Goal: Task Accomplishment & Management: Complete application form

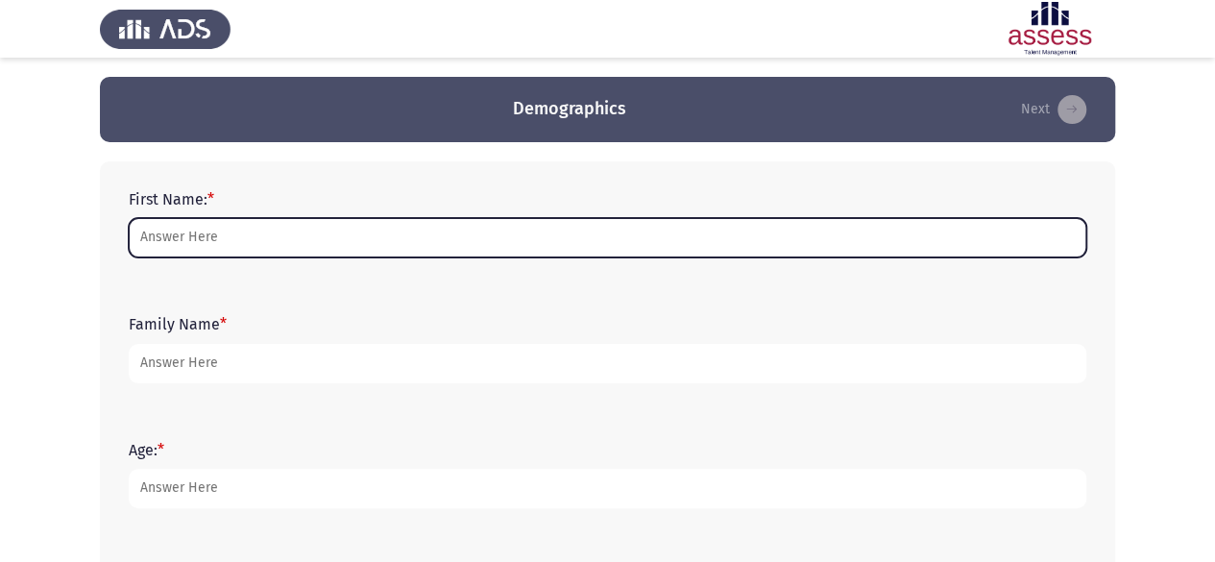
click at [262, 249] on input "First Name: *" at bounding box center [607, 237] width 957 height 39
type input "n"
type input "b"
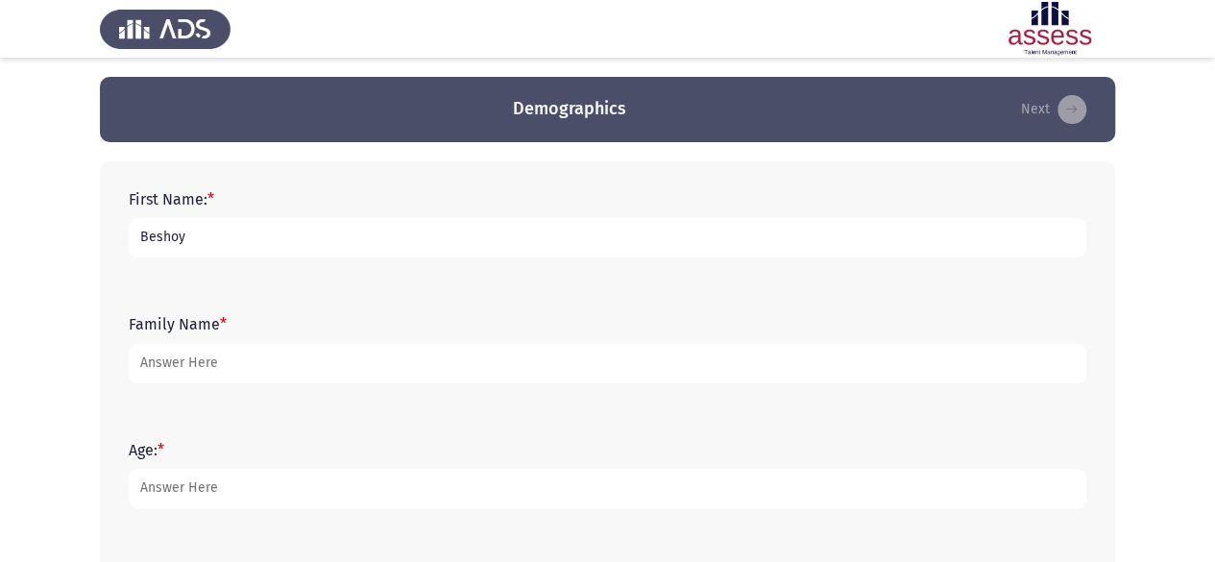
type input "Beshoy"
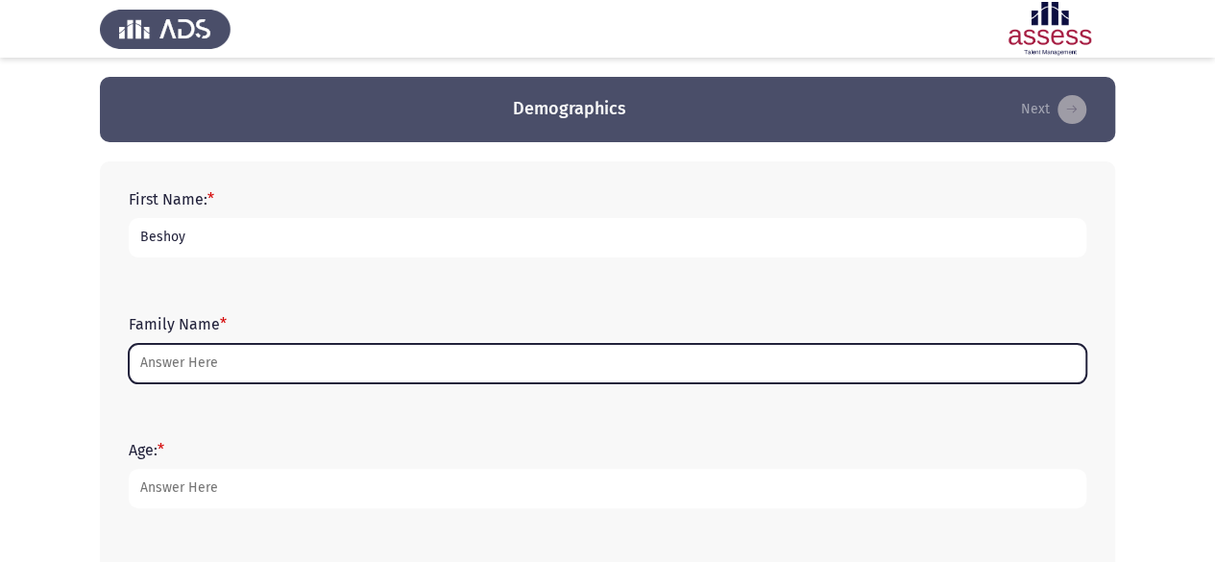
click at [243, 348] on input "Family Name *" at bounding box center [607, 363] width 957 height 39
type input "h"
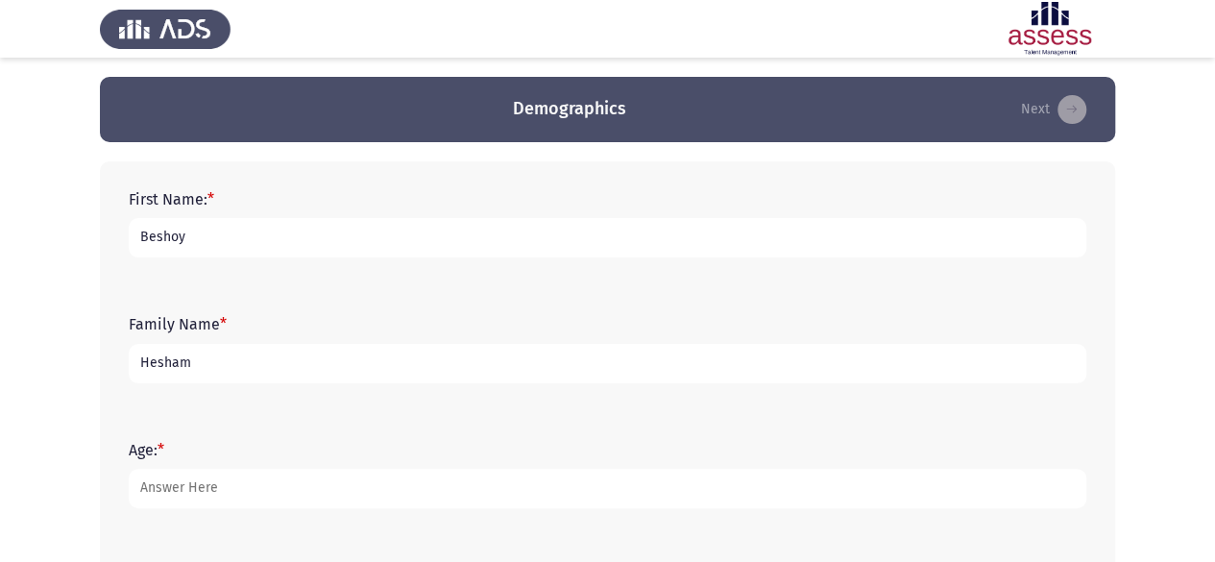
type input "Hesham"
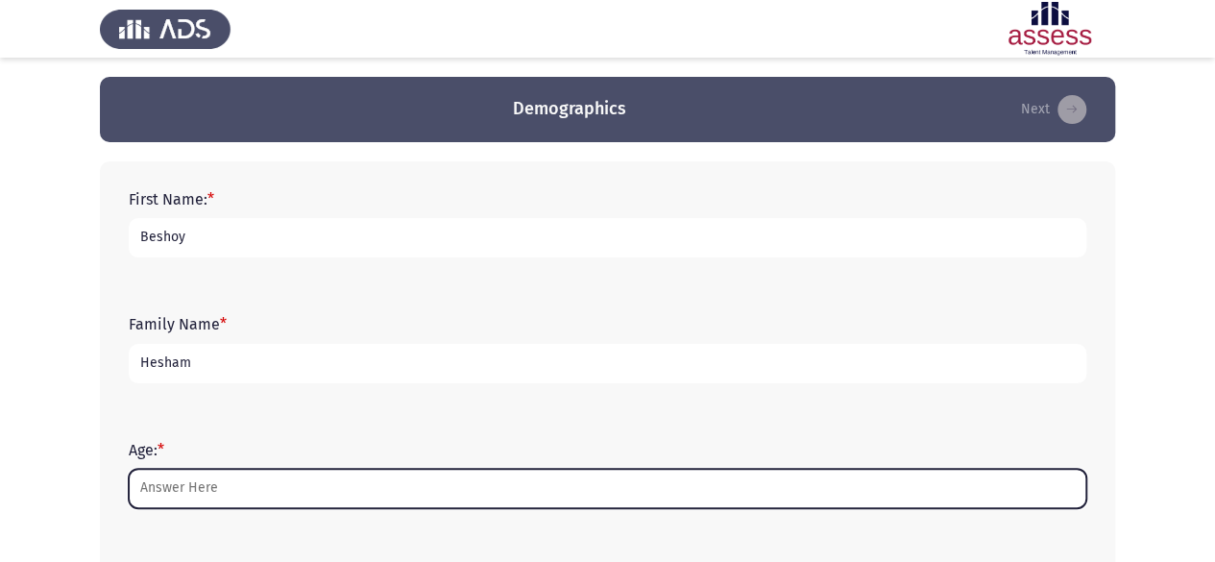
click at [245, 493] on input "Age: *" at bounding box center [607, 488] width 957 height 39
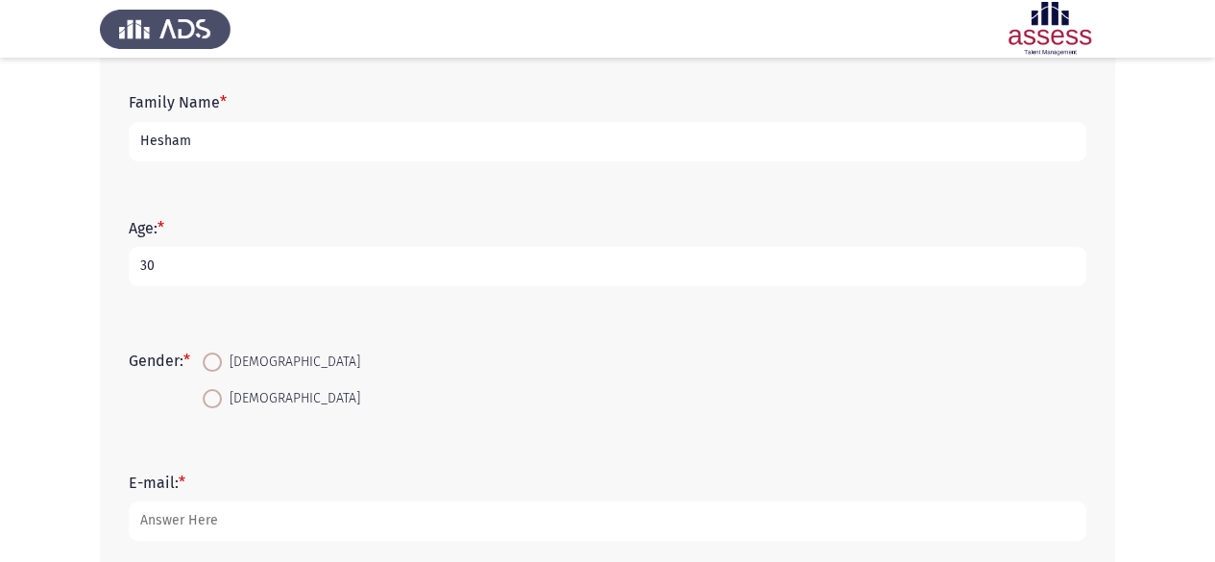
scroll to position [259, 0]
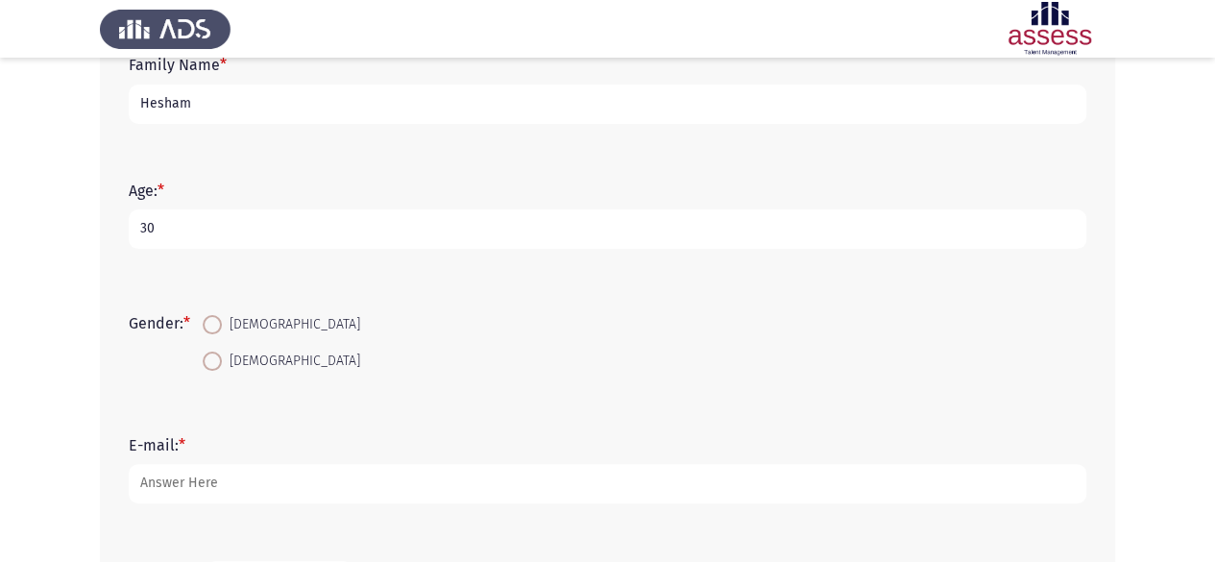
type input "30"
click at [209, 316] on span at bounding box center [212, 324] width 19 height 19
click at [209, 316] on input "[DEMOGRAPHIC_DATA]" at bounding box center [212, 324] width 19 height 19
radio input "true"
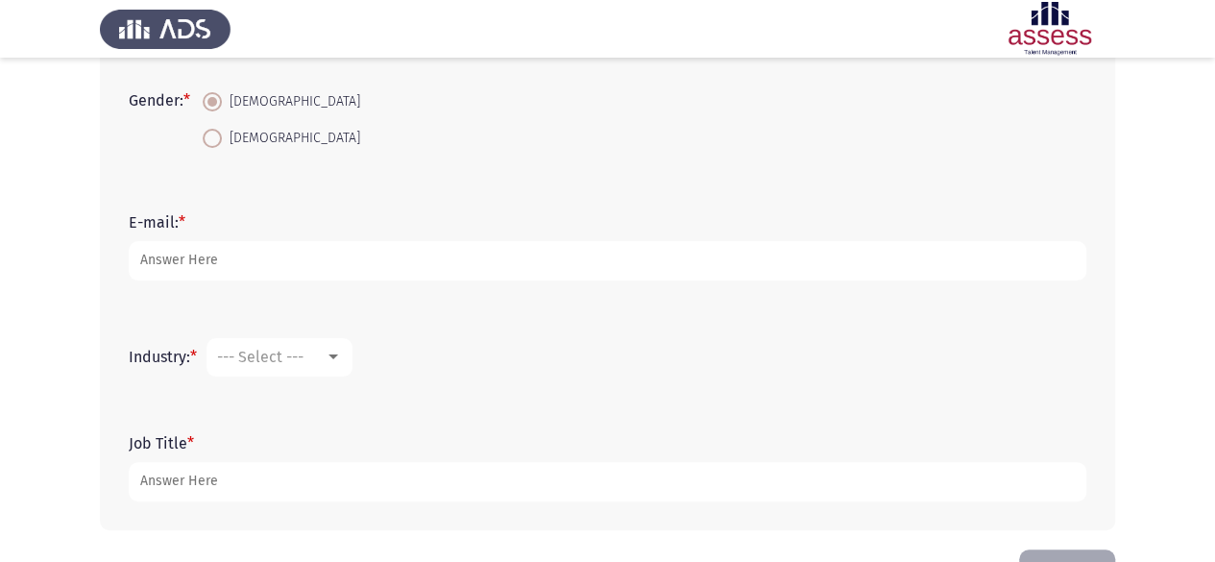
scroll to position [545, 0]
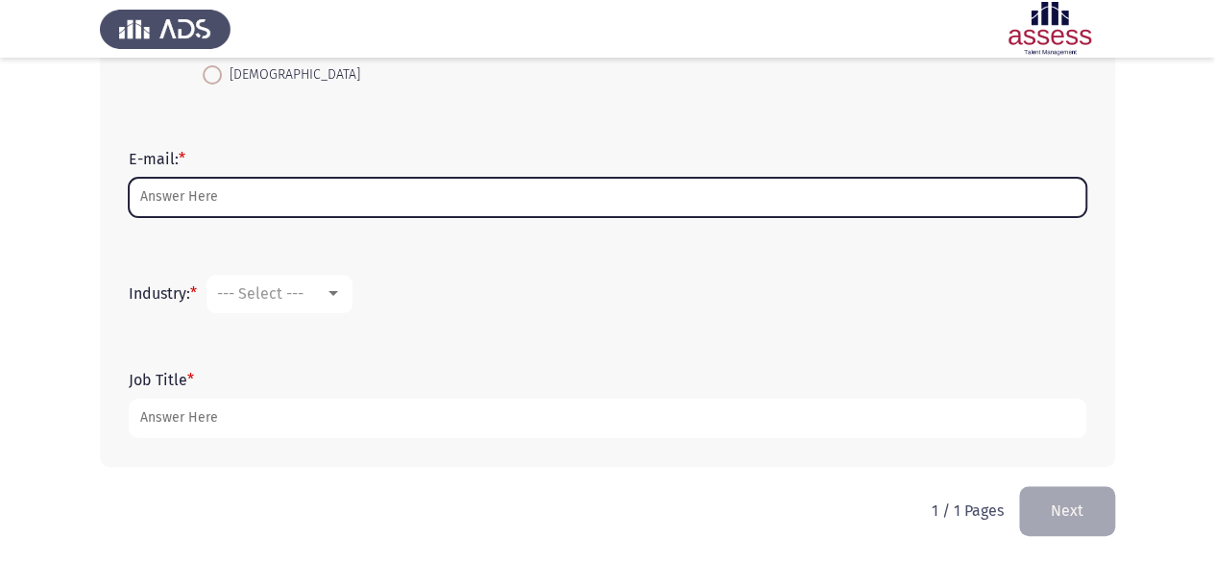
click at [477, 180] on input "E-mail: *" at bounding box center [607, 197] width 957 height 39
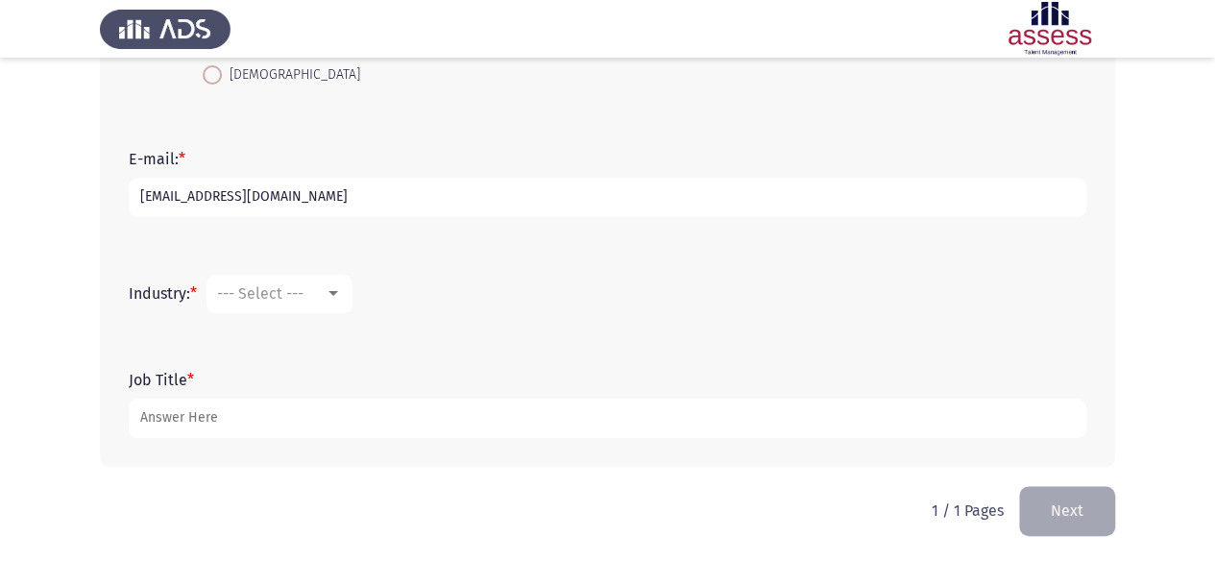
type input "[EMAIL_ADDRESS][DOMAIN_NAME]"
click at [342, 291] on div at bounding box center [333, 293] width 17 height 15
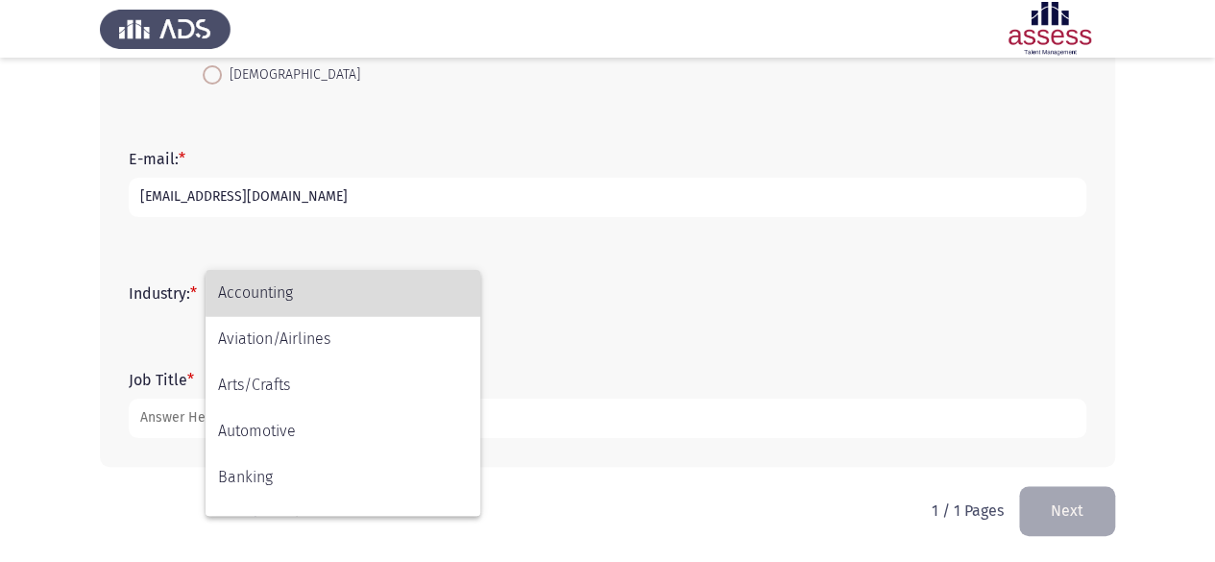
click at [424, 295] on span "Accounting" at bounding box center [343, 293] width 250 height 46
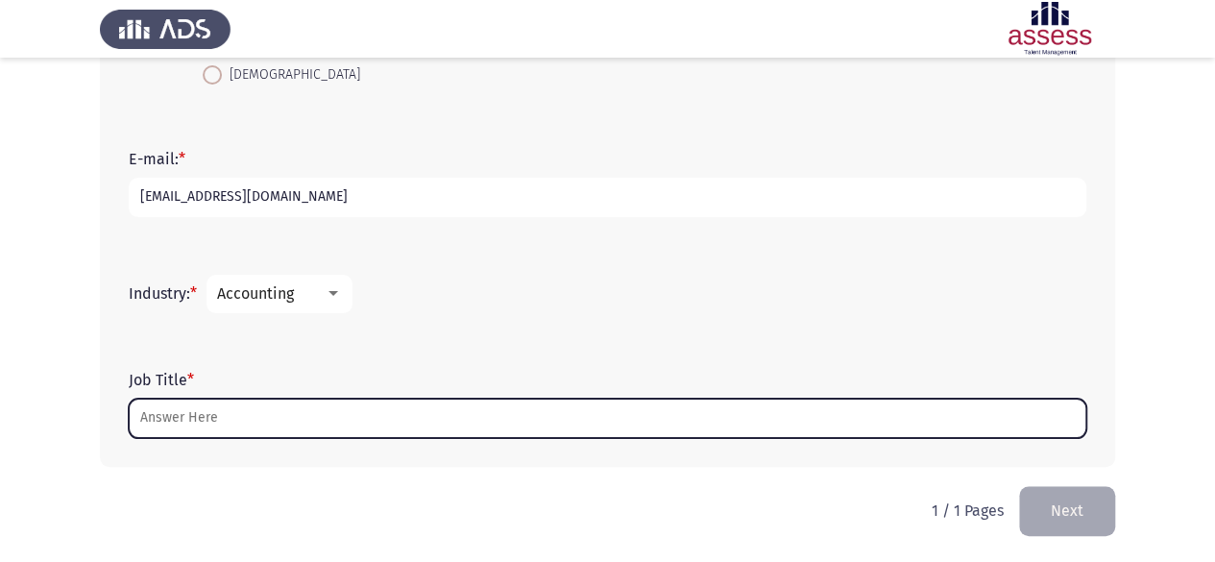
click at [260, 422] on input "Job Title *" at bounding box center [607, 418] width 957 height 39
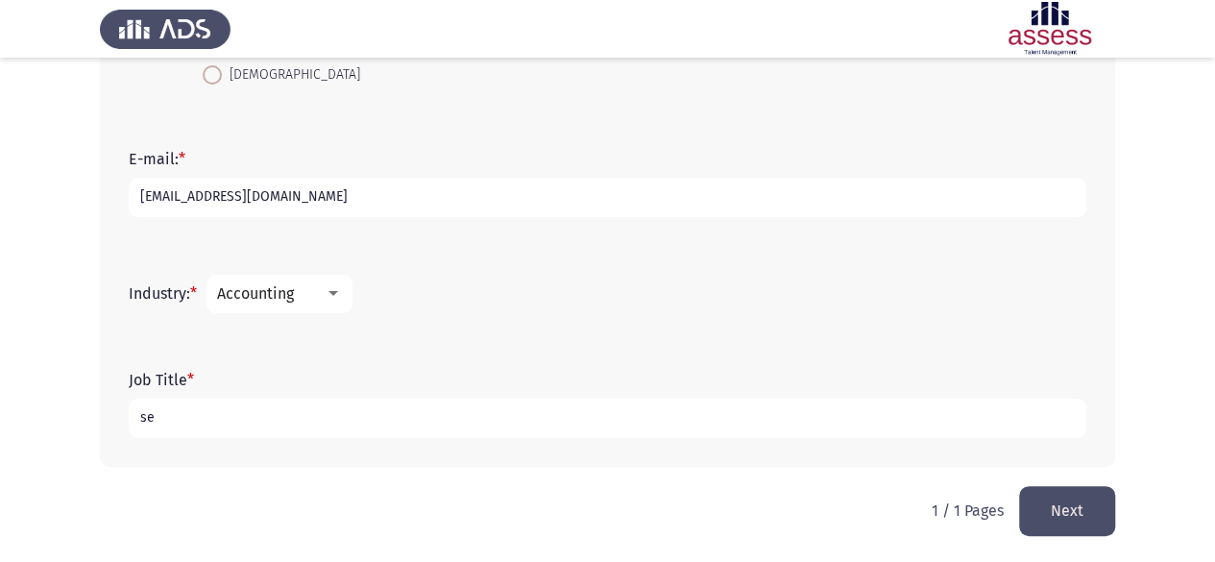
click at [336, 299] on div at bounding box center [333, 293] width 17 height 15
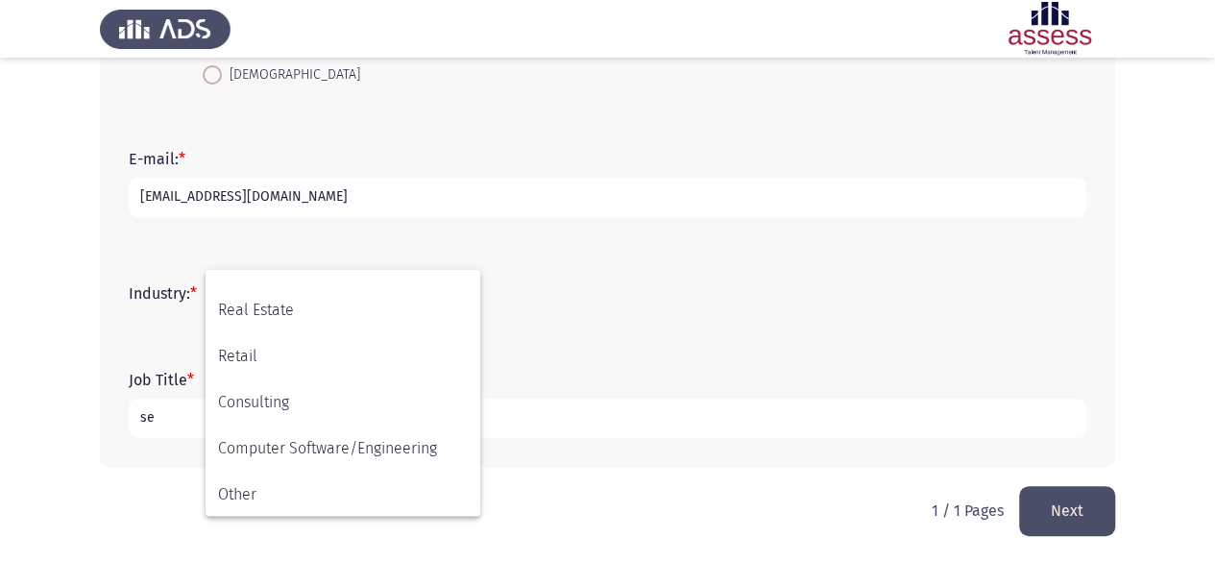
scroll to position [630, 0]
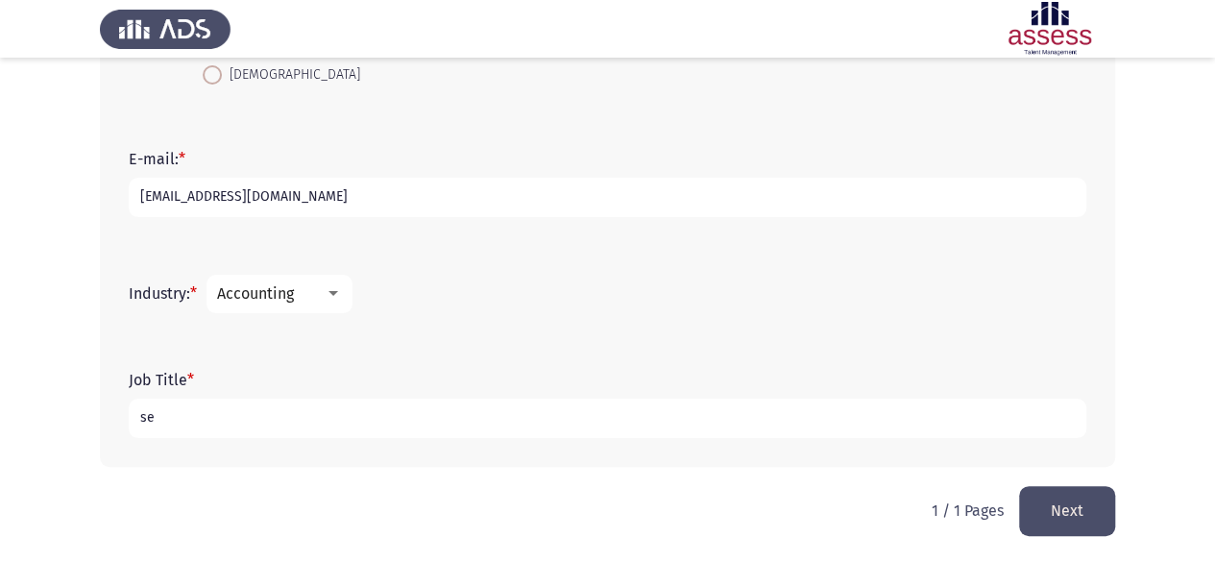
click at [352, 415] on input "se" at bounding box center [607, 418] width 957 height 39
type input "senior Accountant"
click at [603, 285] on form "Industry: * Accounting" at bounding box center [607, 294] width 957 height 38
click at [1012, 517] on button "Next" at bounding box center [1067, 510] width 96 height 49
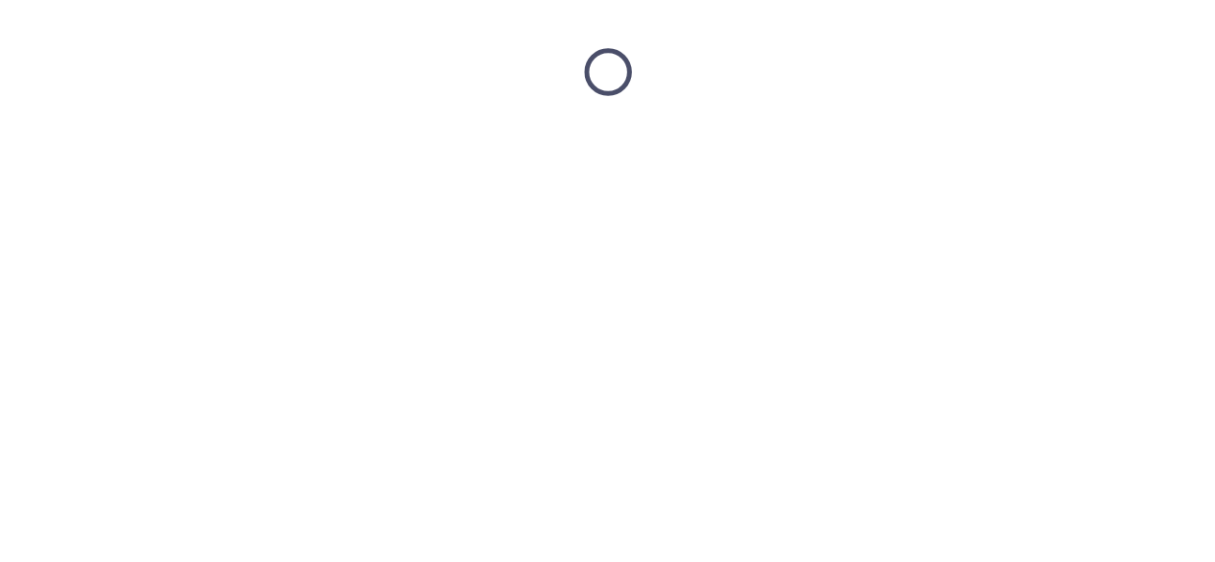
scroll to position [0, 0]
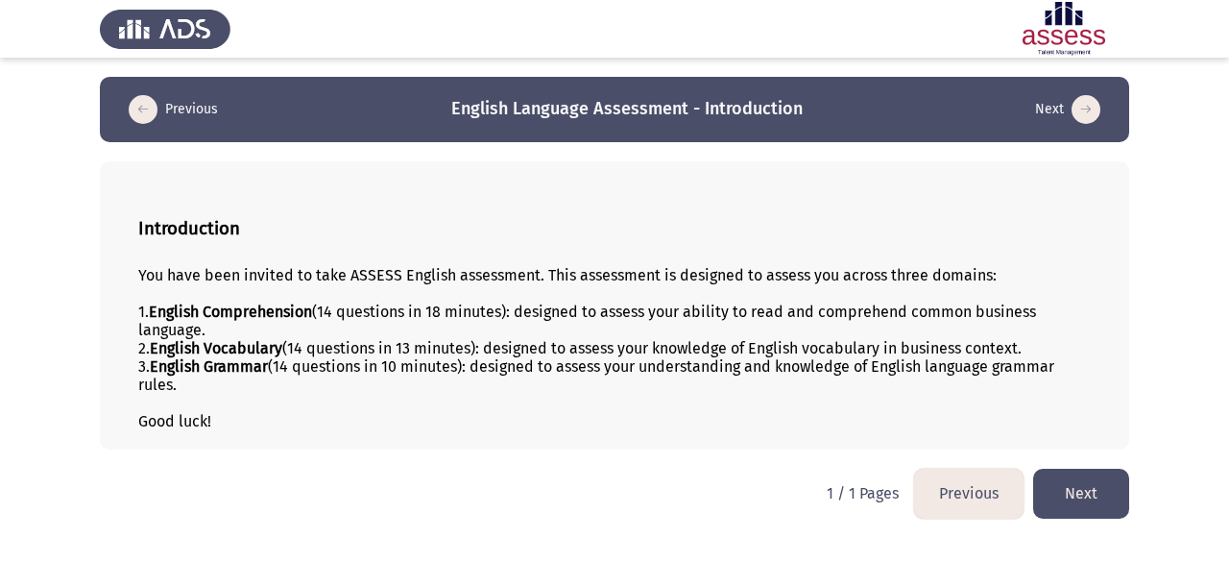
click at [1012, 491] on button "Next" at bounding box center [1081, 493] width 96 height 49
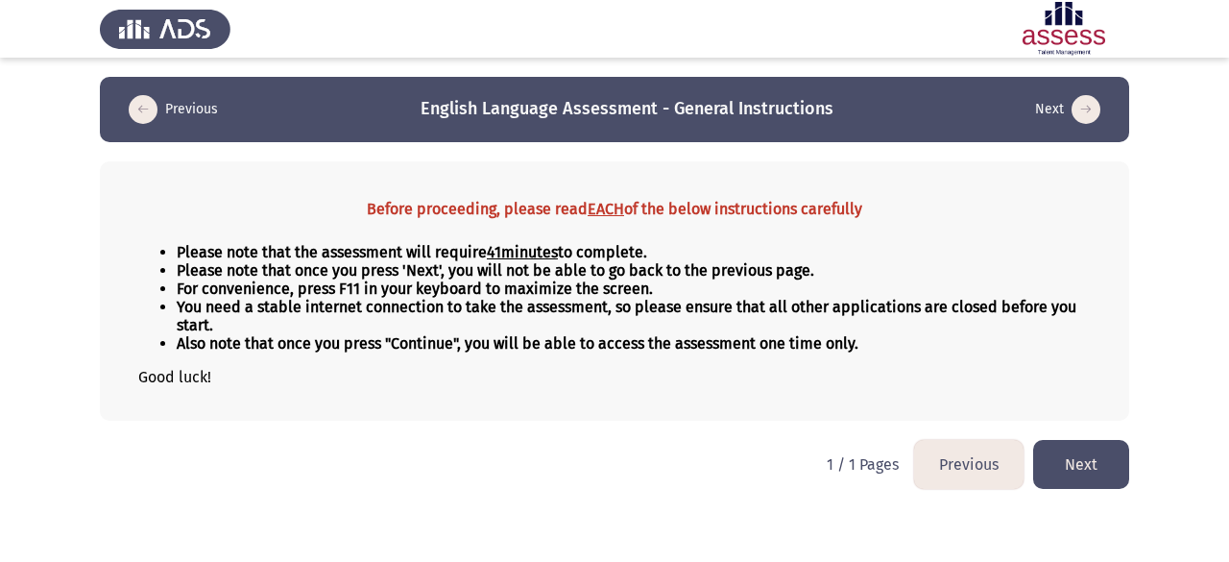
click at [1012, 467] on button "Next" at bounding box center [1081, 464] width 96 height 49
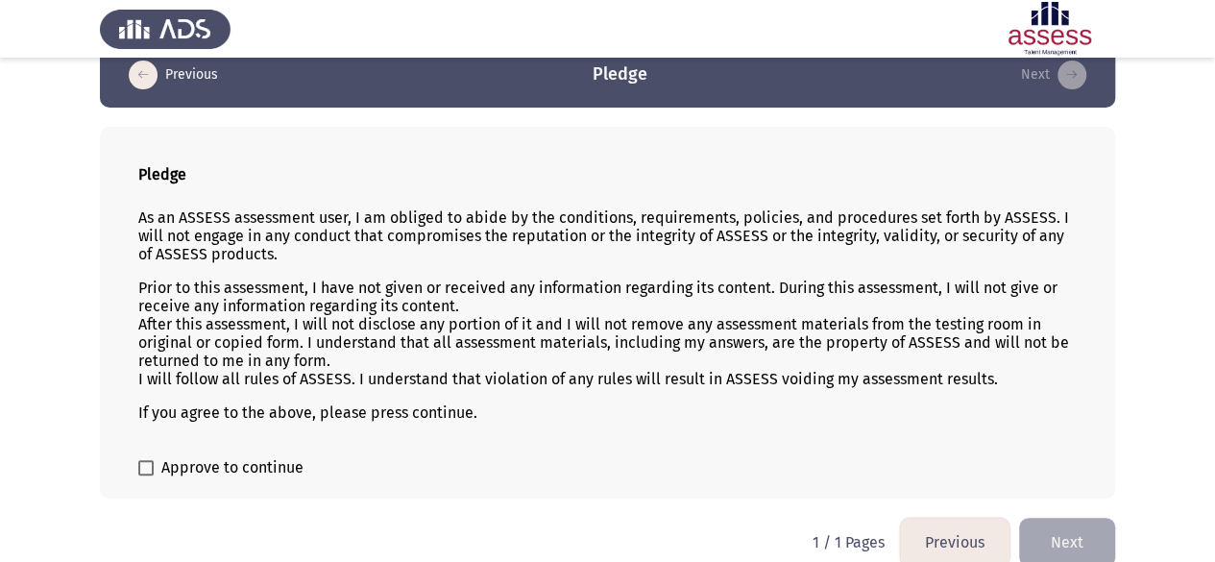
scroll to position [55, 0]
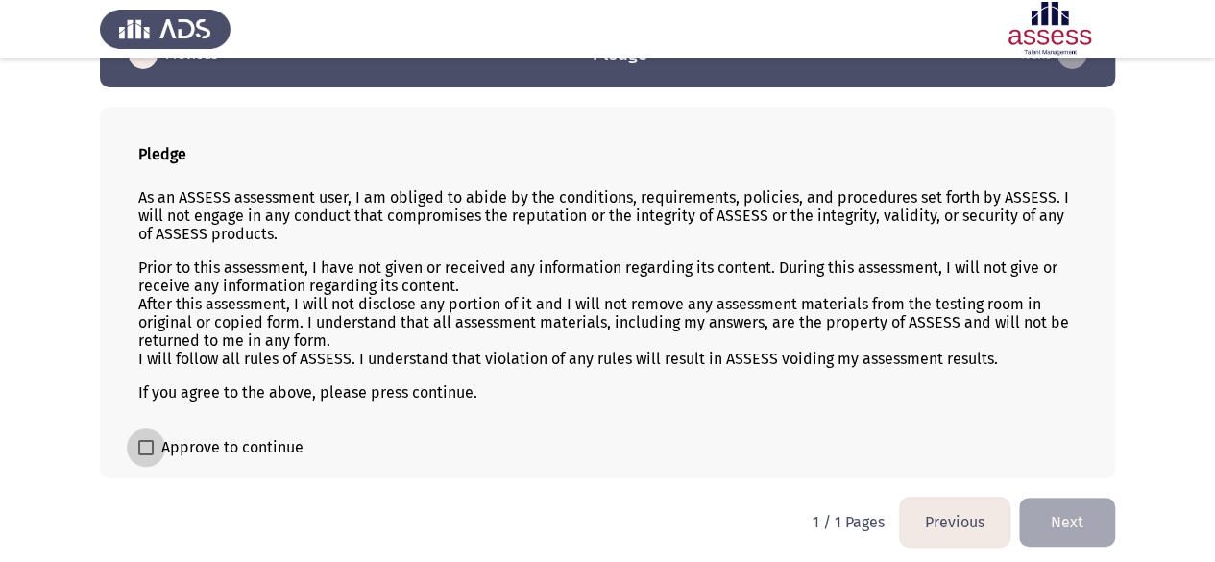
click at [151, 445] on span at bounding box center [145, 447] width 15 height 15
click at [146, 455] on input "Approve to continue" at bounding box center [145, 455] width 1 height 1
checkbox input "true"
click at [1012, 527] on button "Next" at bounding box center [1067, 521] width 96 height 49
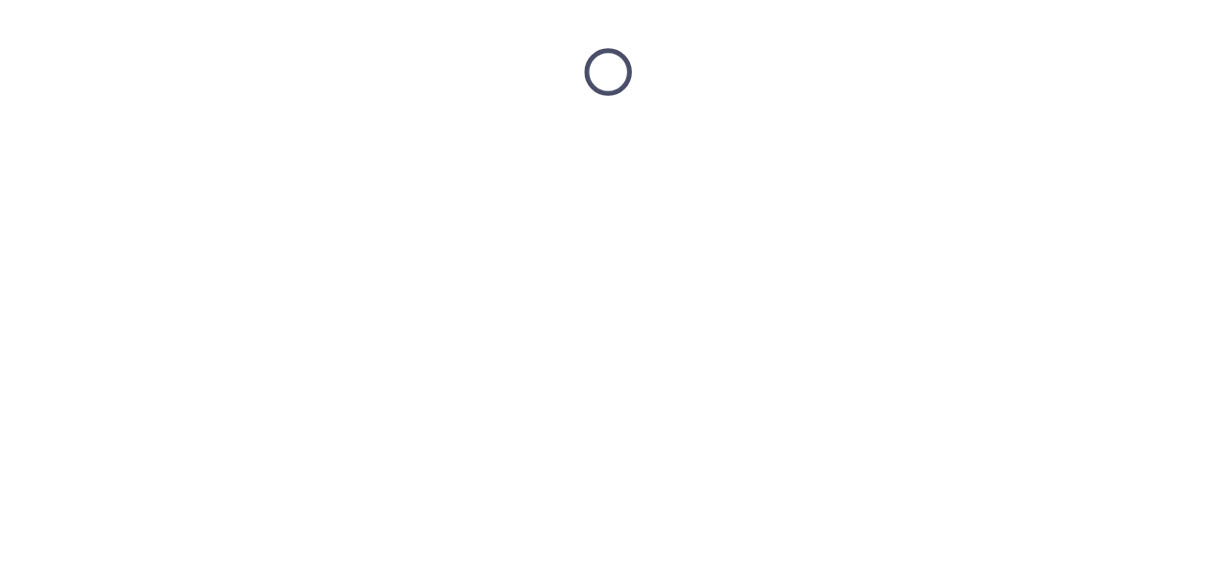
scroll to position [0, 0]
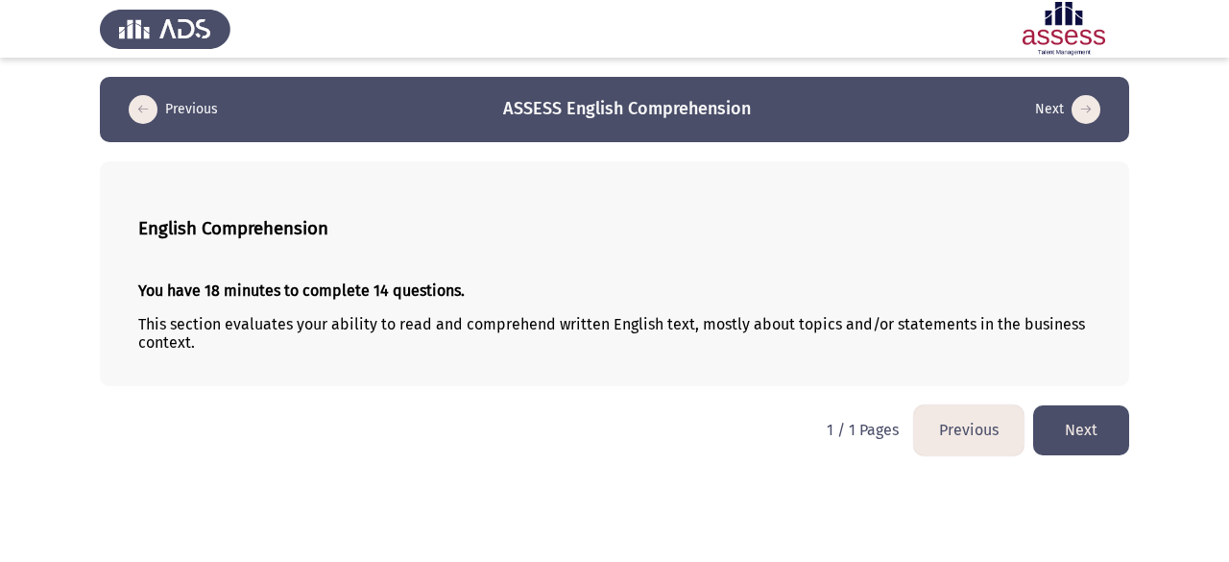
click at [1012, 424] on button "Next" at bounding box center [1081, 429] width 96 height 49
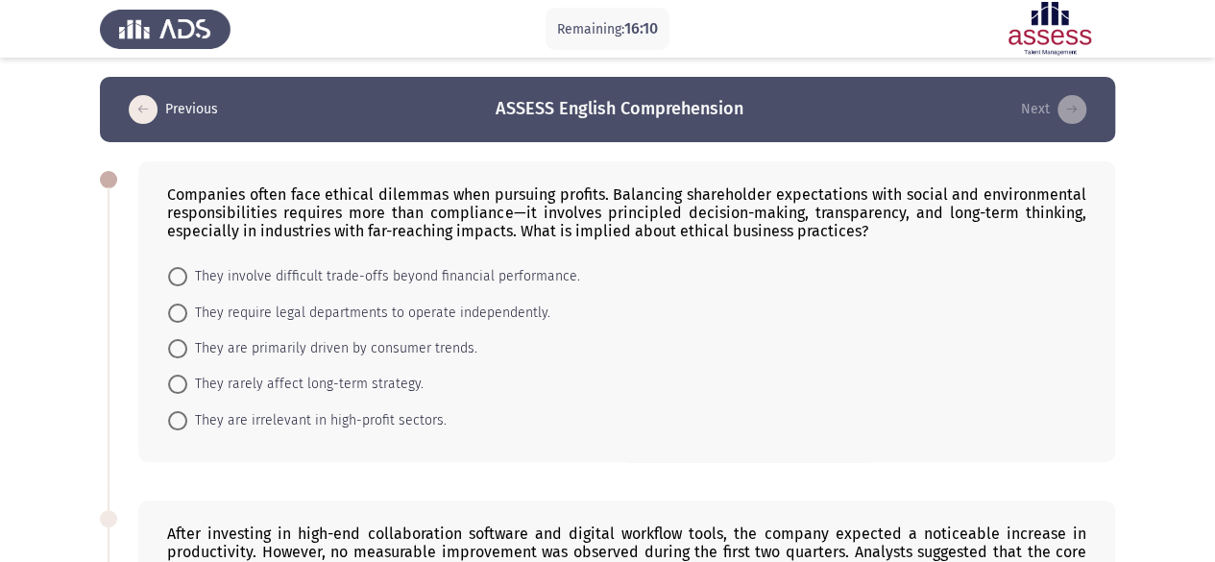
click at [186, 270] on span at bounding box center [177, 276] width 19 height 19
click at [186, 270] on input "They involve difficult trade-offs beyond financial performance." at bounding box center [177, 276] width 19 height 19
radio input "true"
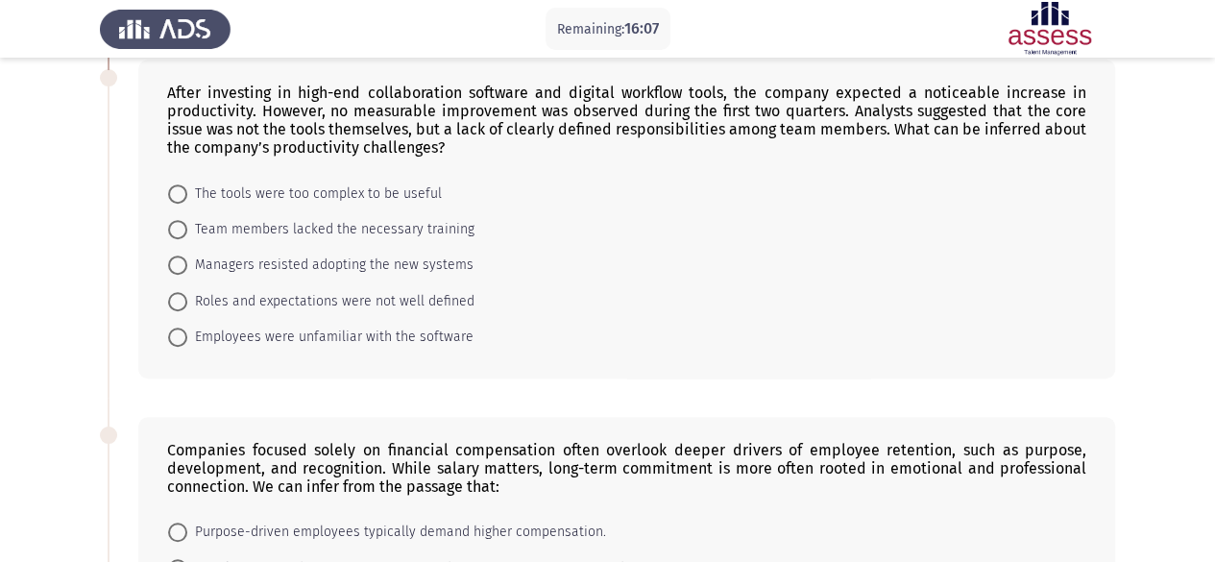
scroll to position [409, 0]
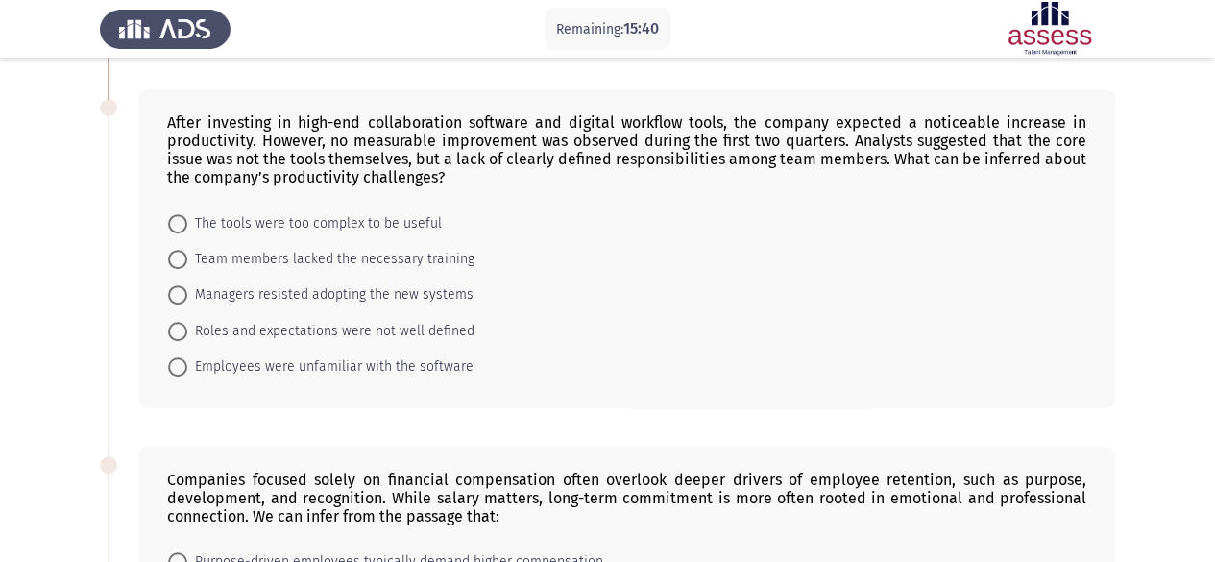
click at [180, 327] on span at bounding box center [177, 331] width 19 height 19
click at [180, 327] on input "Roles and expectations were not well defined" at bounding box center [177, 331] width 19 height 19
radio input "true"
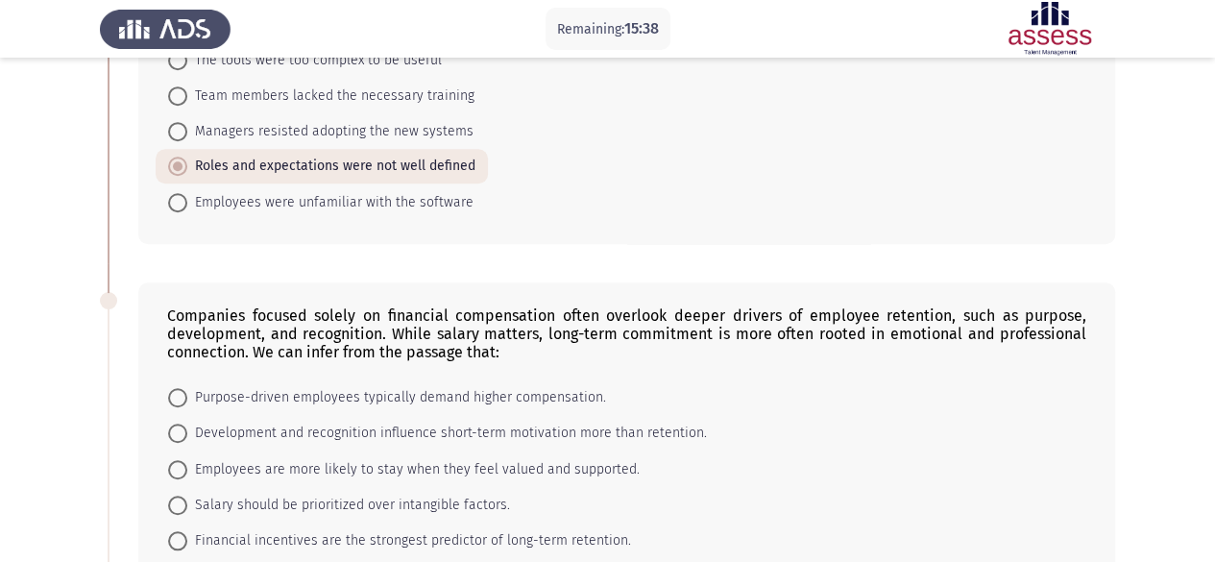
scroll to position [657, 0]
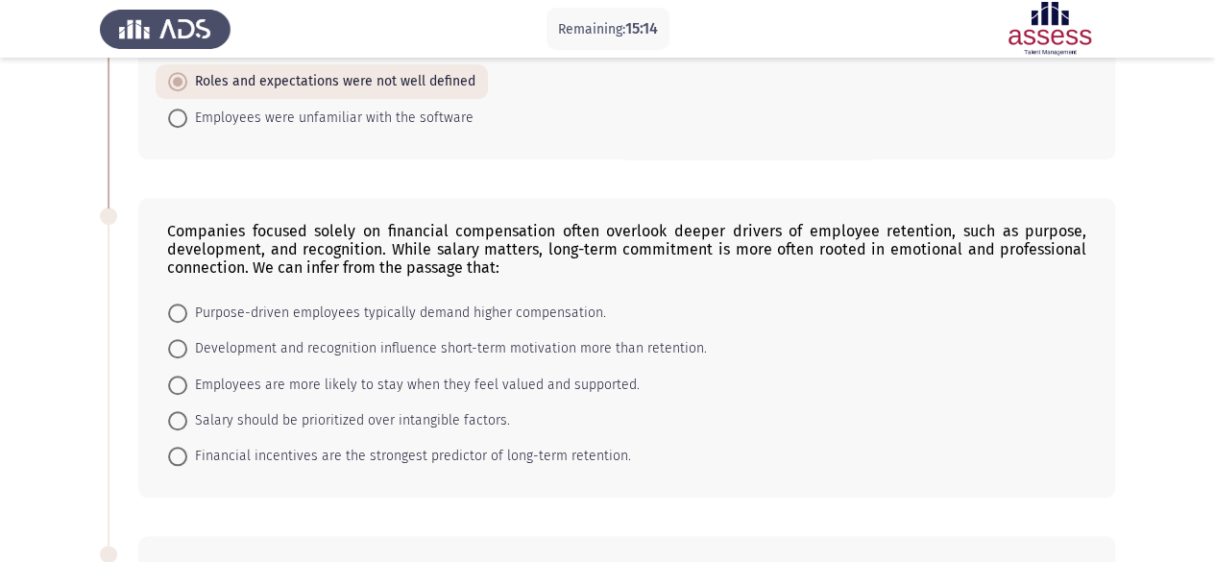
click at [174, 376] on span at bounding box center [177, 385] width 19 height 19
click at [174, 376] on input "Employees are more likely to stay when they feel valued and supported." at bounding box center [177, 385] width 19 height 19
radio input "true"
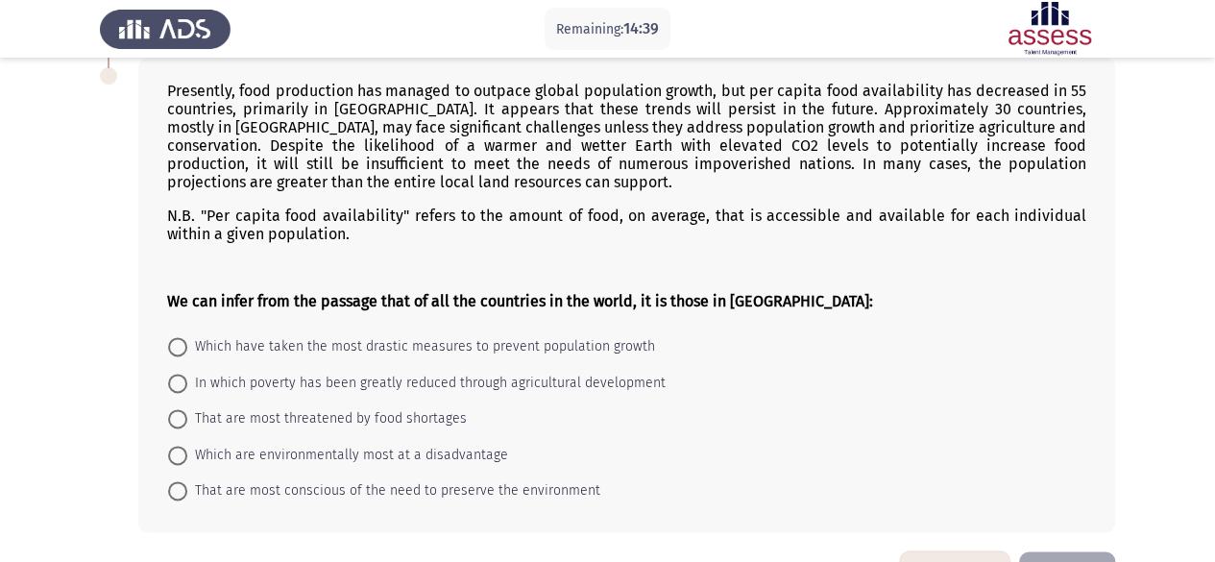
scroll to position [1187, 0]
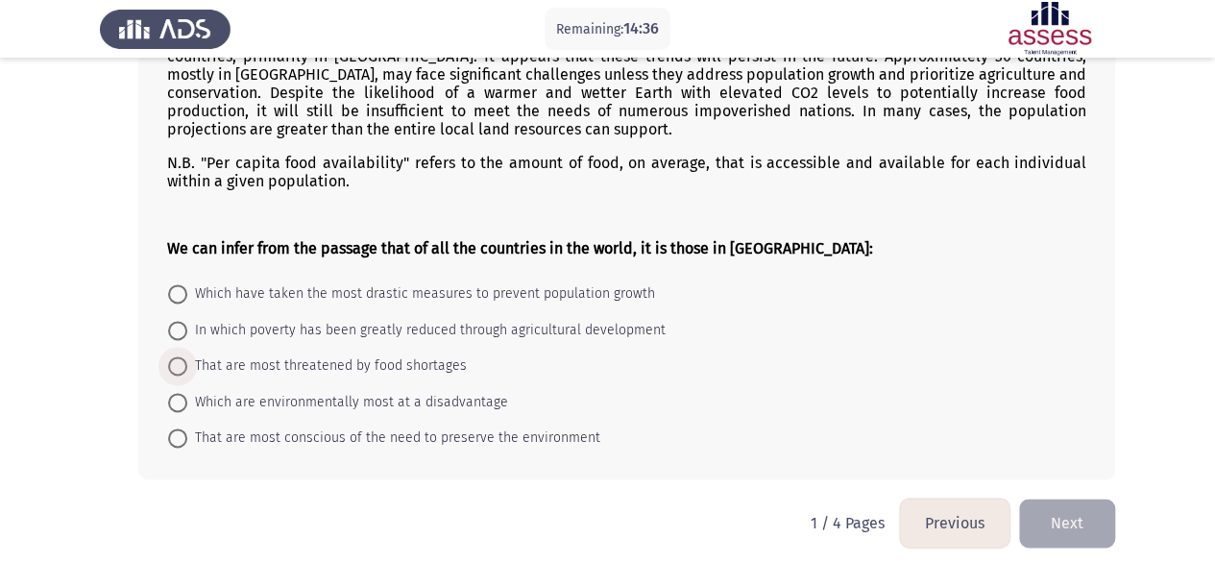
click at [182, 356] on span at bounding box center [177, 365] width 19 height 19
click at [182, 356] on input "That are most threatened by food shortages" at bounding box center [177, 365] width 19 height 19
radio input "true"
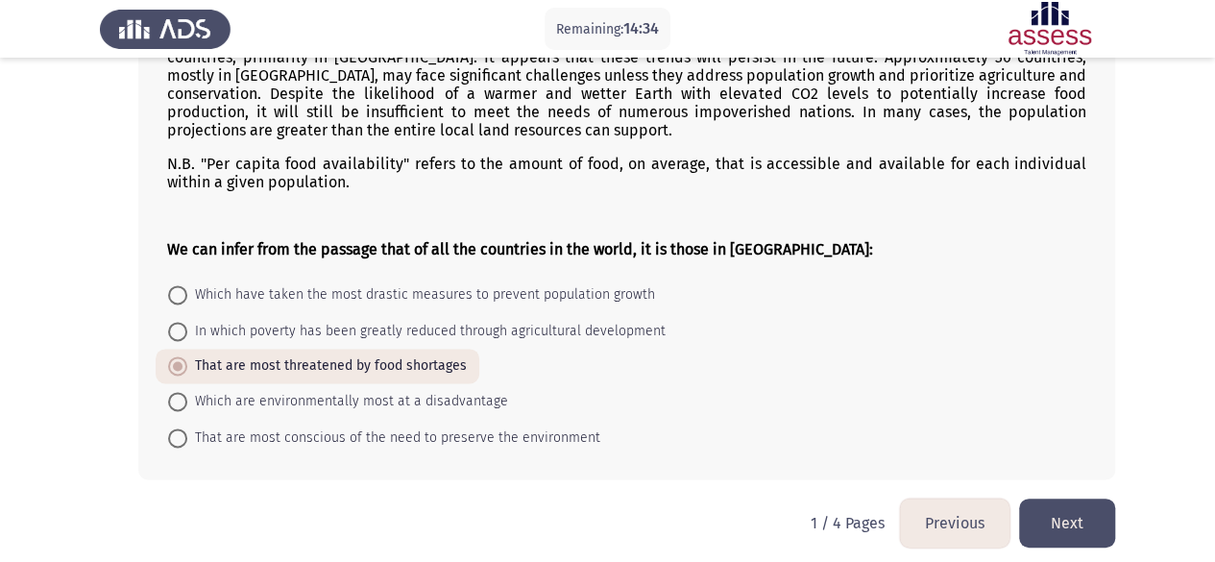
click at [1012, 509] on button "Next" at bounding box center [1067, 522] width 96 height 49
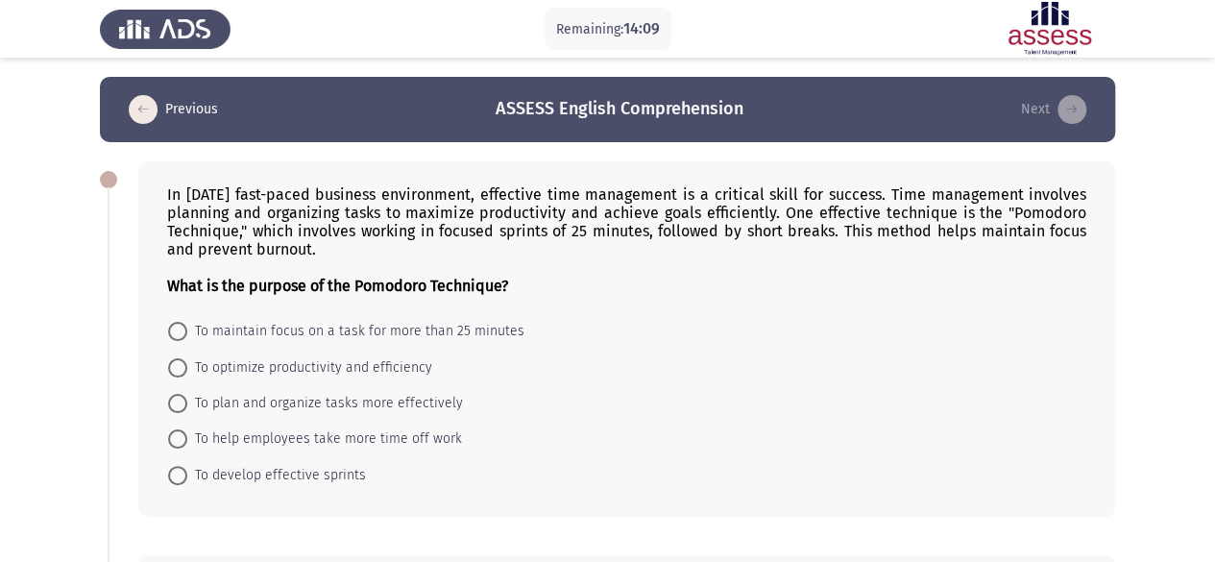
click at [182, 367] on span at bounding box center [177, 367] width 19 height 19
click at [182, 367] on input "To optimize productivity and efficiency" at bounding box center [177, 367] width 19 height 19
radio input "true"
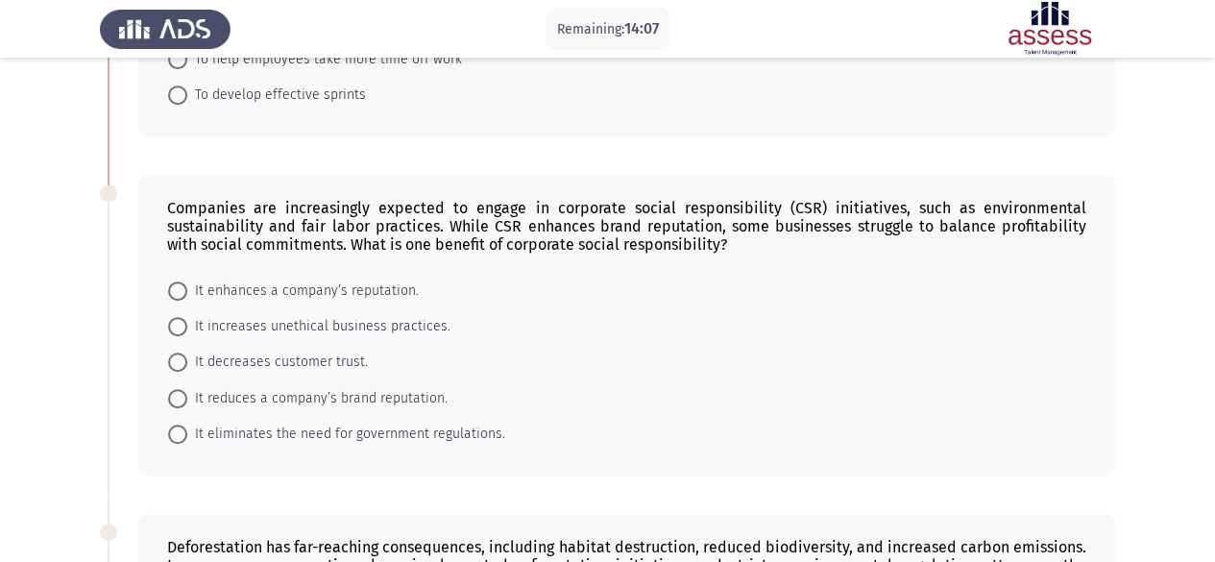
scroll to position [480, 0]
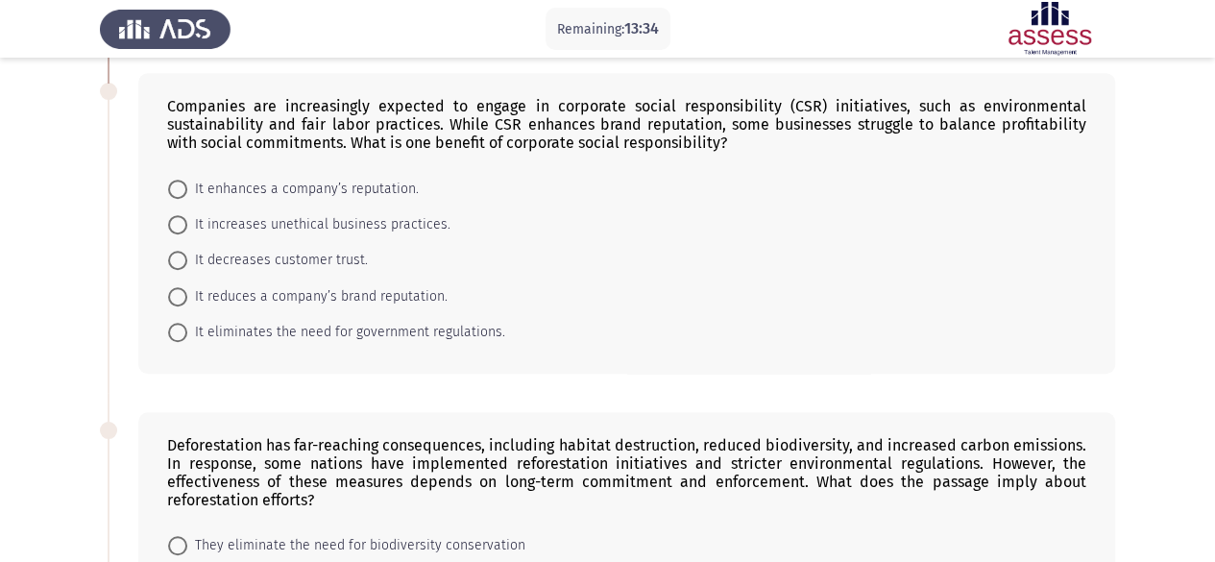
click at [171, 191] on span at bounding box center [177, 189] width 19 height 19
click at [171, 191] on input "It enhances a company’s reputation." at bounding box center [177, 189] width 19 height 19
radio input "true"
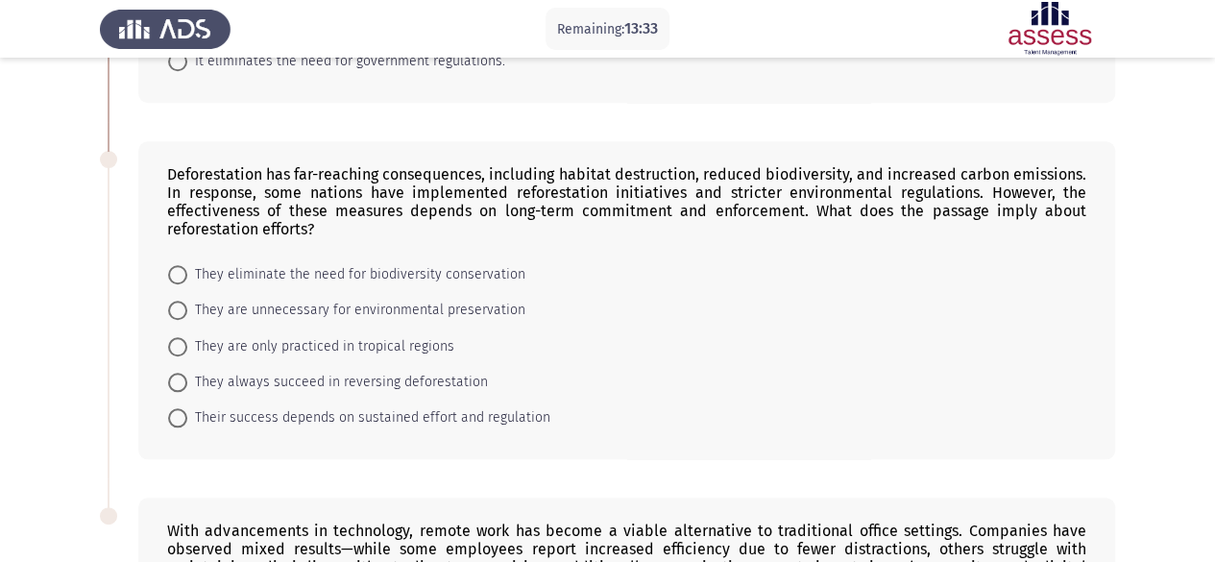
scroll to position [768, 0]
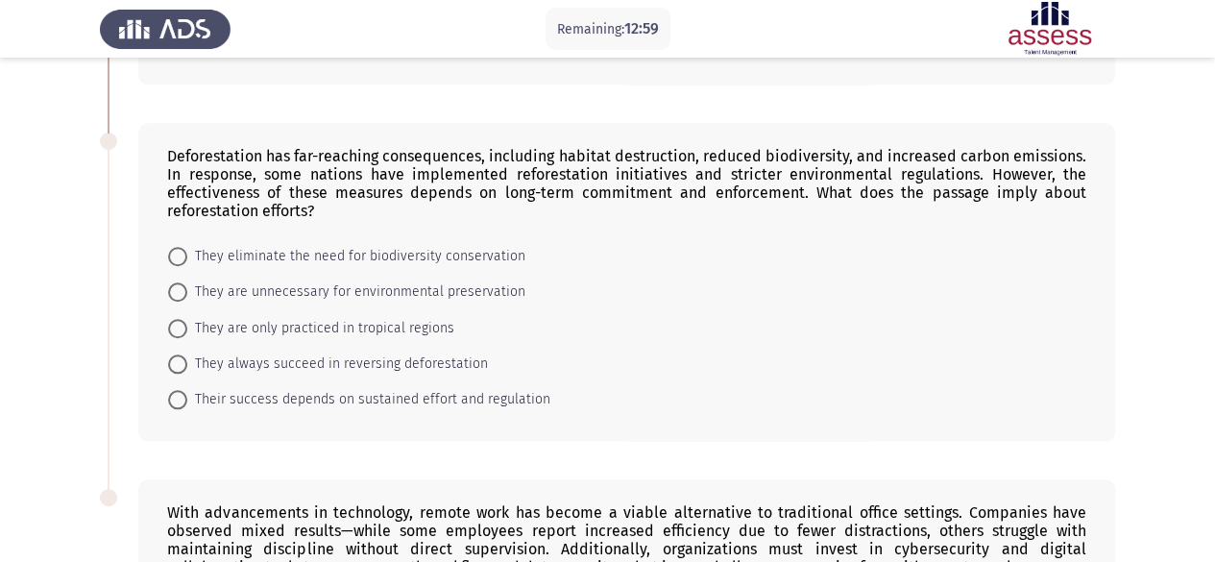
click at [178, 397] on span at bounding box center [177, 399] width 19 height 19
click at [178, 397] on input "Their success depends on sustained effort and regulation" at bounding box center [177, 399] width 19 height 19
radio input "true"
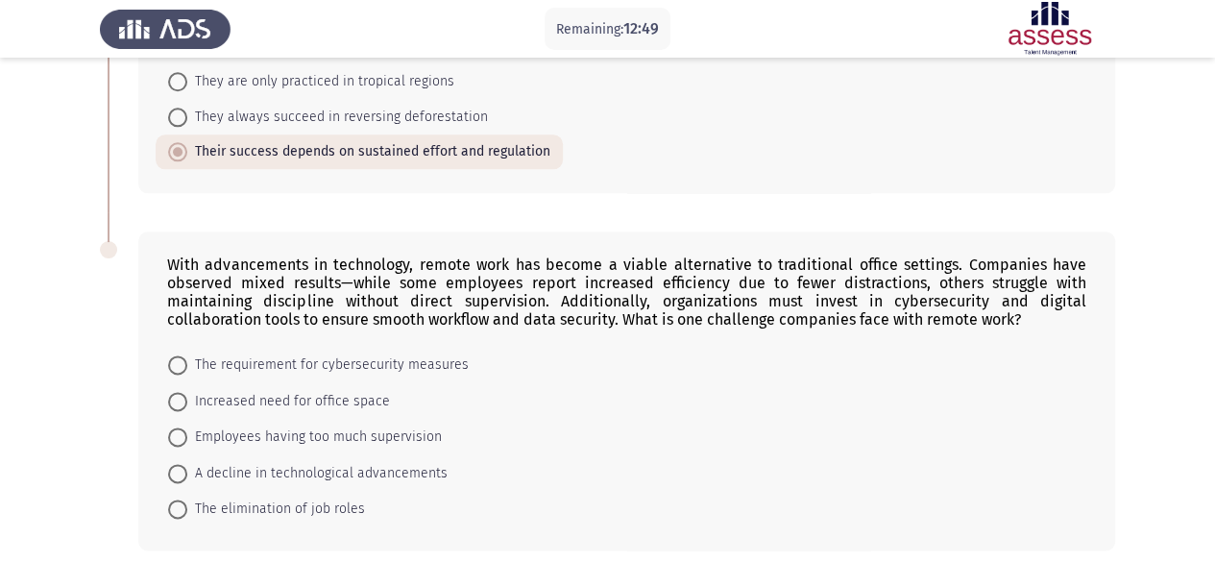
scroll to position [1087, 0]
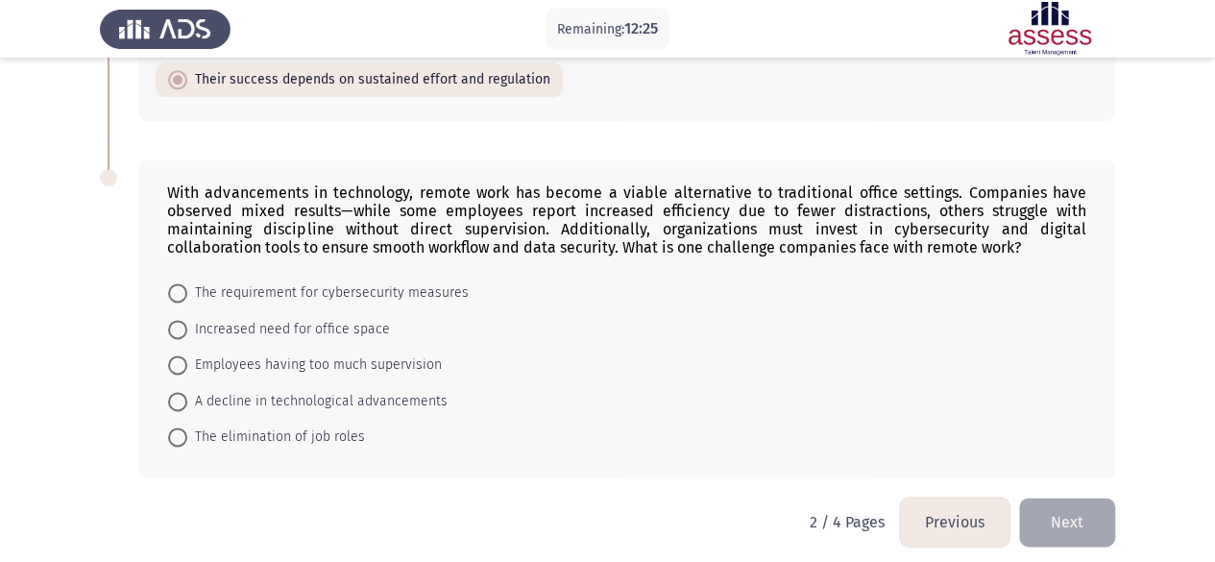
click at [181, 283] on span at bounding box center [177, 292] width 19 height 19
click at [181, 283] on input "The requirement for cybersecurity measures" at bounding box center [177, 292] width 19 height 19
radio input "true"
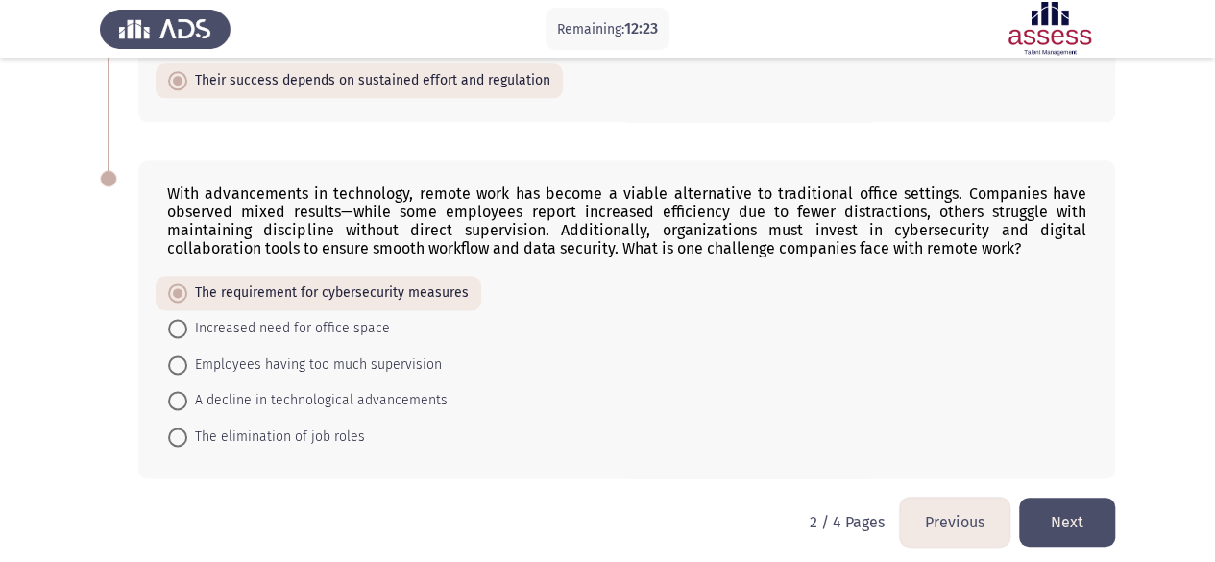
click at [1012, 499] on button "Next" at bounding box center [1067, 521] width 96 height 49
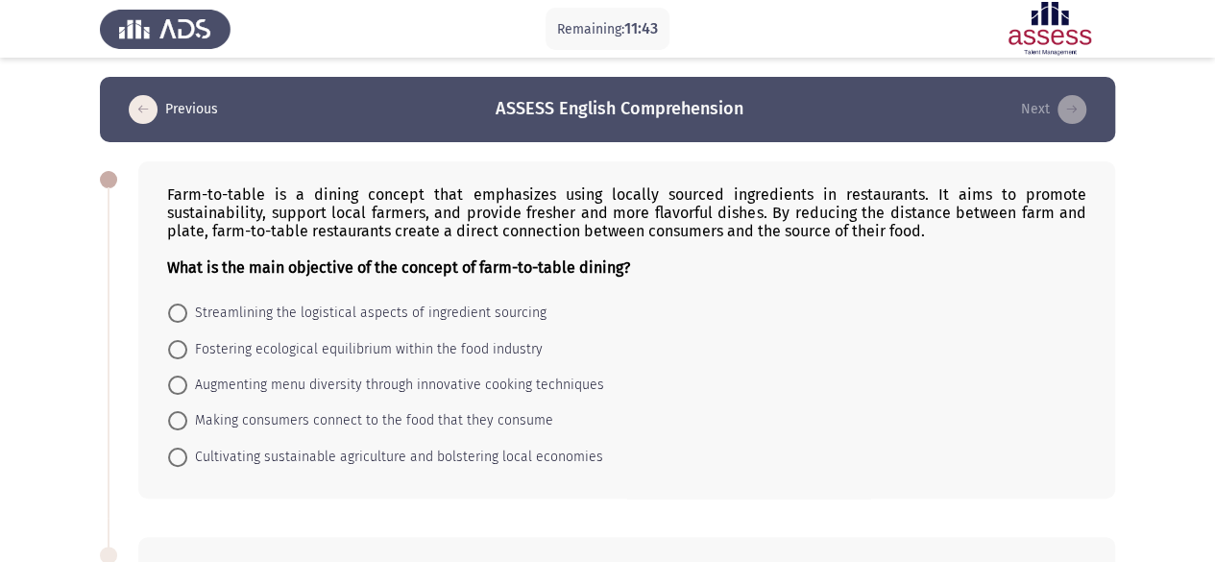
click at [169, 459] on span at bounding box center [177, 457] width 19 height 19
click at [169, 459] on input "Cultivating sustainable agriculture and bolstering local economies" at bounding box center [177, 457] width 19 height 19
radio input "true"
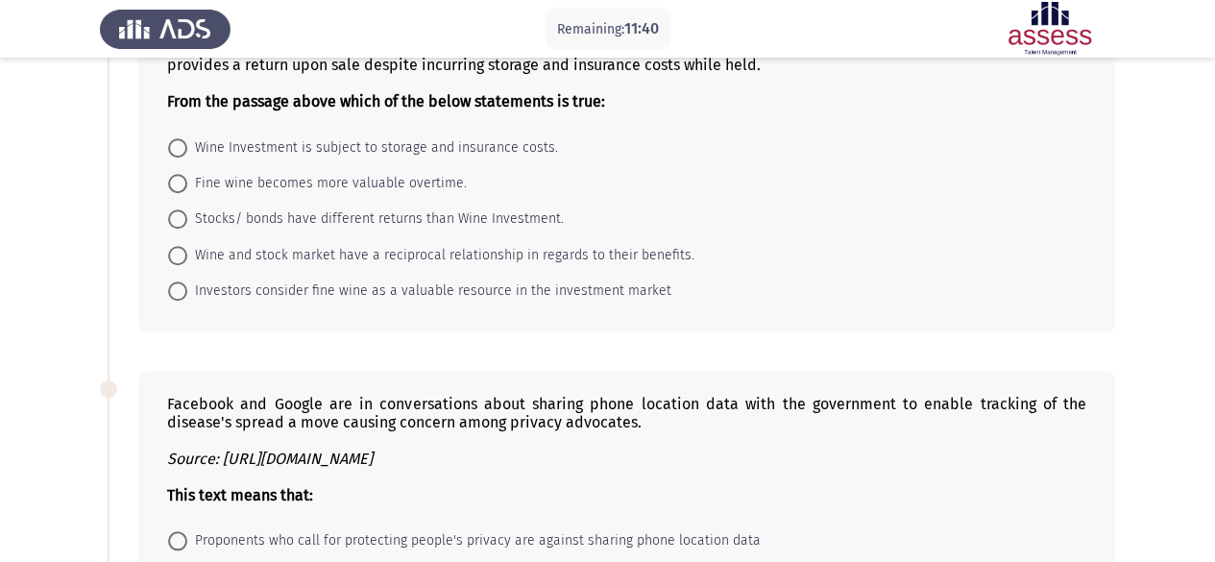
scroll to position [480, 0]
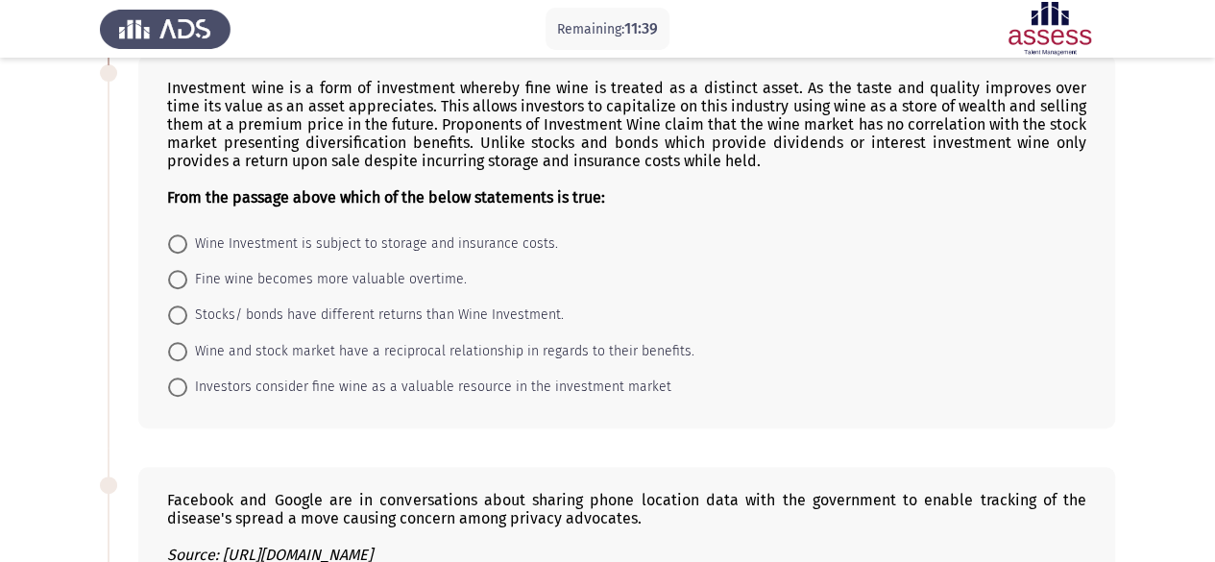
click at [169, 234] on span at bounding box center [177, 243] width 19 height 19
click at [169, 234] on input "Wine Investment is subject to storage and insurance costs." at bounding box center [177, 243] width 19 height 19
radio input "true"
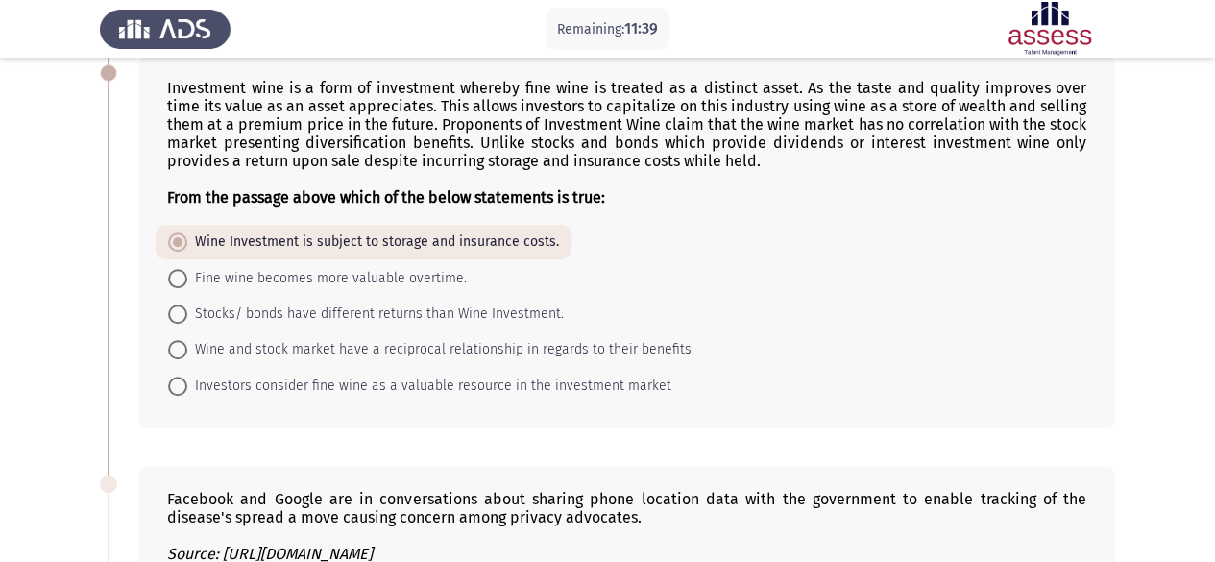
scroll to position [960, 0]
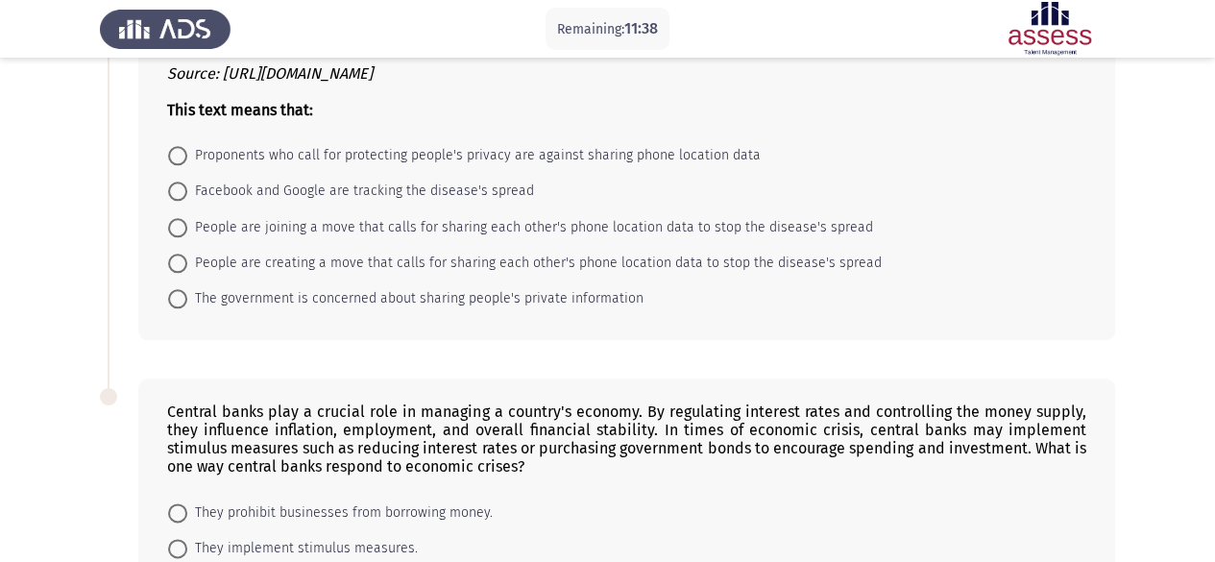
click at [172, 182] on span at bounding box center [177, 191] width 19 height 19
click at [172, 182] on input "Facebook and Google are tracking the disease's spread" at bounding box center [177, 191] width 19 height 19
radio input "true"
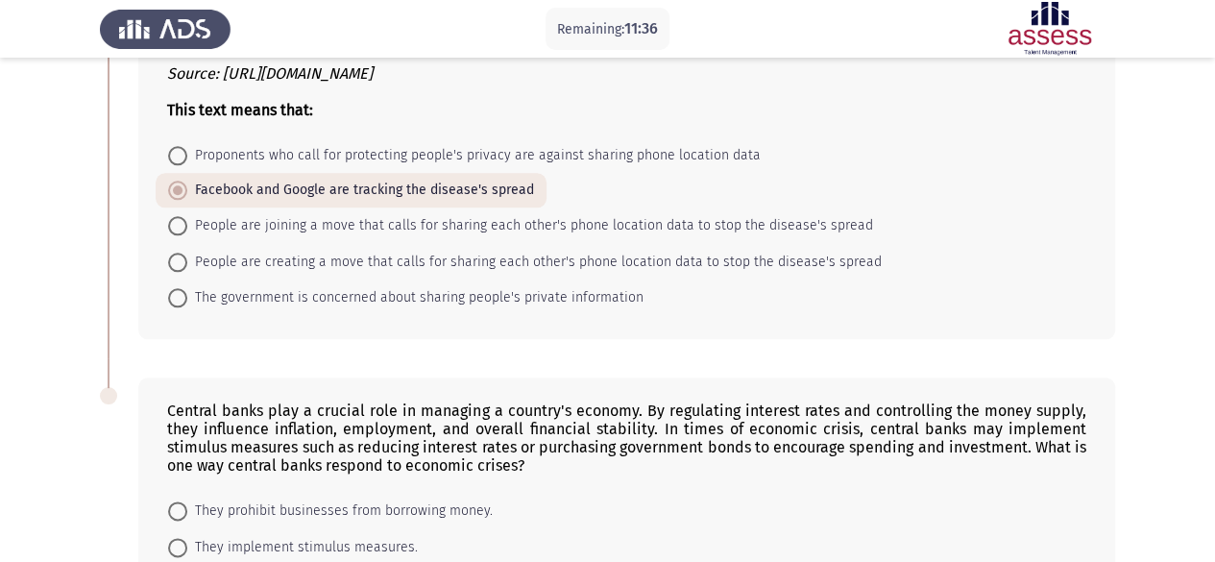
click at [171, 219] on span at bounding box center [177, 225] width 19 height 19
click at [171, 219] on input "People are joining a move that calls for sharing each other's phone location da…" at bounding box center [177, 225] width 19 height 19
radio input "true"
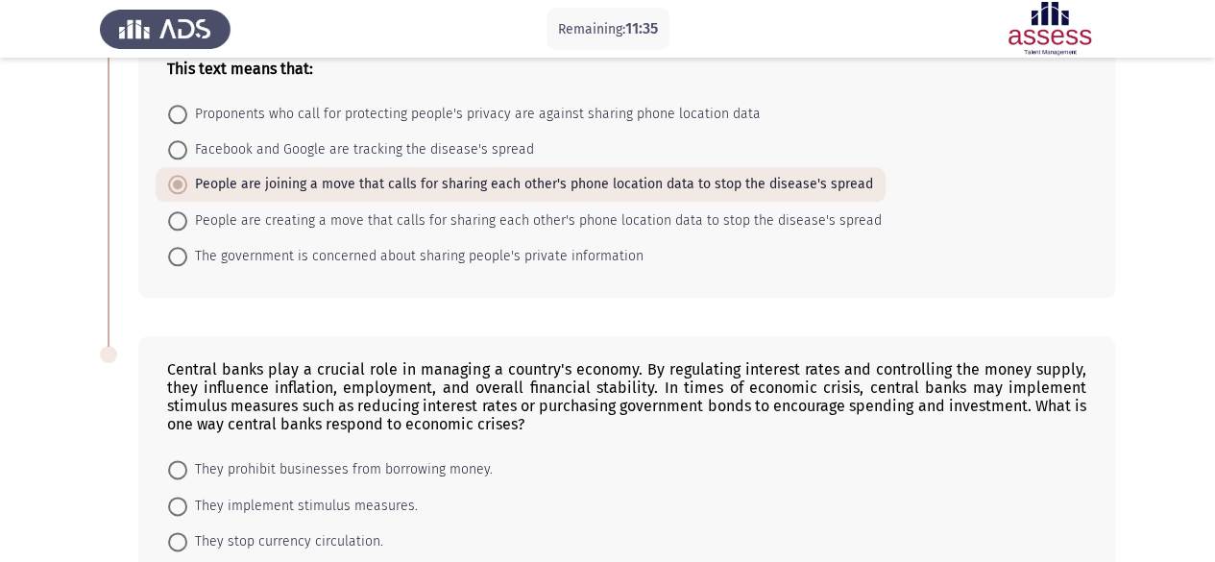
scroll to position [1056, 0]
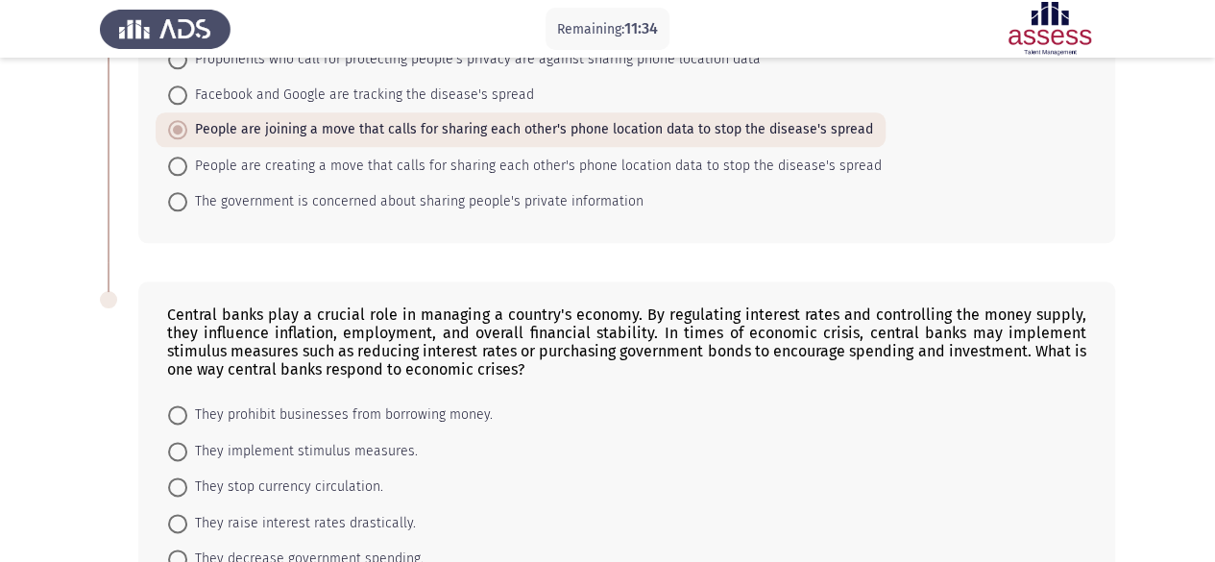
click at [167, 407] on mat-radio-button "They prohibit businesses from borrowing money." at bounding box center [331, 415] width 350 height 36
click at [178, 405] on span at bounding box center [177, 414] width 19 height 19
click at [178, 405] on input "They prohibit businesses from borrowing money." at bounding box center [177, 414] width 19 height 19
radio input "true"
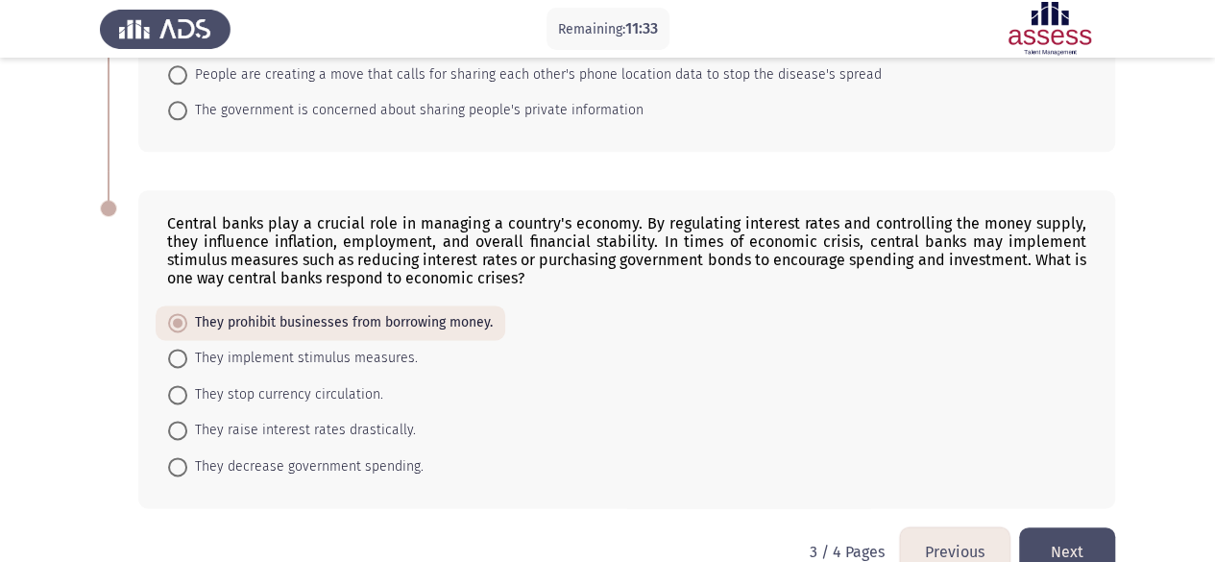
scroll to position [1175, 0]
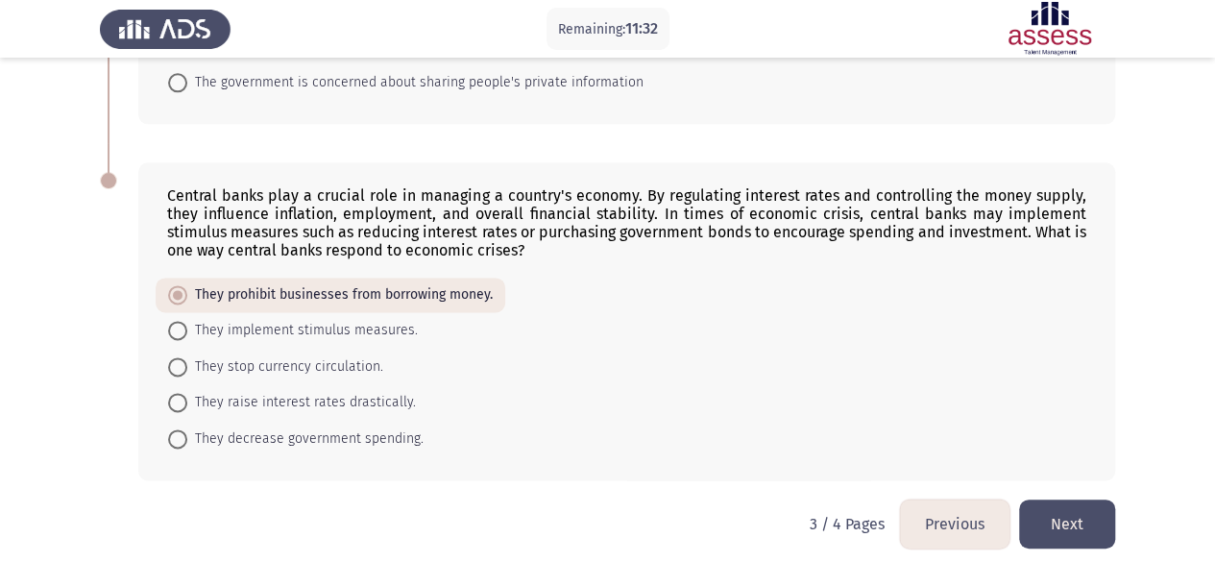
click at [1012, 499] on button "Next" at bounding box center [1067, 523] width 96 height 49
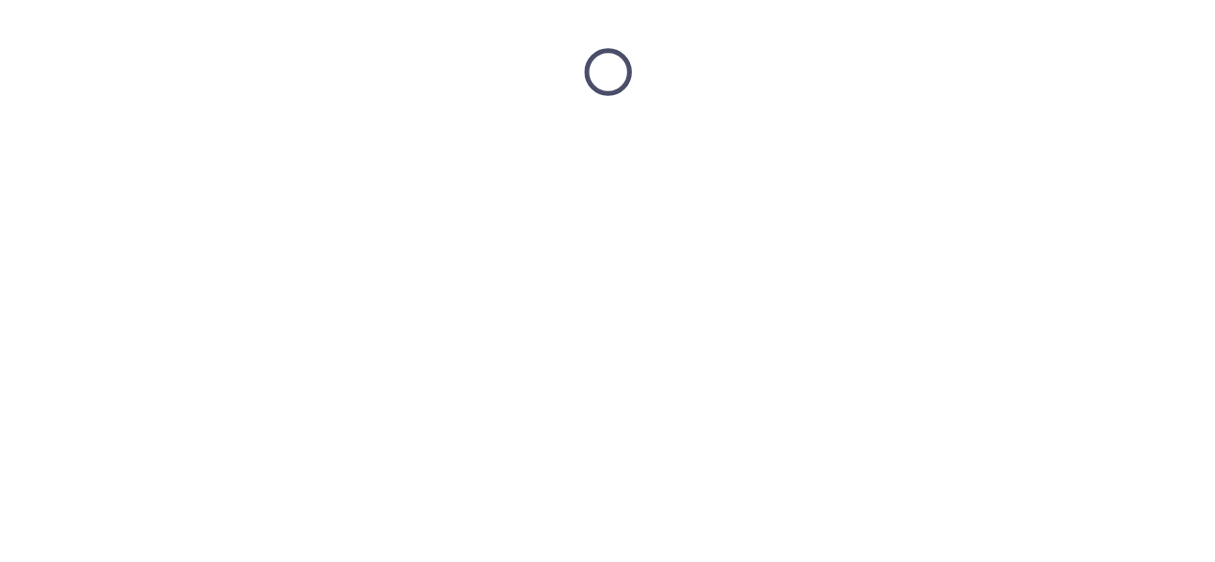
scroll to position [0, 0]
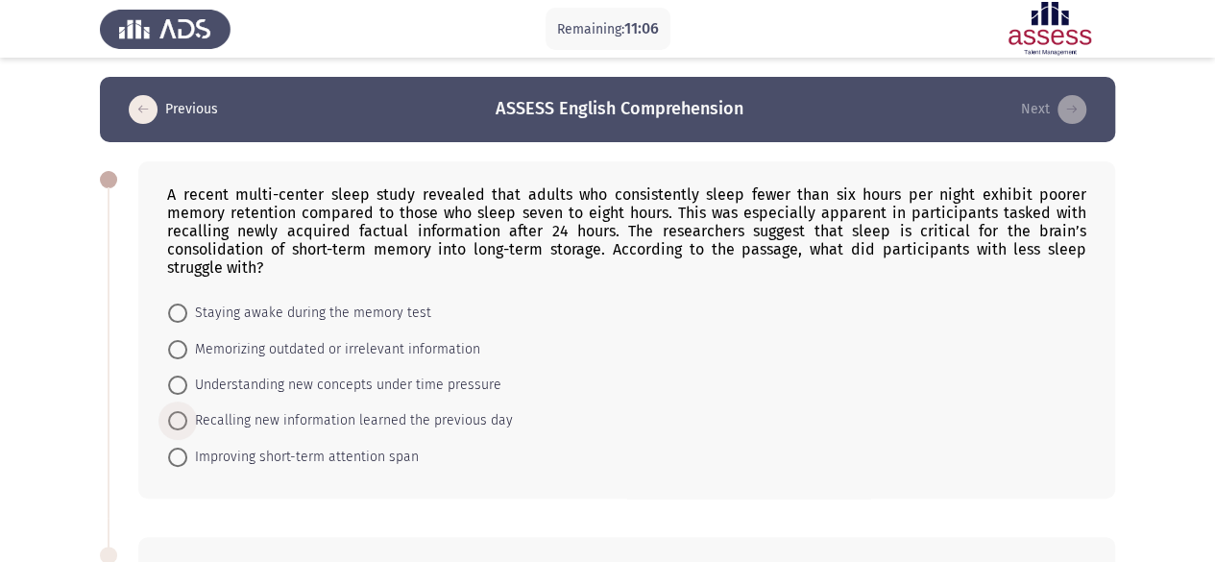
click at [184, 411] on span at bounding box center [177, 420] width 19 height 19
click at [184, 411] on input "Recalling new information learned the previous day" at bounding box center [177, 420] width 19 height 19
radio input "true"
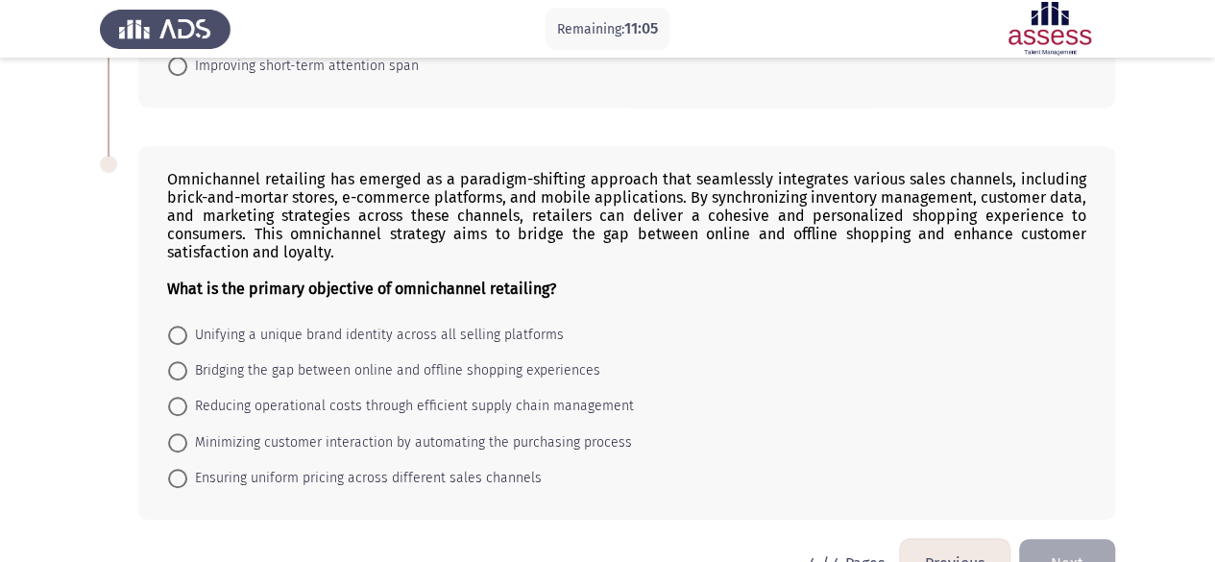
scroll to position [417, 0]
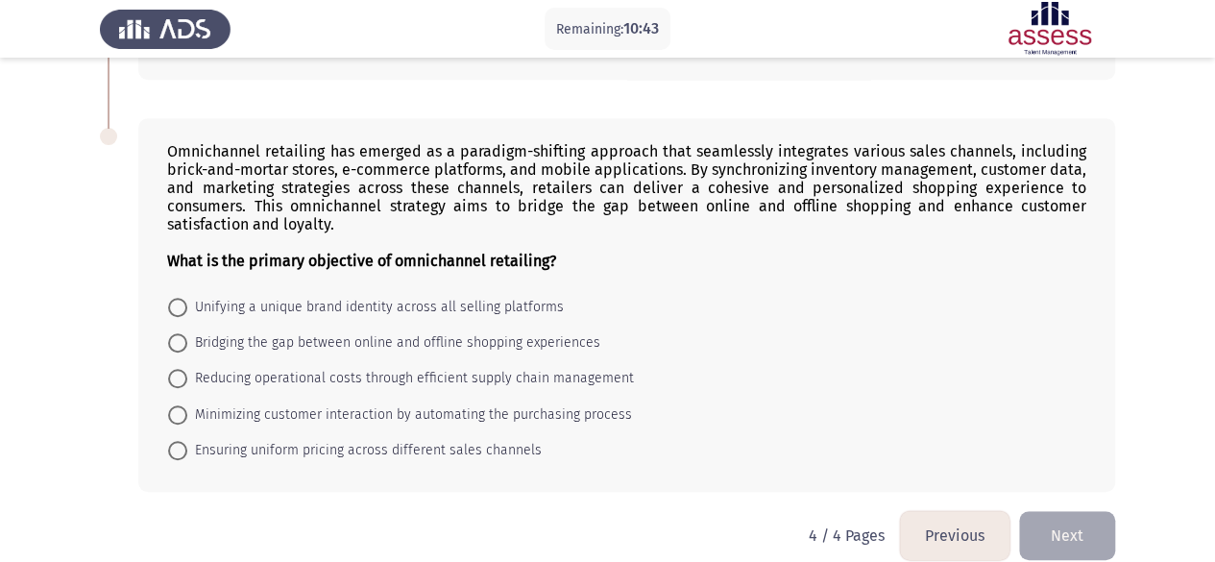
click at [175, 333] on span at bounding box center [177, 342] width 19 height 19
click at [175, 333] on input "Bridging the gap between online and offline shopping experiences" at bounding box center [177, 342] width 19 height 19
radio input "true"
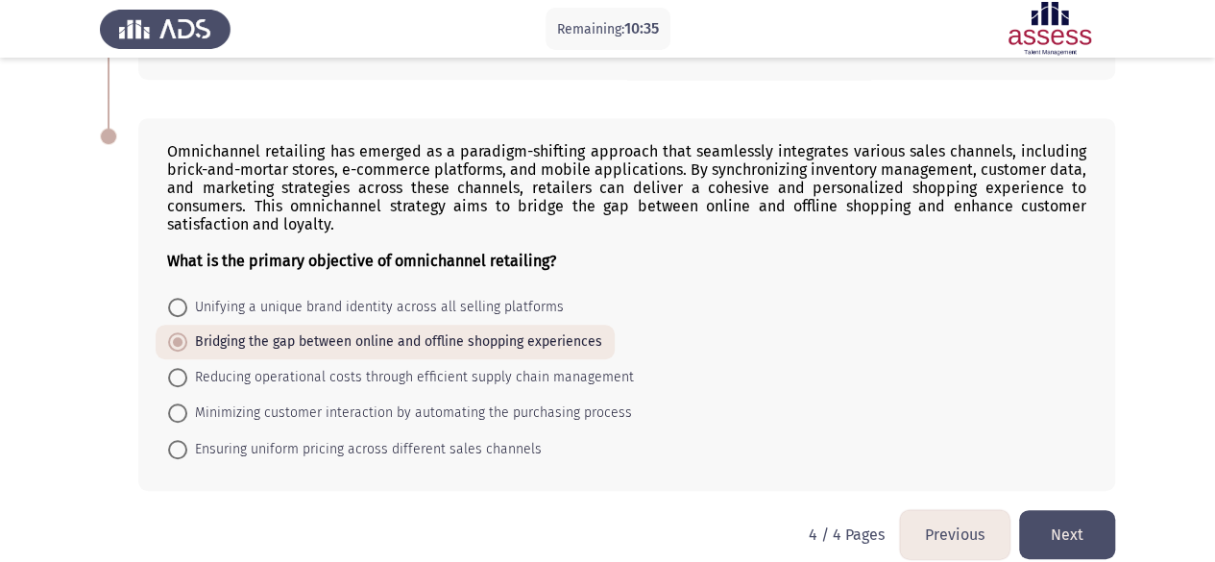
click at [1012, 518] on button "Next" at bounding box center [1067, 534] width 96 height 49
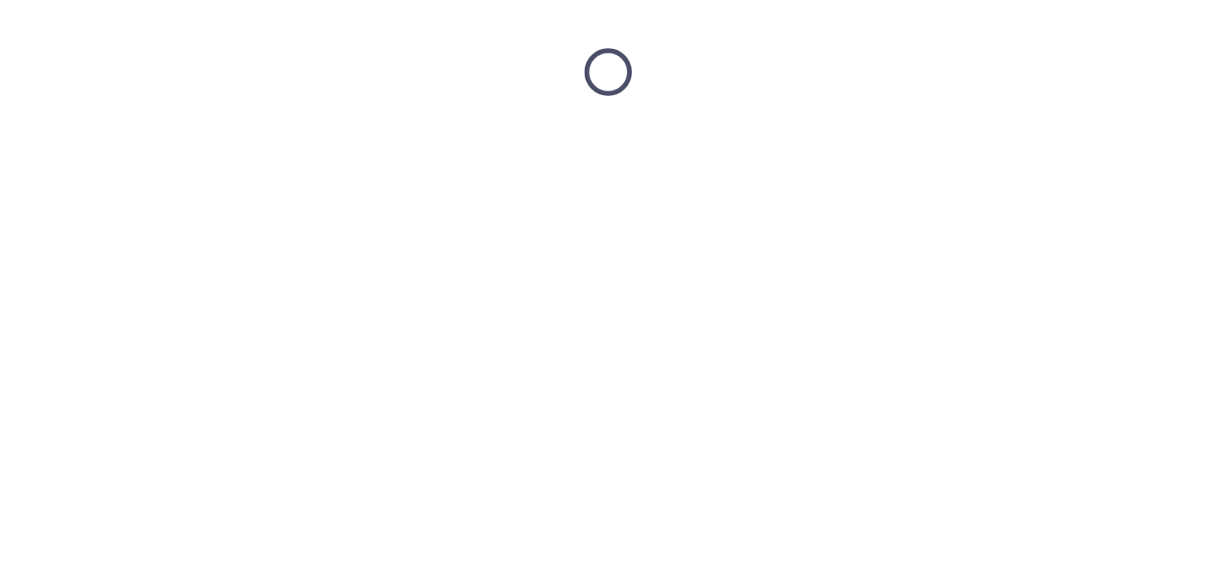
scroll to position [0, 0]
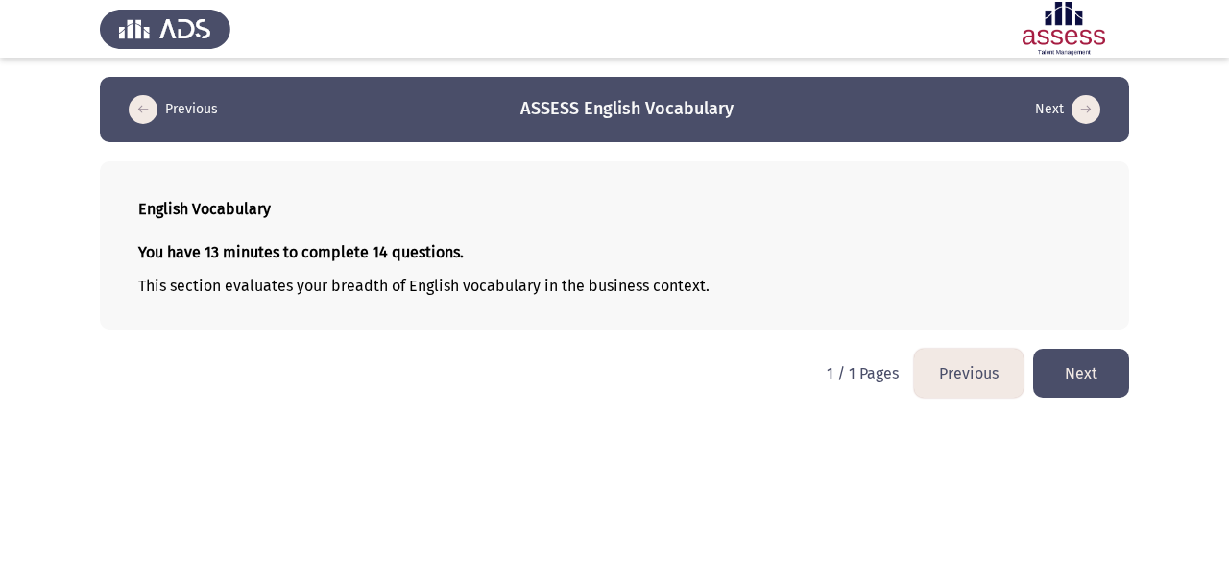
click at [1012, 368] on button "Next" at bounding box center [1081, 373] width 96 height 49
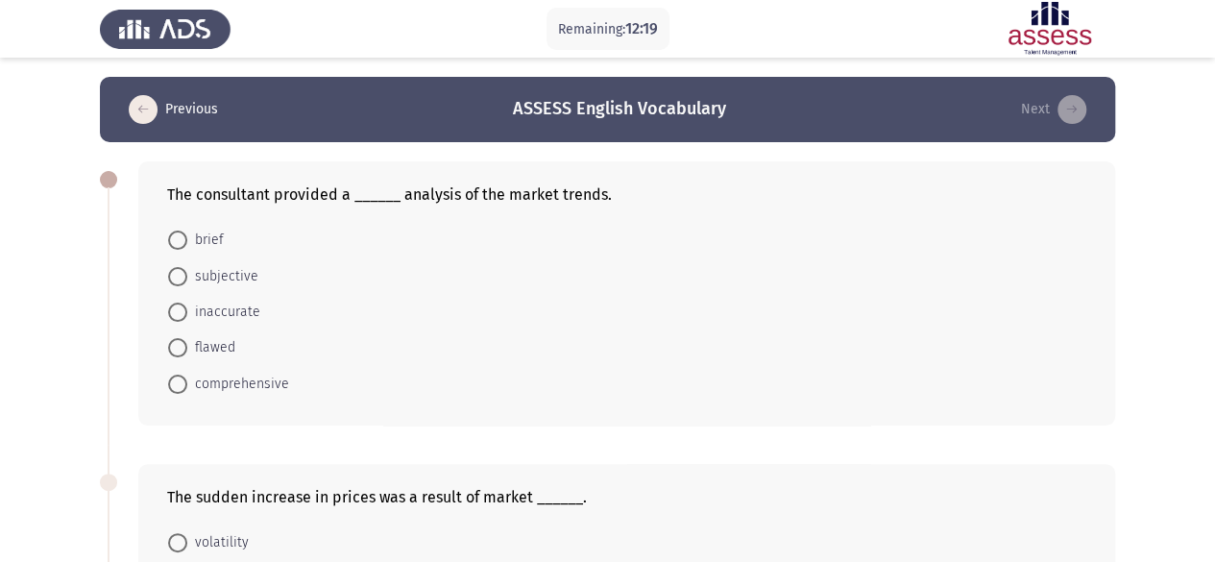
click at [184, 376] on span at bounding box center [177, 384] width 19 height 19
click at [184, 376] on input "comprehensive" at bounding box center [177, 384] width 19 height 19
radio input "true"
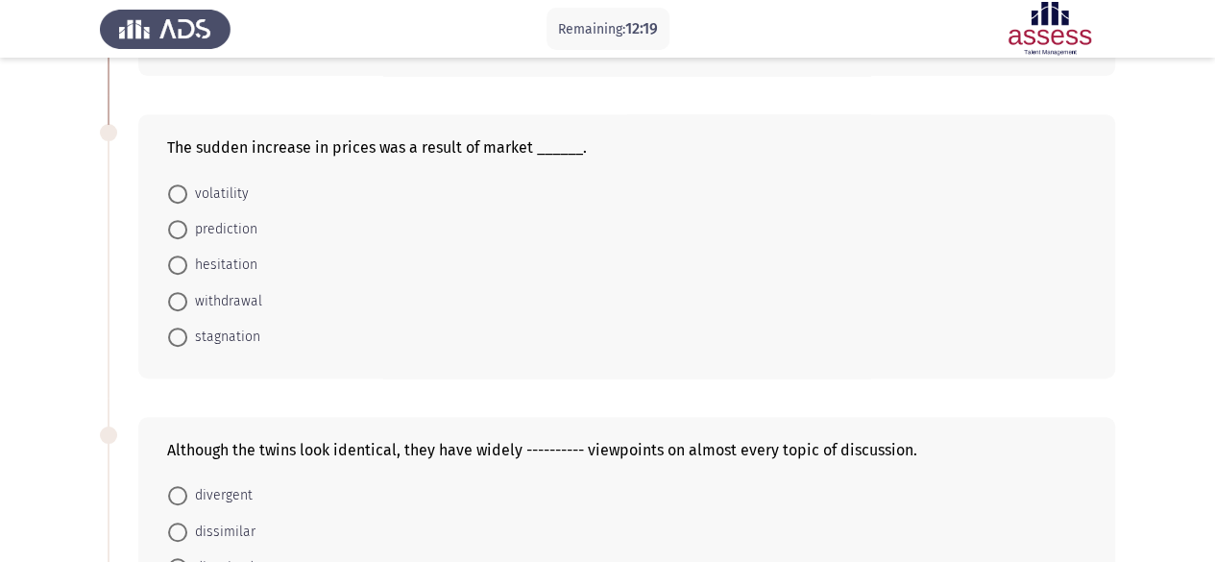
scroll to position [384, 0]
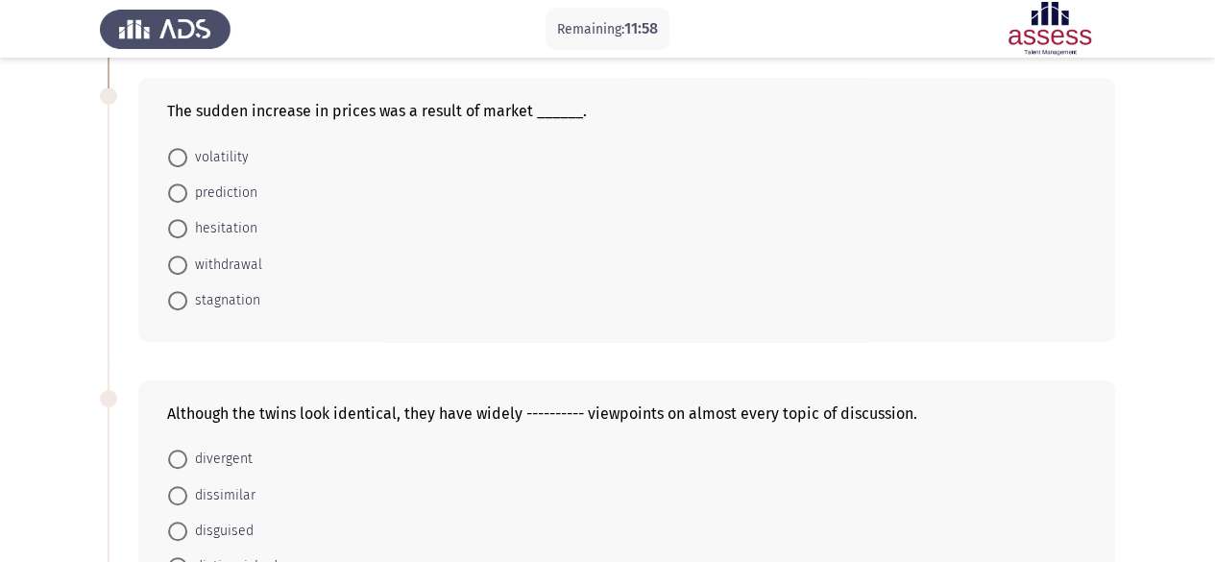
click at [178, 155] on span at bounding box center [177, 157] width 19 height 19
click at [178, 155] on input "volatility" at bounding box center [177, 157] width 19 height 19
radio input "true"
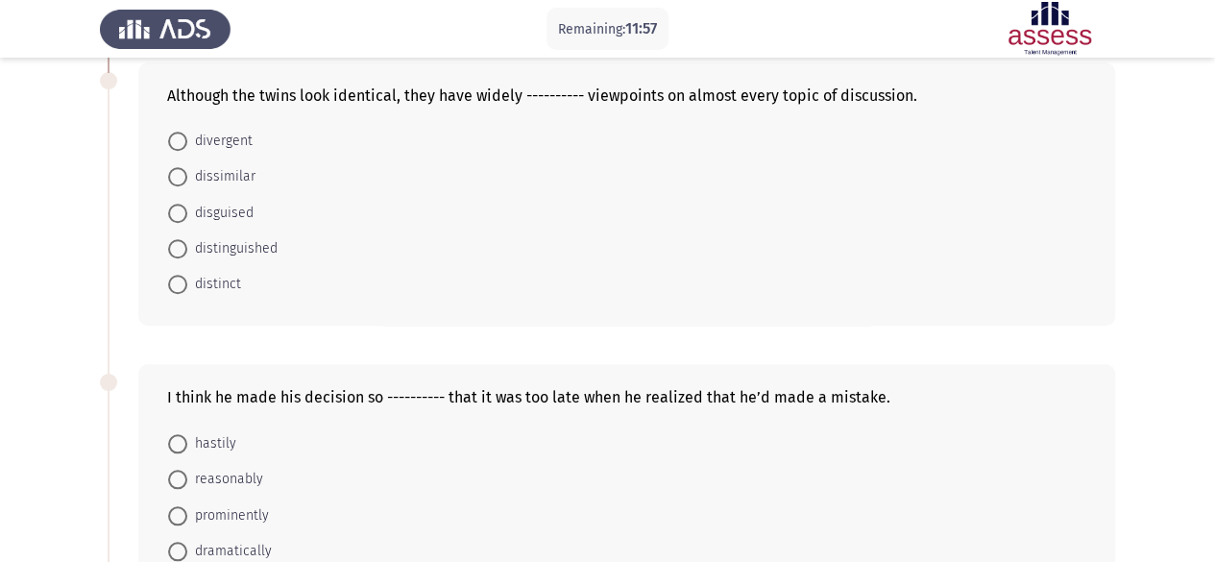
scroll to position [672, 0]
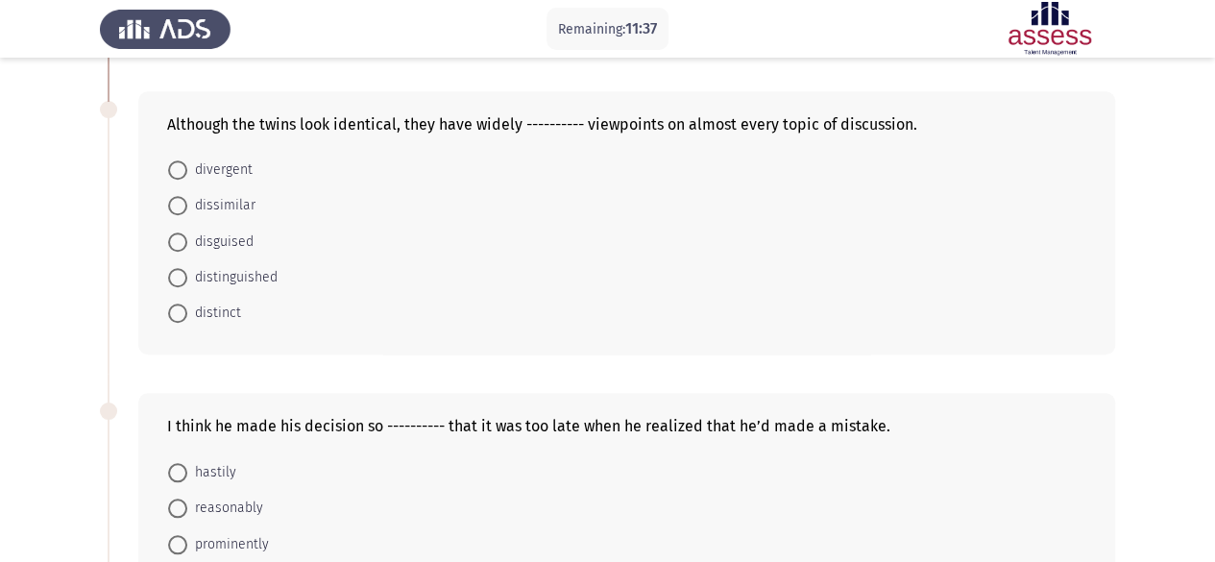
click at [171, 166] on span at bounding box center [177, 169] width 19 height 19
click at [171, 166] on input "divergent" at bounding box center [177, 169] width 19 height 19
radio input "true"
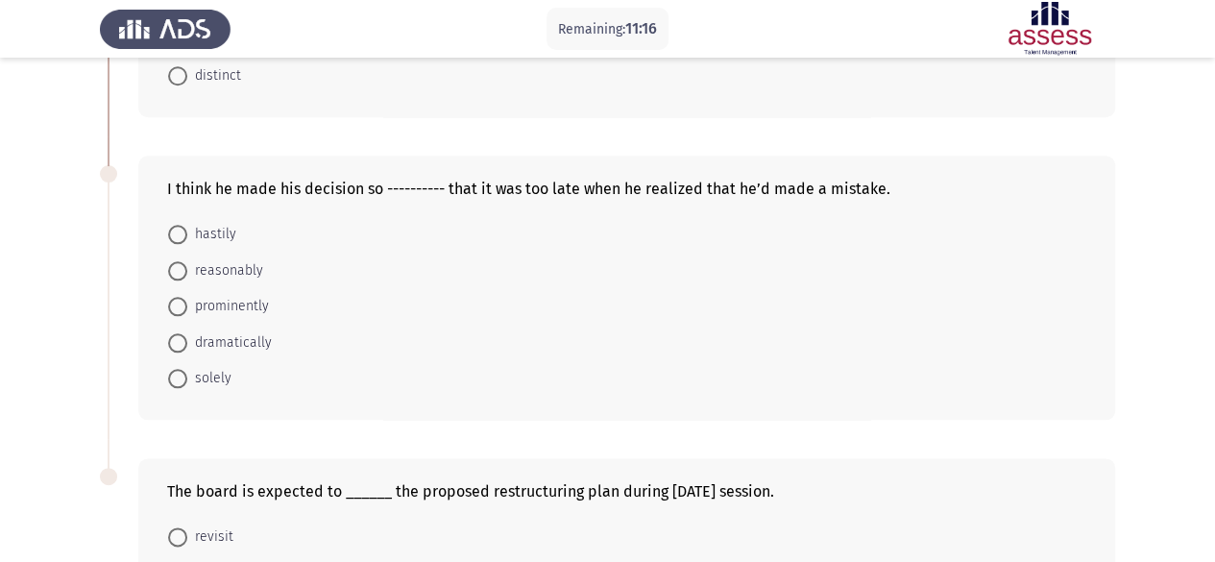
scroll to position [960, 0]
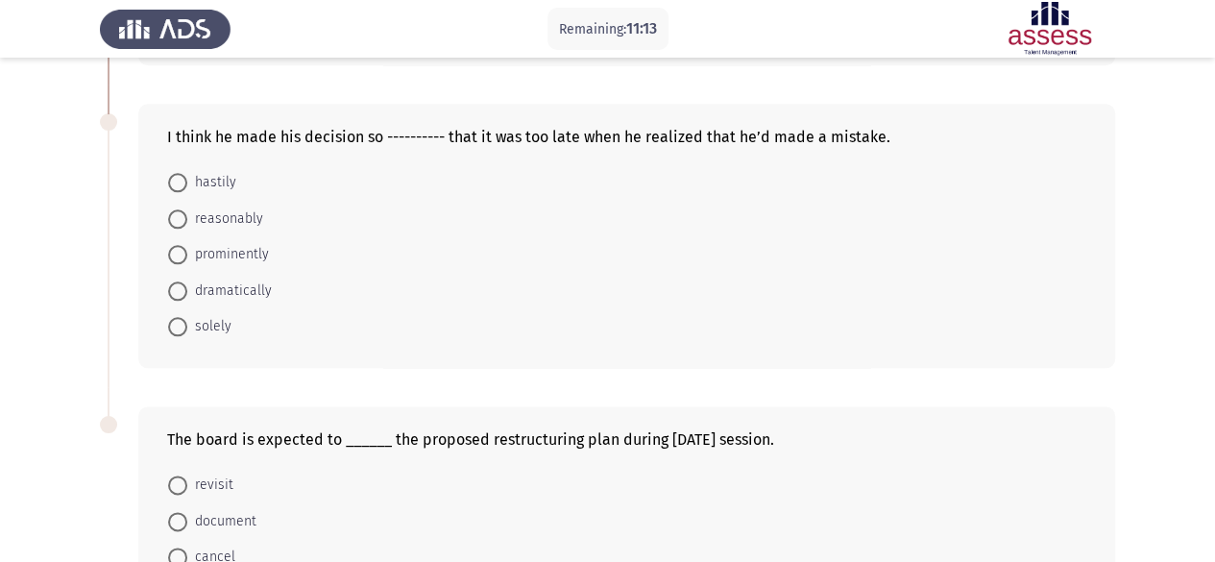
click at [175, 173] on span at bounding box center [177, 182] width 19 height 19
click at [175, 173] on input "hastily" at bounding box center [177, 182] width 19 height 19
radio input "true"
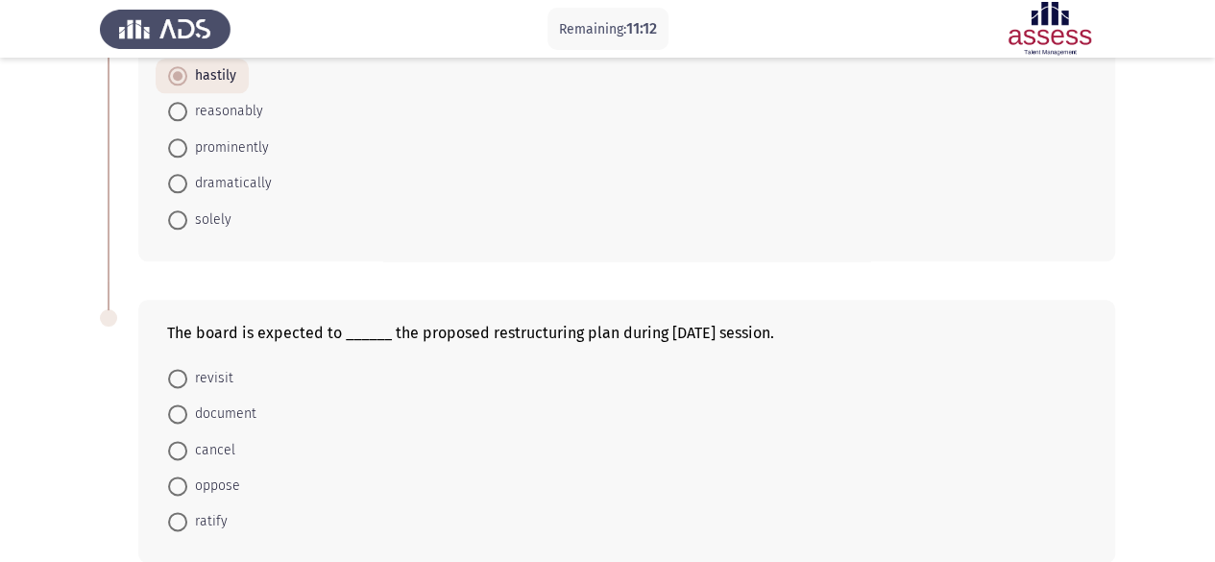
scroll to position [1153, 0]
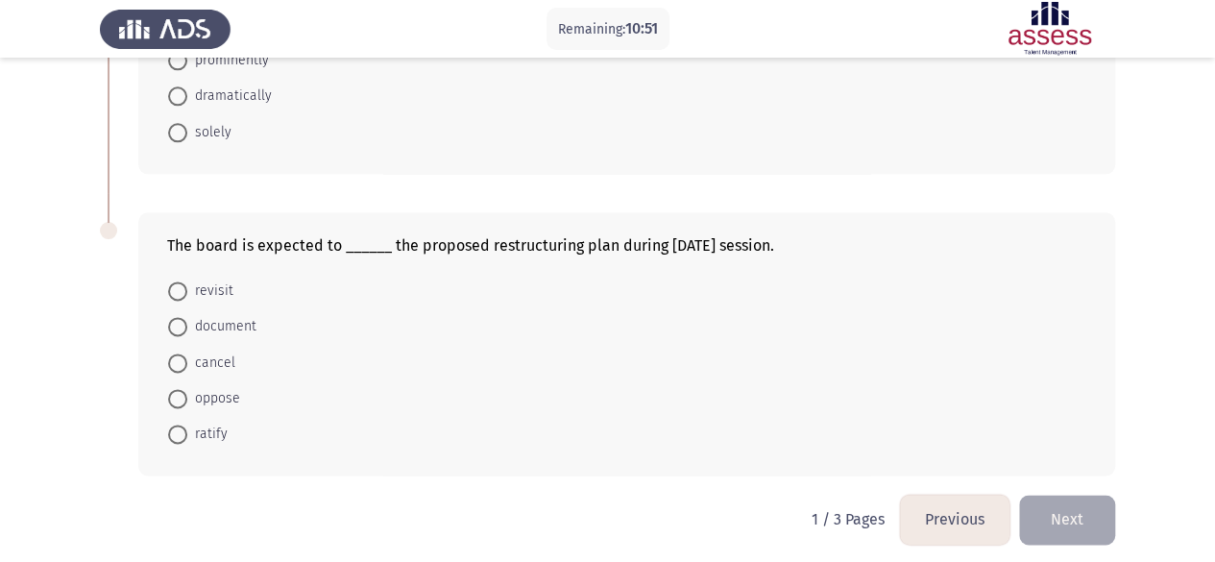
click at [182, 427] on span at bounding box center [177, 433] width 19 height 19
click at [182, 427] on input "ratify" at bounding box center [177, 433] width 19 height 19
radio input "true"
click at [1012, 495] on button "Next" at bounding box center [1067, 519] width 96 height 49
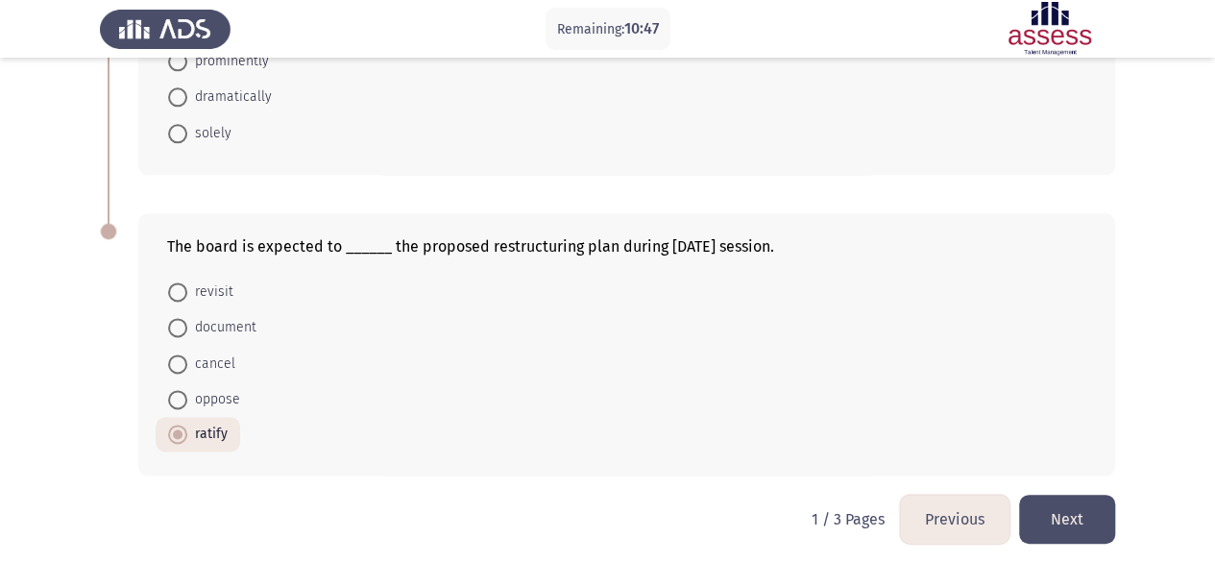
scroll to position [0, 0]
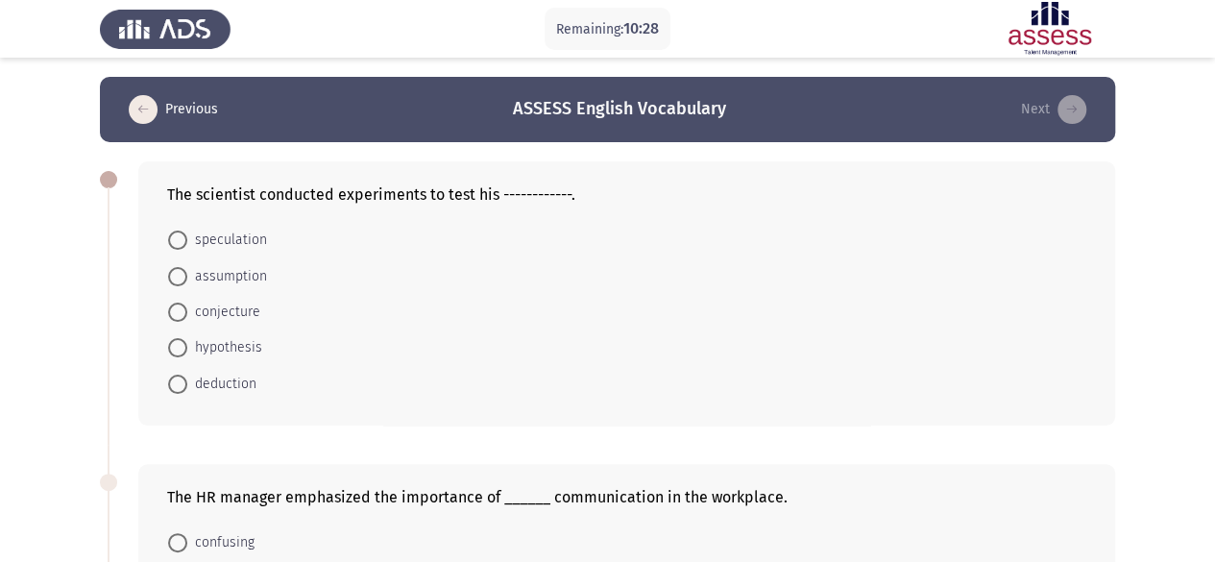
click at [182, 347] on span at bounding box center [177, 347] width 19 height 19
click at [182, 347] on input "hypothesis" at bounding box center [177, 347] width 19 height 19
radio input "true"
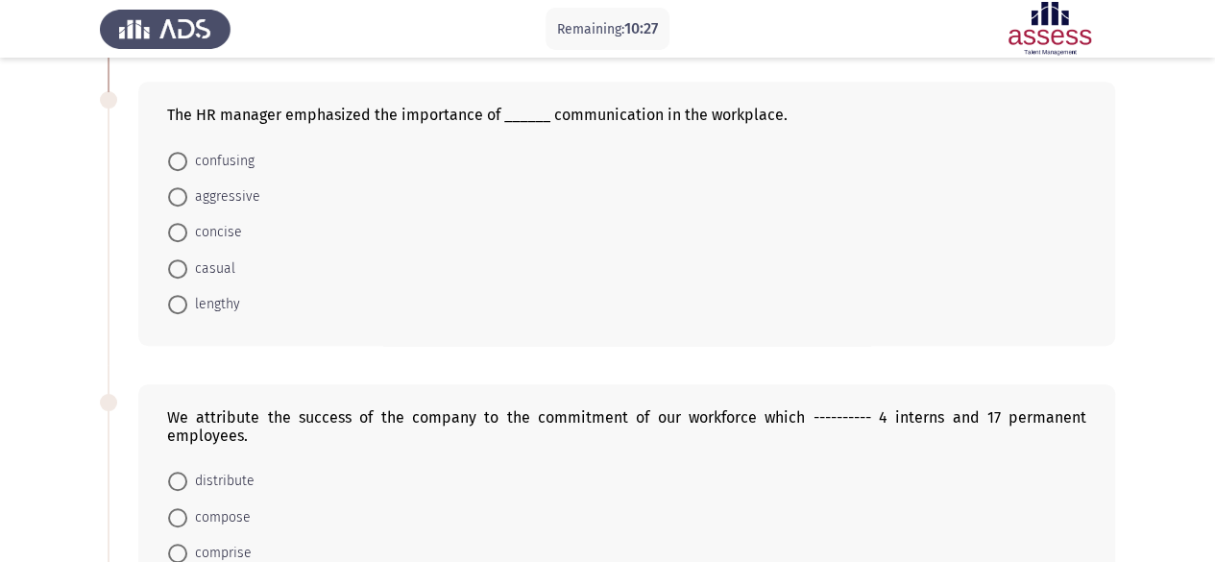
scroll to position [384, 0]
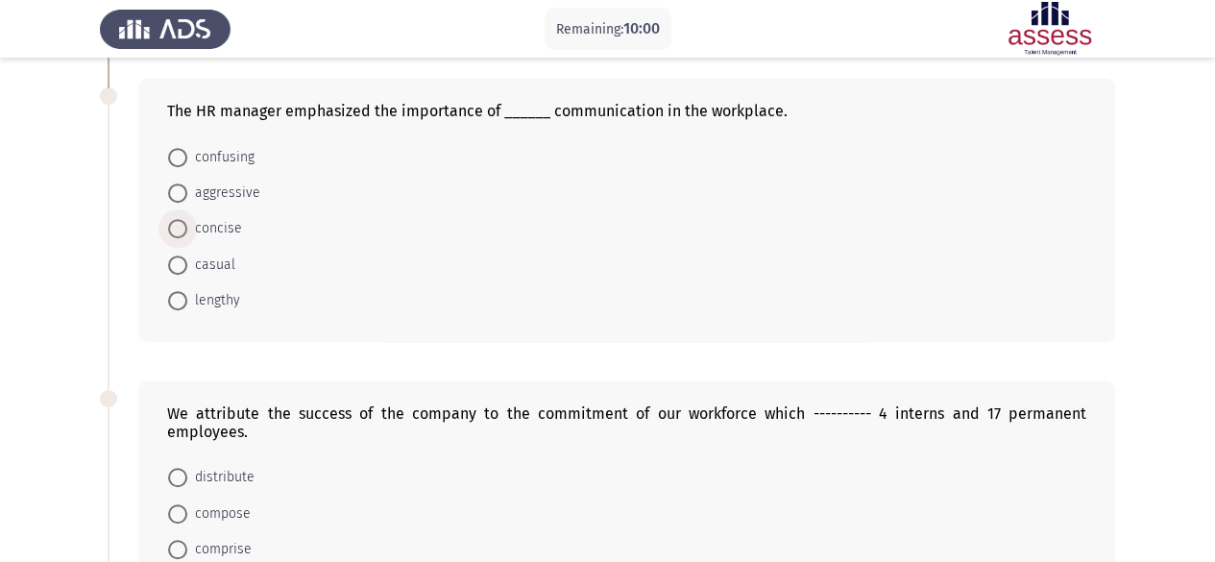
click at [168, 219] on span at bounding box center [177, 228] width 19 height 19
click at [168, 219] on input "concise" at bounding box center [177, 228] width 19 height 19
radio input "true"
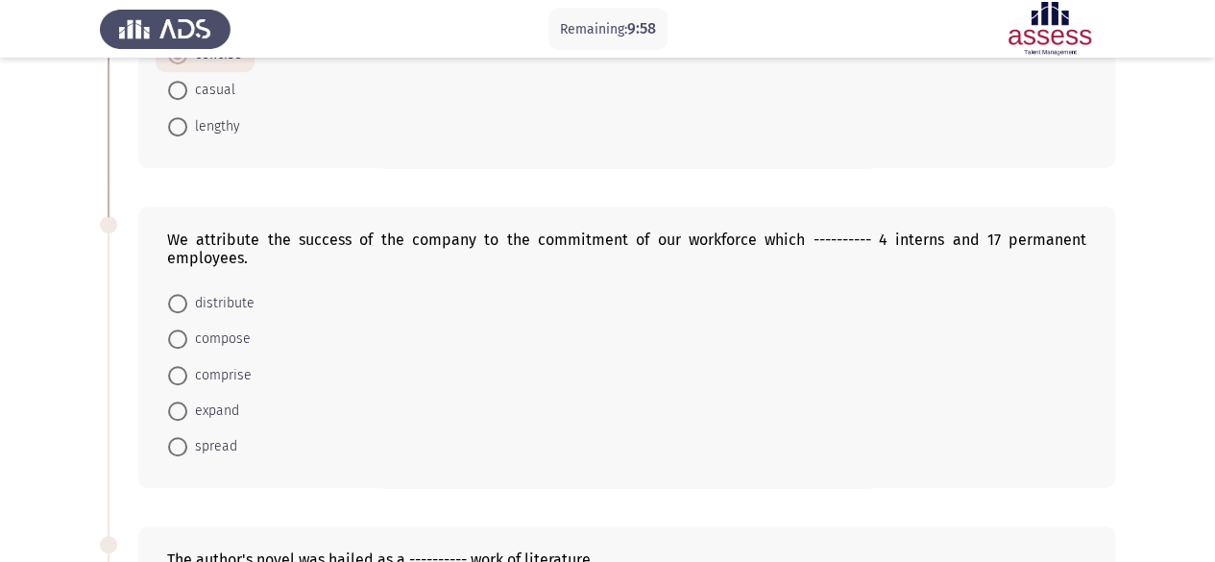
scroll to position [576, 0]
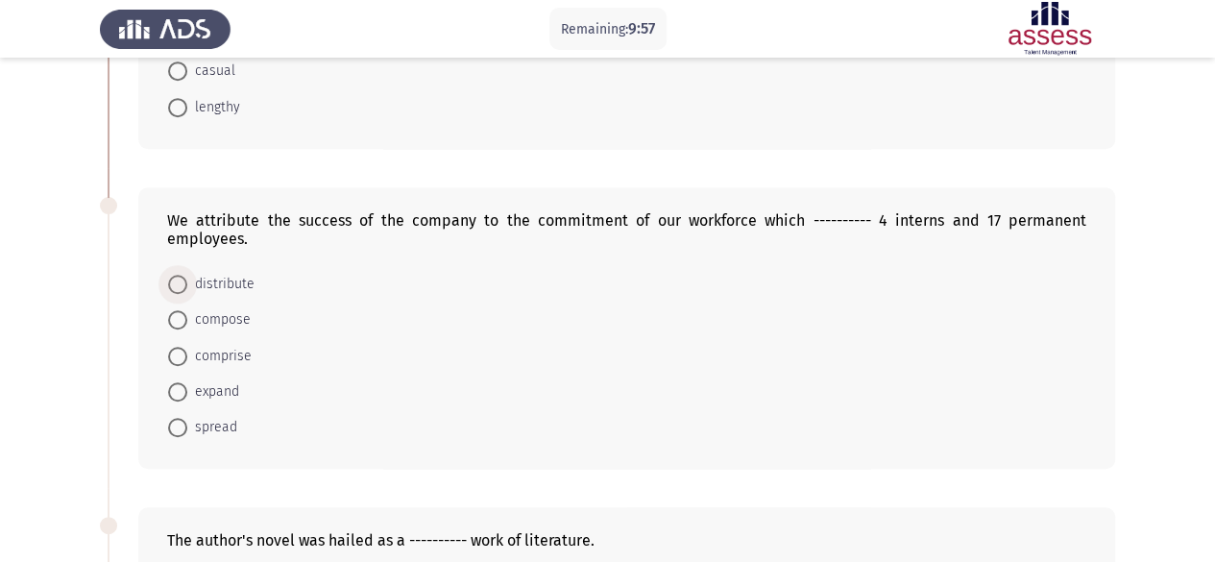
click at [196, 273] on span "distribute" at bounding box center [220, 284] width 67 height 23
click at [187, 275] on input "distribute" at bounding box center [177, 284] width 19 height 19
radio input "true"
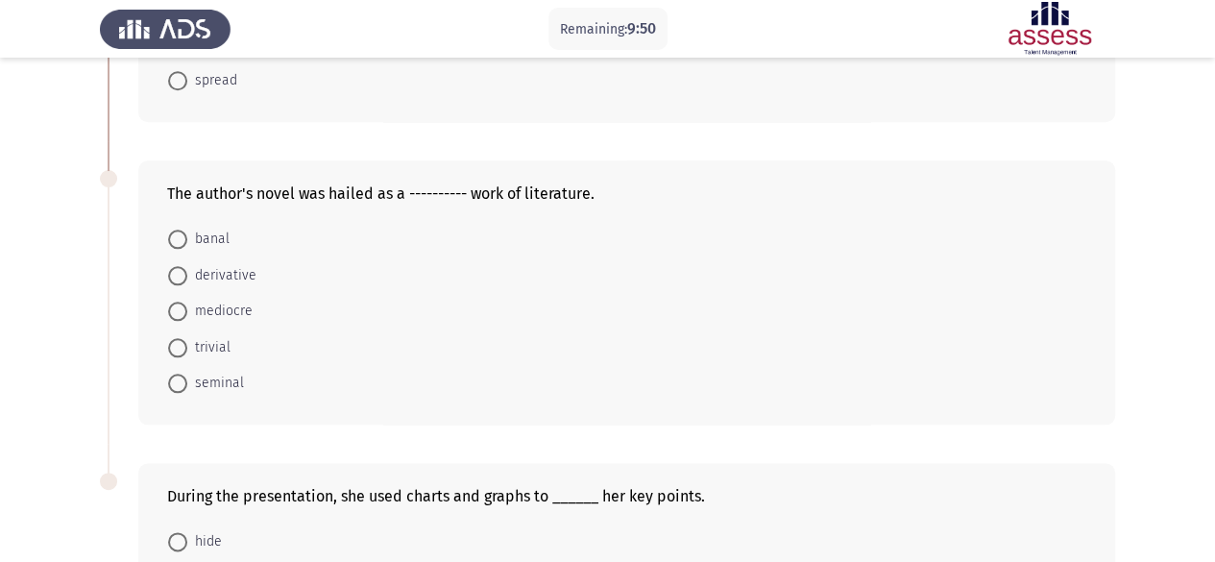
scroll to position [864, 0]
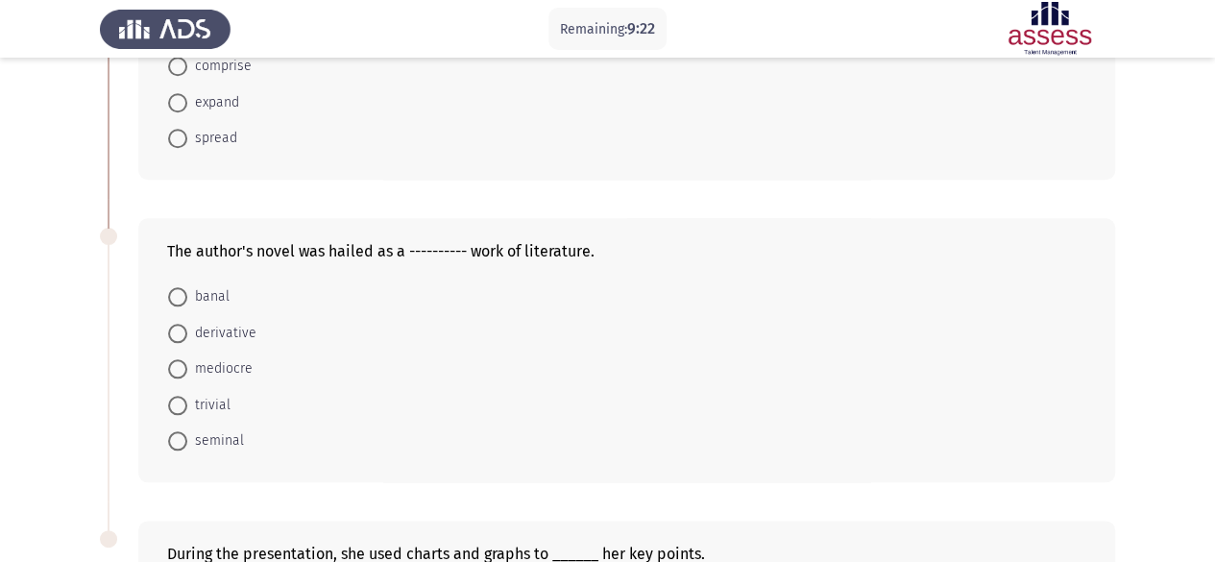
click at [178, 439] on span at bounding box center [177, 440] width 19 height 19
click at [178, 439] on input "seminal" at bounding box center [177, 440] width 19 height 19
radio input "true"
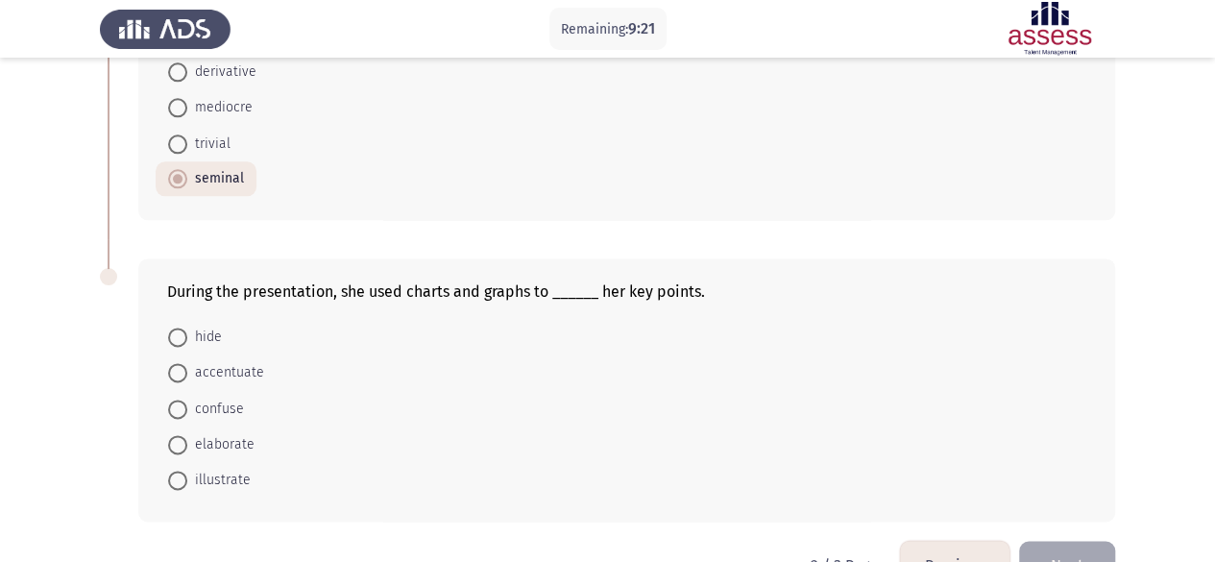
scroll to position [1172, 0]
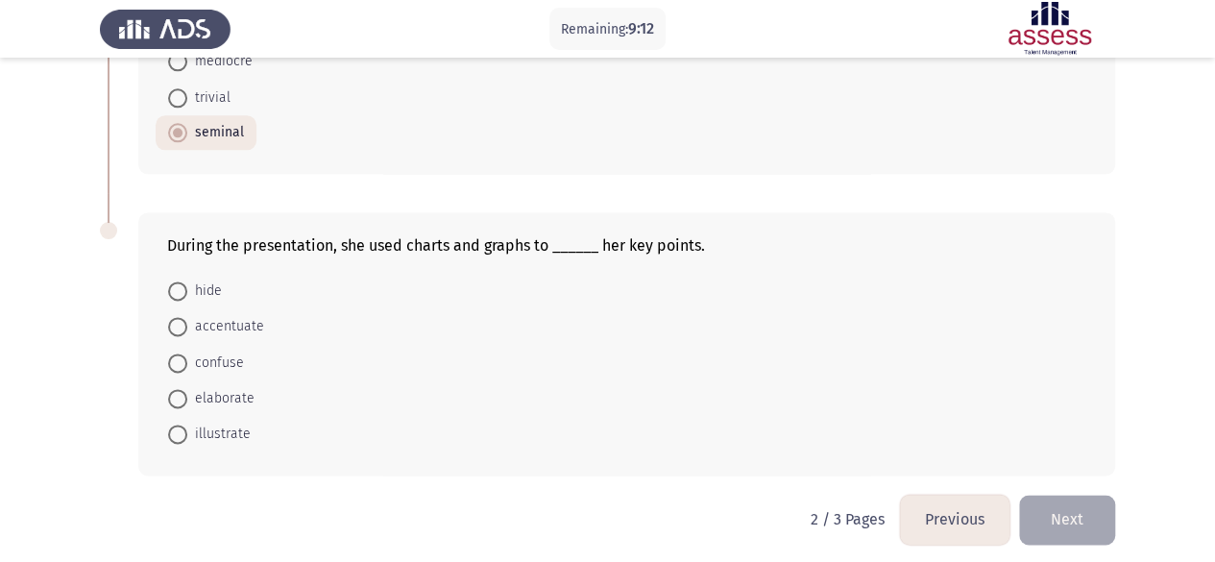
click at [184, 353] on span at bounding box center [177, 362] width 19 height 19
click at [184, 353] on input "confuse" at bounding box center [177, 362] width 19 height 19
radio input "true"
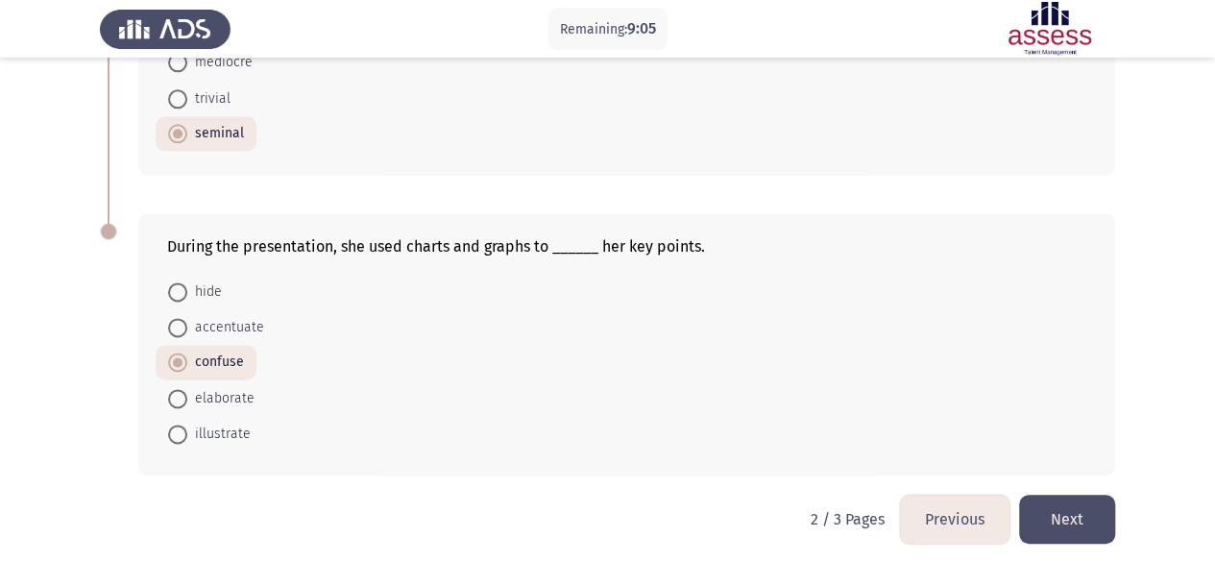
click at [183, 424] on span at bounding box center [177, 433] width 19 height 19
click at [183, 424] on input "illustrate" at bounding box center [177, 433] width 19 height 19
radio input "true"
click at [1012, 520] on button "Next" at bounding box center [1067, 519] width 96 height 49
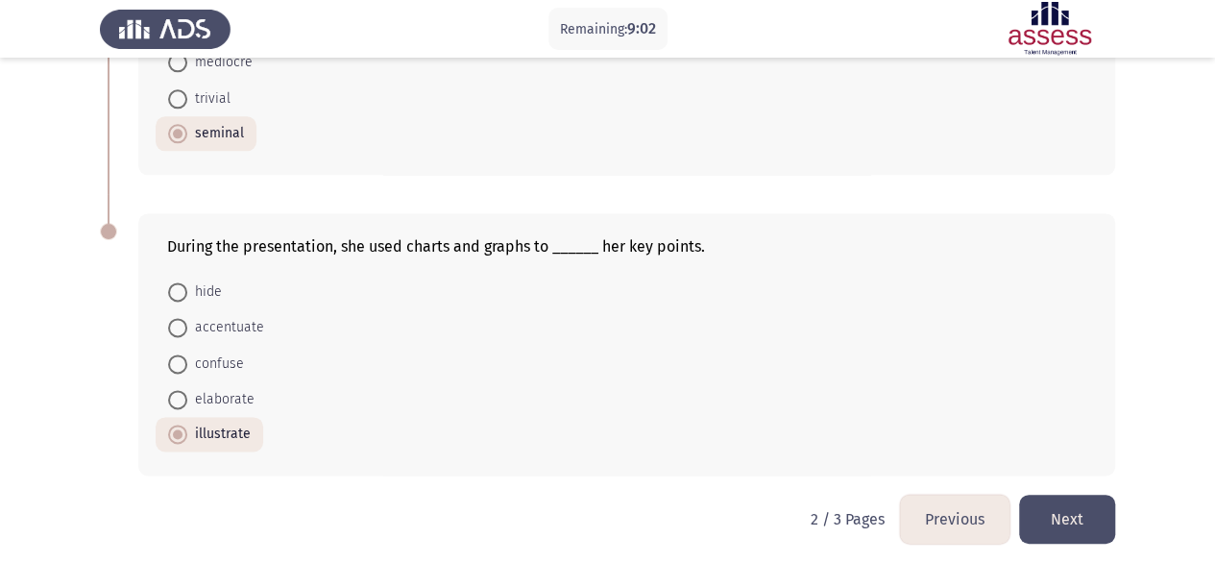
scroll to position [0, 0]
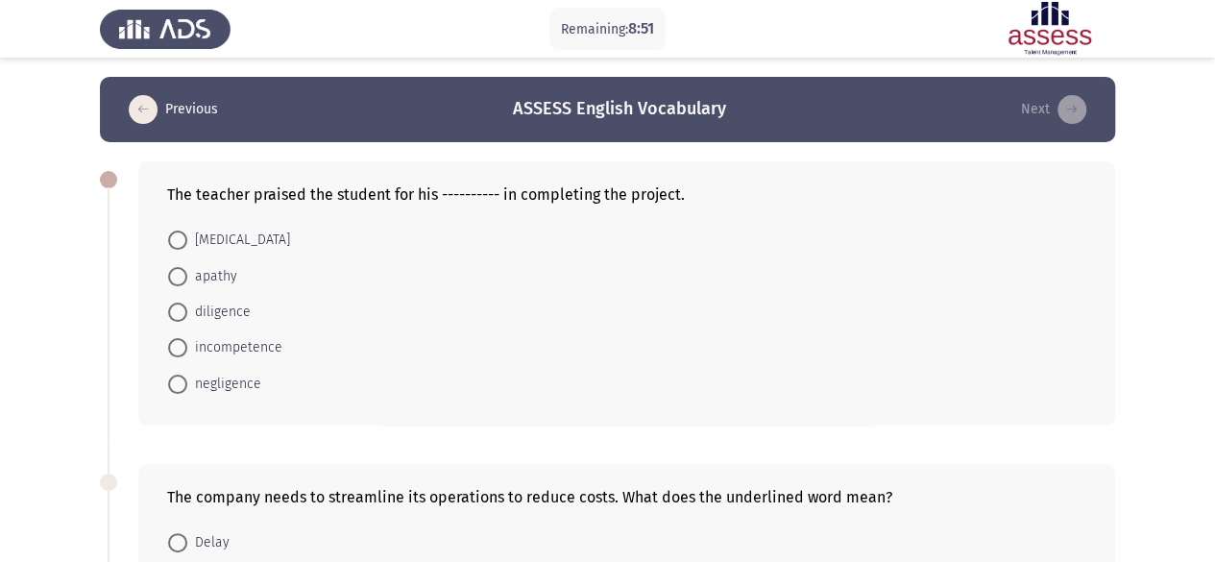
click at [177, 385] on span at bounding box center [177, 384] width 19 height 19
click at [177, 385] on input "negligence" at bounding box center [177, 384] width 19 height 19
radio input "true"
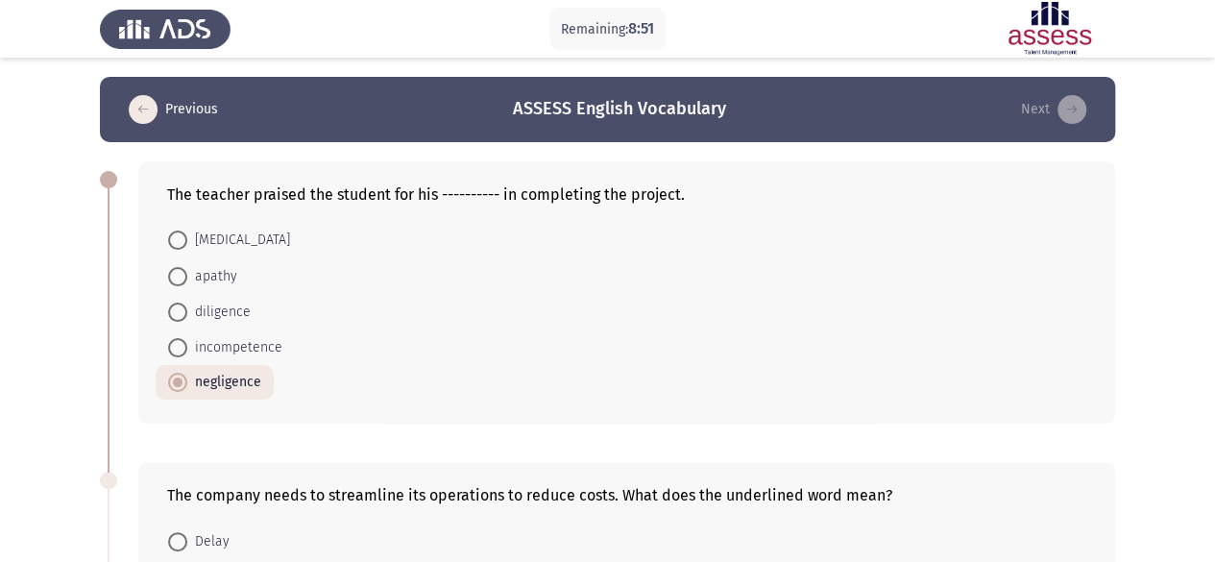
scroll to position [288, 0]
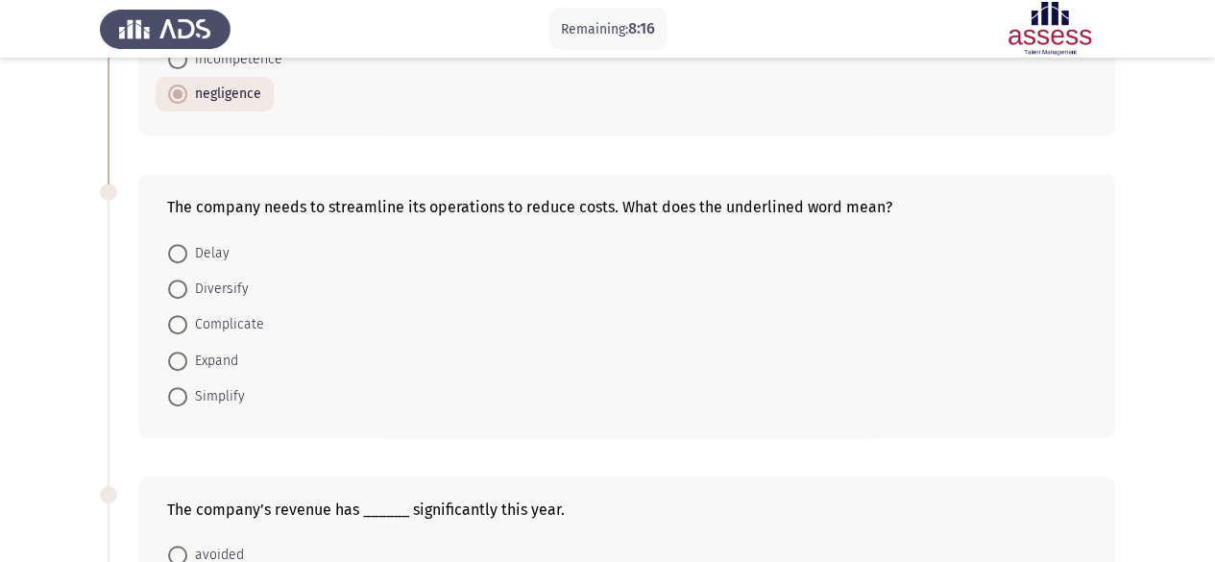
click at [169, 397] on span at bounding box center [177, 396] width 19 height 19
click at [169, 397] on input "Simplify" at bounding box center [177, 396] width 19 height 19
radio input "true"
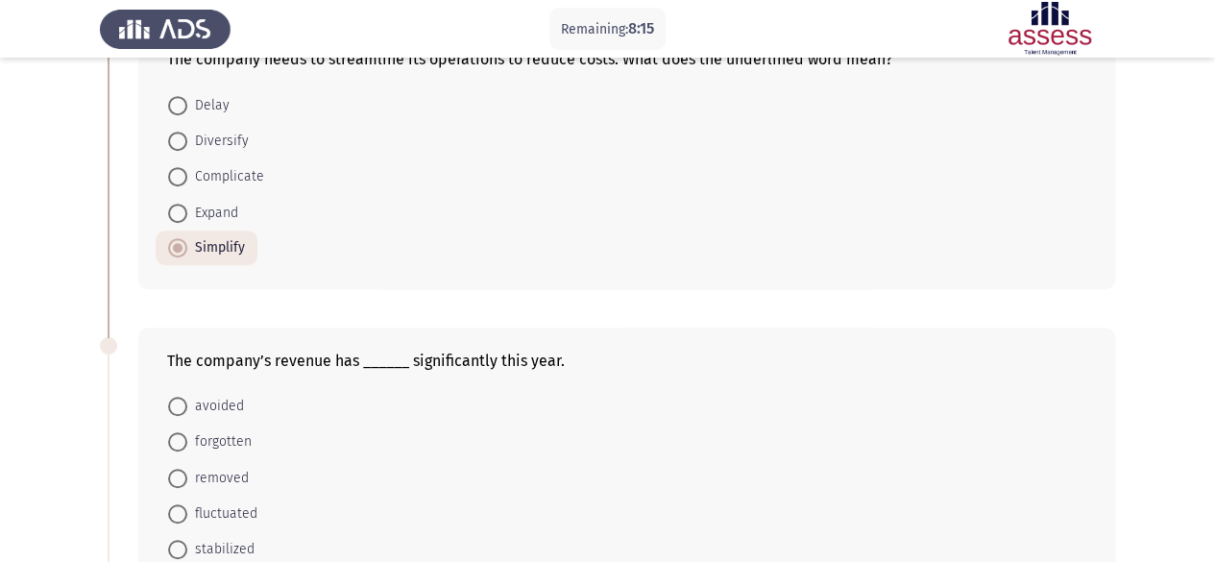
scroll to position [480, 0]
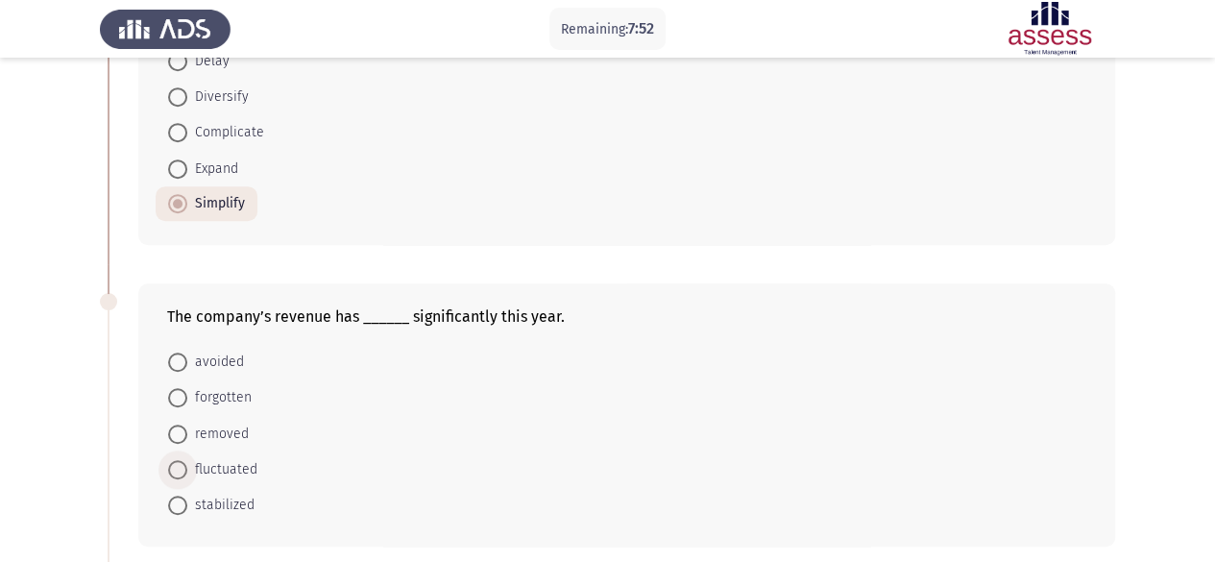
click at [181, 471] on span at bounding box center [177, 469] width 19 height 19
click at [181, 471] on input "fluctuated" at bounding box center [177, 469] width 19 height 19
radio input "true"
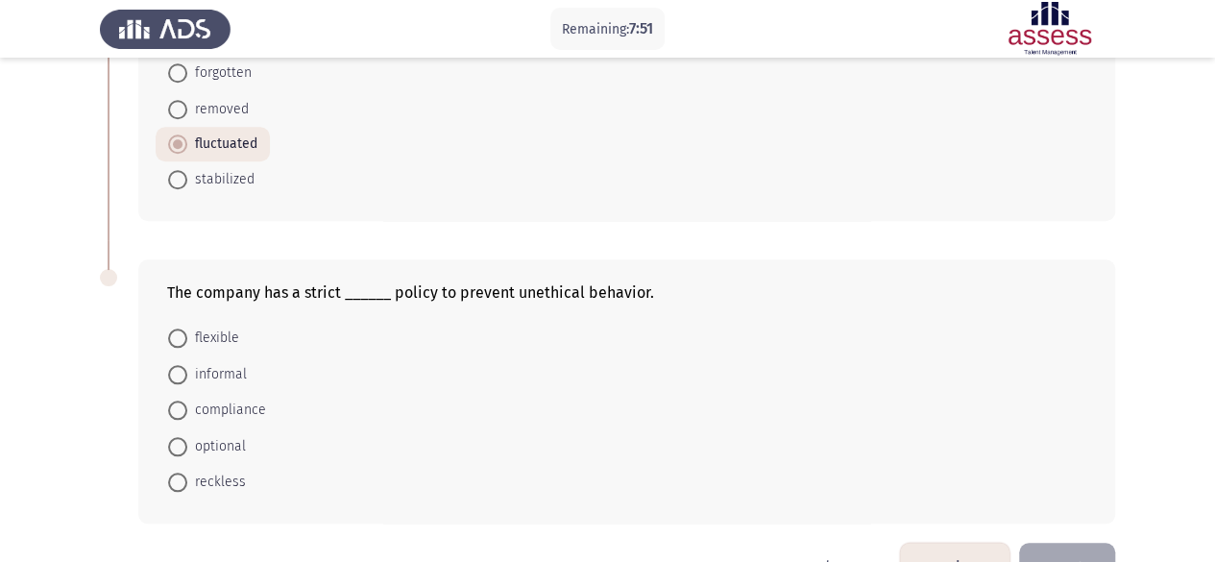
scroll to position [855, 0]
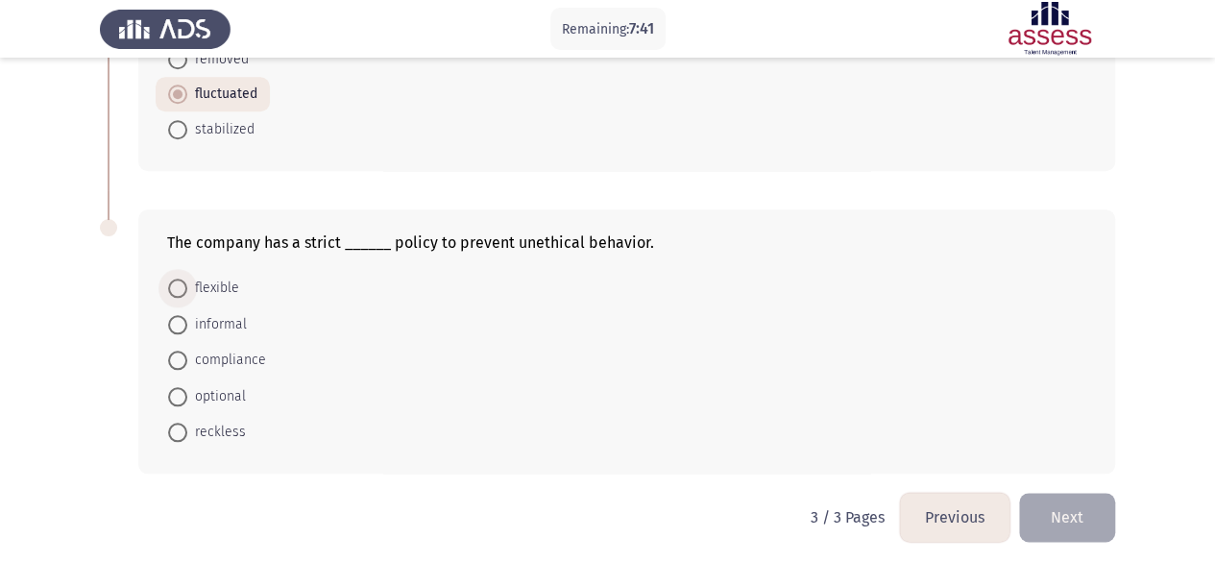
click at [184, 286] on span at bounding box center [177, 288] width 19 height 19
click at [184, 286] on input "flexible" at bounding box center [177, 288] width 19 height 19
radio input "true"
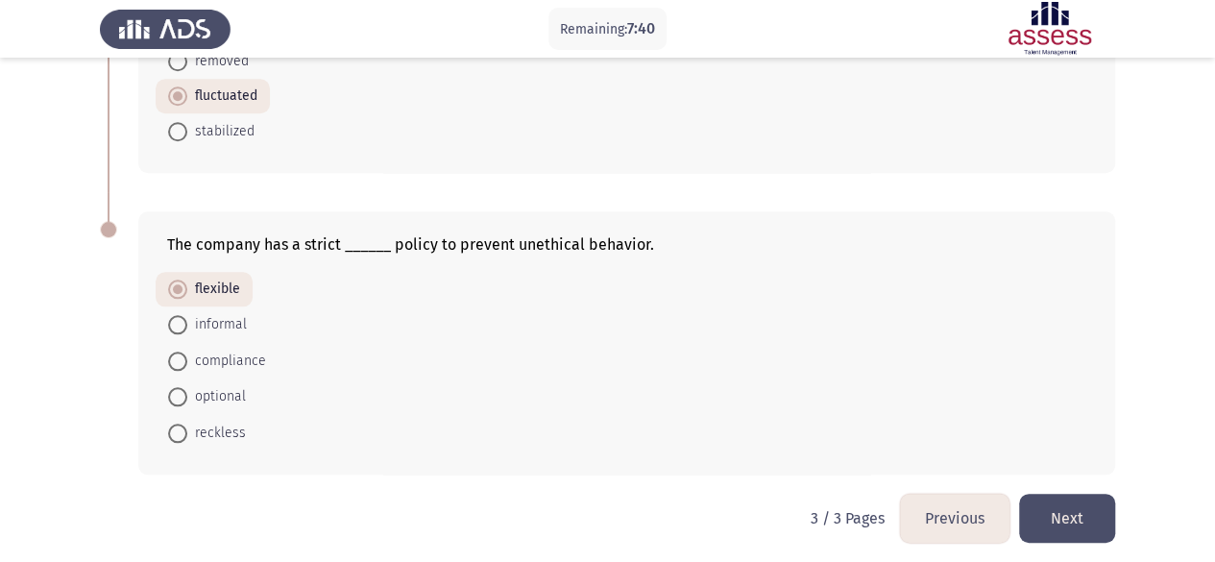
click at [1012, 502] on button "Next" at bounding box center [1067, 518] width 96 height 49
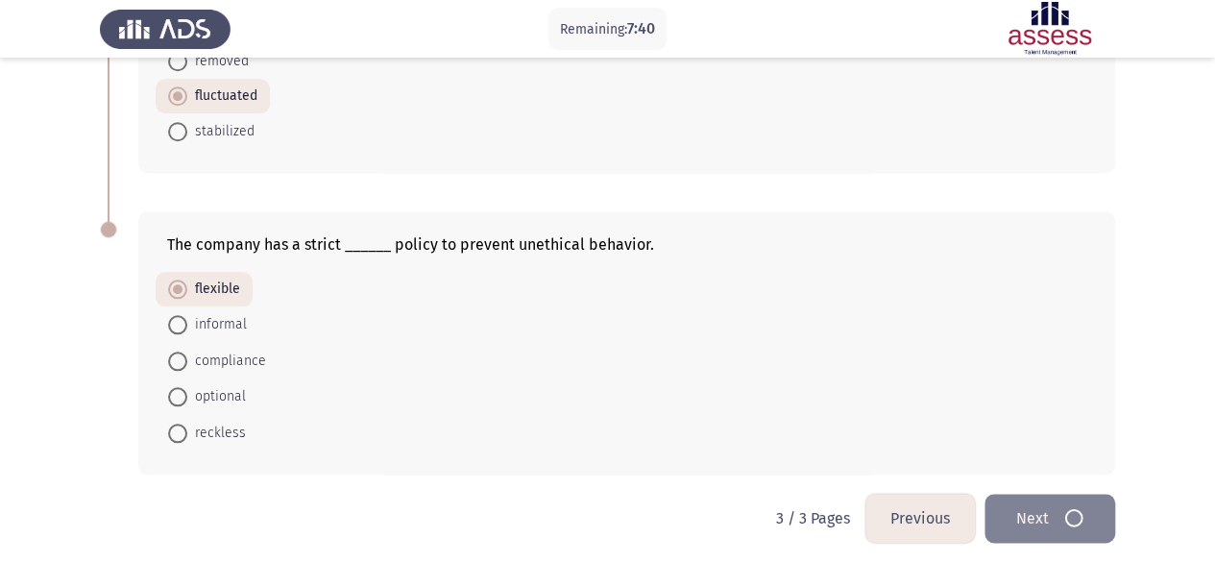
scroll to position [0, 0]
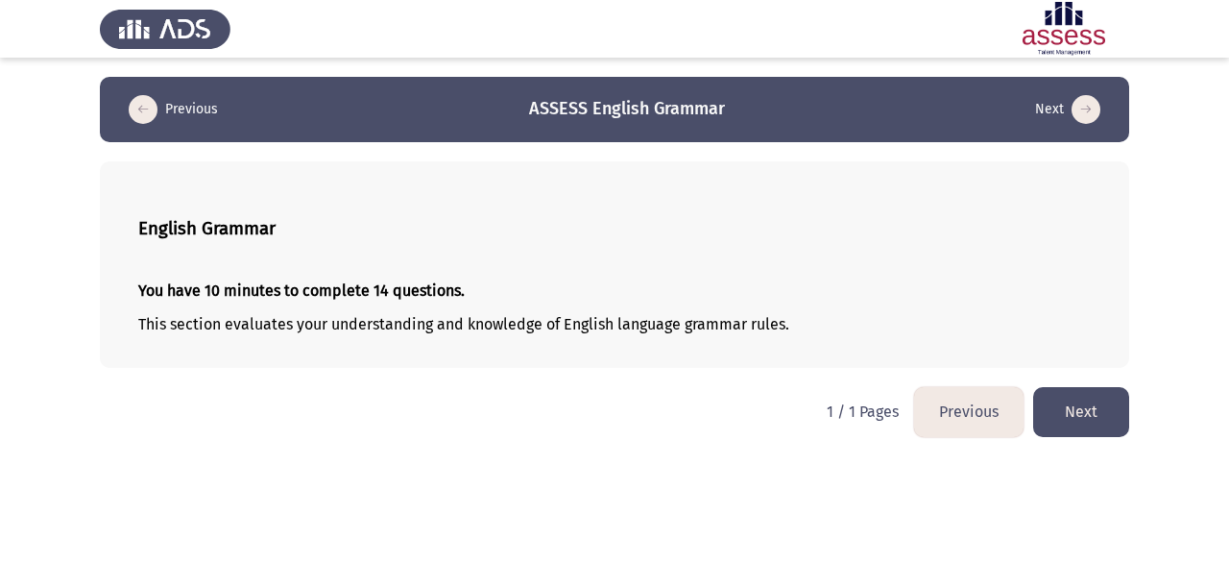
click at [1012, 423] on button "Next" at bounding box center [1081, 411] width 96 height 49
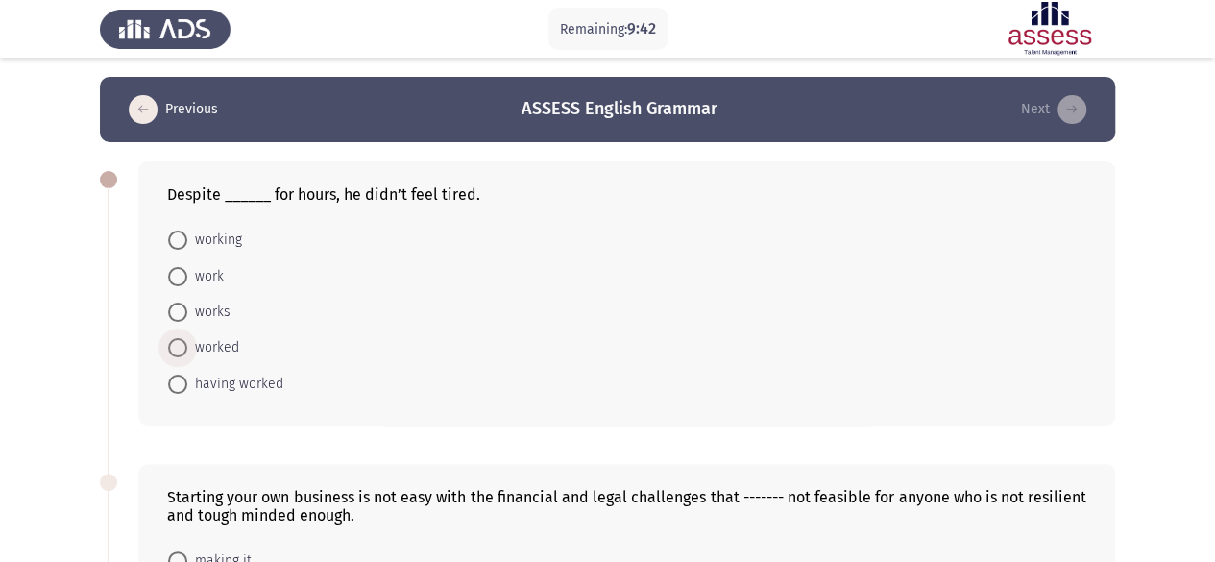
click at [173, 343] on span at bounding box center [177, 347] width 19 height 19
click at [173, 343] on input "worked" at bounding box center [177, 347] width 19 height 19
radio input "true"
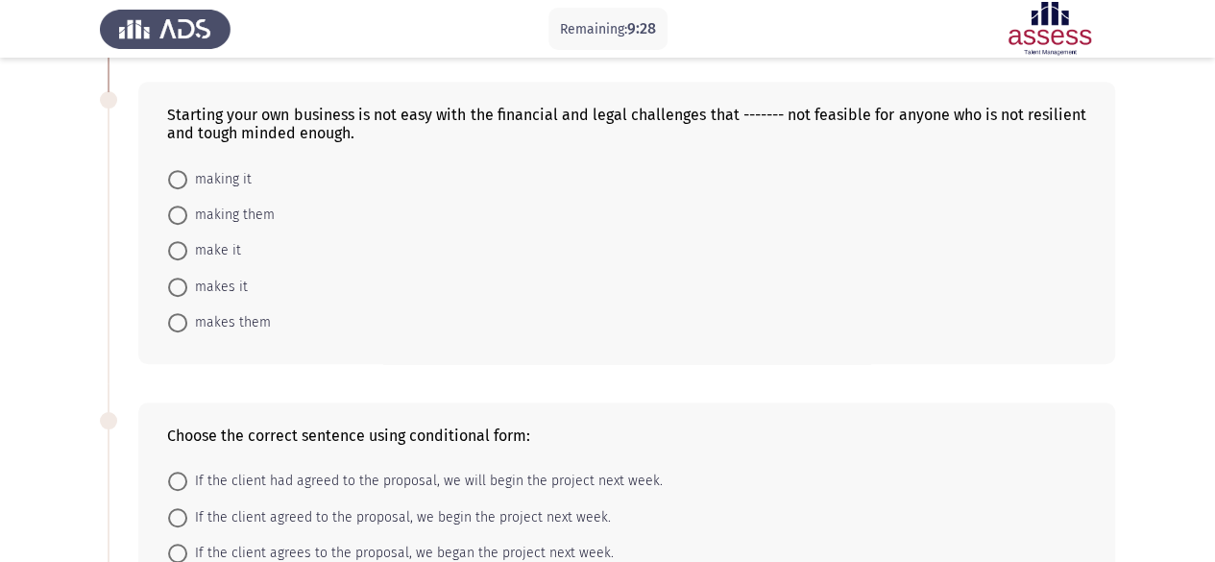
scroll to position [384, 0]
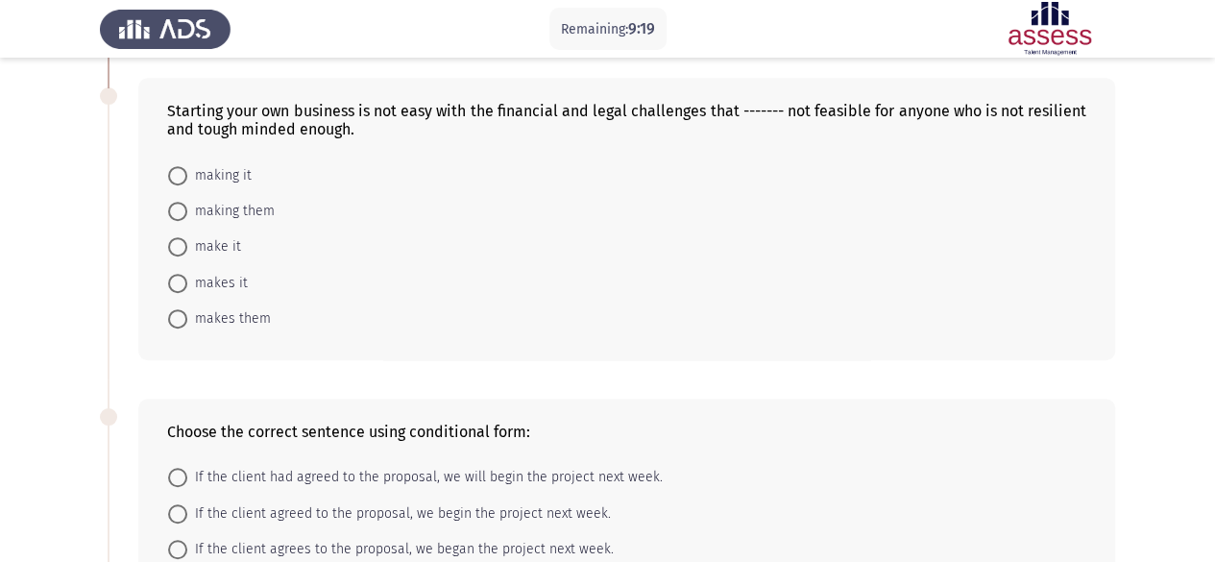
click at [182, 212] on span at bounding box center [177, 211] width 19 height 19
click at [182, 212] on input "making them" at bounding box center [177, 211] width 19 height 19
radio input "true"
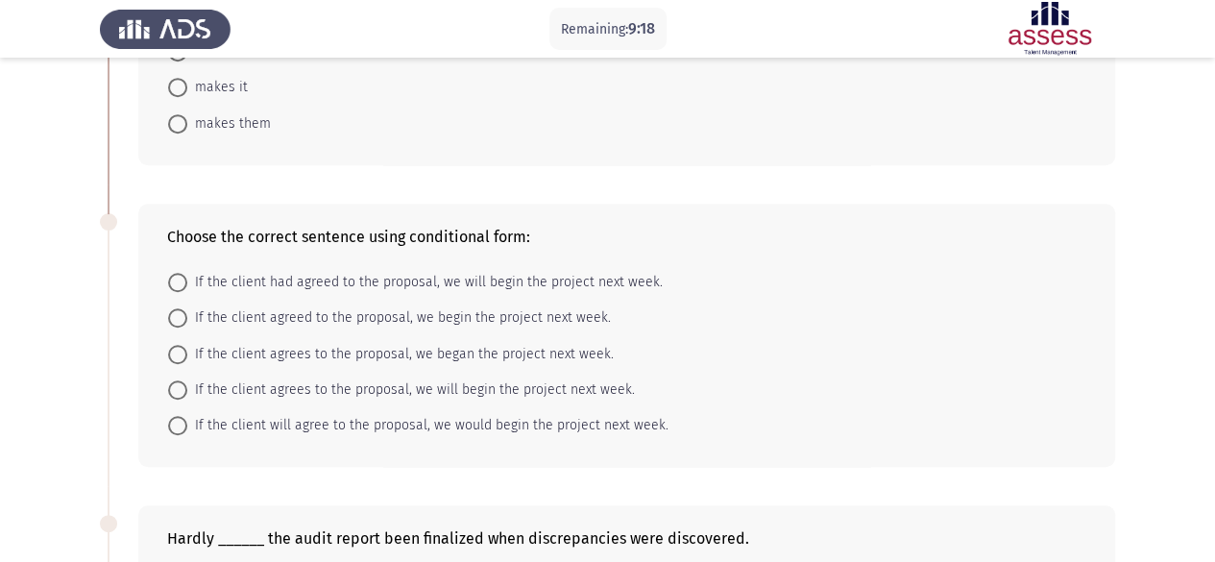
scroll to position [672, 0]
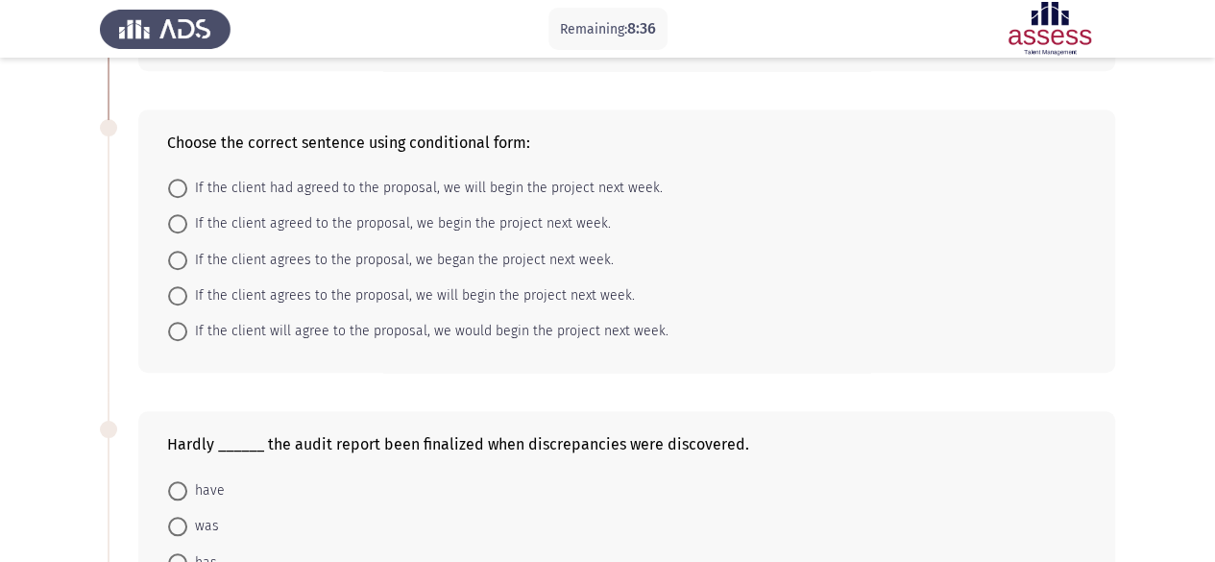
click at [182, 183] on span at bounding box center [177, 188] width 19 height 19
click at [182, 183] on input "If the client had agreed to the proposal, we will begin the project next week." at bounding box center [177, 188] width 19 height 19
radio input "true"
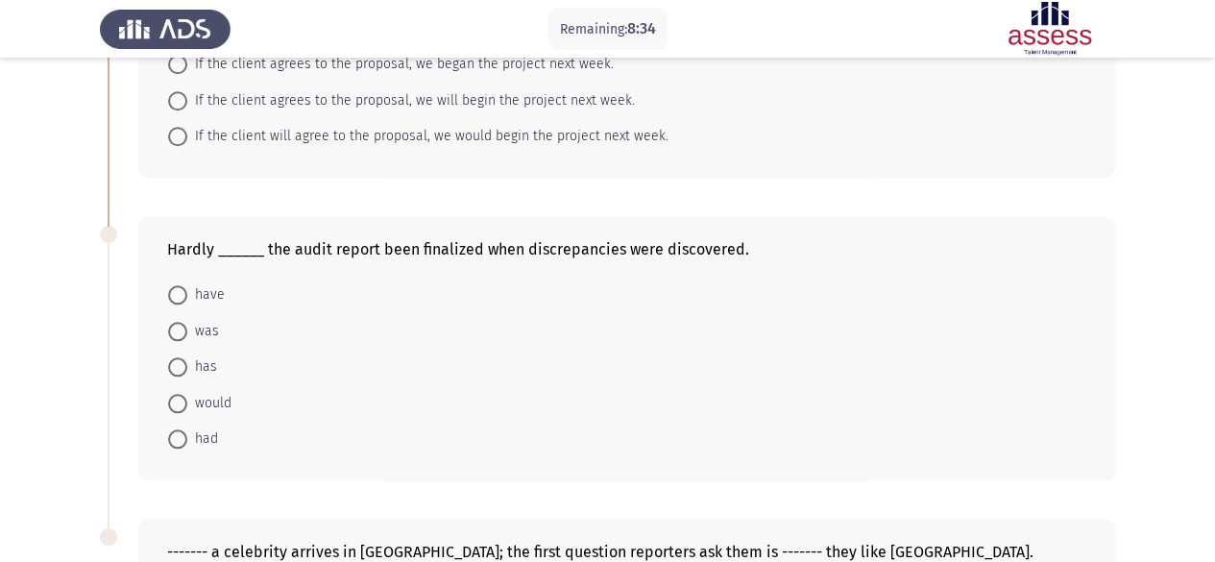
scroll to position [864, 0]
click at [170, 439] on span at bounding box center [177, 440] width 19 height 19
click at [170, 439] on input "had" at bounding box center [177, 440] width 19 height 19
radio input "true"
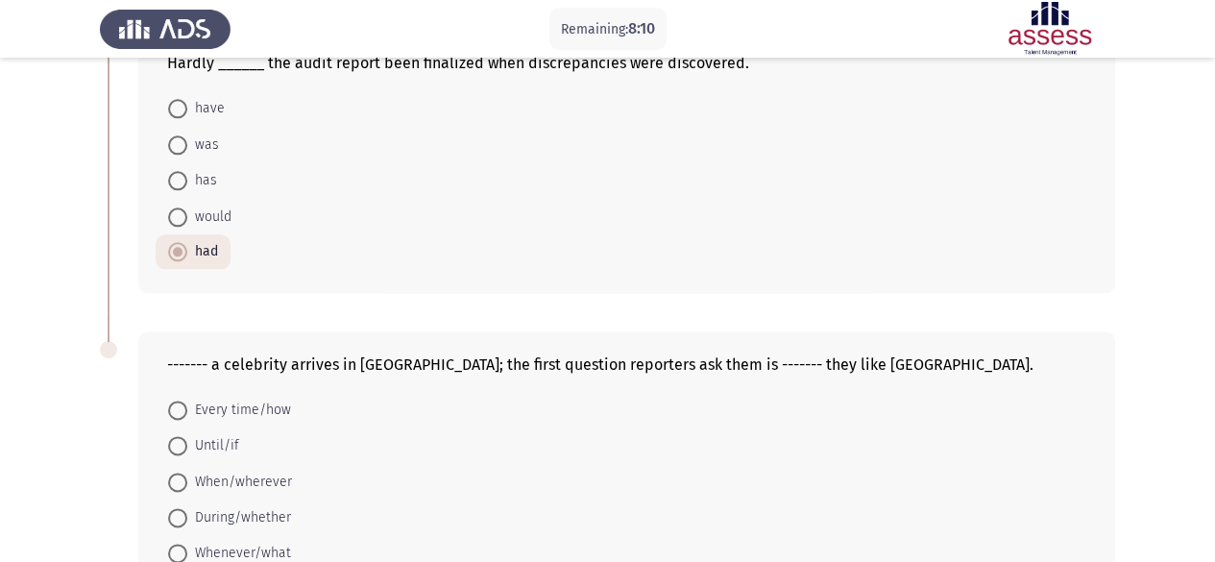
scroll to position [1172, 0]
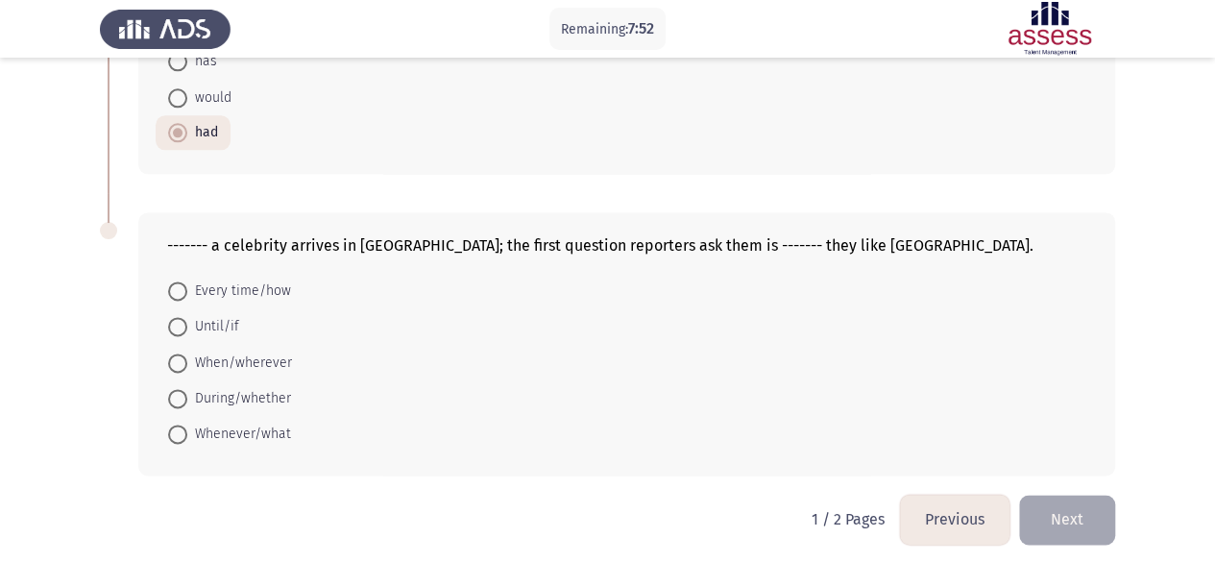
click at [176, 288] on span at bounding box center [177, 290] width 19 height 19
click at [176, 288] on input "Every time/how" at bounding box center [177, 290] width 19 height 19
radio input "true"
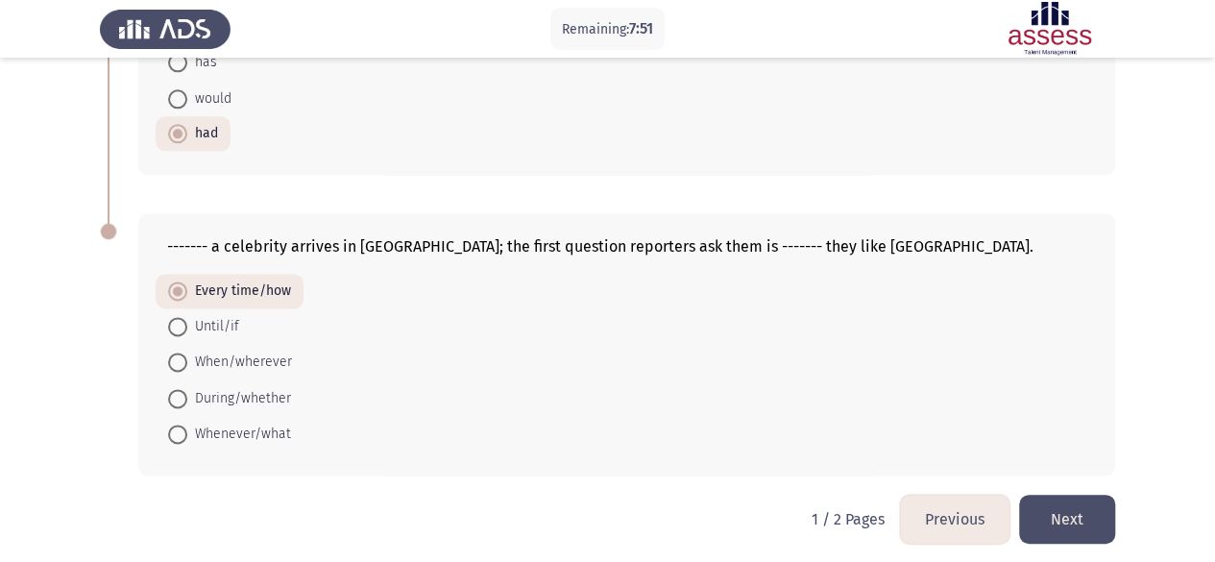
click at [1012, 508] on button "Next" at bounding box center [1067, 519] width 96 height 49
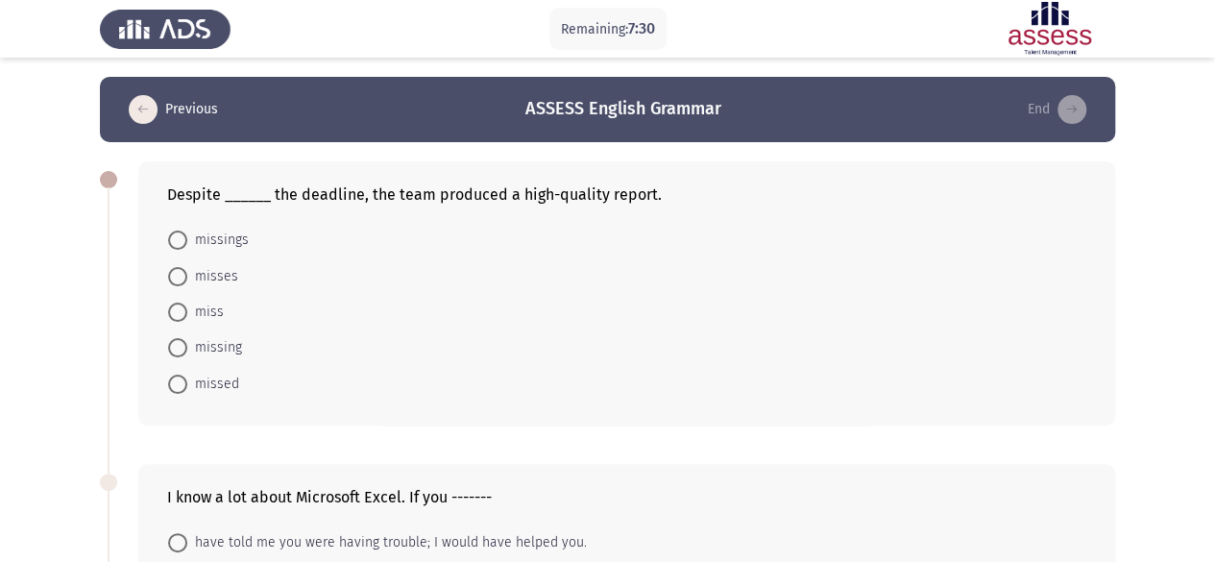
click at [182, 336] on label "missing" at bounding box center [205, 347] width 74 height 23
click at [182, 338] on input "missing" at bounding box center [177, 347] width 19 height 19
radio input "true"
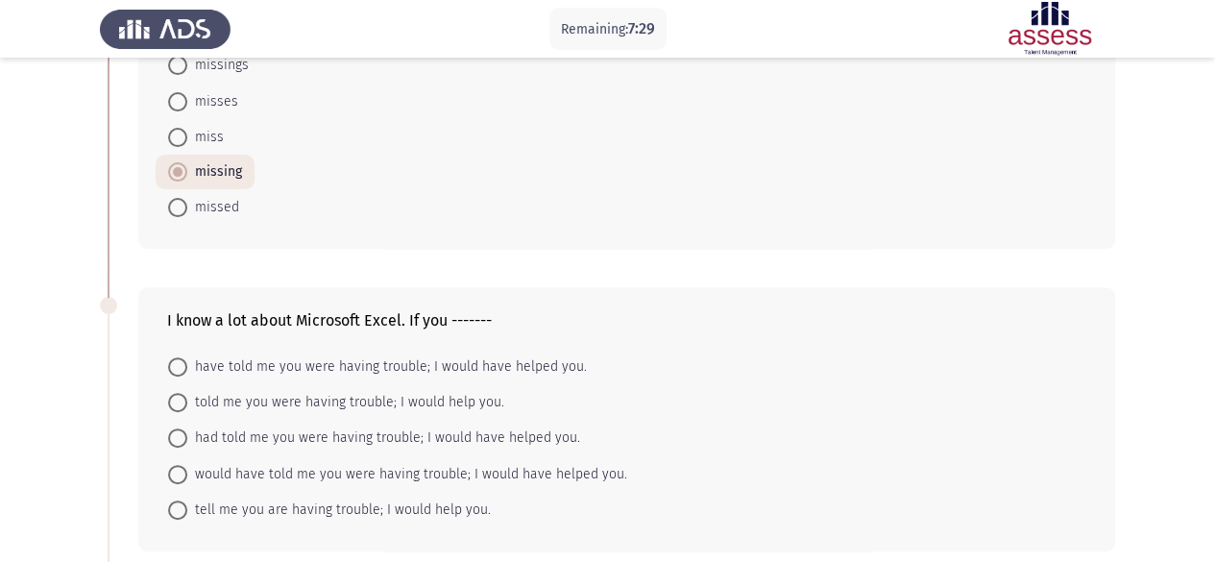
scroll to position [192, 0]
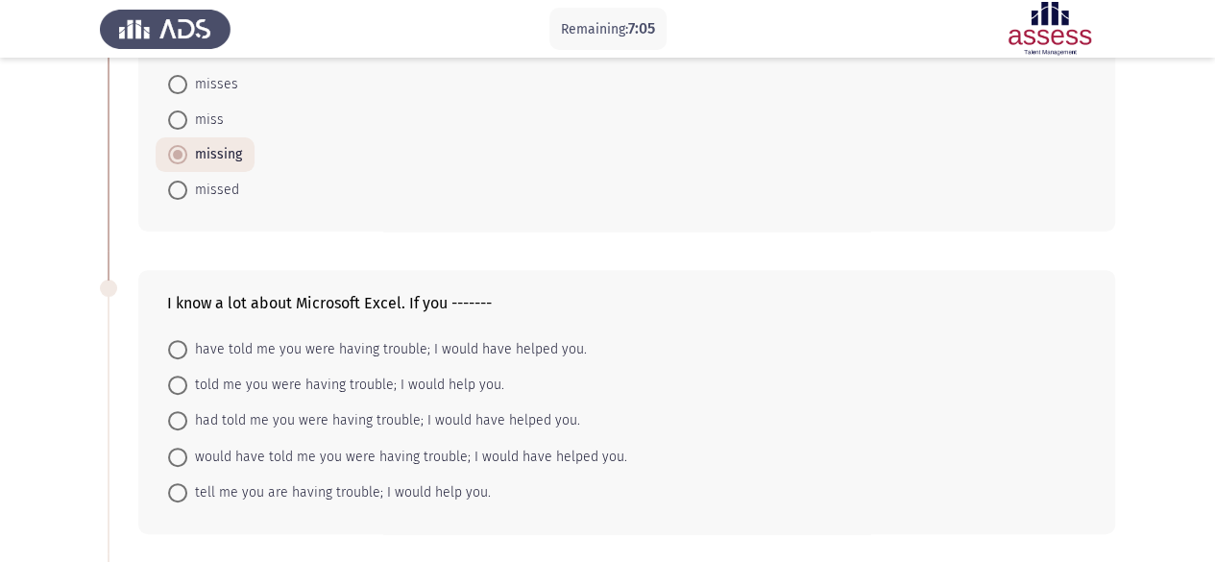
click at [178, 418] on span at bounding box center [177, 420] width 19 height 19
click at [178, 418] on input "had told me you were having trouble; I would have helped you." at bounding box center [177, 420] width 19 height 19
radio input "true"
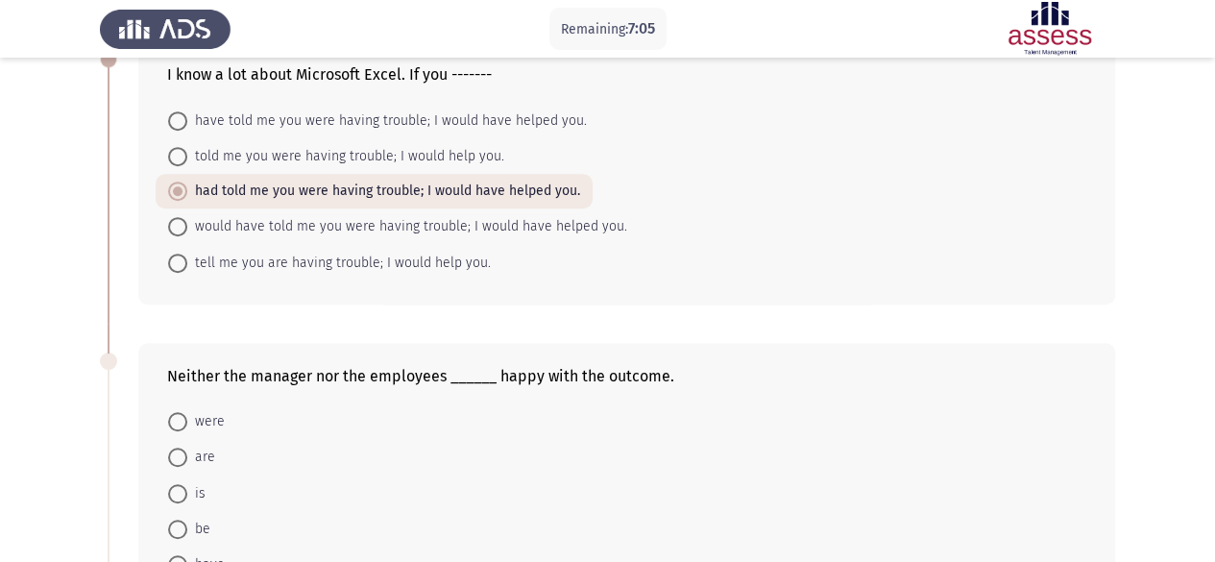
scroll to position [576, 0]
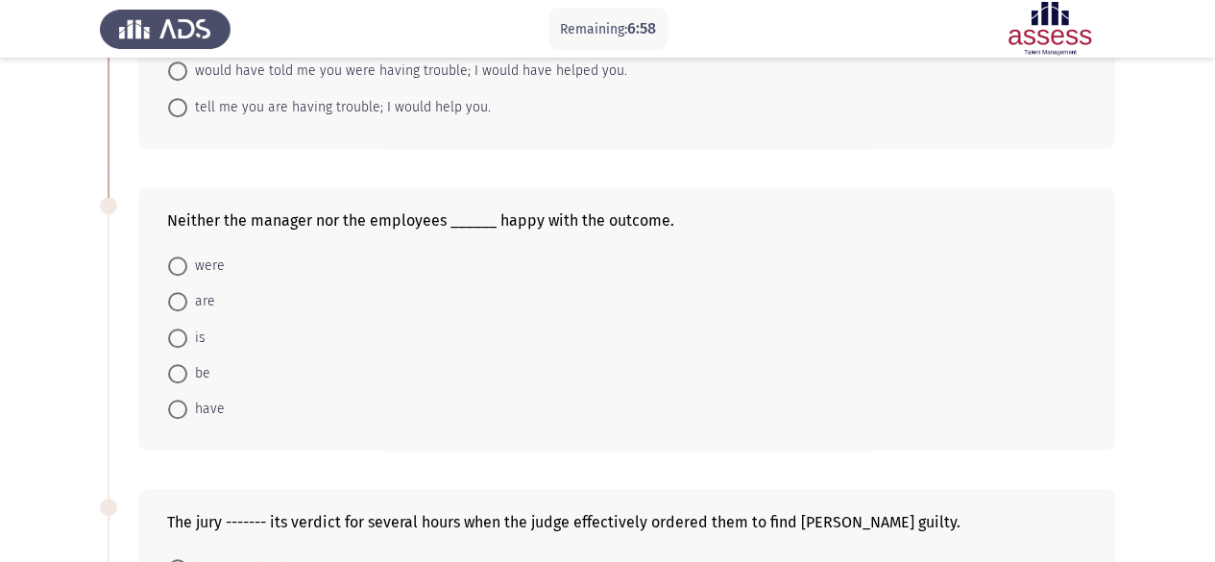
click at [187, 274] on mat-radio-button "were" at bounding box center [197, 266] width 82 height 36
click at [175, 258] on span at bounding box center [177, 265] width 19 height 19
click at [175, 258] on input "were" at bounding box center [177, 265] width 19 height 19
radio input "true"
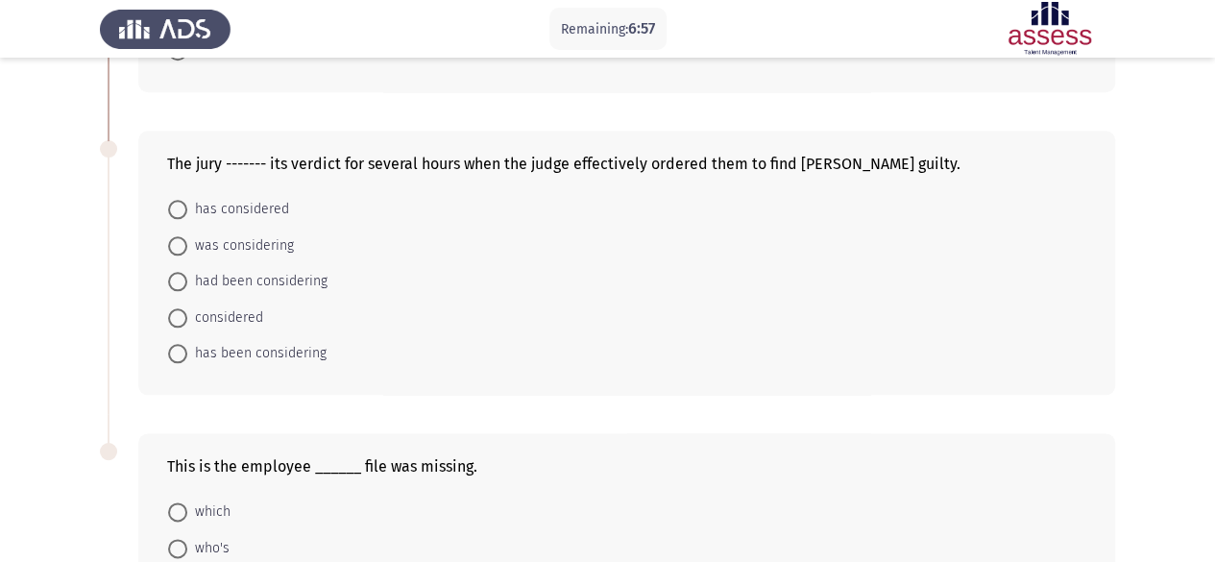
scroll to position [960, 0]
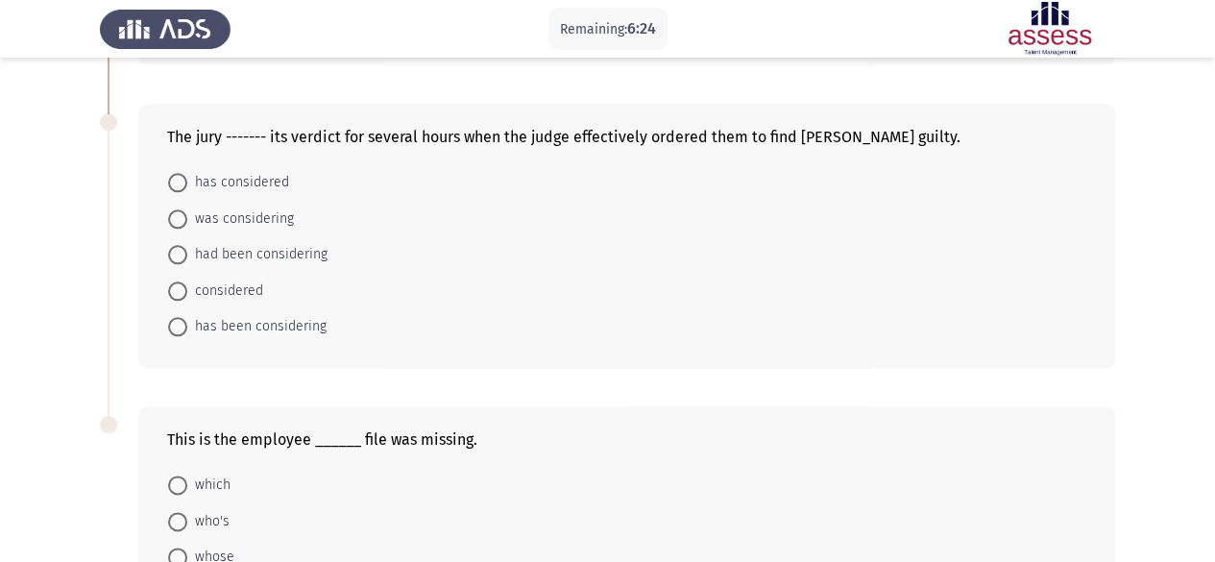
click at [181, 245] on span at bounding box center [177, 254] width 19 height 19
click at [181, 245] on input "had been considering" at bounding box center [177, 254] width 19 height 19
radio input "true"
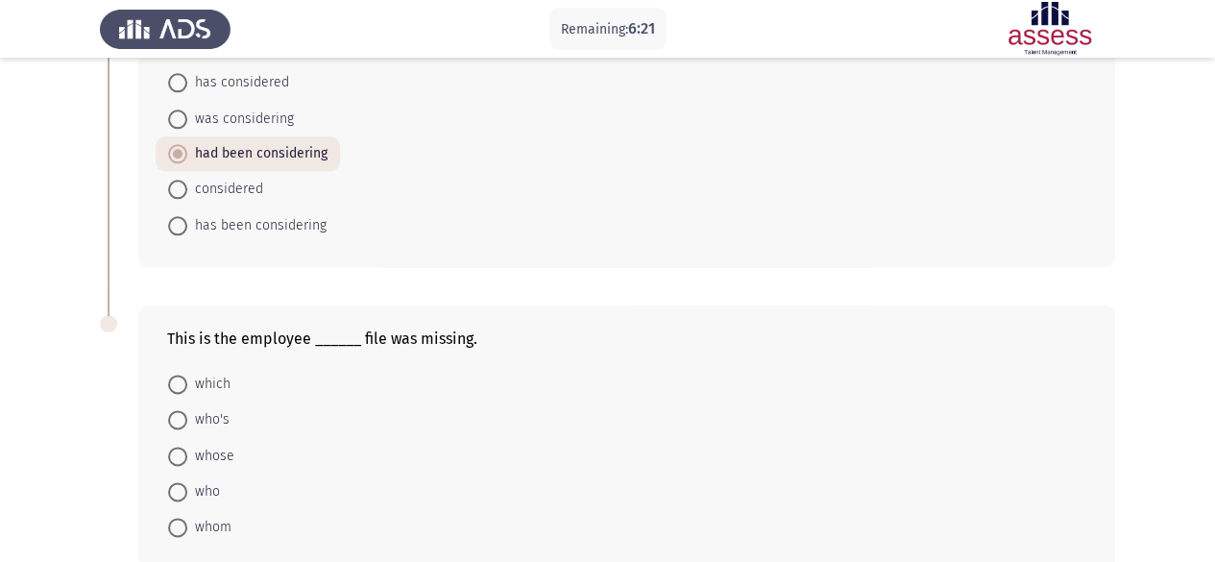
scroll to position [1153, 0]
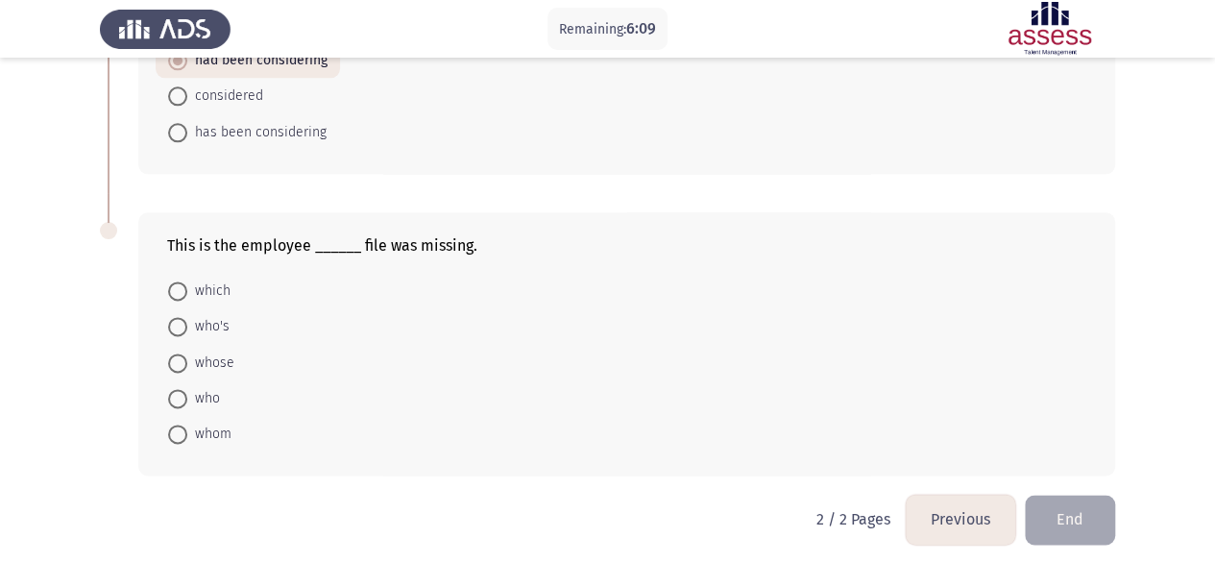
click at [177, 353] on span at bounding box center [177, 362] width 19 height 19
click at [177, 353] on input "whose" at bounding box center [177, 362] width 19 height 19
radio input "true"
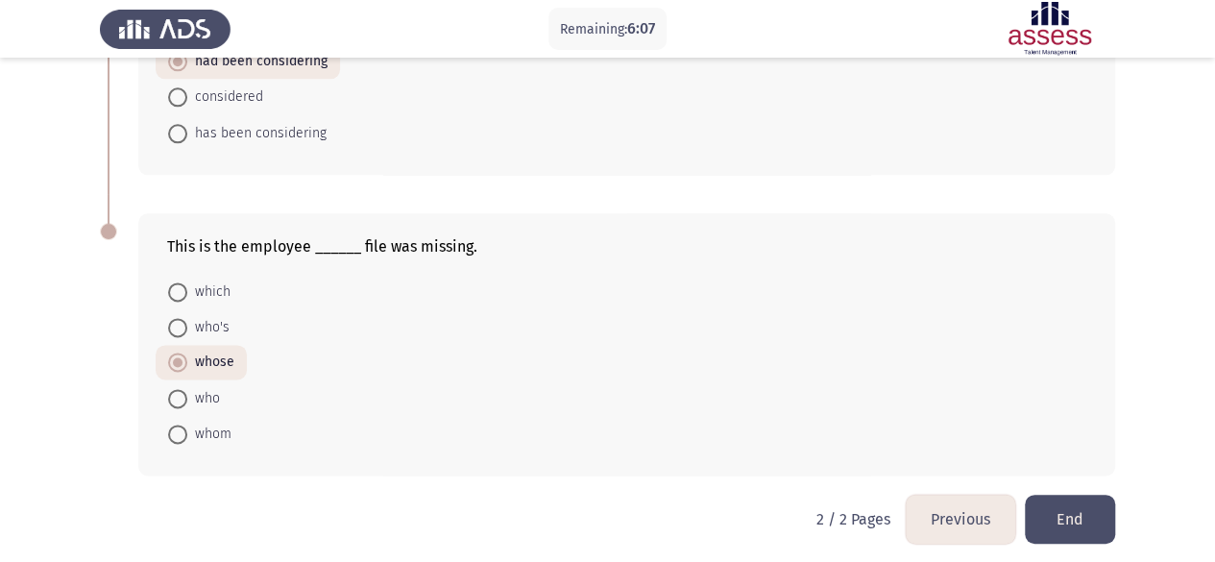
click at [179, 284] on span at bounding box center [177, 291] width 19 height 19
click at [179, 284] on input "which" at bounding box center [177, 291] width 19 height 19
radio input "true"
click at [1012, 516] on button "End" at bounding box center [1070, 519] width 90 height 49
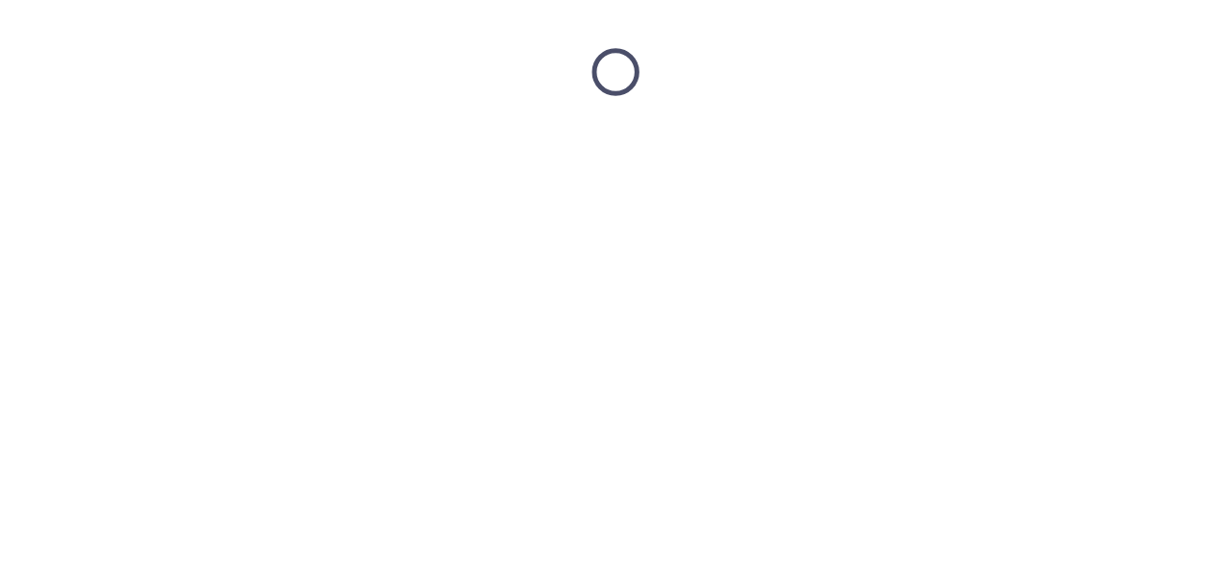
scroll to position [0, 0]
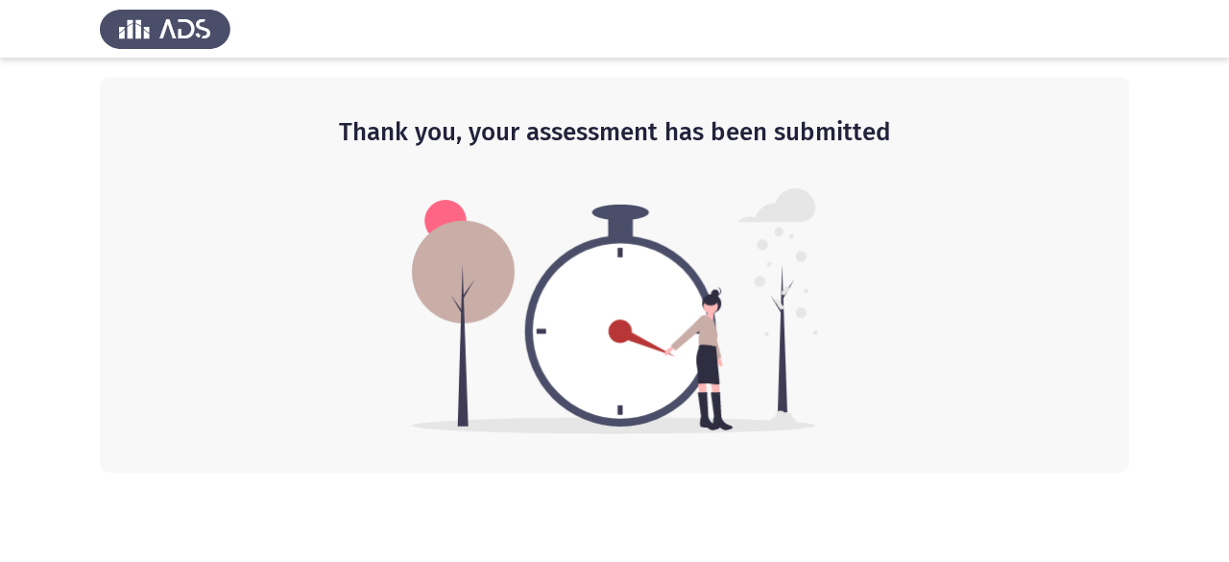
click at [317, 149] on h2 "Thank you, your assessment has been submitted" at bounding box center [614, 132] width 953 height 35
click at [163, 28] on img at bounding box center [165, 29] width 131 height 54
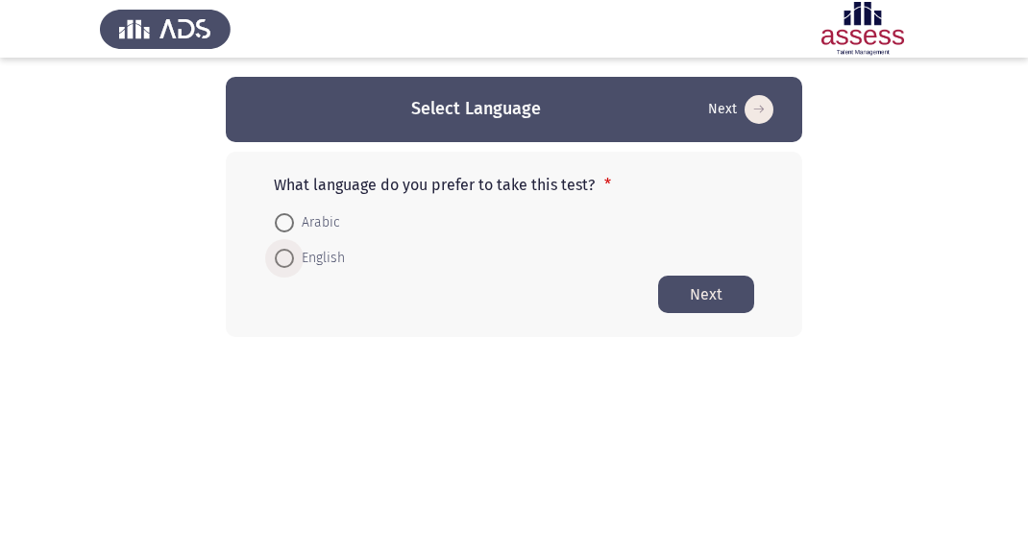
click at [279, 262] on span at bounding box center [284, 258] width 19 height 19
click at [279, 262] on input "English" at bounding box center [284, 258] width 19 height 19
radio input "true"
click at [732, 286] on button "Next" at bounding box center [706, 293] width 96 height 37
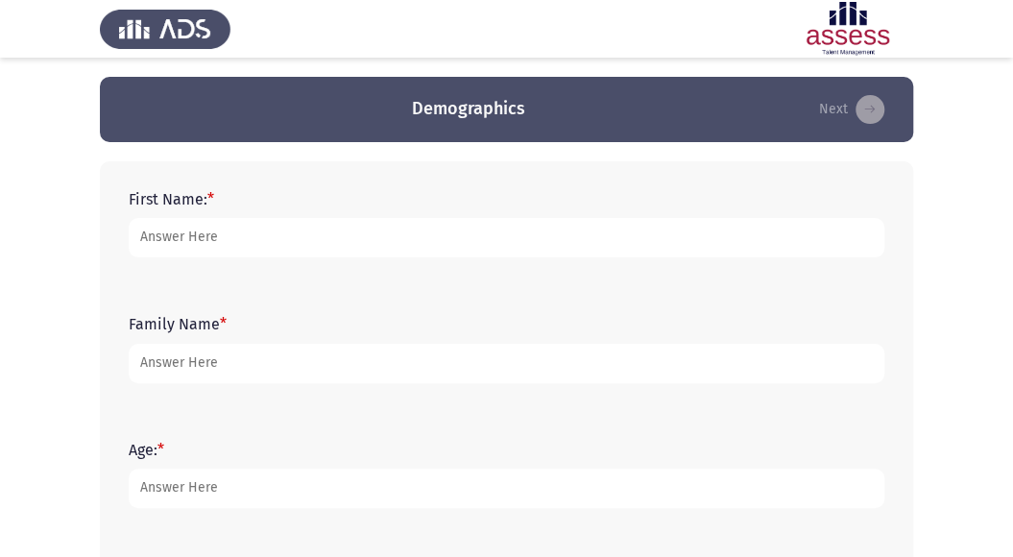
click at [462, 210] on form "First Name: *" at bounding box center [507, 223] width 756 height 67
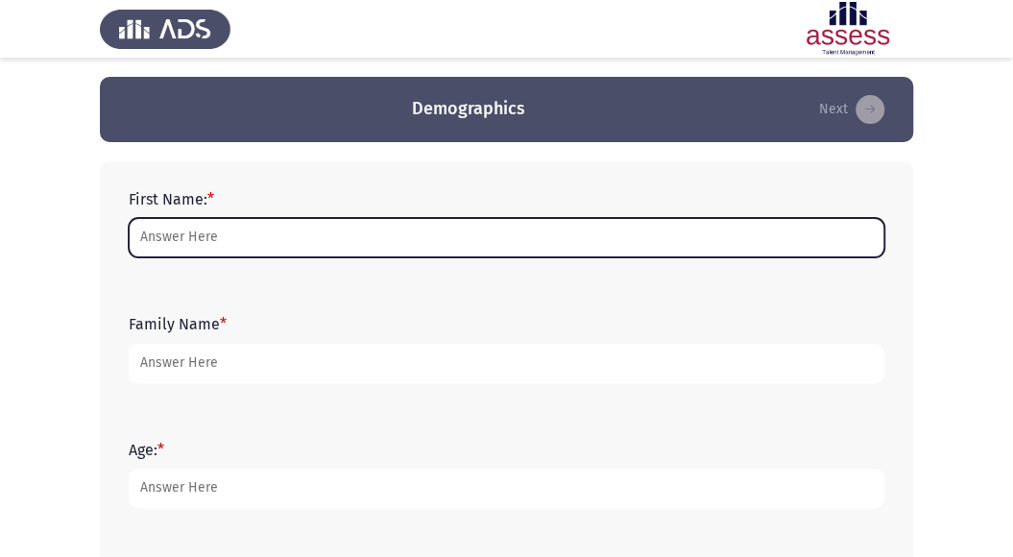
click at [403, 232] on input "First Name: *" at bounding box center [507, 237] width 756 height 39
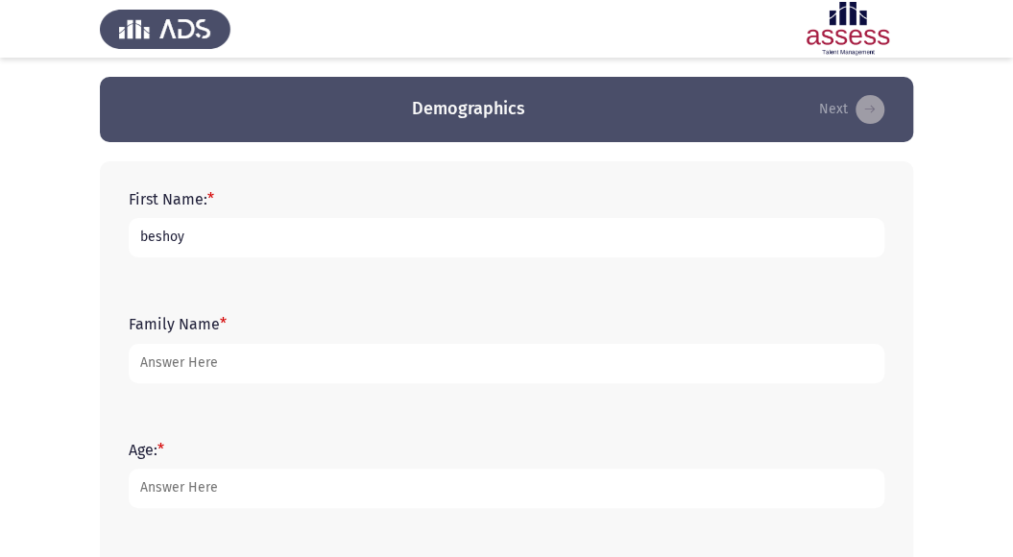
type input "beshoy"
type input "hesham"
type input "30"
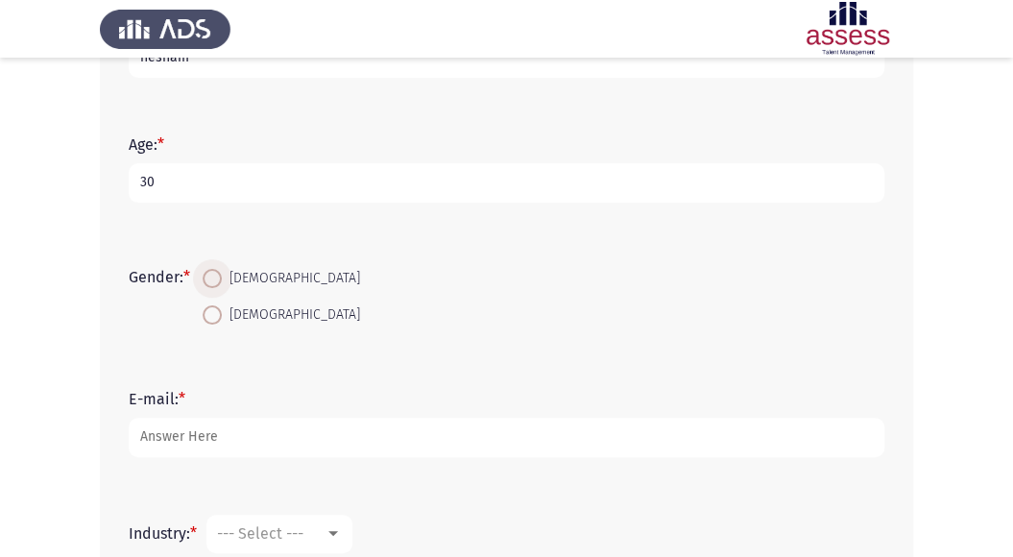
click at [216, 277] on span at bounding box center [212, 278] width 19 height 19
click at [216, 277] on input "[DEMOGRAPHIC_DATA]" at bounding box center [212, 278] width 19 height 19
radio input "true"
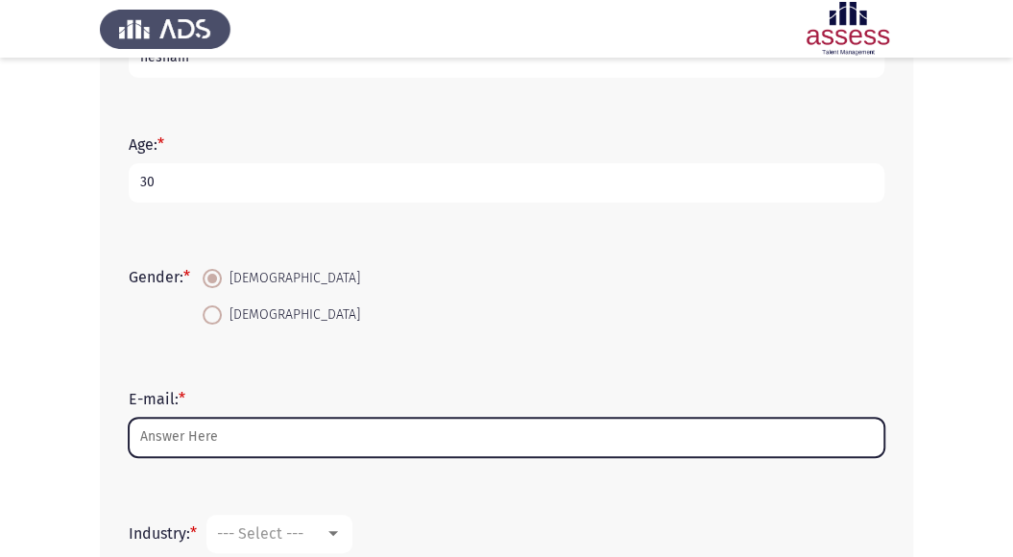
click at [303, 453] on input "E-mail: *" at bounding box center [507, 437] width 756 height 39
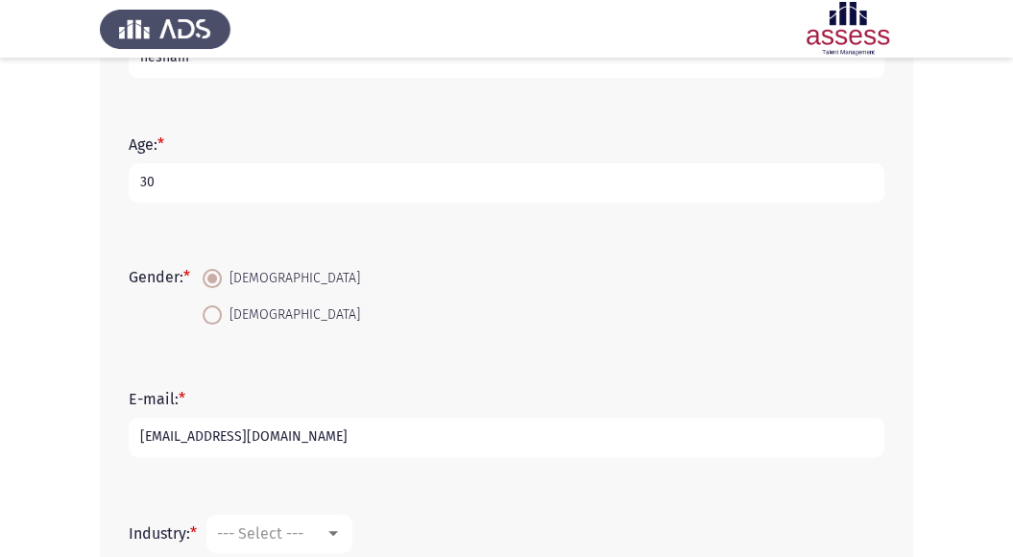
click at [519, 375] on div "E-mail: * [EMAIL_ADDRESS][DOMAIN_NAME]" at bounding box center [506, 423] width 775 height 125
click at [255, 435] on input "[EMAIL_ADDRESS][DOMAIN_NAME]" at bounding box center [507, 437] width 756 height 39
type input "[EMAIL_ADDRESS][DOMAIN_NAME]"
click at [576, 349] on div "Gender: * [DEMOGRAPHIC_DATA] [DEMOGRAPHIC_DATA]" at bounding box center [506, 296] width 775 height 130
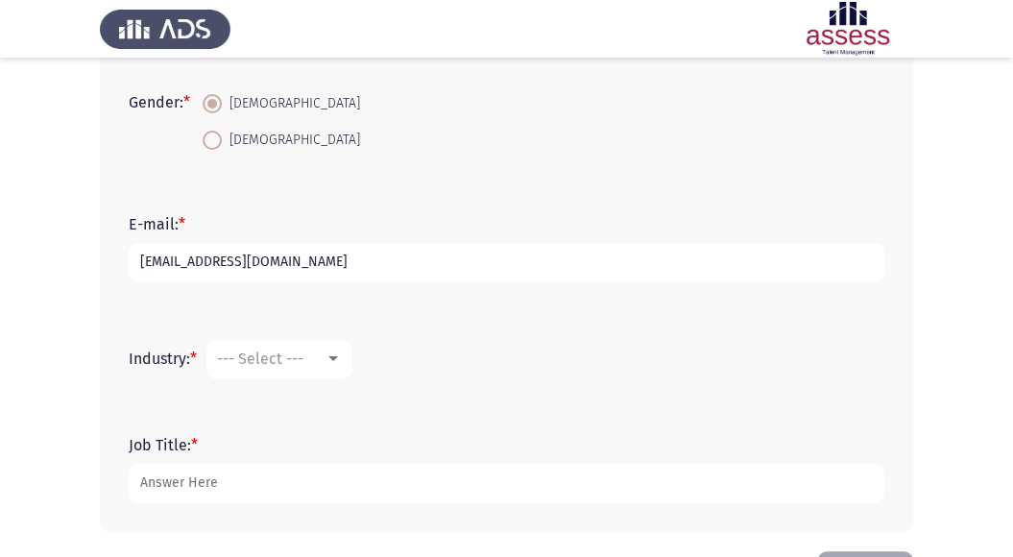
scroll to position [497, 0]
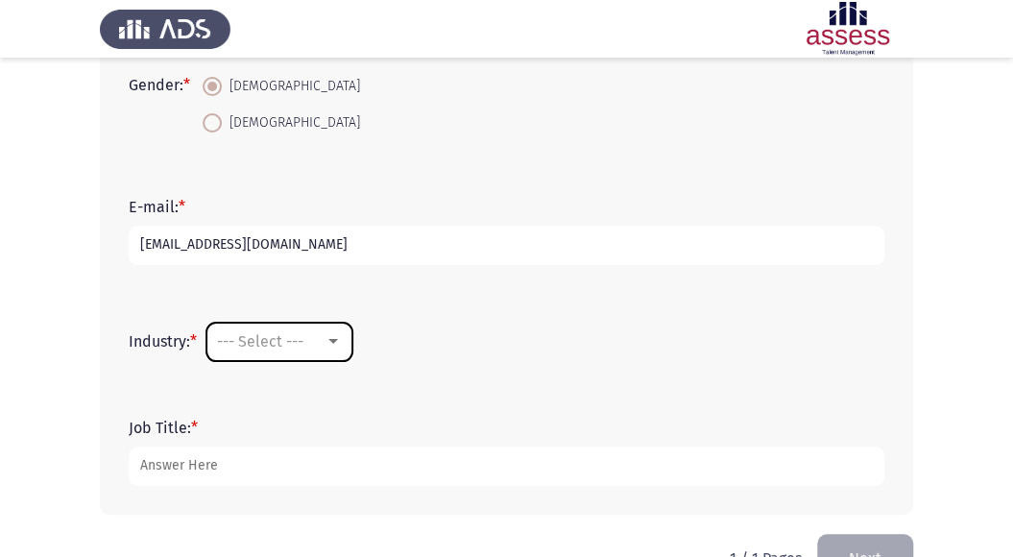
click at [334, 335] on div at bounding box center [333, 341] width 17 height 15
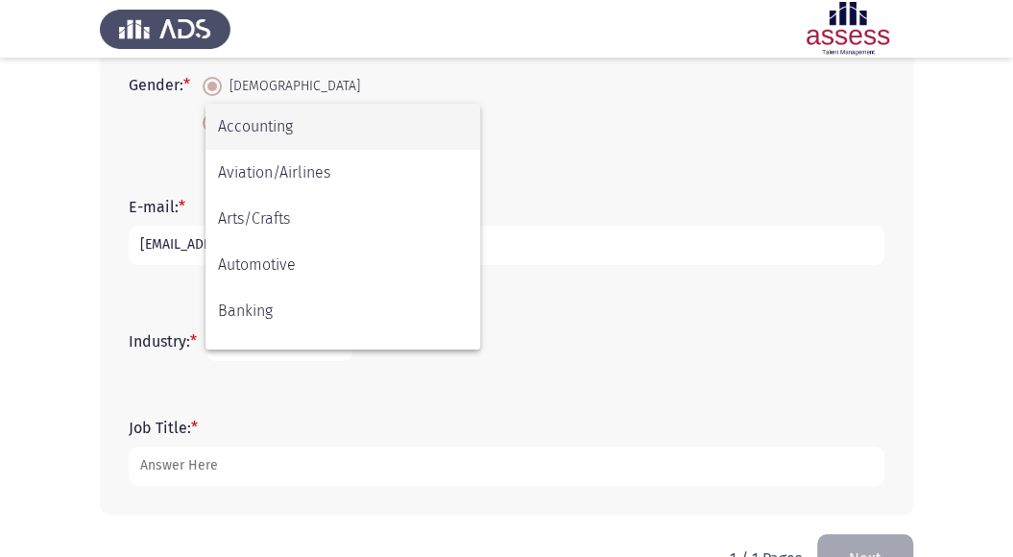
click at [265, 121] on span "Accounting" at bounding box center [343, 127] width 250 height 46
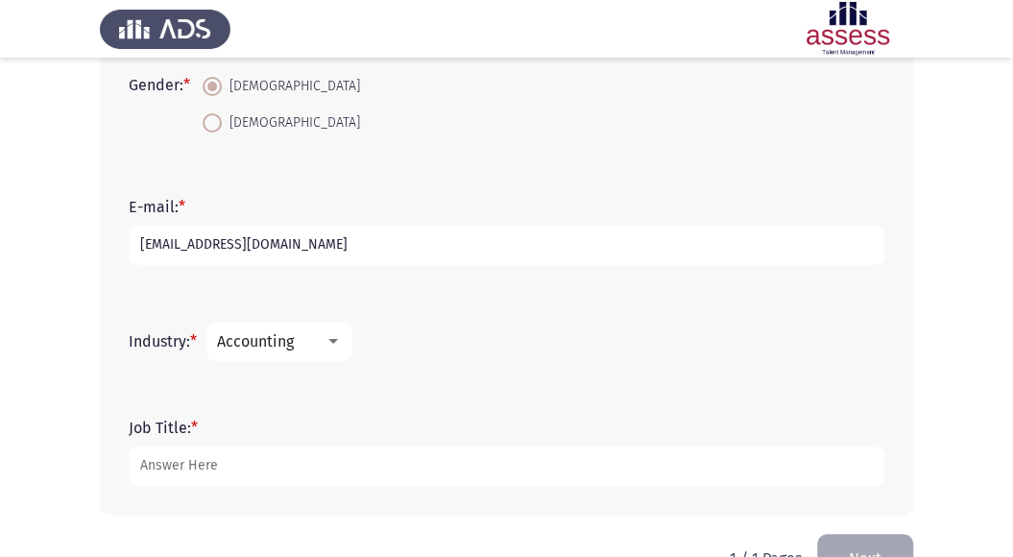
scroll to position [550, 0]
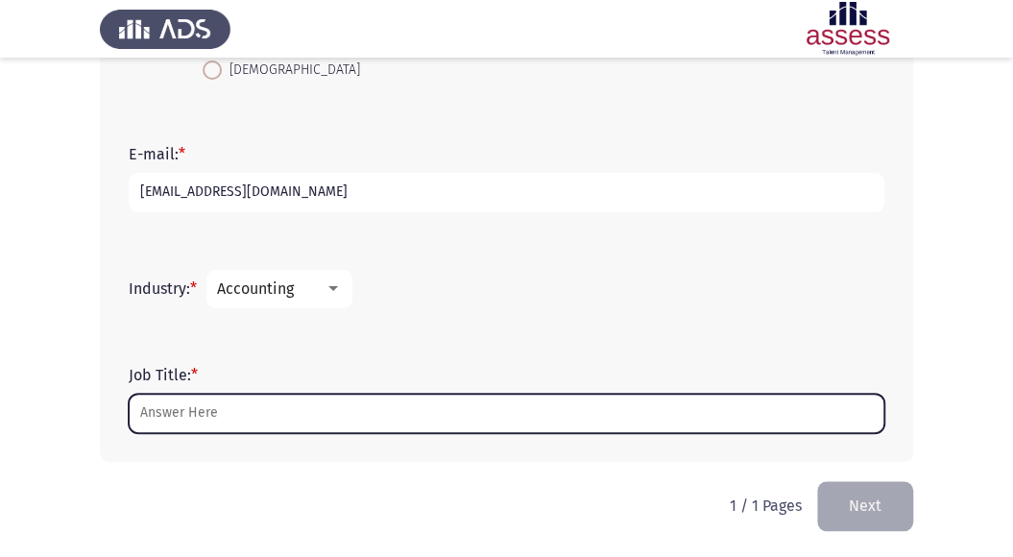
click at [357, 408] on input "Job Title: *" at bounding box center [507, 413] width 756 height 39
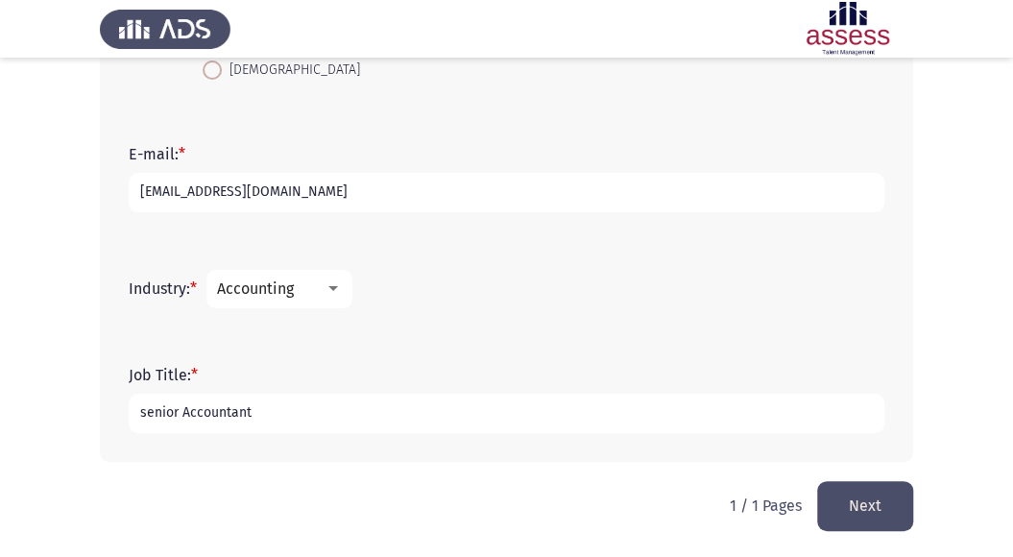
type input "senior Accountant"
drag, startPoint x: 672, startPoint y: 314, endPoint x: 688, endPoint y: 314, distance: 15.4
click at [686, 314] on div "Industry: * Accounting" at bounding box center [506, 289] width 775 height 58
click at [885, 501] on button "Next" at bounding box center [865, 505] width 96 height 49
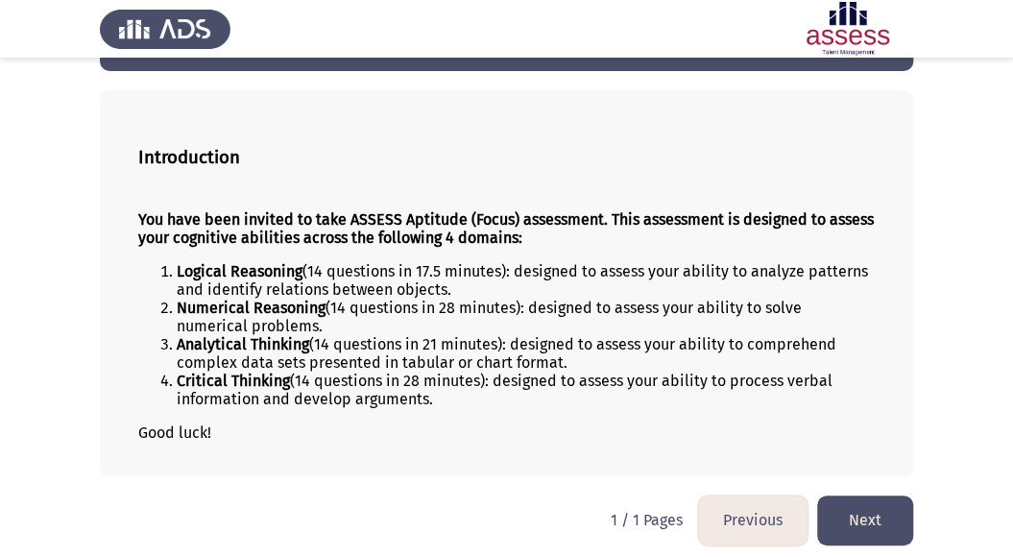
scroll to position [75, 0]
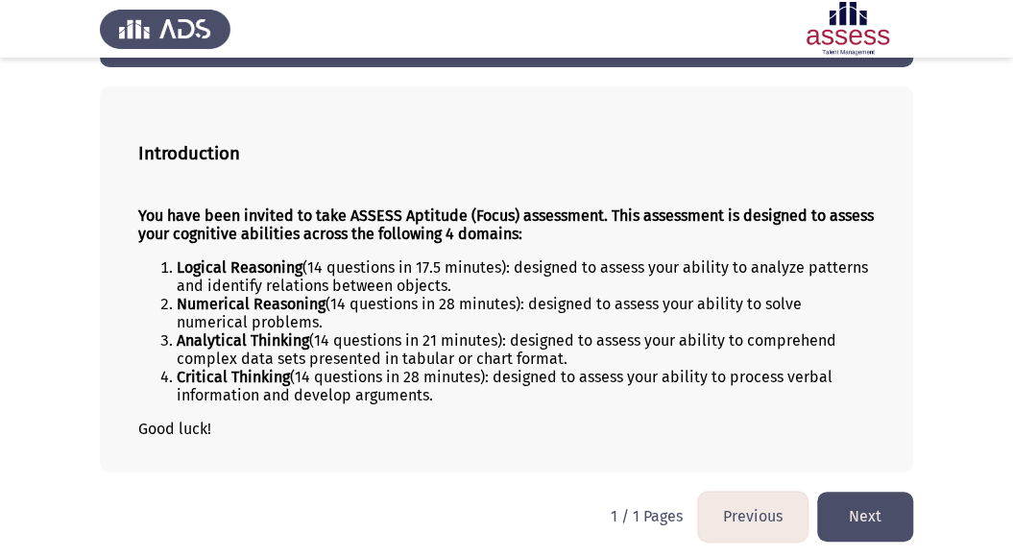
click at [872, 485] on html "Previous Aptitude (Focus) Assessment Next Introduction You have been invited to…" at bounding box center [506, 243] width 1013 height 636
click at [874, 505] on button "Next" at bounding box center [865, 516] width 96 height 49
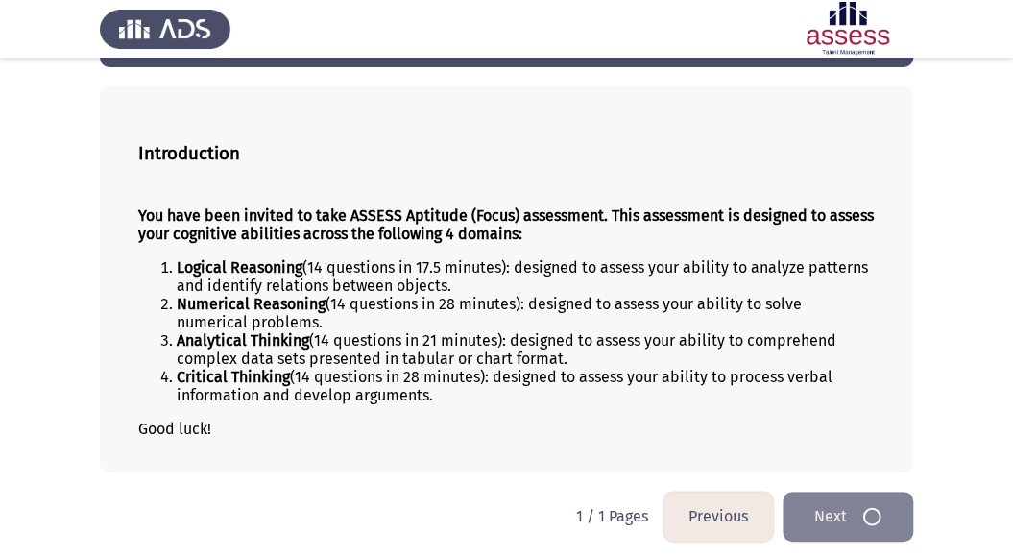
scroll to position [0, 0]
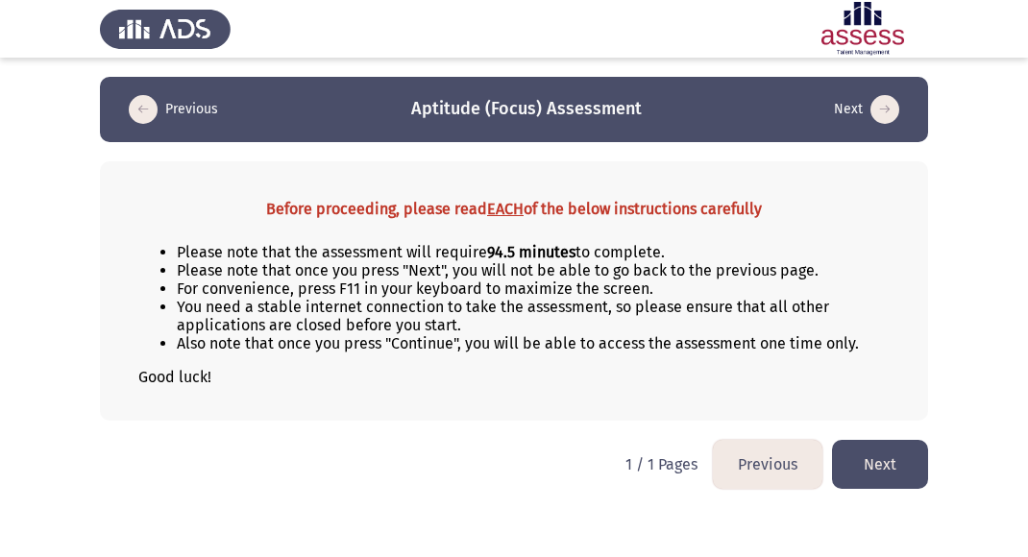
click at [792, 450] on button "Previous" at bounding box center [767, 464] width 109 height 49
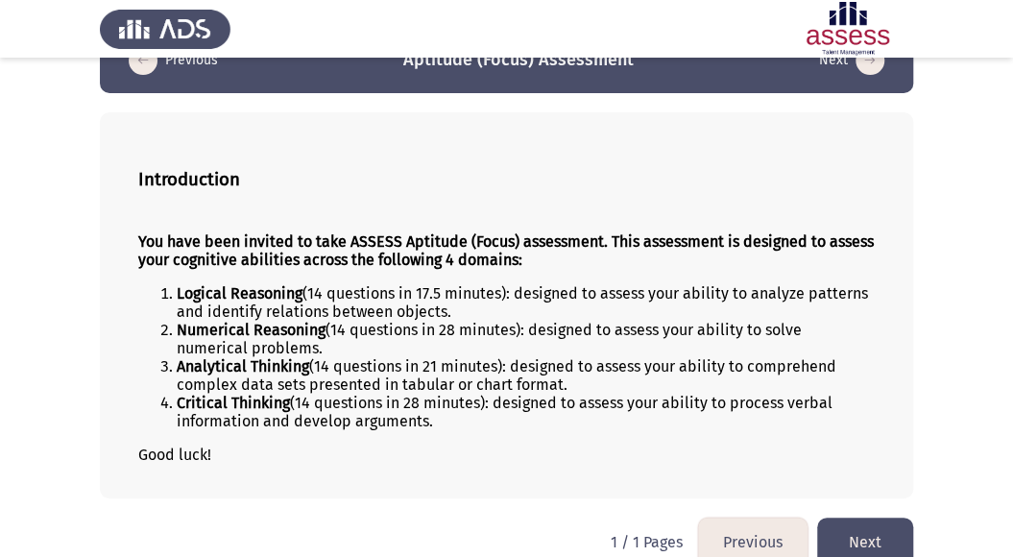
scroll to position [75, 0]
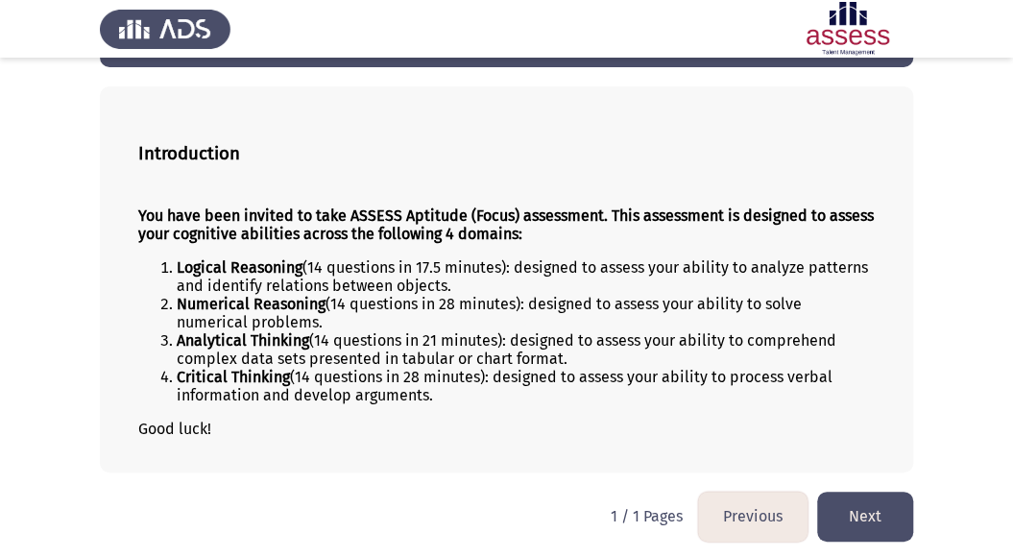
click at [315, 266] on li "Logical Reasoning (14 questions in 17.5 minutes): designed to assess your abili…" at bounding box center [526, 276] width 698 height 36
click at [339, 297] on li "Numerical Reasoning (14 questions in 28 minutes): designed to assess your abili…" at bounding box center [526, 313] width 698 height 36
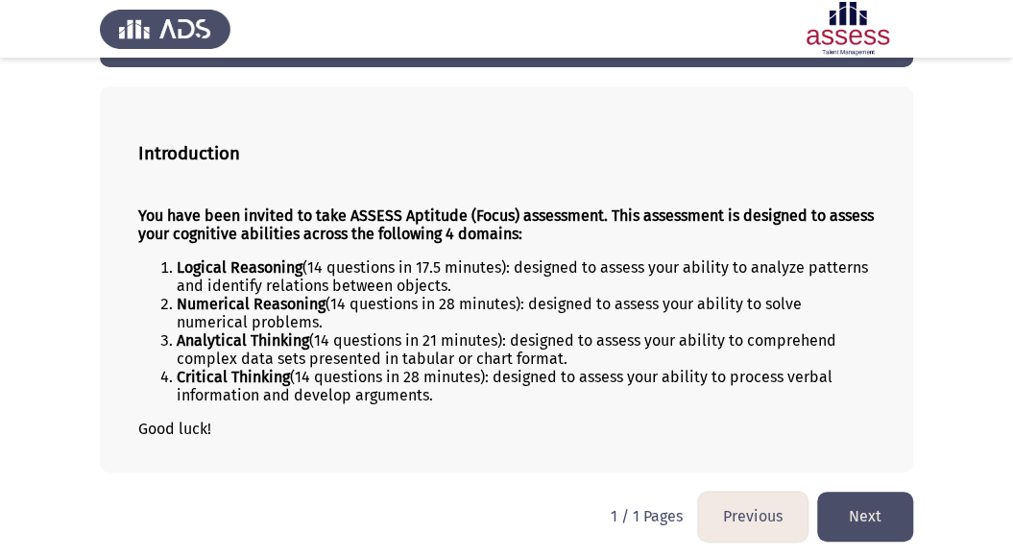
click at [337, 327] on li "Numerical Reasoning (14 questions in 28 minutes): designed to assess your abili…" at bounding box center [526, 313] width 698 height 36
click at [869, 501] on button "Next" at bounding box center [865, 516] width 96 height 49
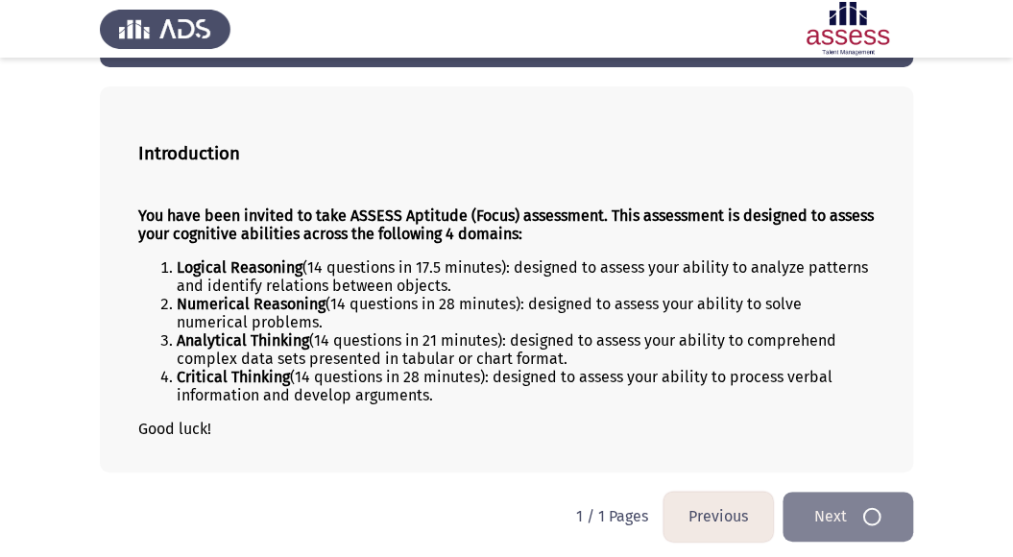
scroll to position [0, 0]
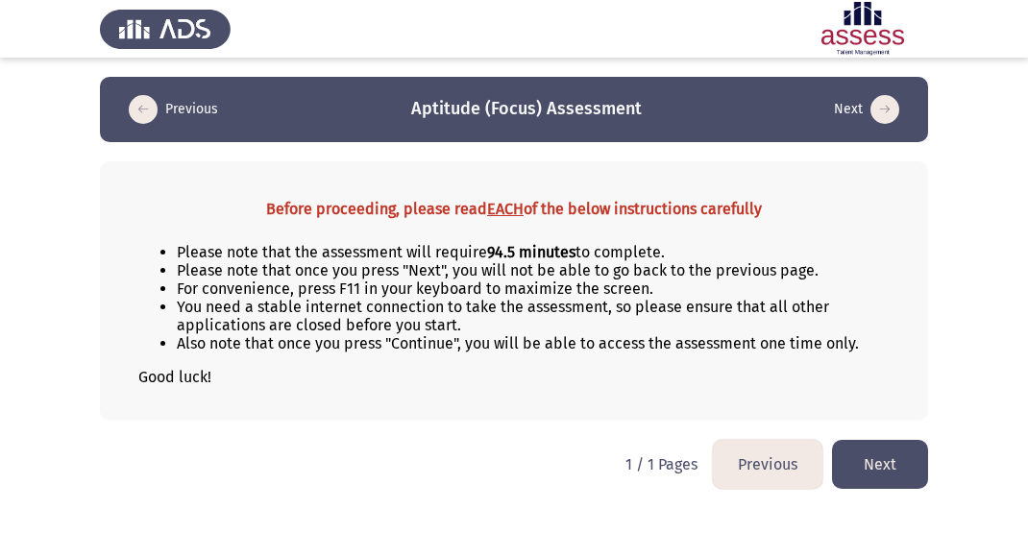
click at [906, 450] on button "Next" at bounding box center [880, 464] width 96 height 49
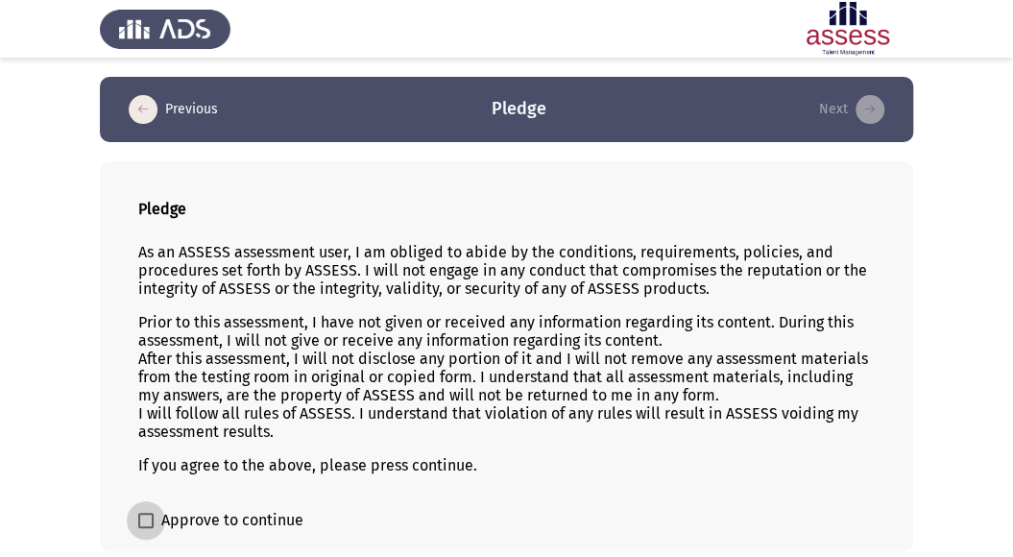
click at [148, 513] on span at bounding box center [145, 520] width 15 height 15
click at [146, 528] on input "Approve to continue" at bounding box center [145, 528] width 1 height 1
checkbox input "true"
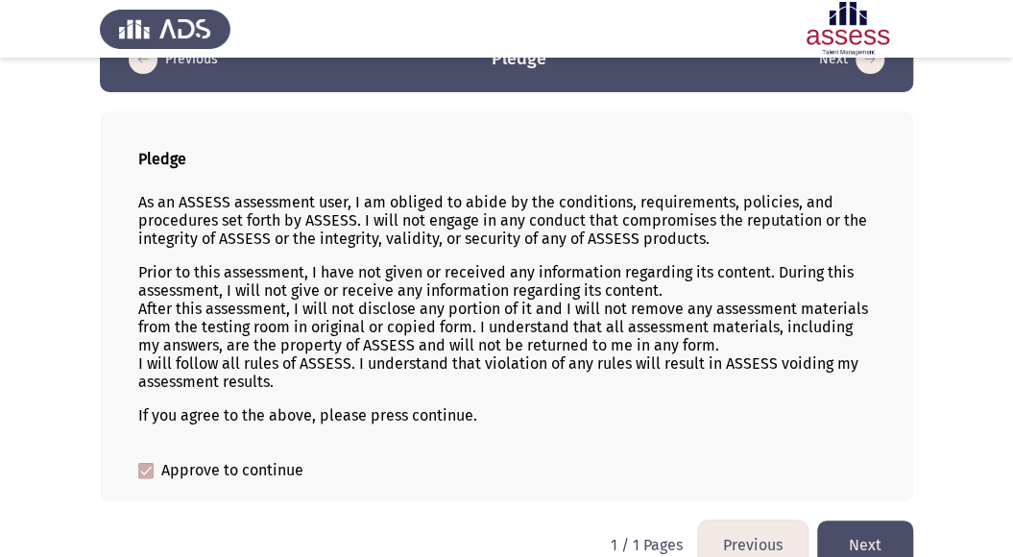
scroll to position [78, 0]
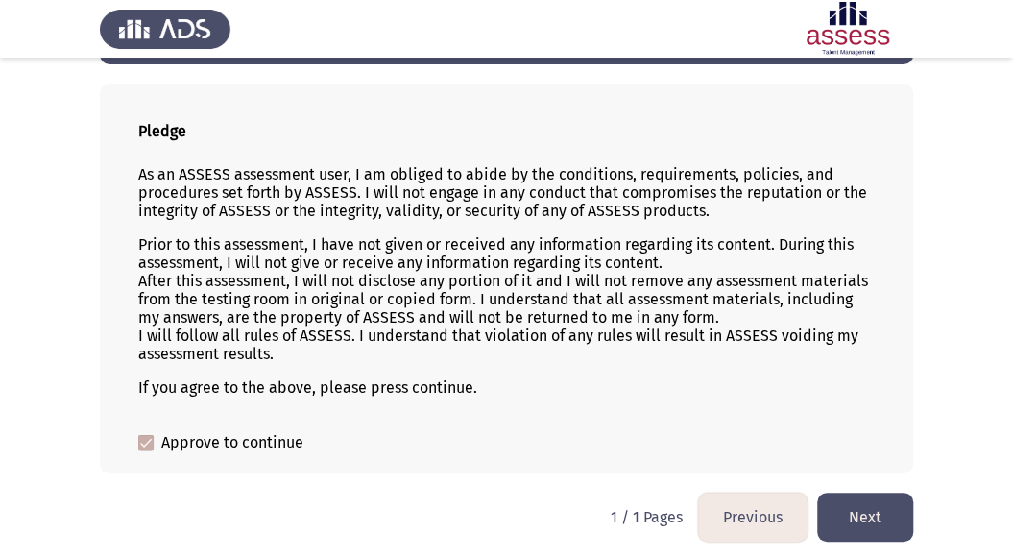
click at [887, 502] on button "Next" at bounding box center [865, 517] width 96 height 49
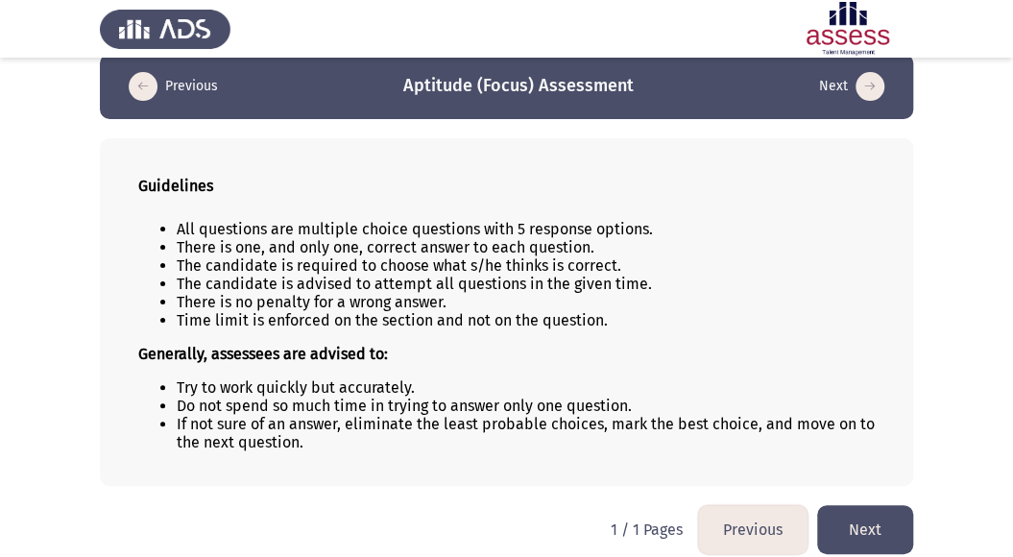
scroll to position [36, 0]
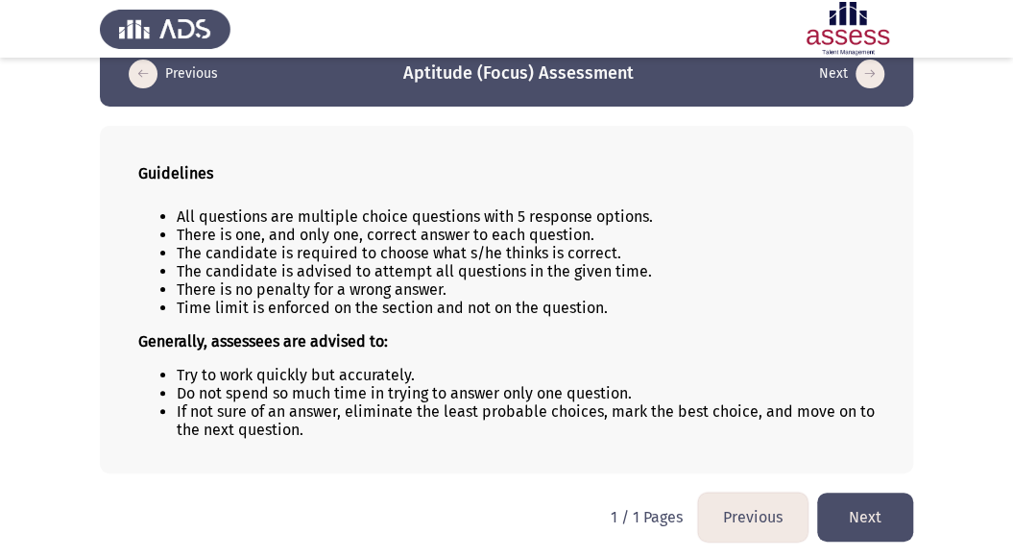
click at [883, 505] on button "Next" at bounding box center [865, 517] width 96 height 49
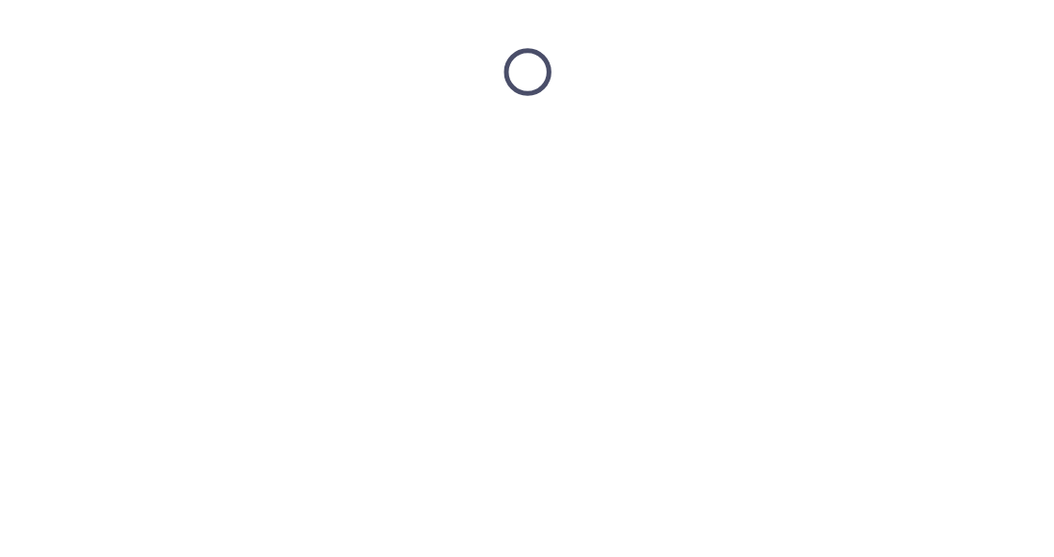
scroll to position [0, 0]
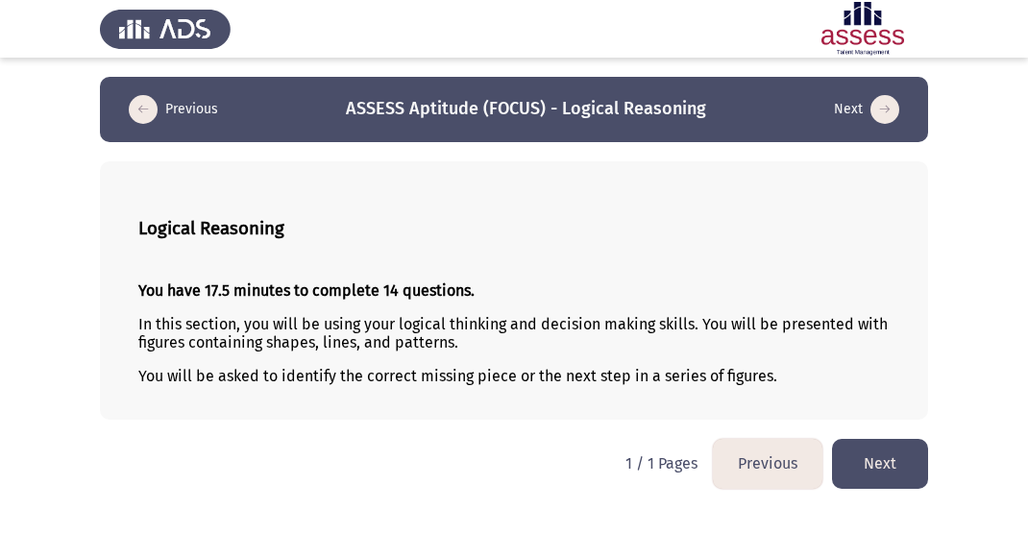
click at [882, 451] on button "Next" at bounding box center [880, 463] width 96 height 49
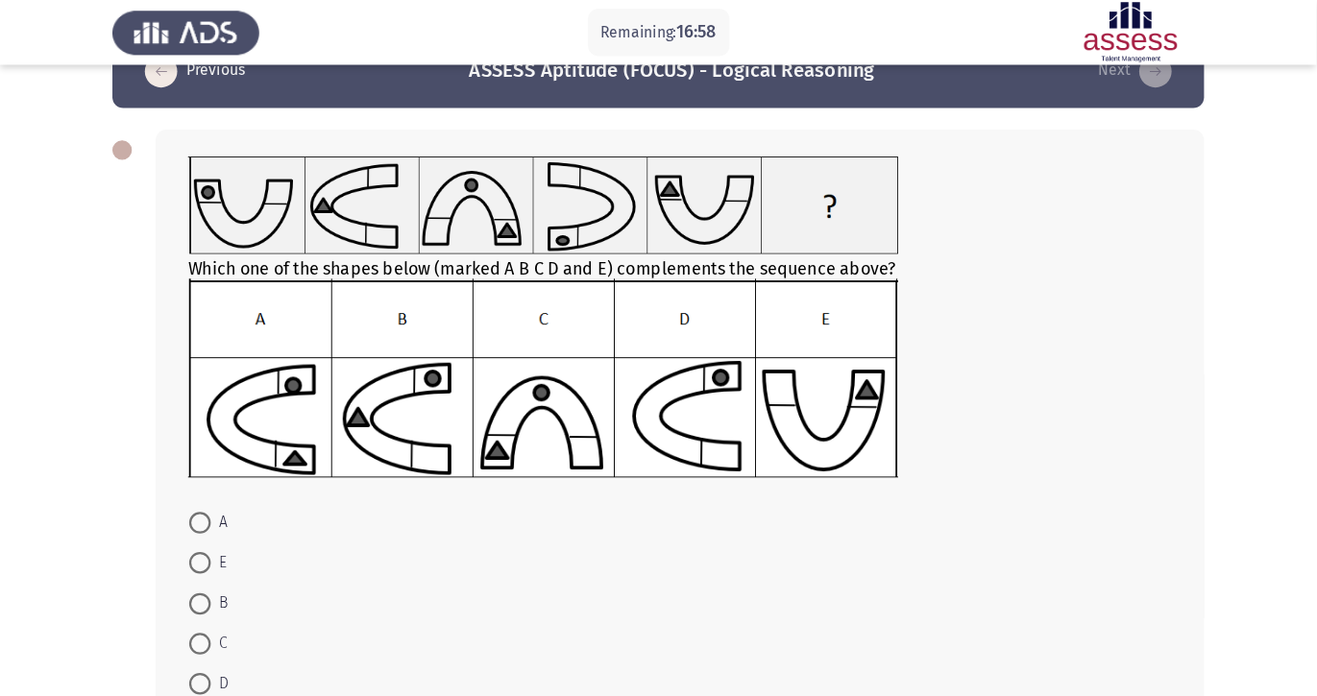
scroll to position [47, 0]
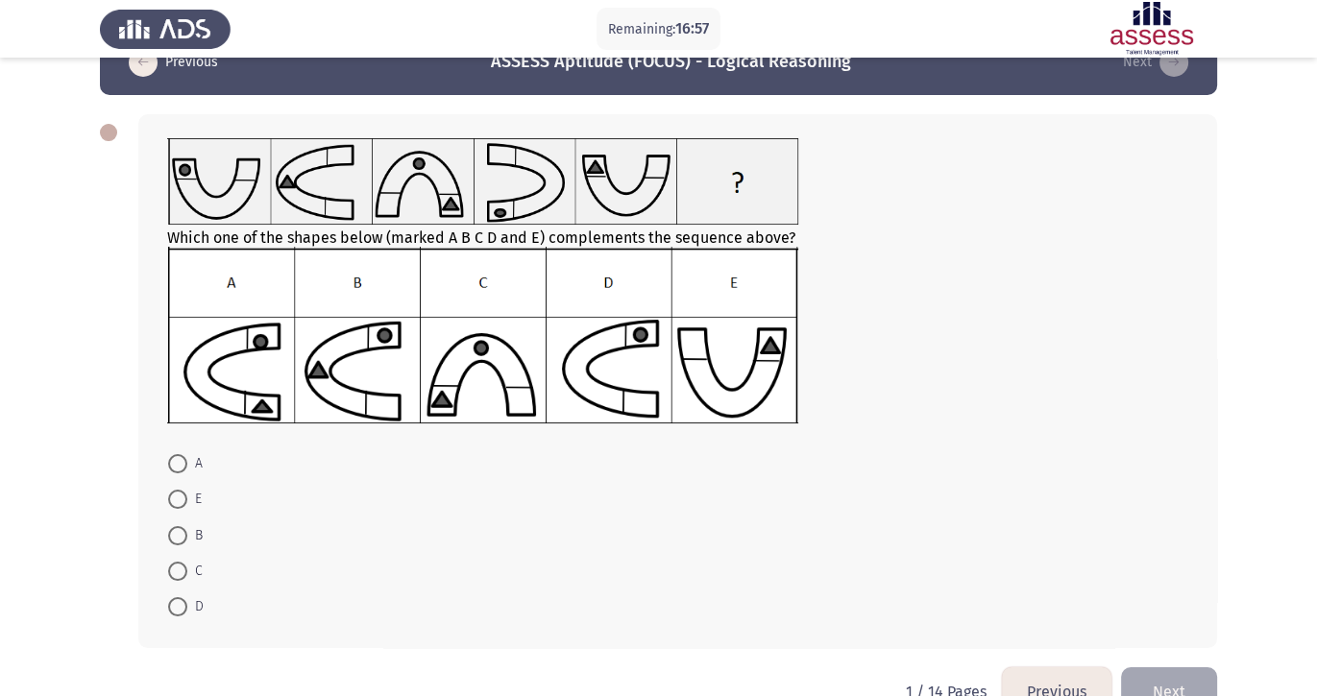
drag, startPoint x: 1056, startPoint y: 1, endPoint x: 76, endPoint y: 332, distance: 1035.0
click at [76, 332] on app-assessment-container "Remaining: 16:57 Previous ASSESS Aptitude (FOCUS) - Logical Reasoning Next Whic…" at bounding box center [658, 349] width 1317 height 638
click at [582, 357] on img at bounding box center [482, 335] width 631 height 177
click at [175, 556] on div "Which one of the shapes below (marked A B C D and E) complements the sequence a…" at bounding box center [677, 381] width 1078 height 534
click at [175, 556] on span at bounding box center [177, 606] width 19 height 19
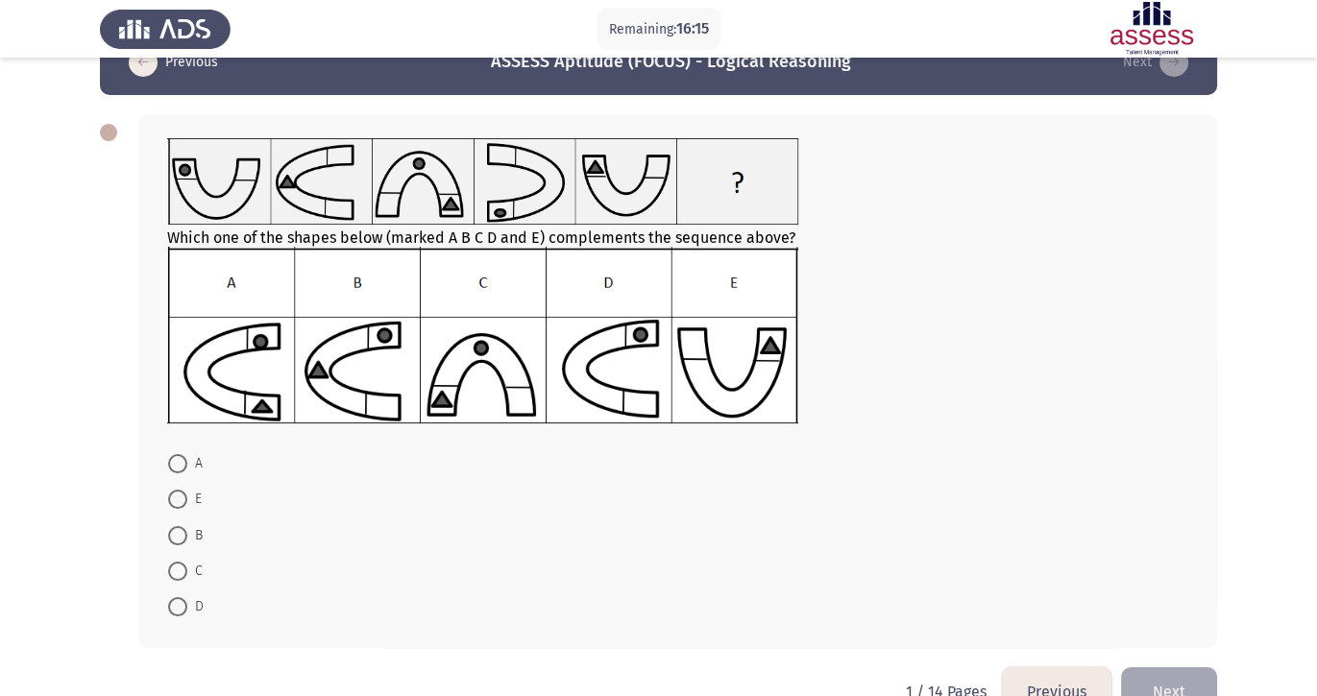
click at [175, 556] on input "D" at bounding box center [177, 606] width 19 height 19
radio input "true"
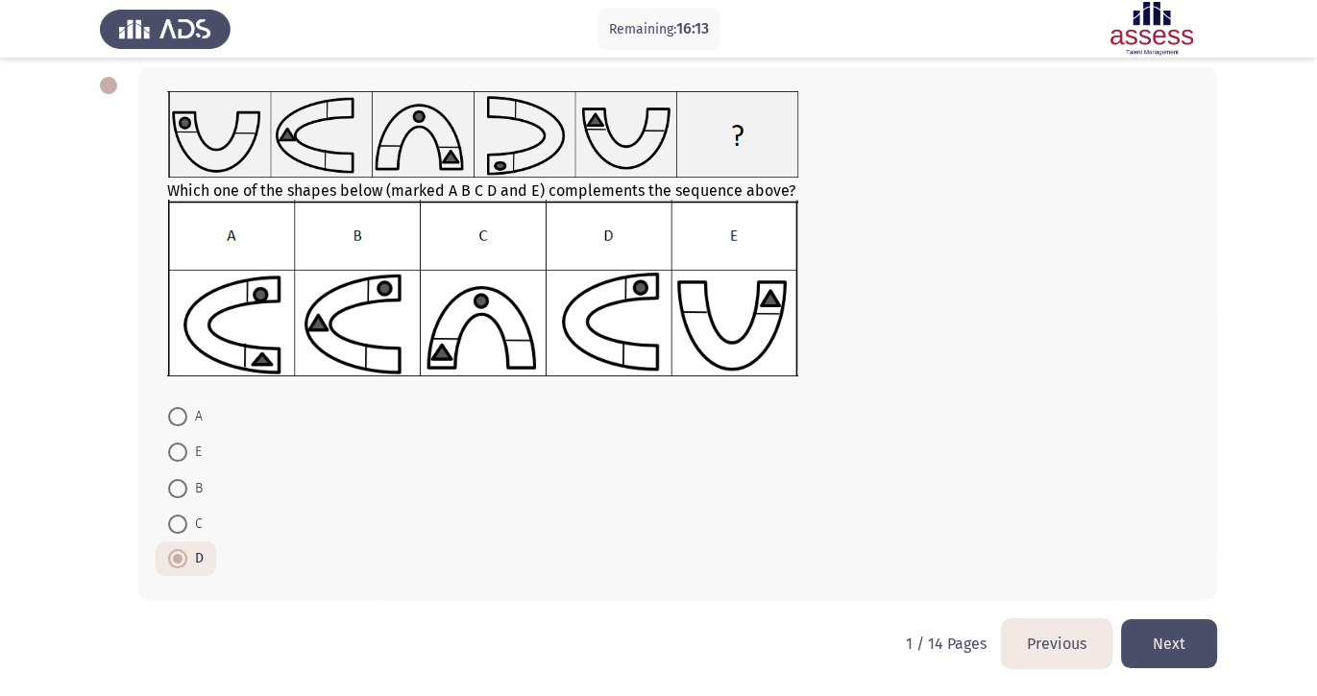
click at [1027, 556] on button "Next" at bounding box center [1169, 643] width 96 height 49
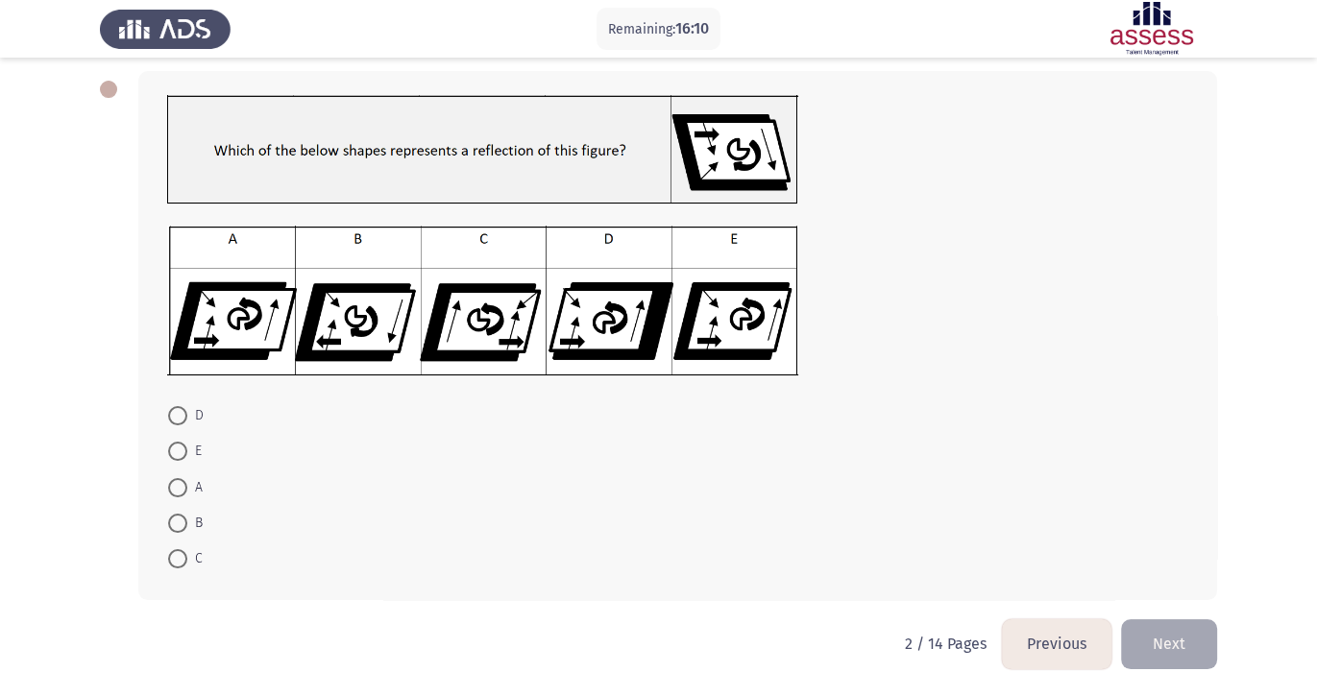
scroll to position [93, 0]
click at [180, 425] on mat-radio-button "D" at bounding box center [186, 416] width 61 height 36
click at [181, 411] on span at bounding box center [177, 415] width 19 height 19
click at [181, 411] on input "D" at bounding box center [177, 415] width 19 height 19
radio input "true"
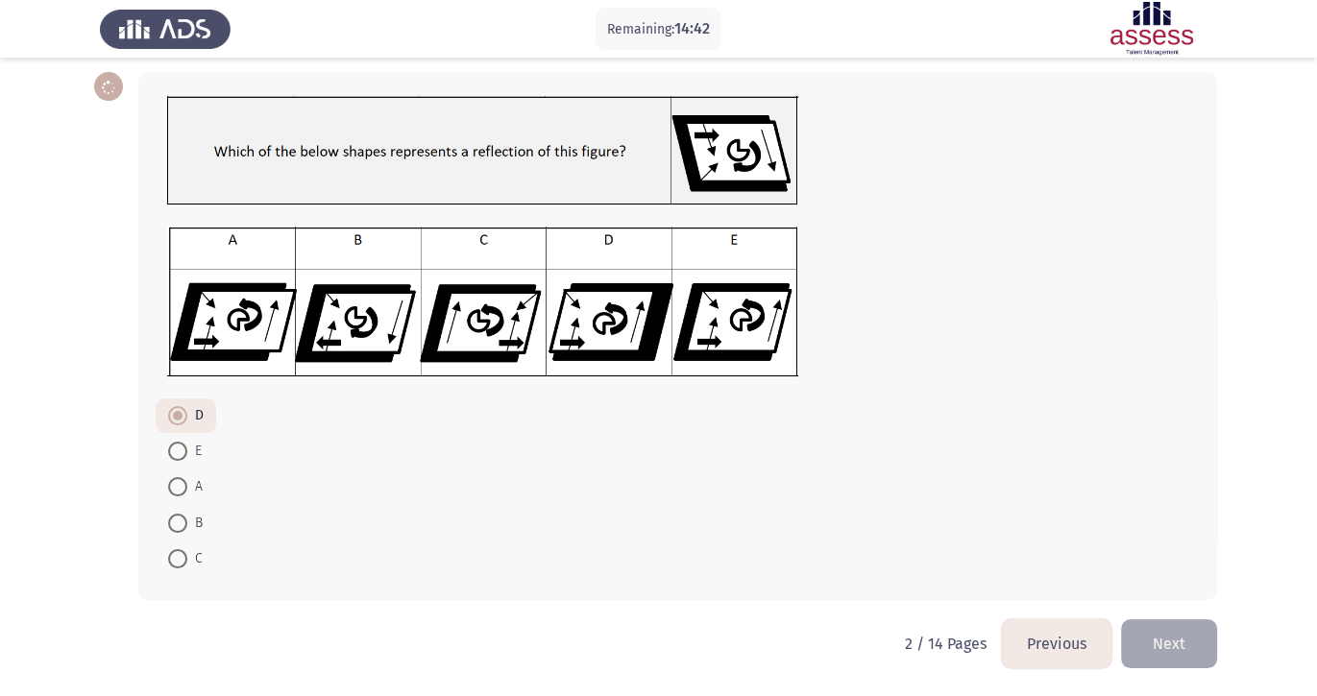
scroll to position [91, 0]
click at [1027, 556] on button "Next" at bounding box center [1169, 643] width 96 height 49
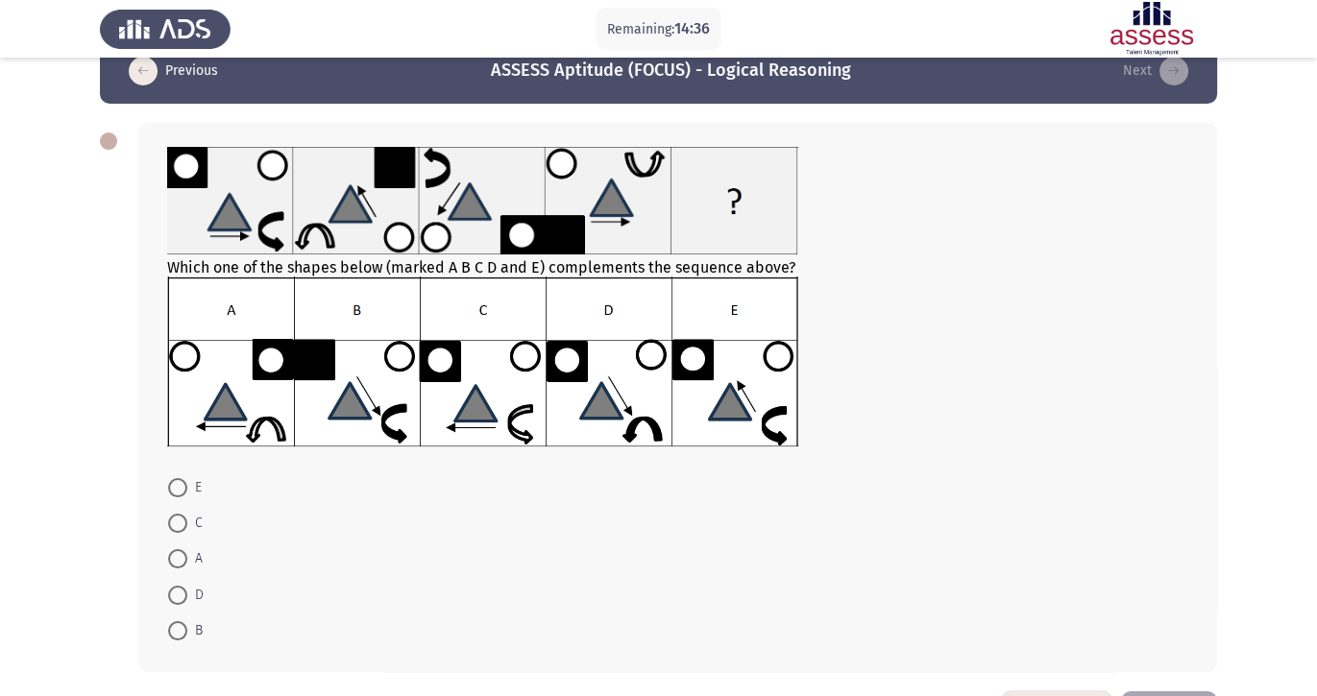
scroll to position [40, 0]
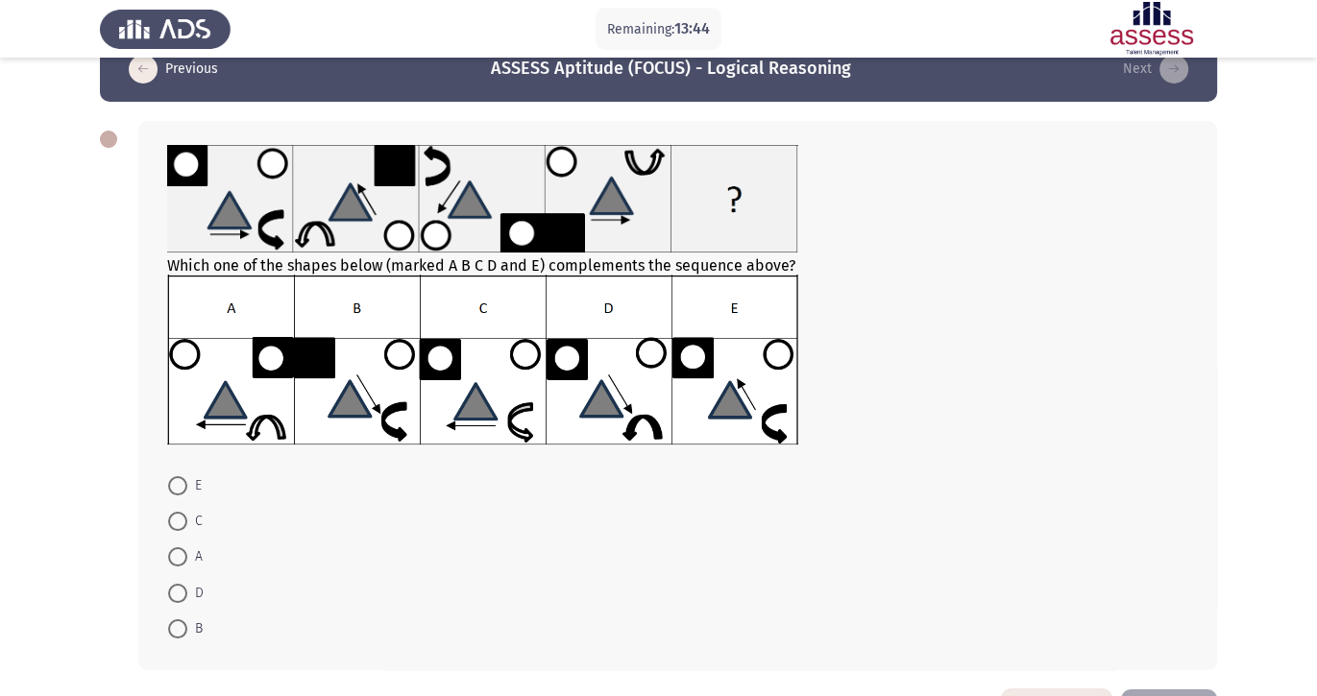
click at [175, 556] on span at bounding box center [177, 556] width 19 height 19
click at [175, 556] on input "A" at bounding box center [177, 556] width 19 height 19
radio input "true"
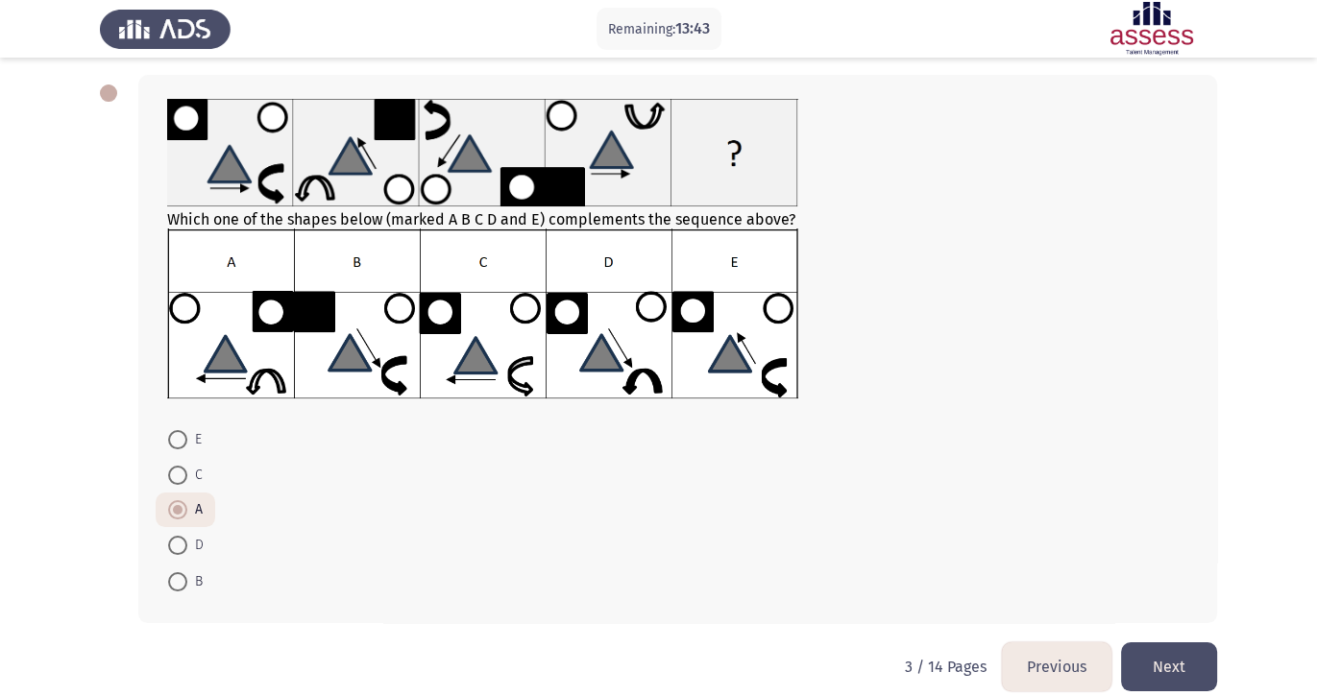
scroll to position [110, 0]
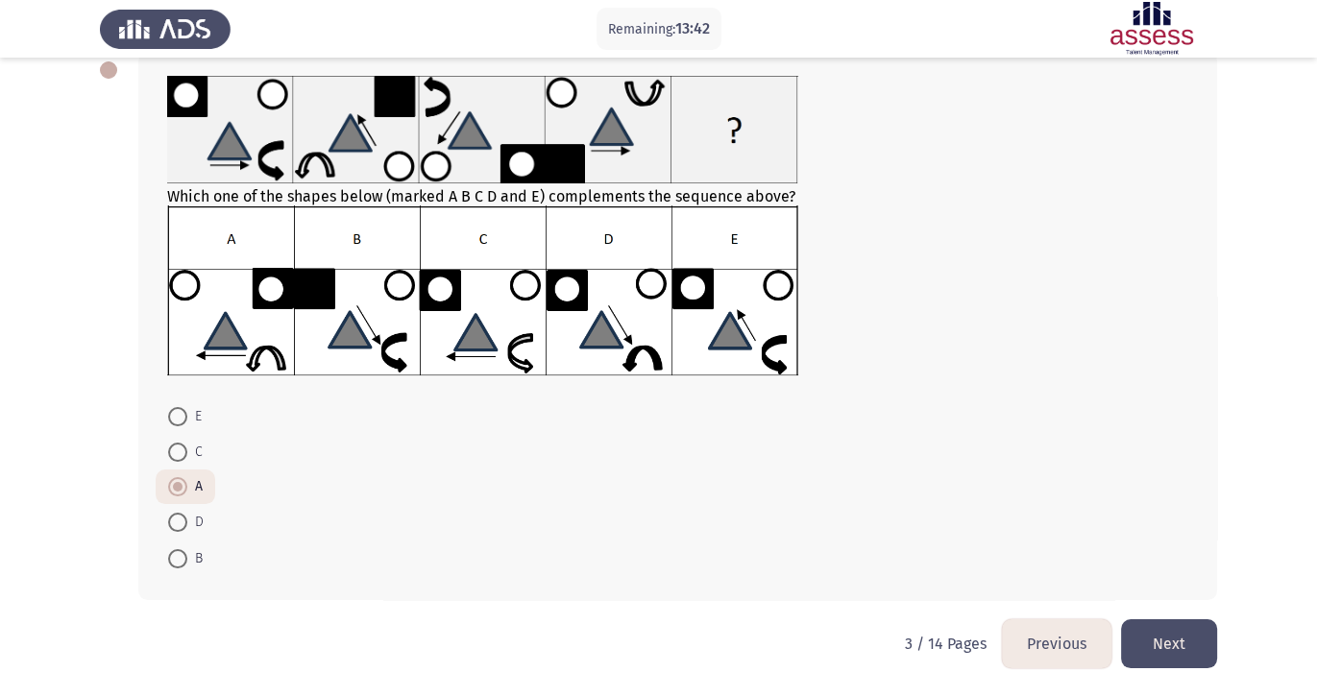
click at [1027, 556] on button "Next" at bounding box center [1169, 643] width 96 height 49
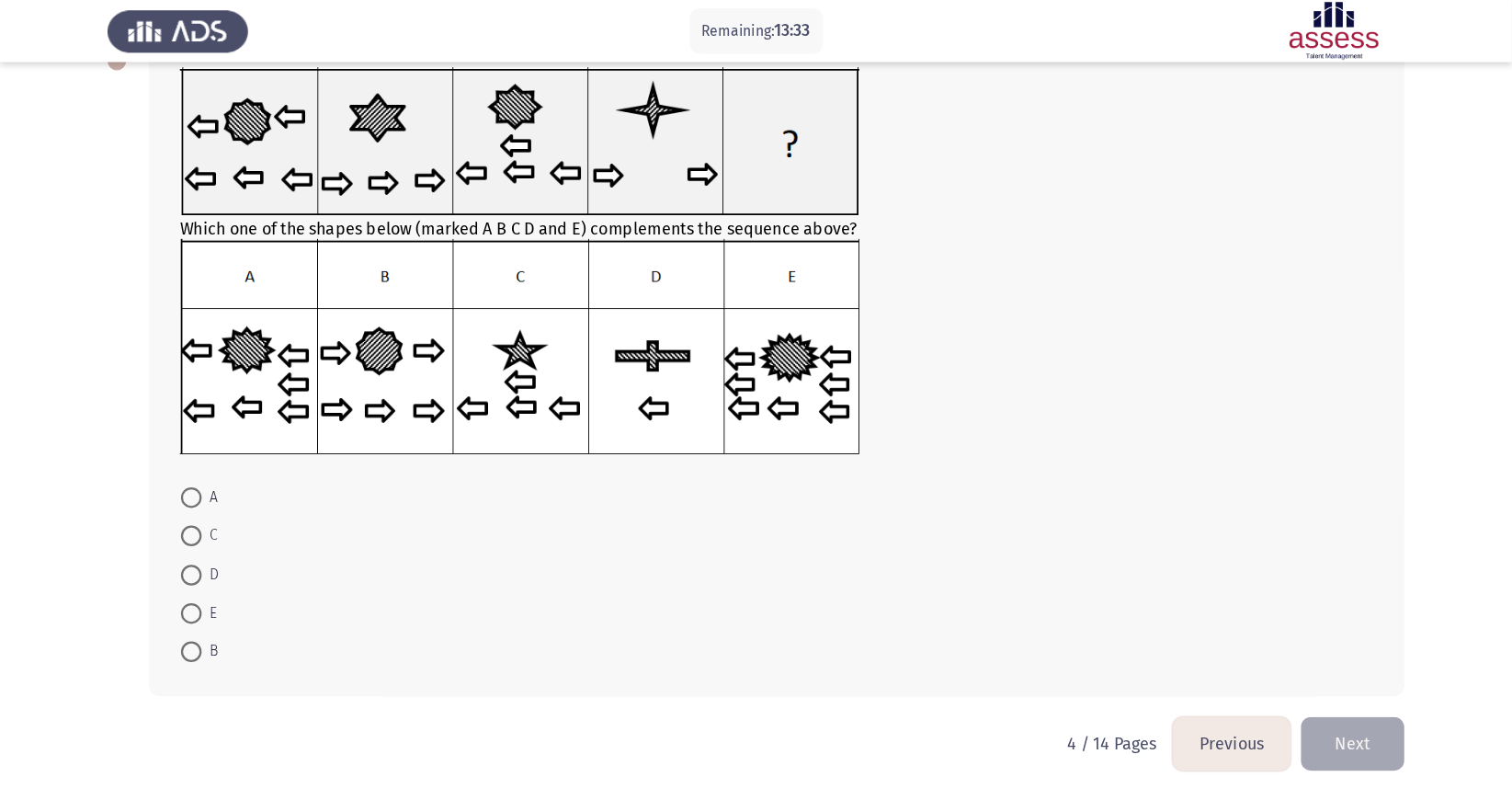
scroll to position [29, 0]
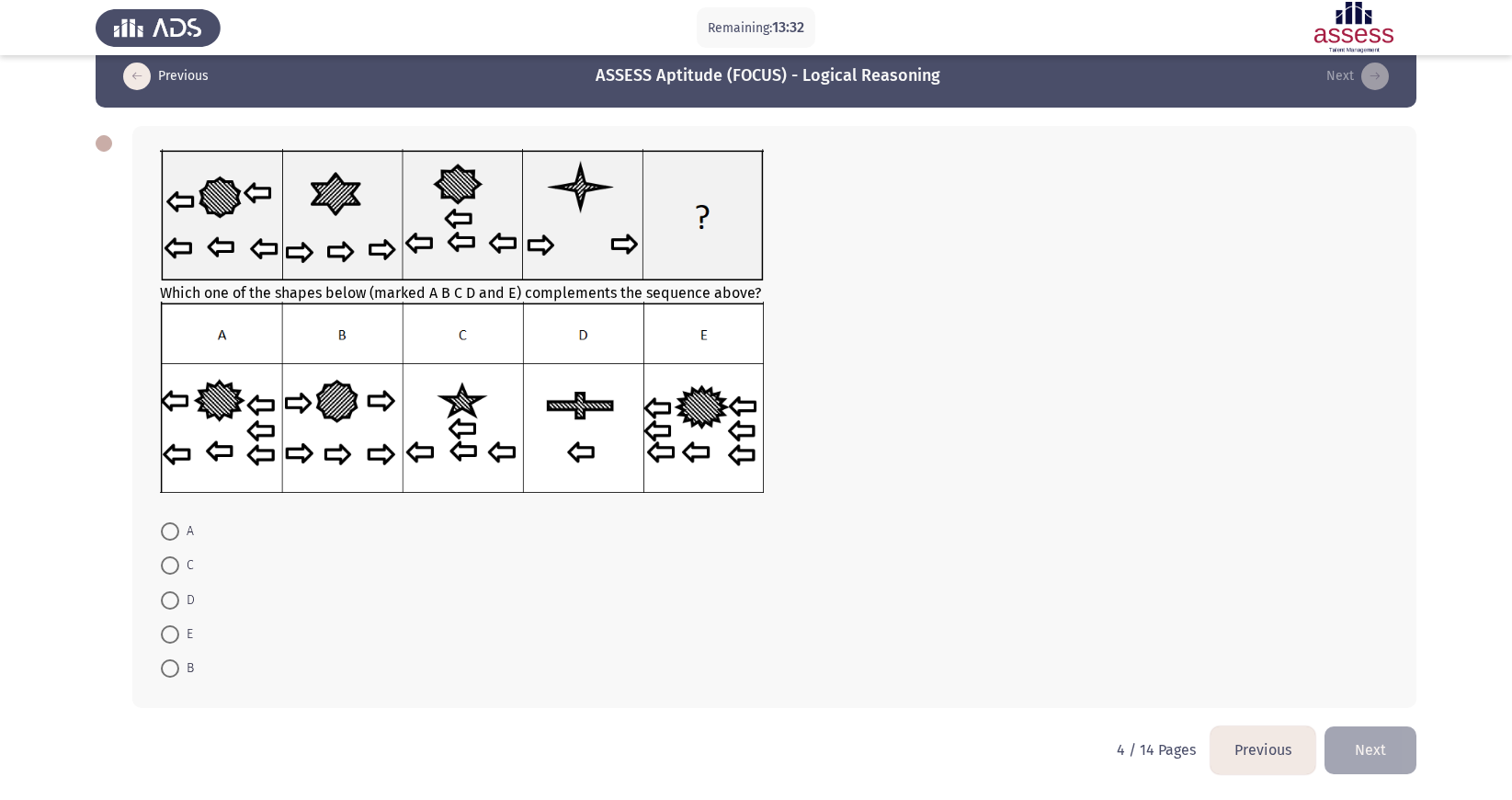
drag, startPoint x: 1268, startPoint y: 9, endPoint x: 902, endPoint y: 420, distance: 550.3
click at [902, 420] on div at bounding box center [774, 398] width 1229 height 194
click at [182, 522] on span "A" at bounding box center [186, 531] width 14 height 22
click at [179, 522] on input "A" at bounding box center [169, 530] width 18 height 18
radio input "true"
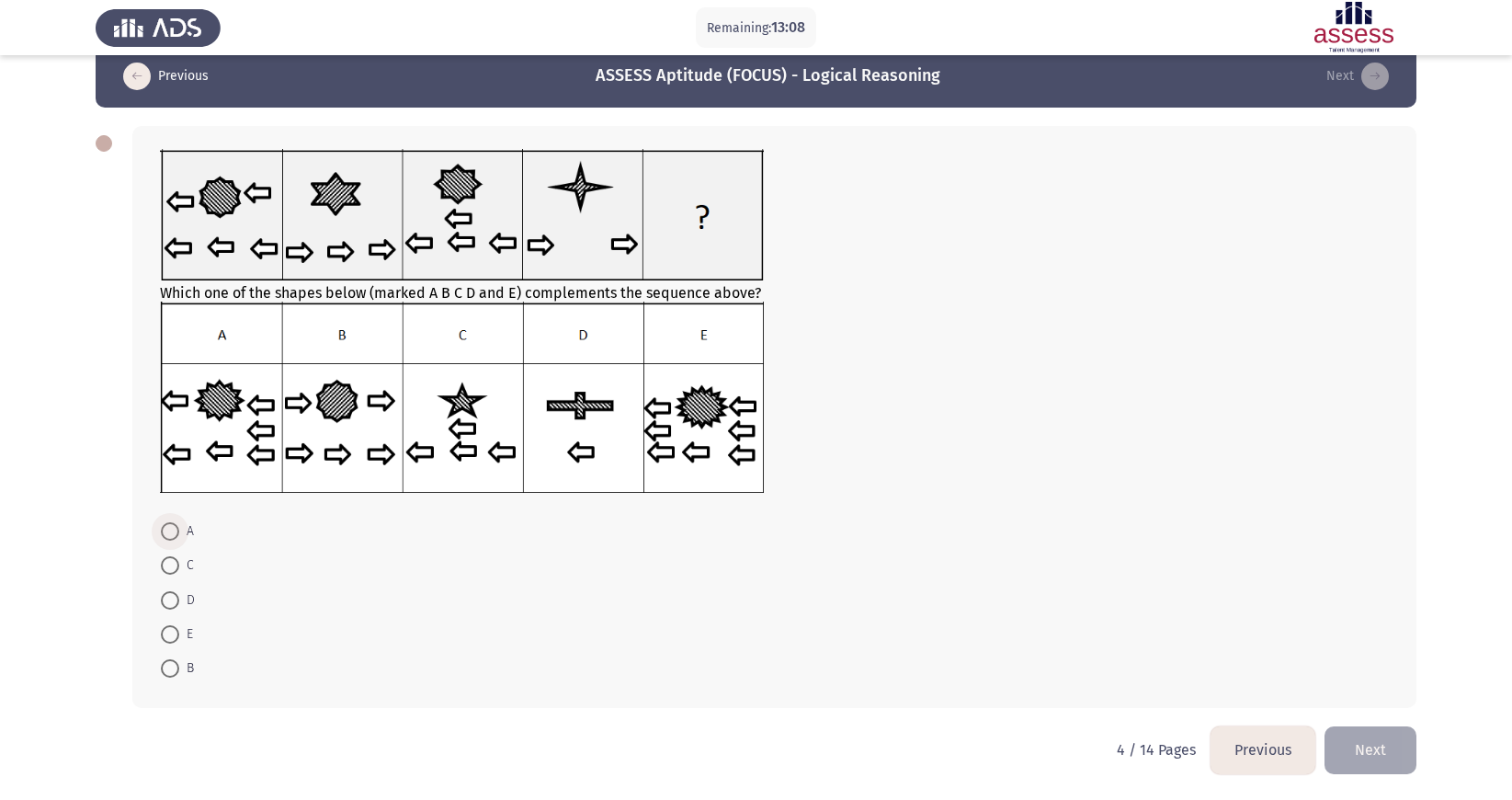
scroll to position [28, 0]
click at [983, 532] on button "Next" at bounding box center [1370, 749] width 92 height 47
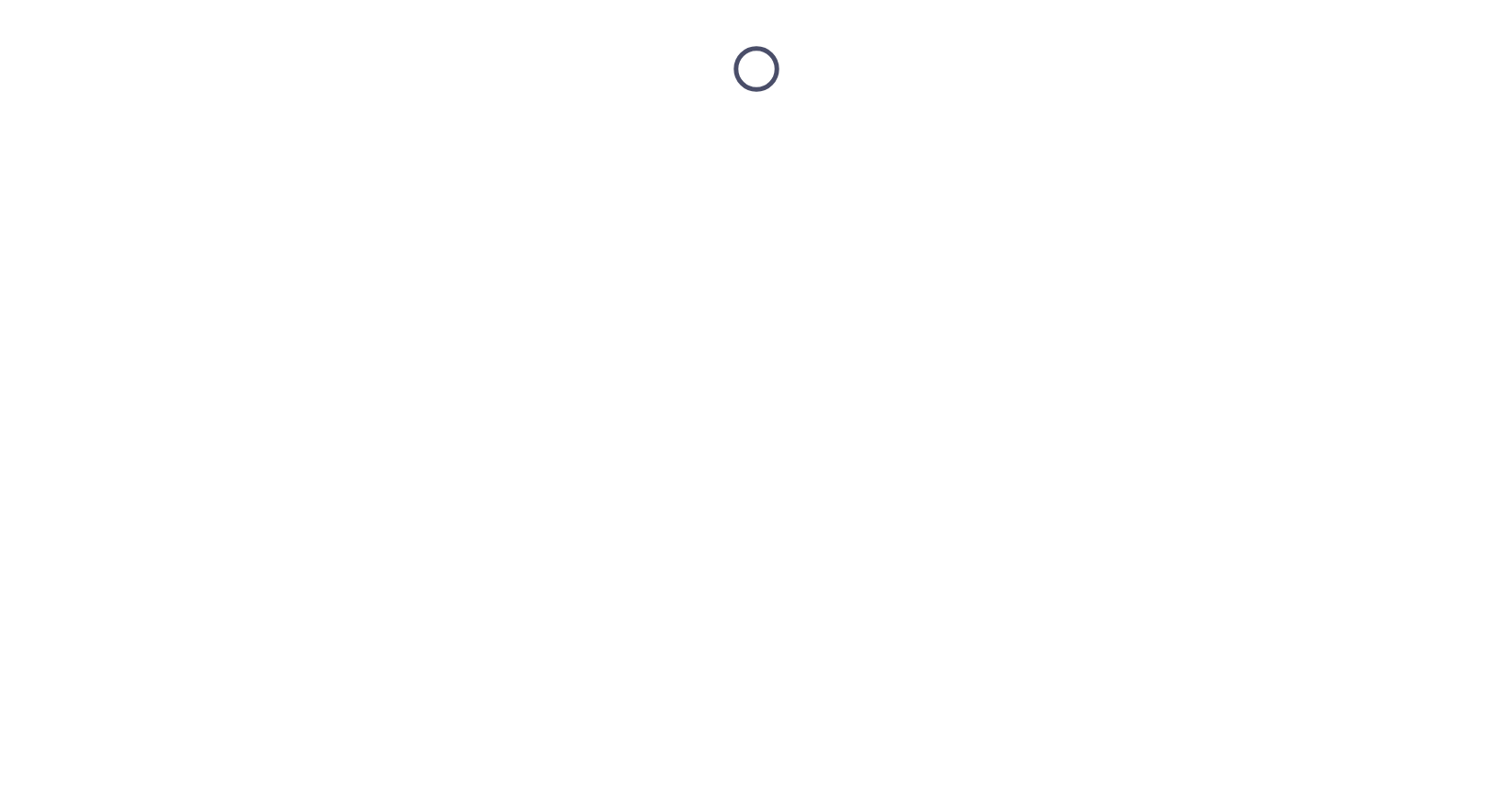
scroll to position [0, 0]
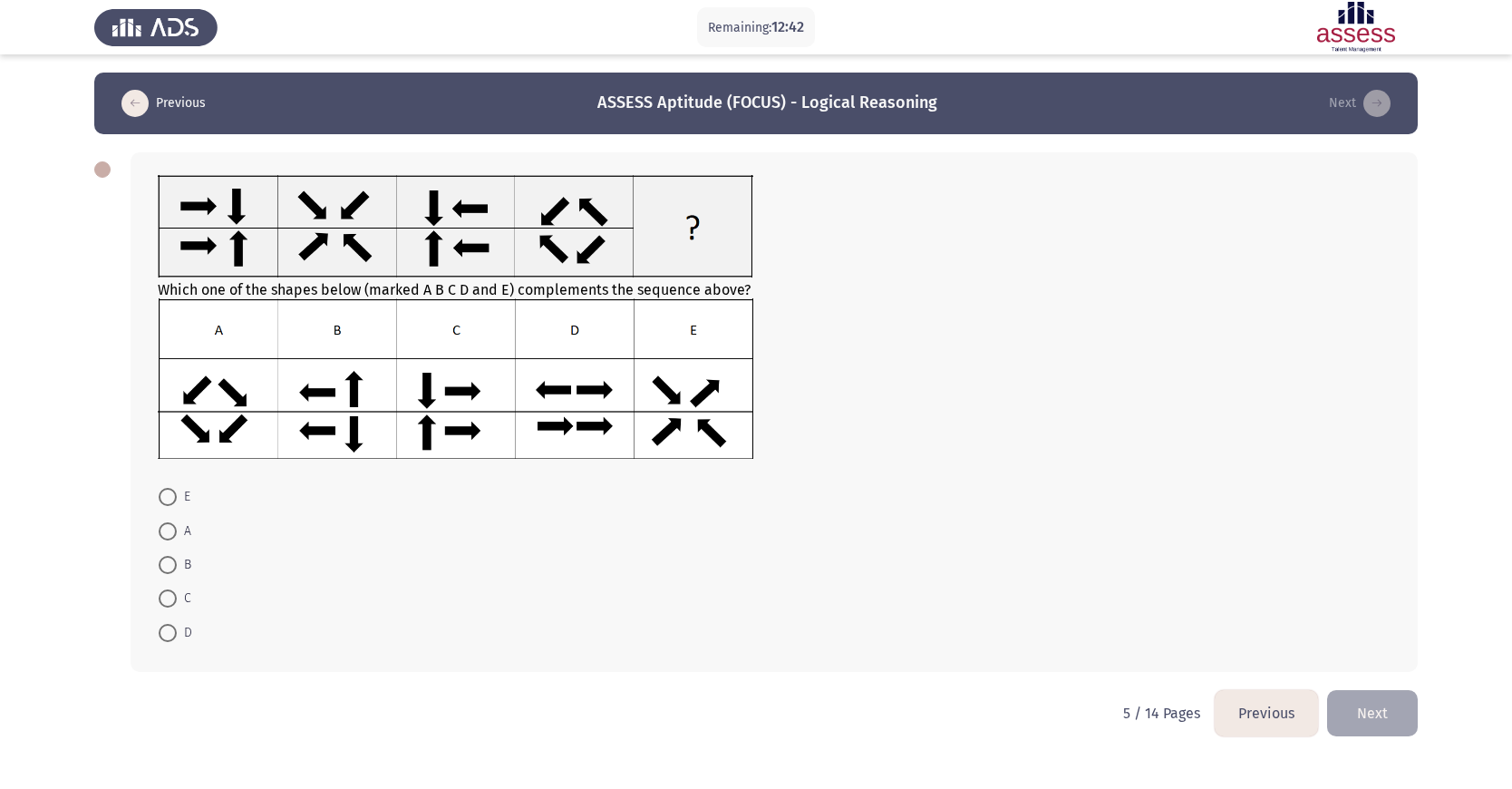
click at [158, 525] on mat-radio-button "C" at bounding box center [176, 598] width 57 height 34
click at [172, 525] on span at bounding box center [167, 597] width 18 height 18
click at [172, 525] on input "C" at bounding box center [167, 597] width 18 height 18
radio input "true"
click at [969, 525] on button "Next" at bounding box center [1372, 711] width 91 height 46
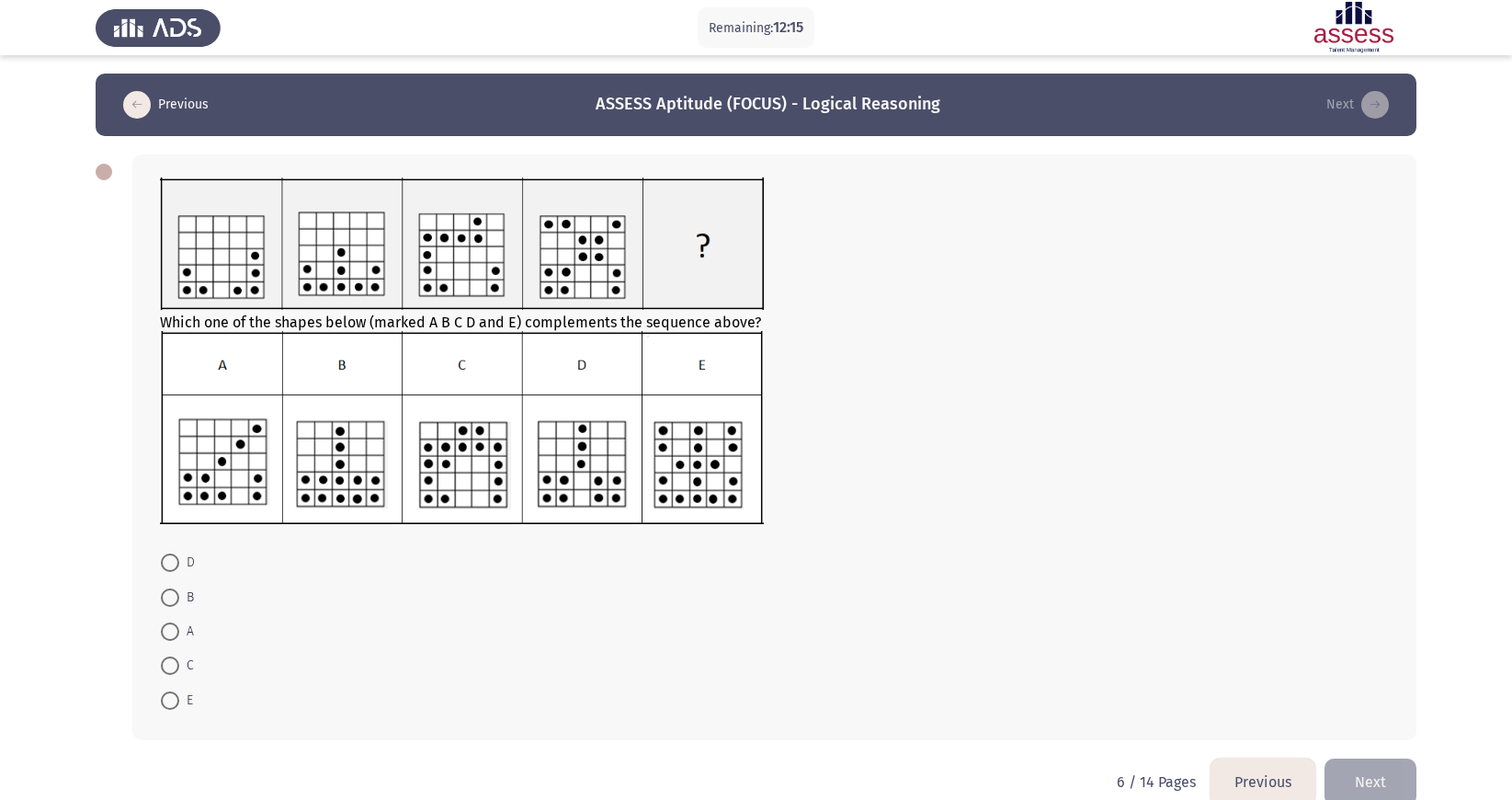
click at [172, 532] on span at bounding box center [169, 700] width 18 height 18
click at [172, 532] on input "E" at bounding box center [169, 700] width 18 height 18
radio input "true"
click at [983, 532] on button "Next" at bounding box center [1370, 779] width 92 height 47
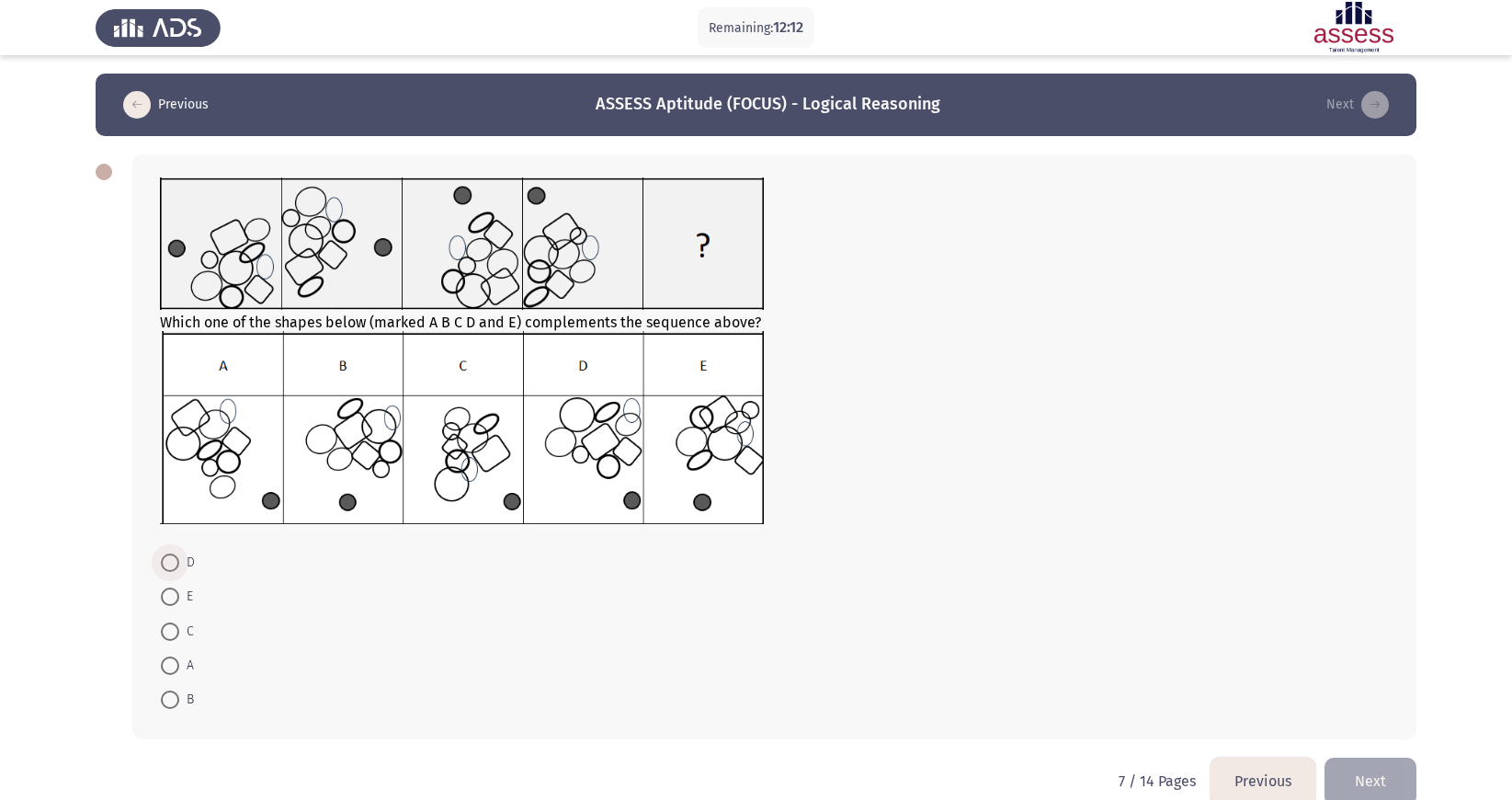
click at [175, 532] on span at bounding box center [169, 562] width 18 height 18
click at [175, 532] on input "D" at bounding box center [169, 562] width 18 height 18
radio input "true"
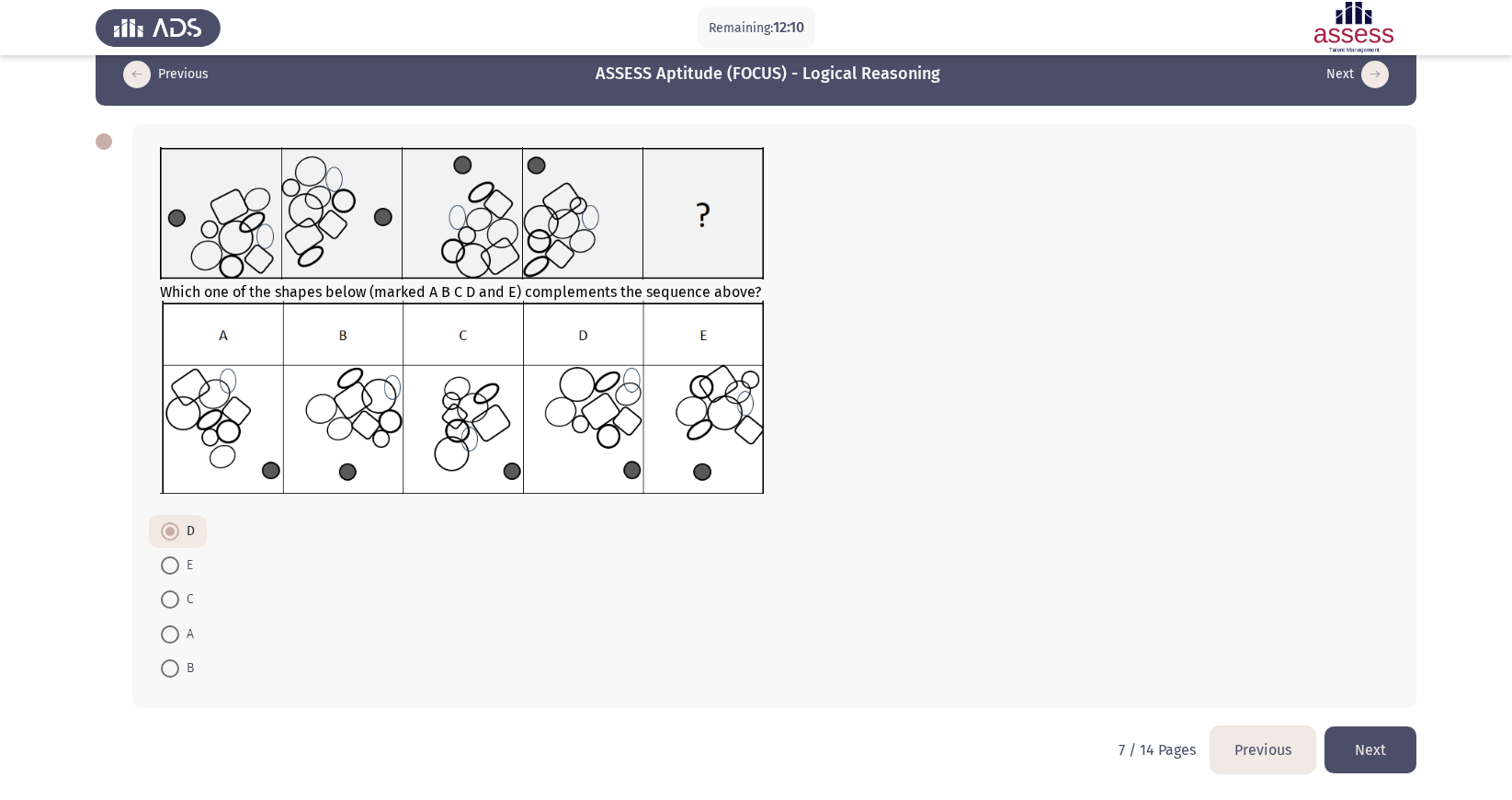
click at [983, 532] on button "Next" at bounding box center [1370, 749] width 92 height 47
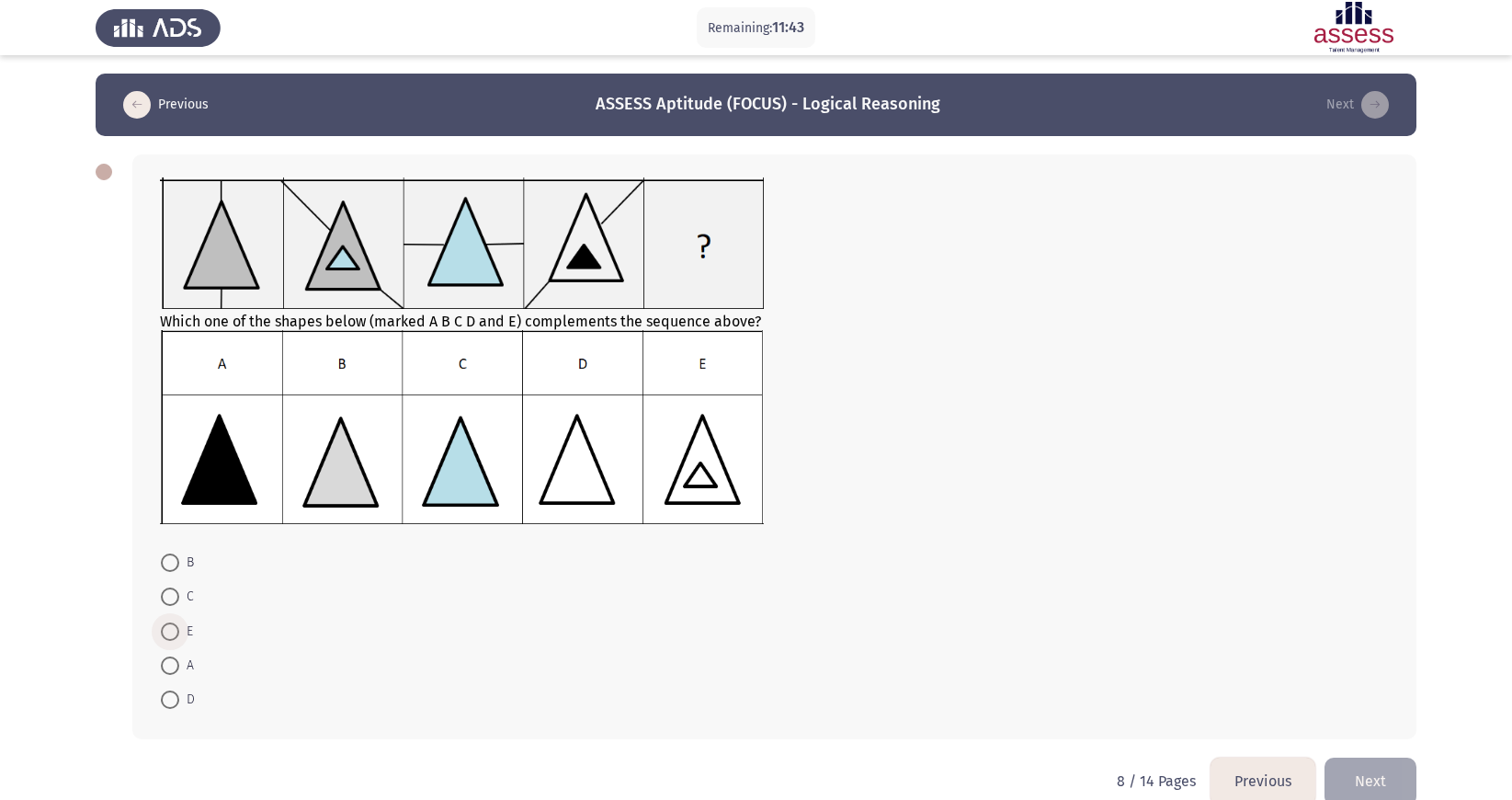
click at [176, 532] on span at bounding box center [169, 631] width 18 height 18
click at [176, 532] on input "E" at bounding box center [169, 631] width 18 height 18
radio input "true"
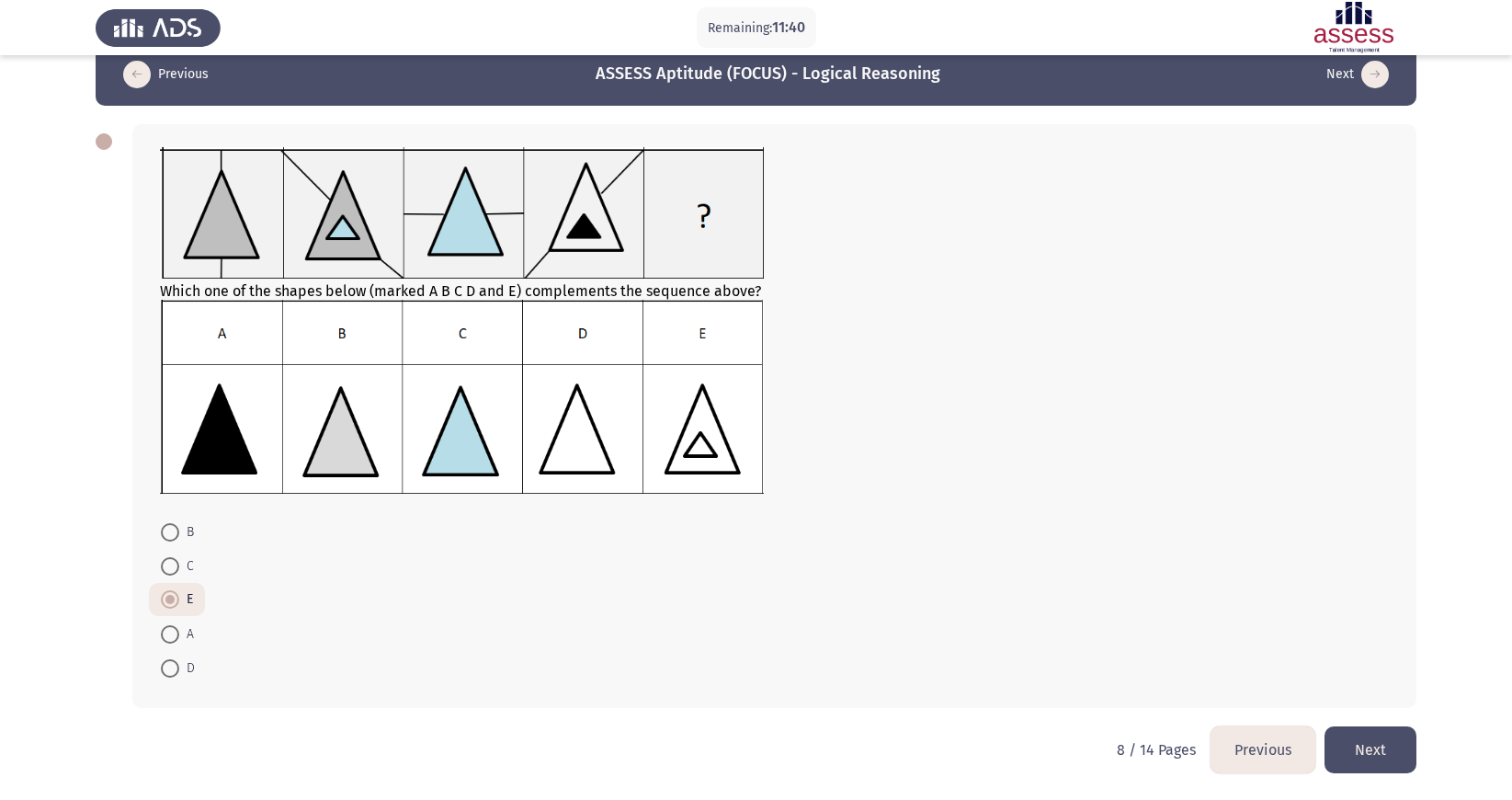
click at [983, 532] on button "Next" at bounding box center [1370, 749] width 92 height 47
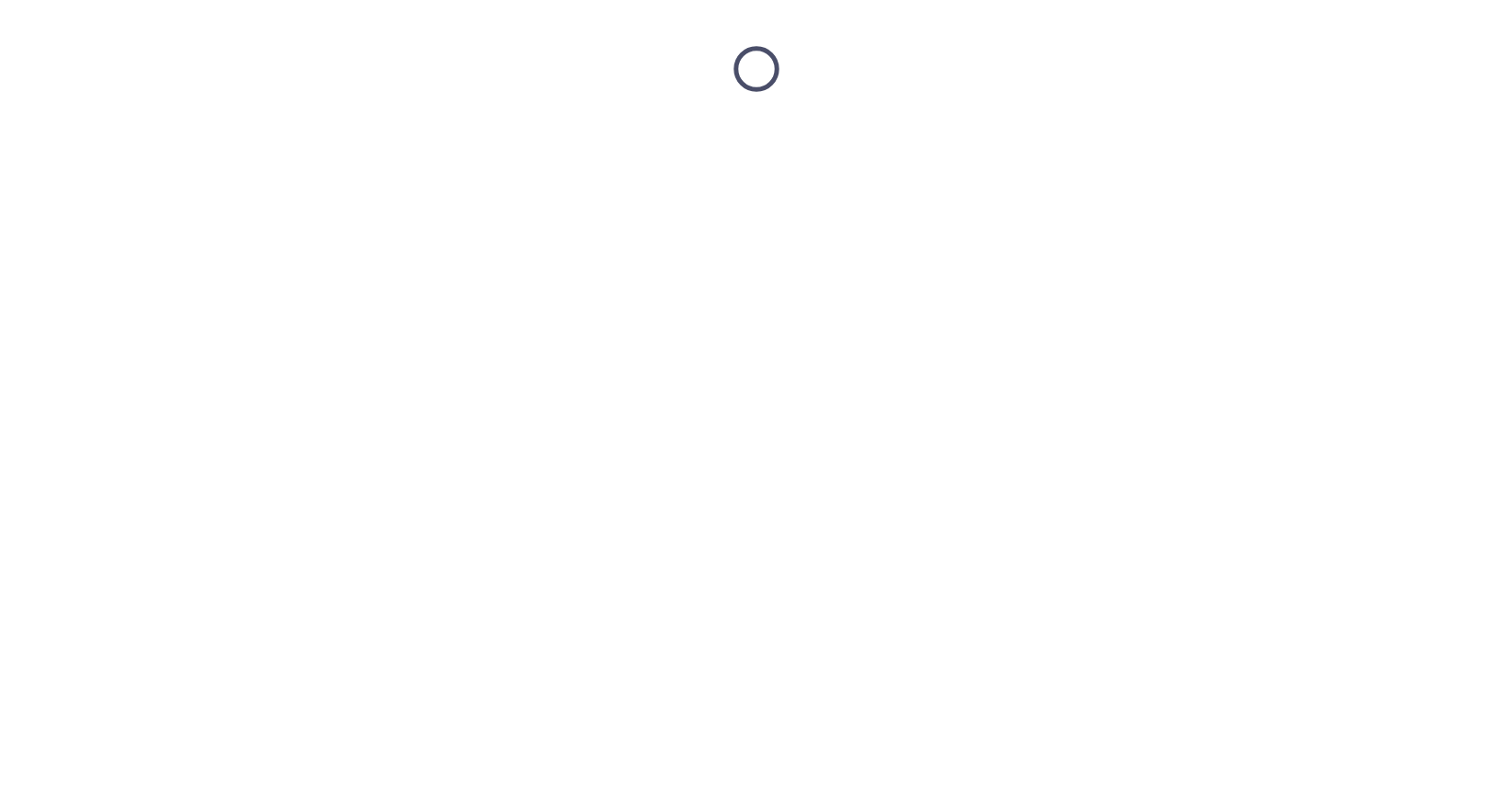
scroll to position [0, 0]
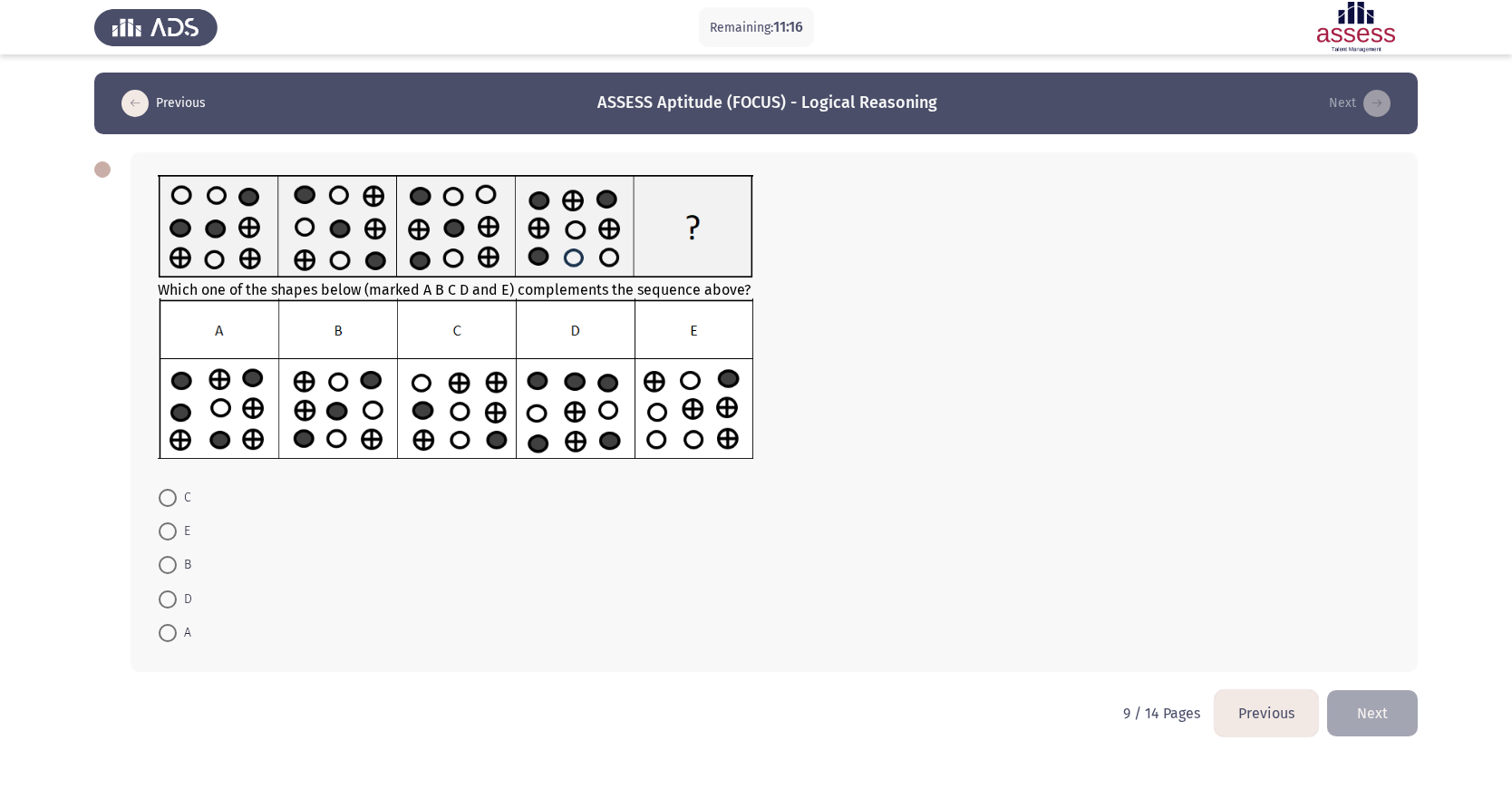
click at [166, 506] on span at bounding box center [167, 497] width 18 height 18
click at [166, 506] on input "C" at bounding box center [167, 497] width 18 height 18
radio input "true"
click at [969, 525] on button "Next" at bounding box center [1372, 712] width 91 height 46
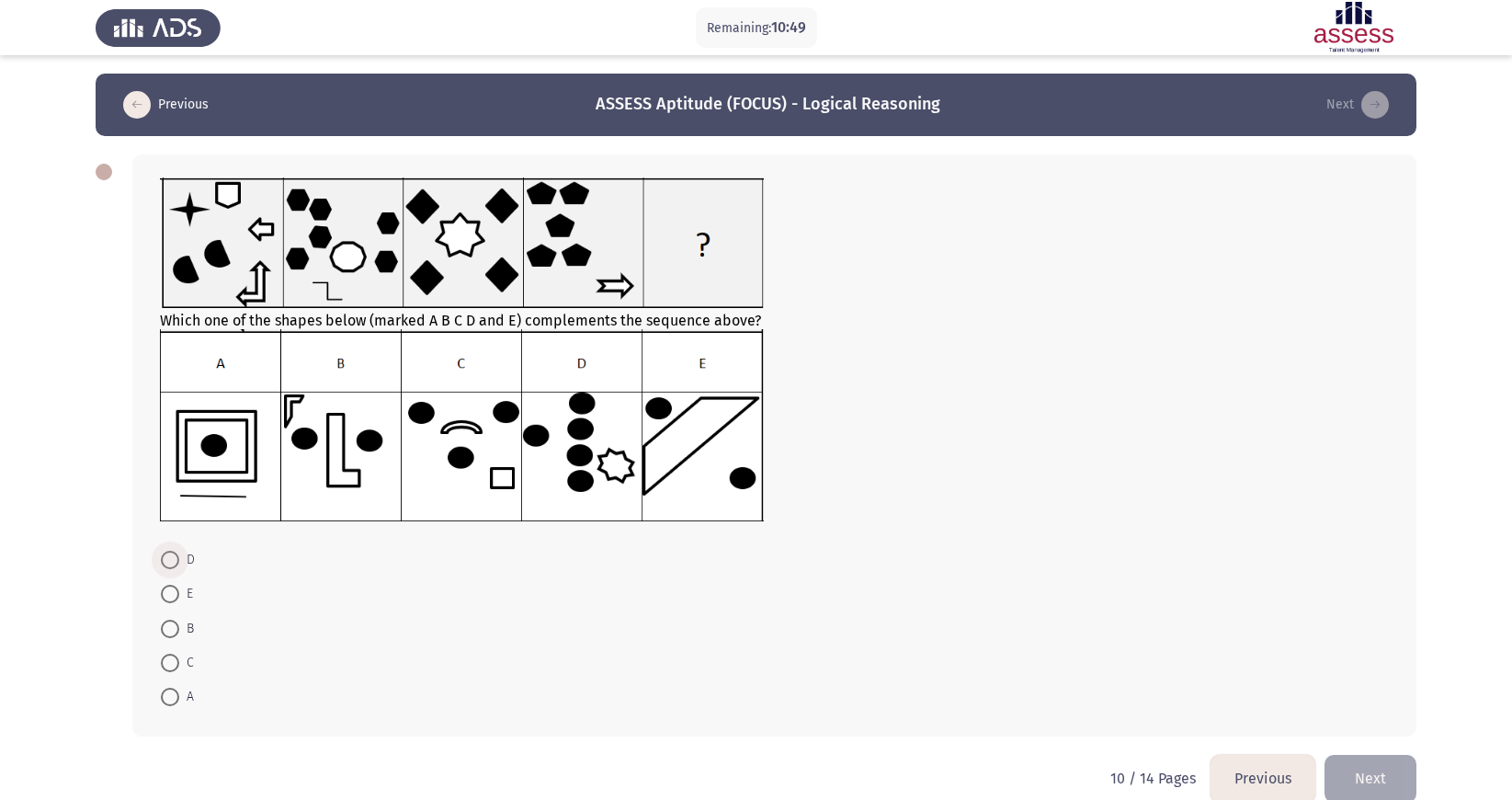
click at [168, 532] on span at bounding box center [169, 559] width 18 height 18
click at [168, 532] on input "D" at bounding box center [169, 559] width 18 height 18
radio input "true"
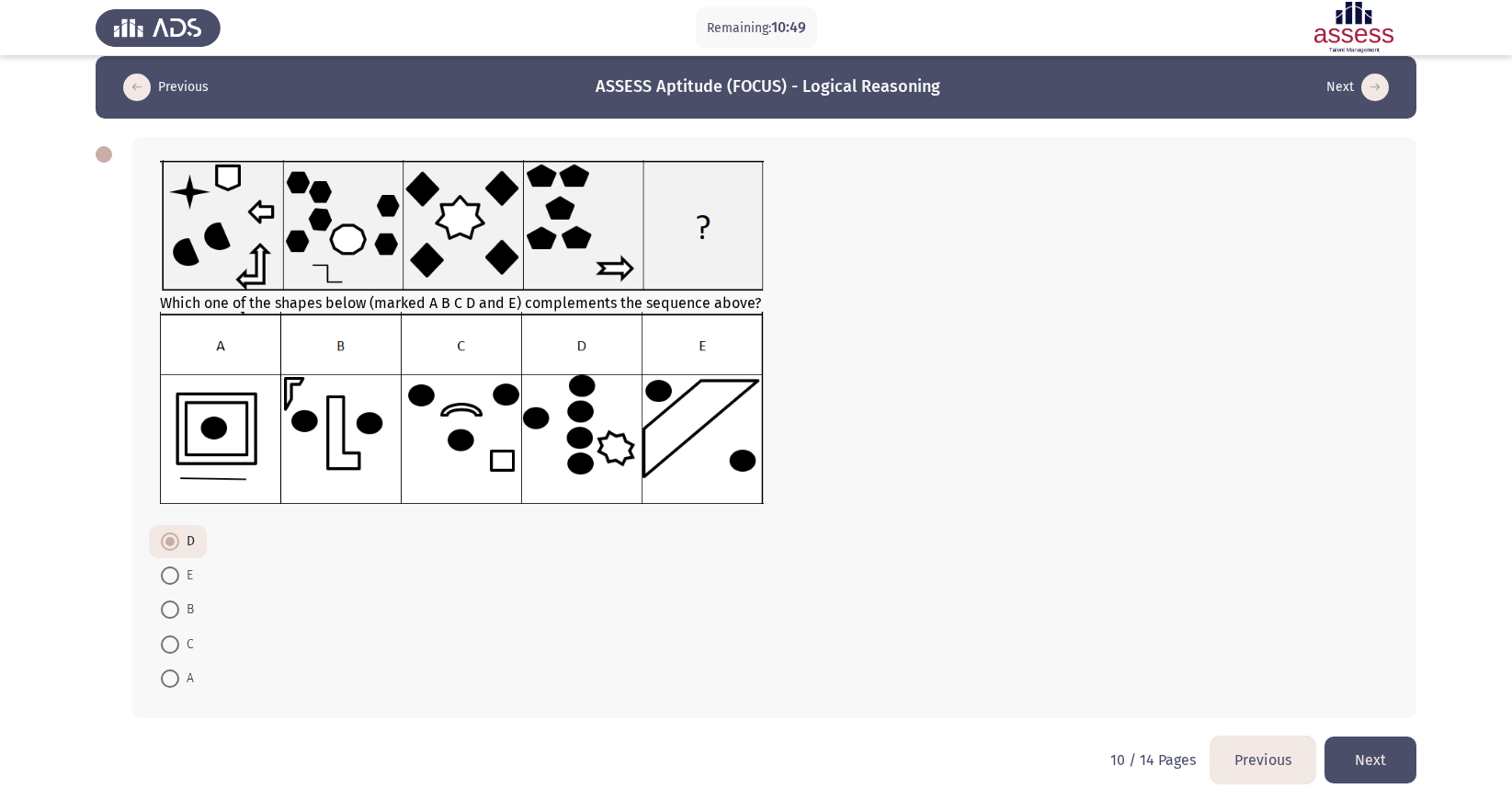
scroll to position [28, 0]
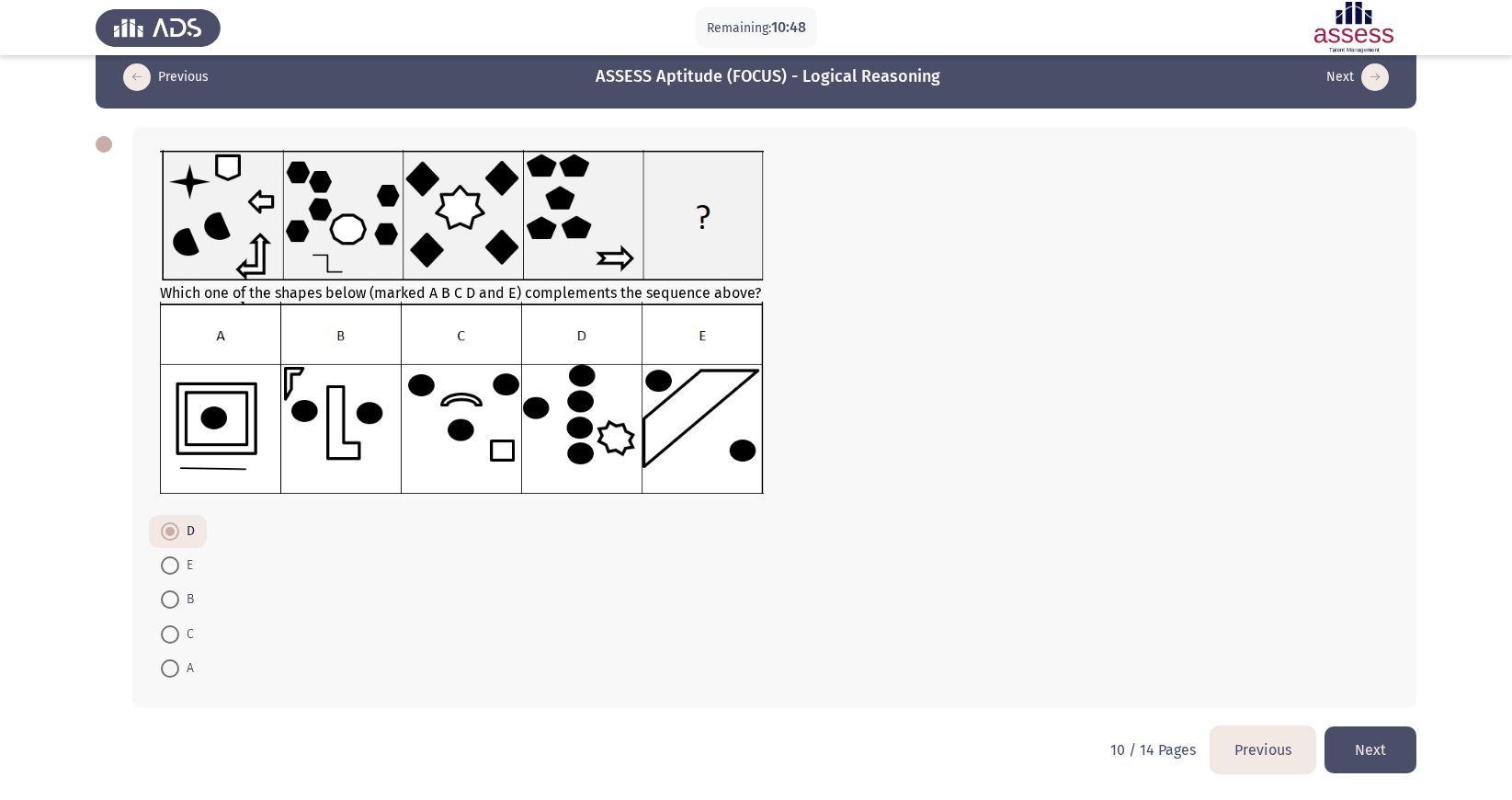
click at [983, 532] on button "Next" at bounding box center [1370, 749] width 92 height 47
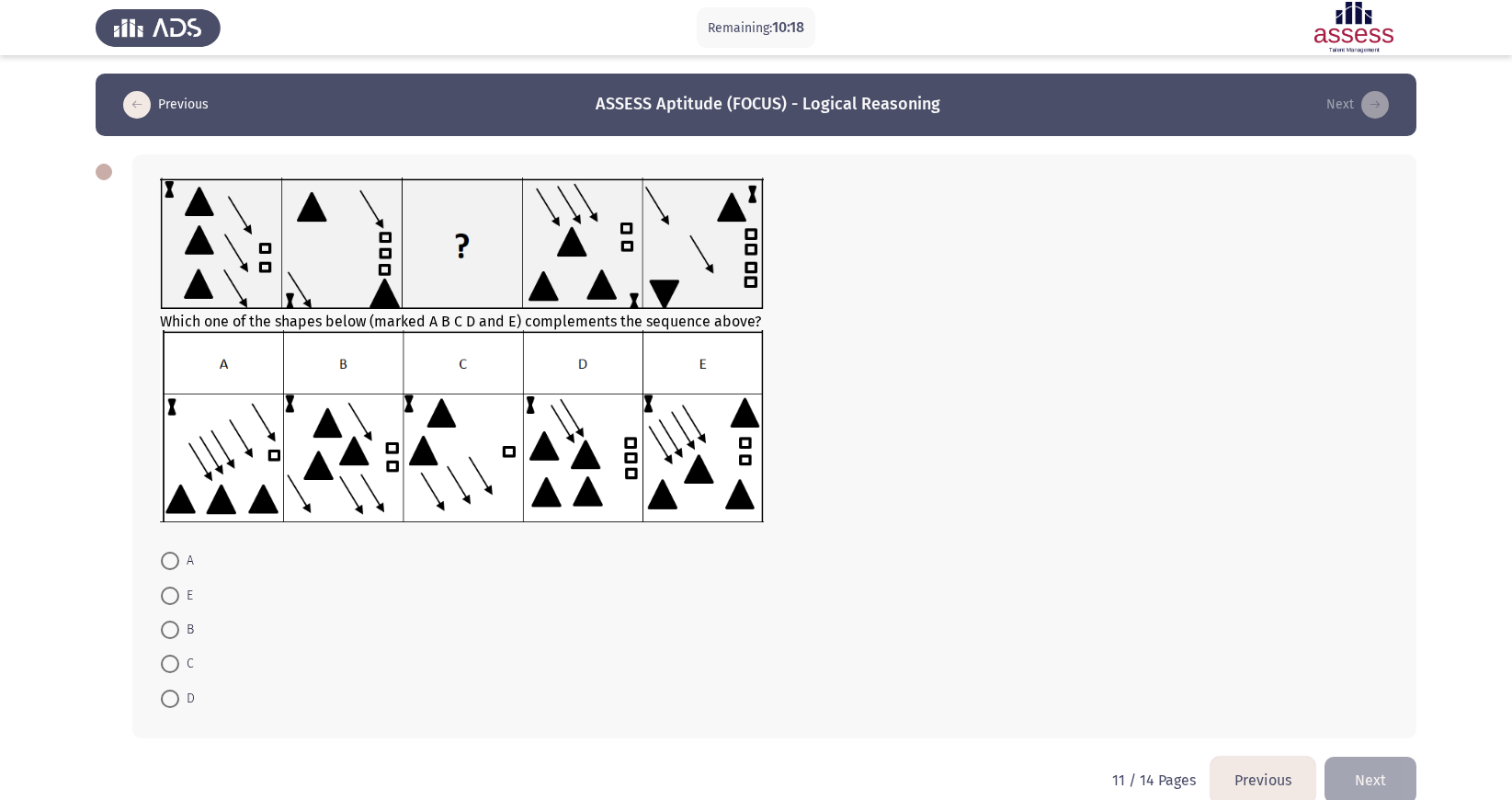
click at [174, 532] on span at bounding box center [169, 663] width 18 height 18
click at [174, 532] on input "C" at bounding box center [169, 663] width 18 height 18
radio input "true"
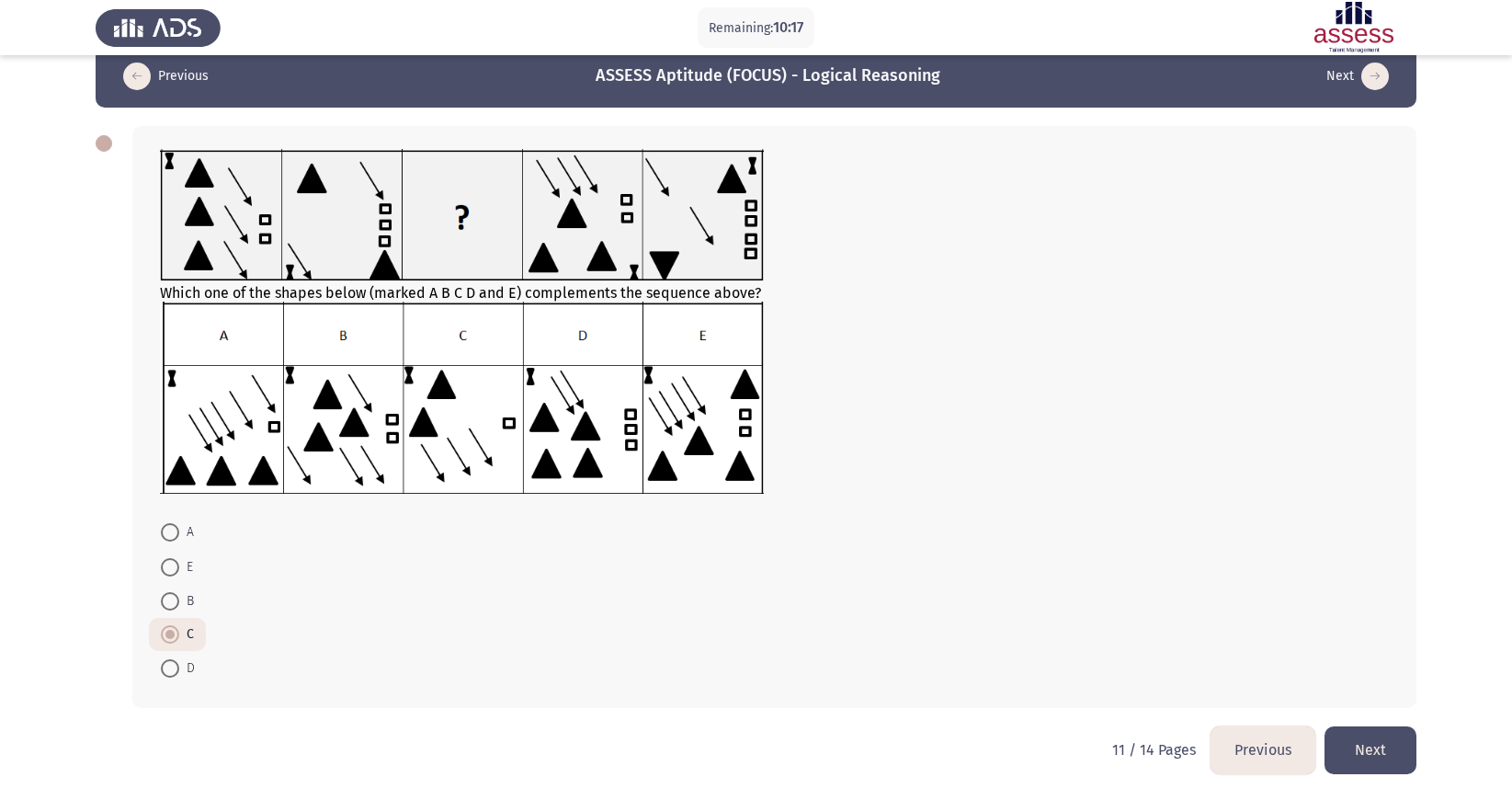
click at [983, 532] on button "Next" at bounding box center [1370, 749] width 92 height 47
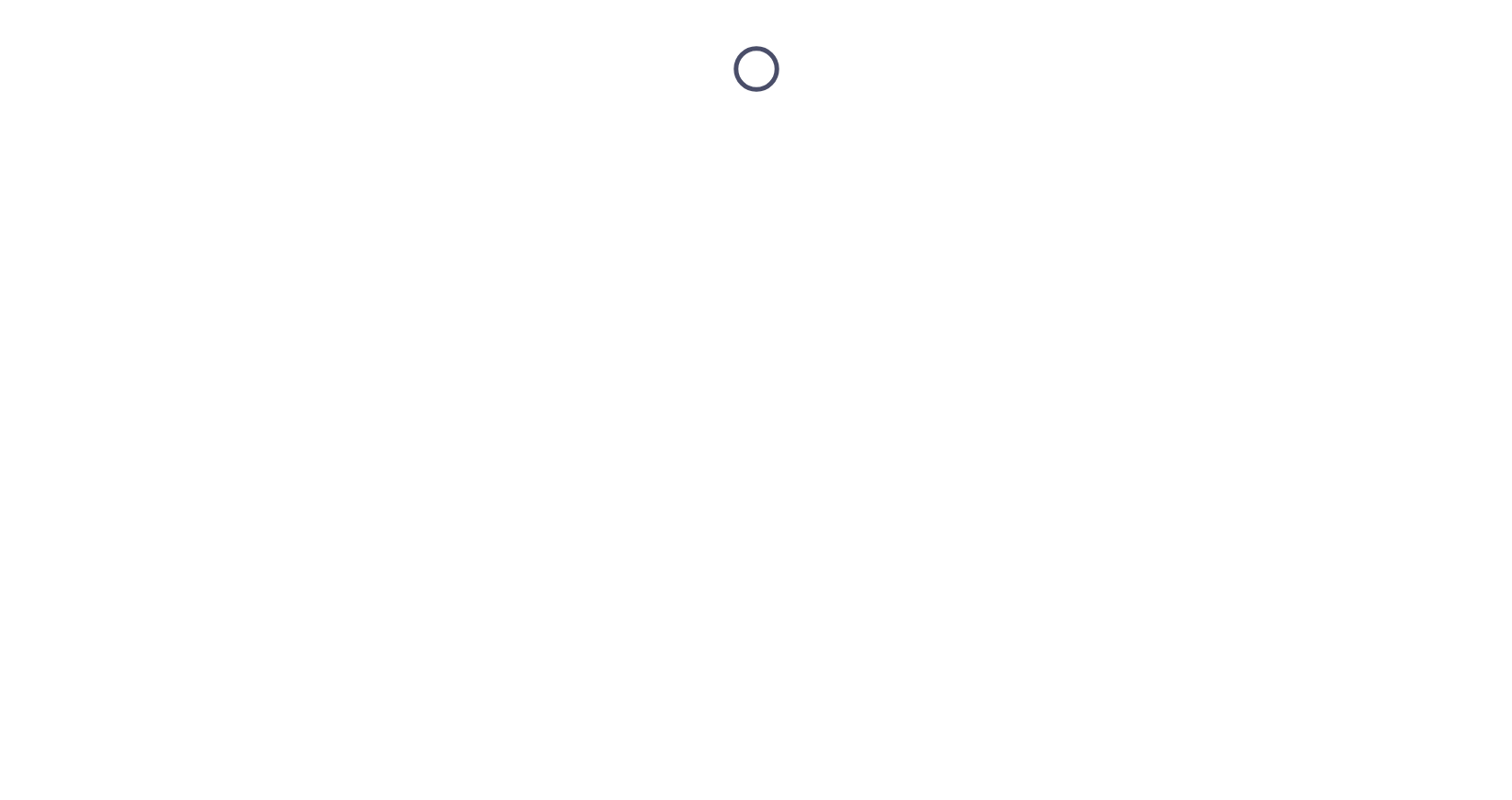
scroll to position [0, 0]
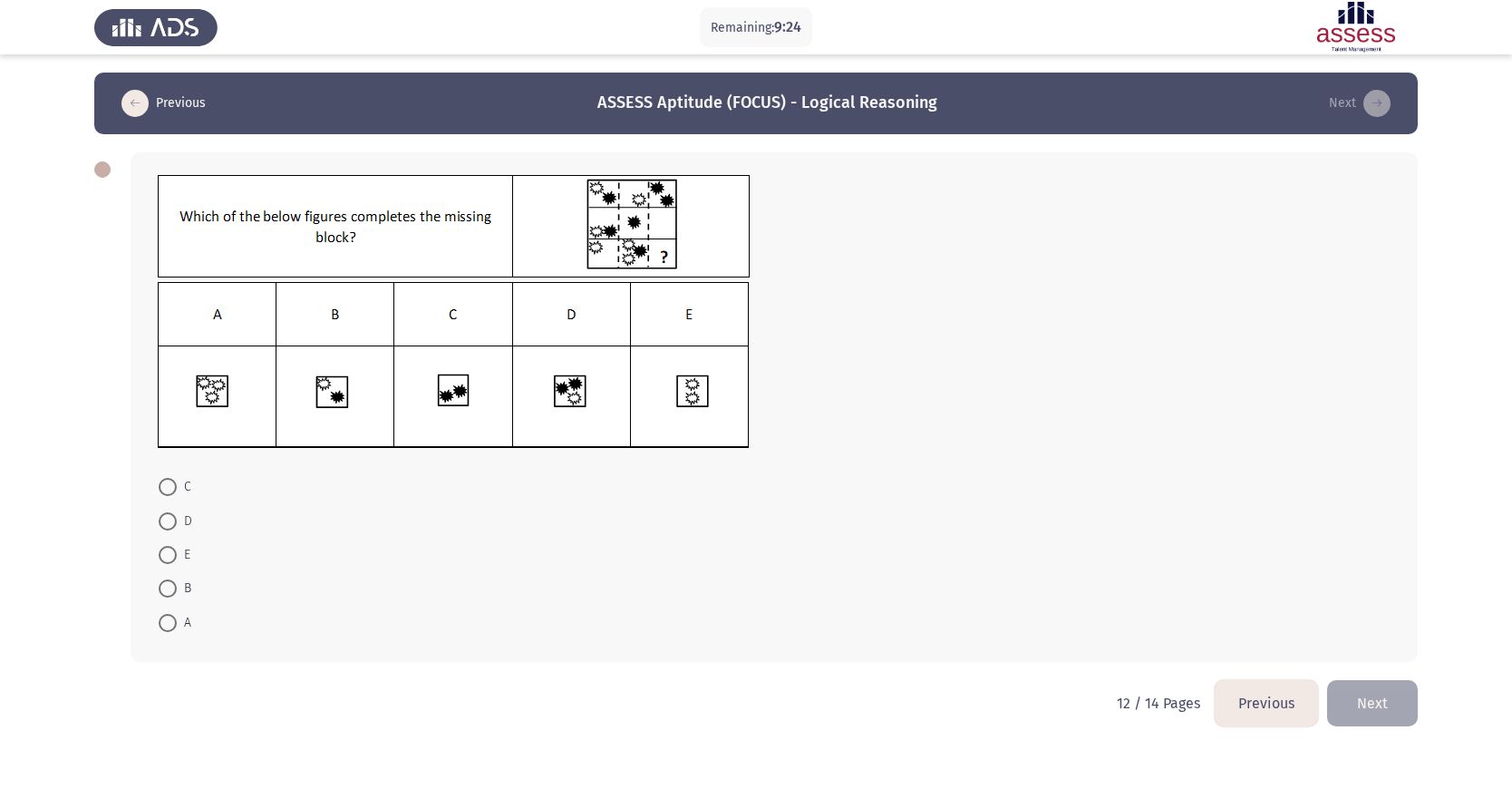
click at [172, 525] on span at bounding box center [167, 622] width 18 height 18
click at [172, 525] on input "A" at bounding box center [167, 622] width 18 height 18
radio input "true"
click at [969, 525] on button "Next" at bounding box center [1372, 700] width 91 height 46
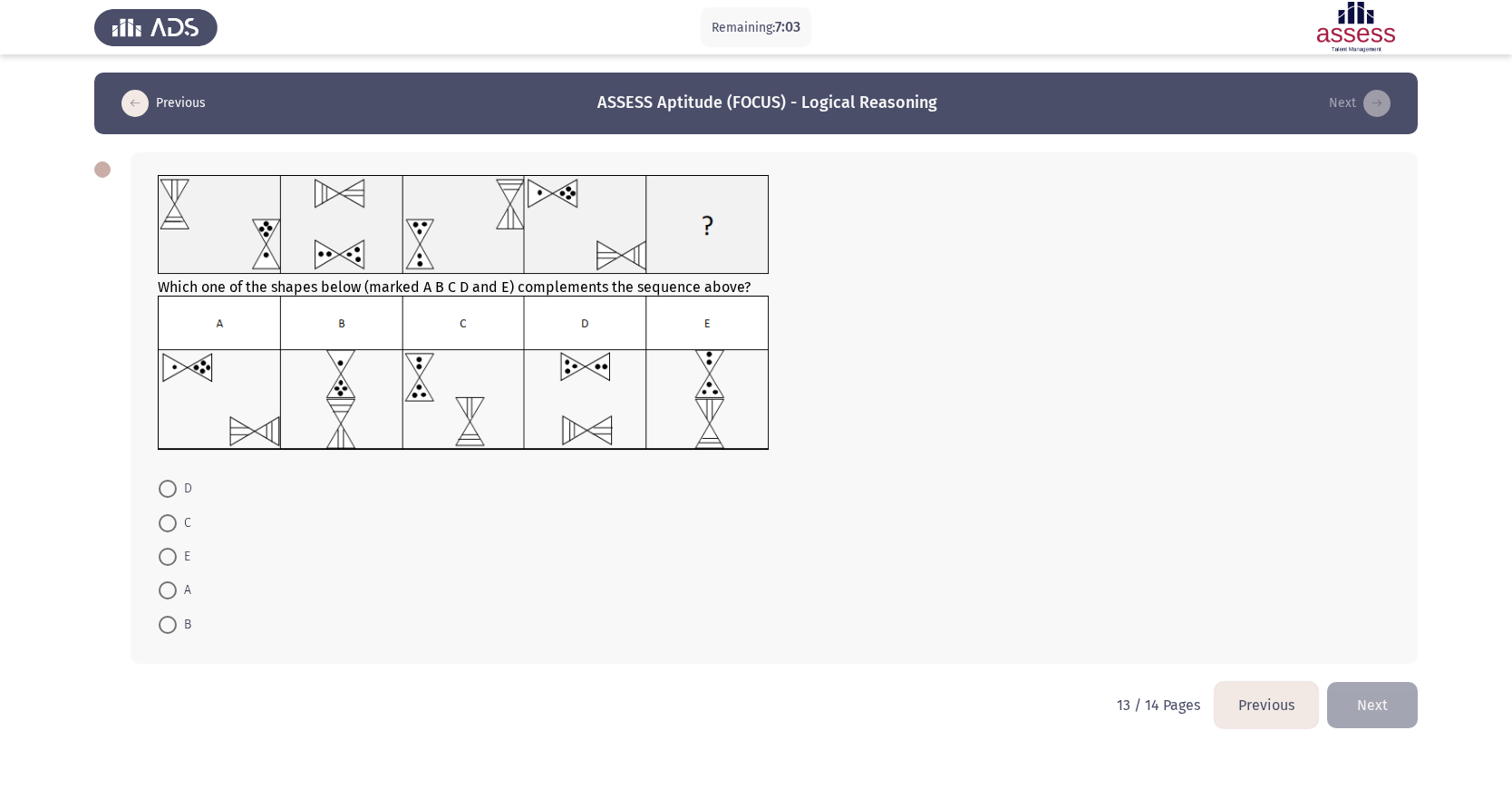
click at [167, 525] on span at bounding box center [167, 523] width 18 height 18
click at [167, 525] on input "C" at bounding box center [167, 523] width 18 height 18
radio input "true"
click at [969, 525] on button "Next" at bounding box center [1372, 702] width 91 height 46
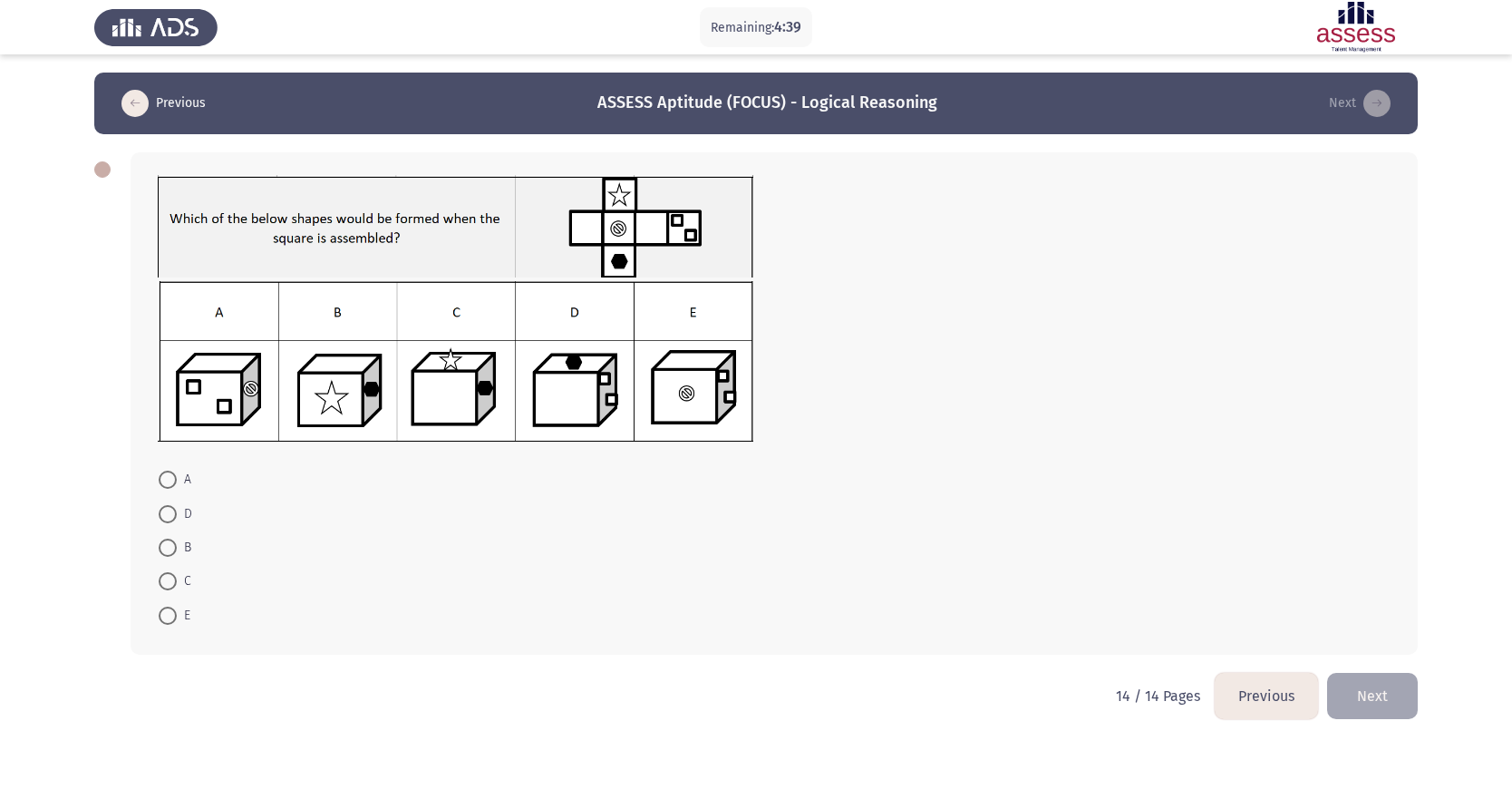
click at [162, 525] on span at bounding box center [167, 546] width 18 height 18
click at [162, 525] on input "B" at bounding box center [167, 546] width 18 height 18
radio input "true"
click at [175, 503] on label "D" at bounding box center [176, 513] width 34 height 22
click at [175, 505] on input "D" at bounding box center [167, 513] width 18 height 18
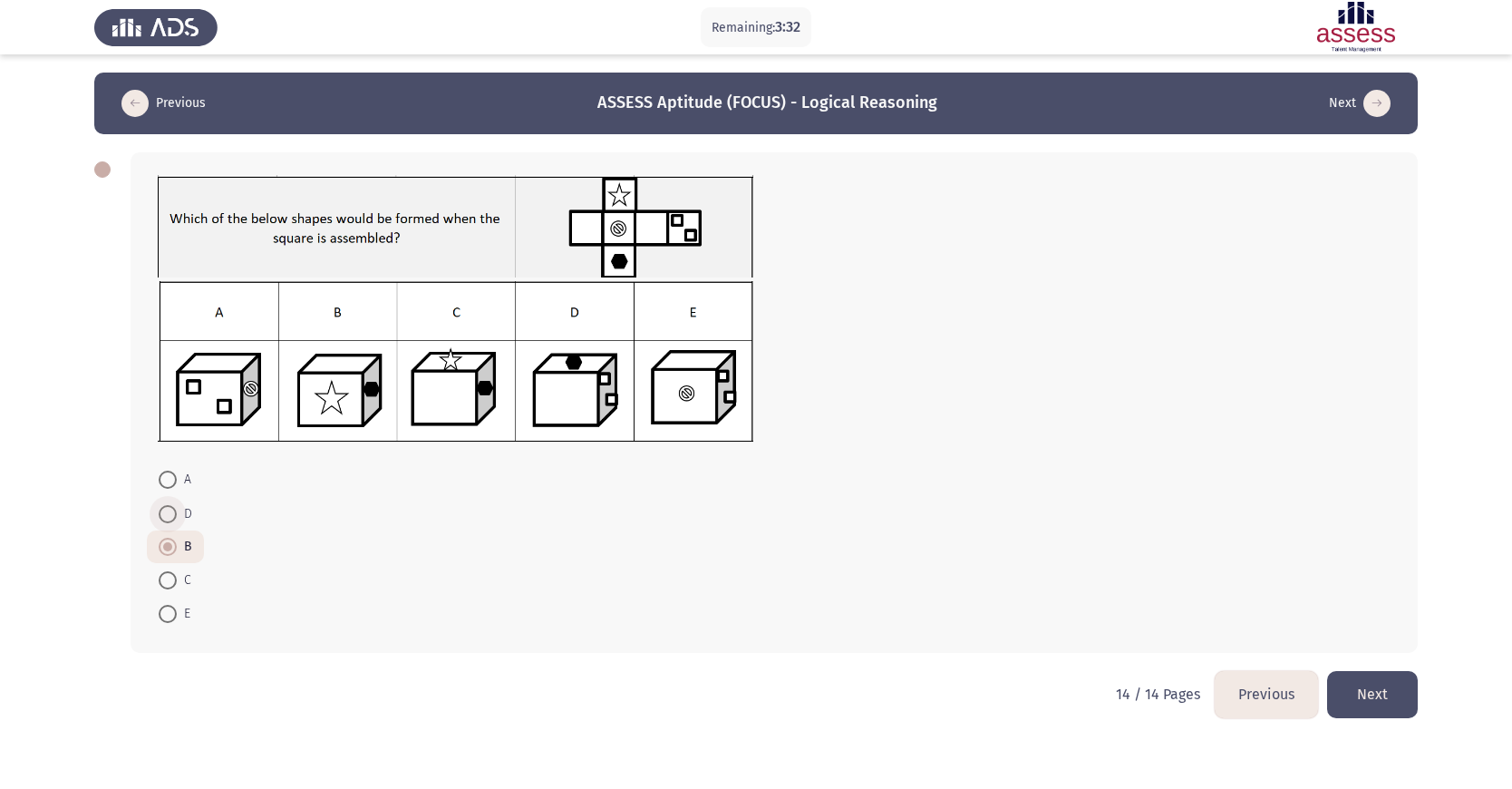
radio input "true"
click at [173, 525] on span at bounding box center [167, 546] width 18 height 18
click at [173, 525] on input "B" at bounding box center [167, 546] width 18 height 18
radio input "true"
click at [969, 525] on button "Next" at bounding box center [1372, 694] width 91 height 46
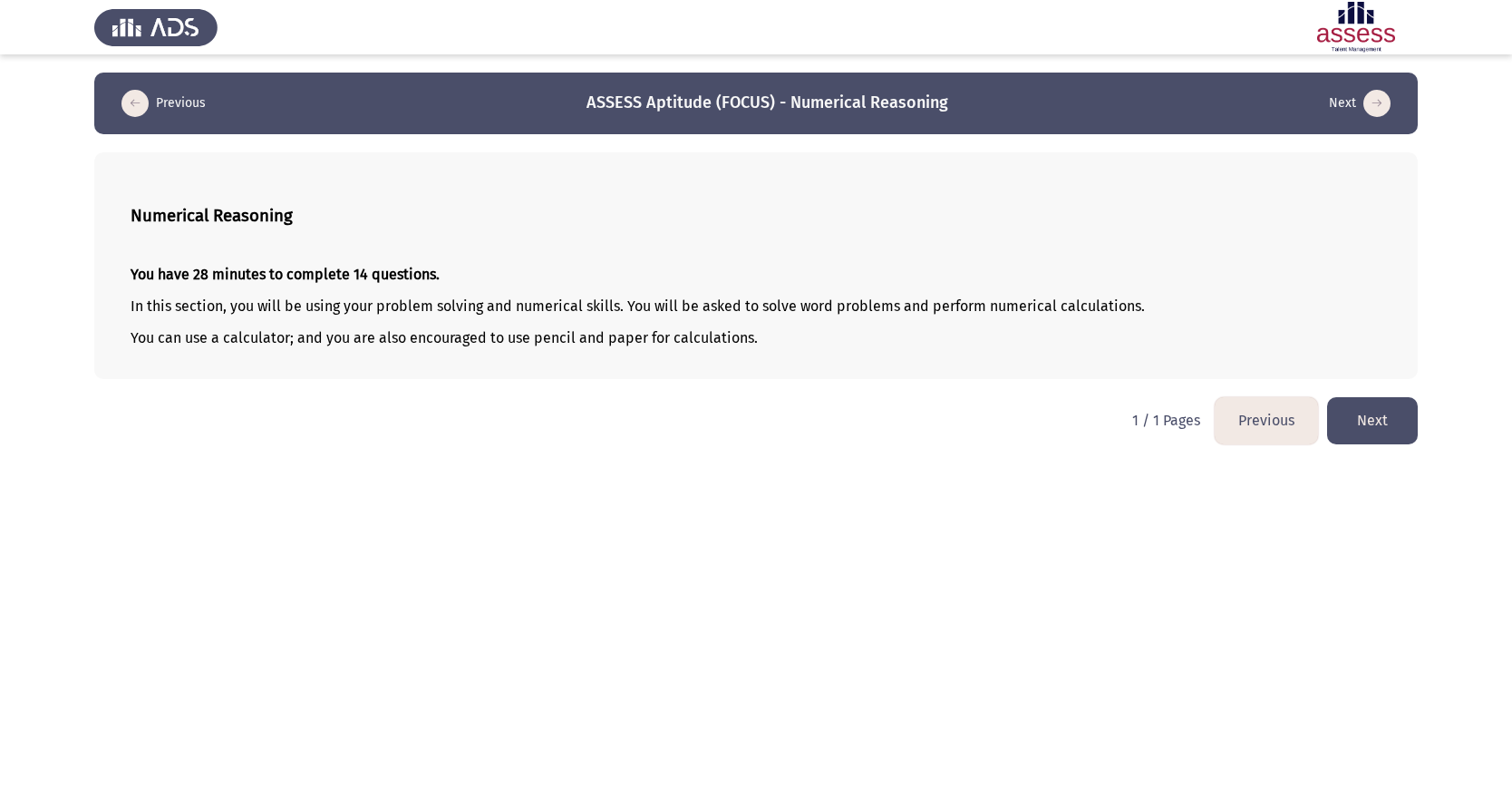
click at [969, 426] on button "Next" at bounding box center [1372, 420] width 91 height 46
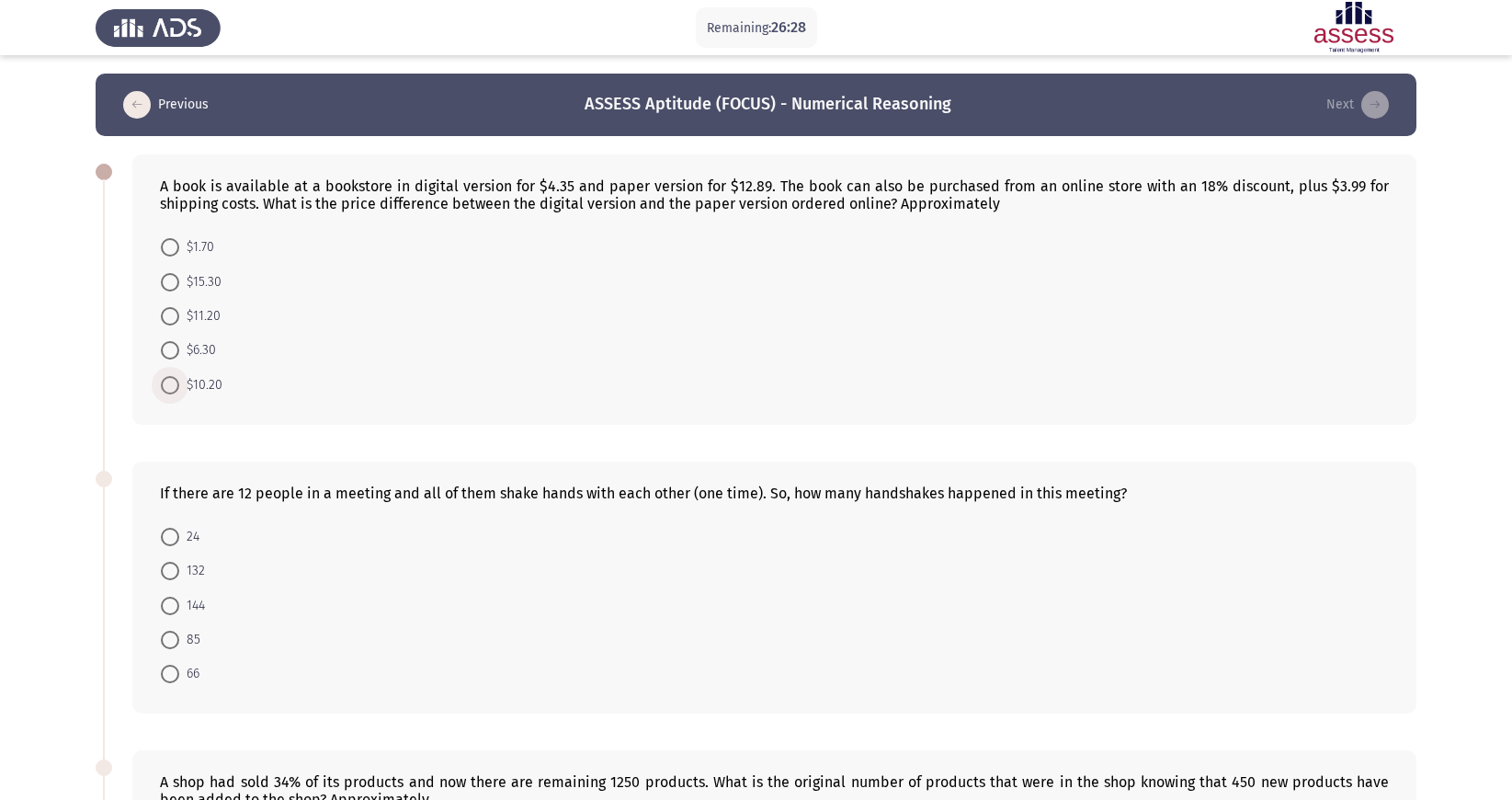
click at [172, 392] on span at bounding box center [169, 385] width 18 height 18
click at [172, 392] on input "$10.20" at bounding box center [169, 385] width 18 height 18
radio input "true"
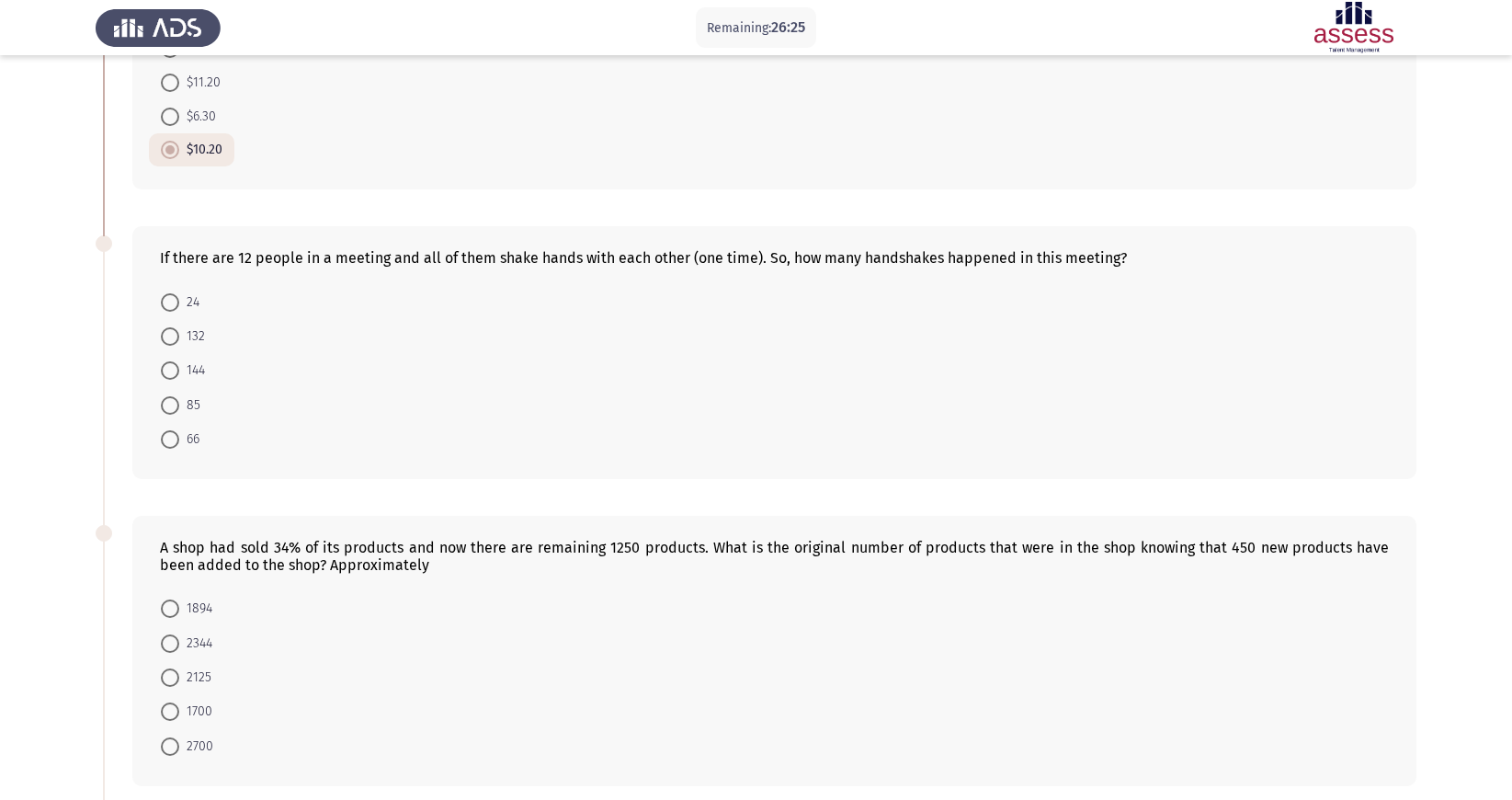
scroll to position [138, 0]
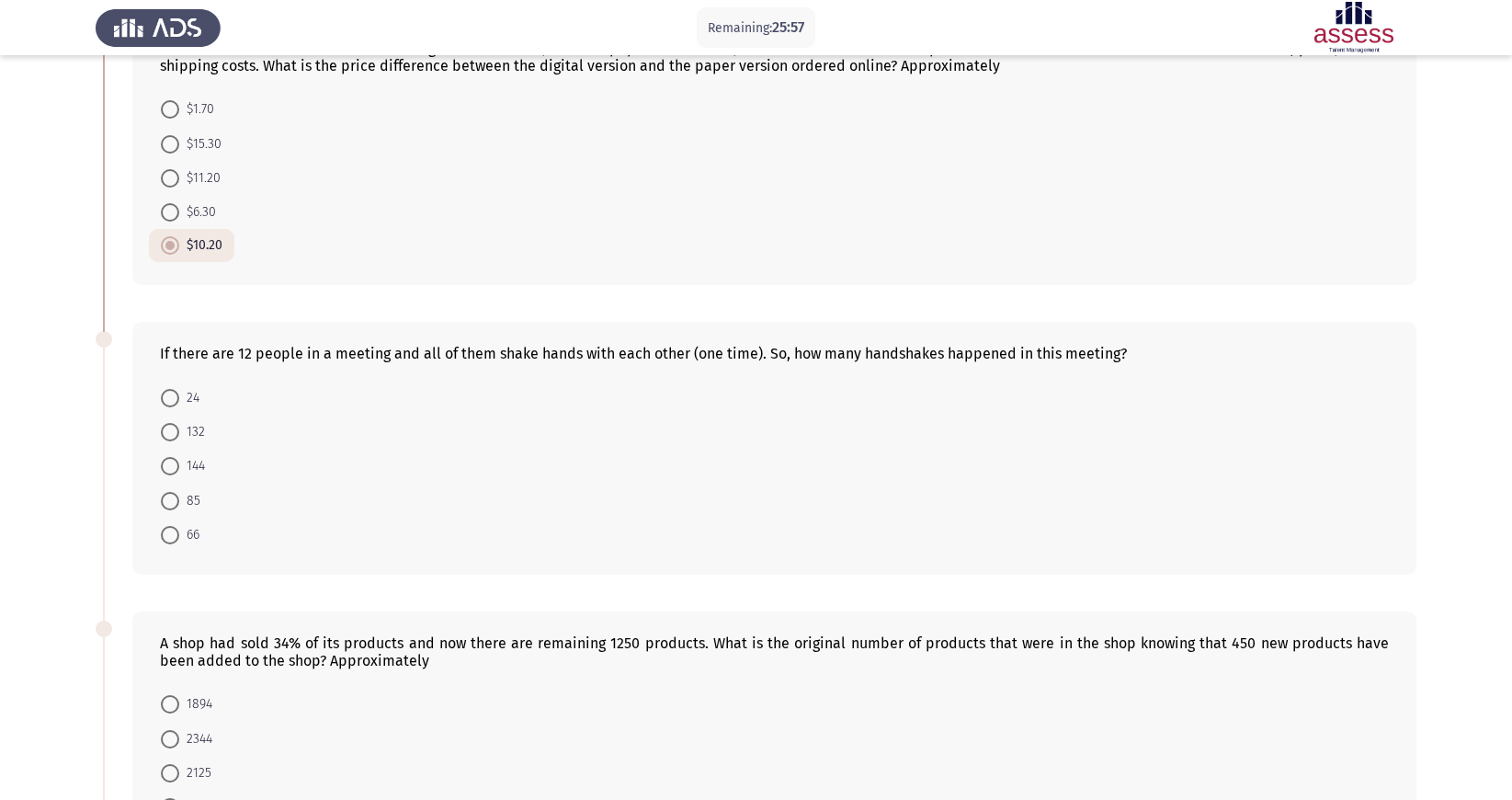
click at [171, 532] on span at bounding box center [169, 534] width 18 height 18
click at [171, 532] on input "66" at bounding box center [169, 534] width 18 height 18
radio input "true"
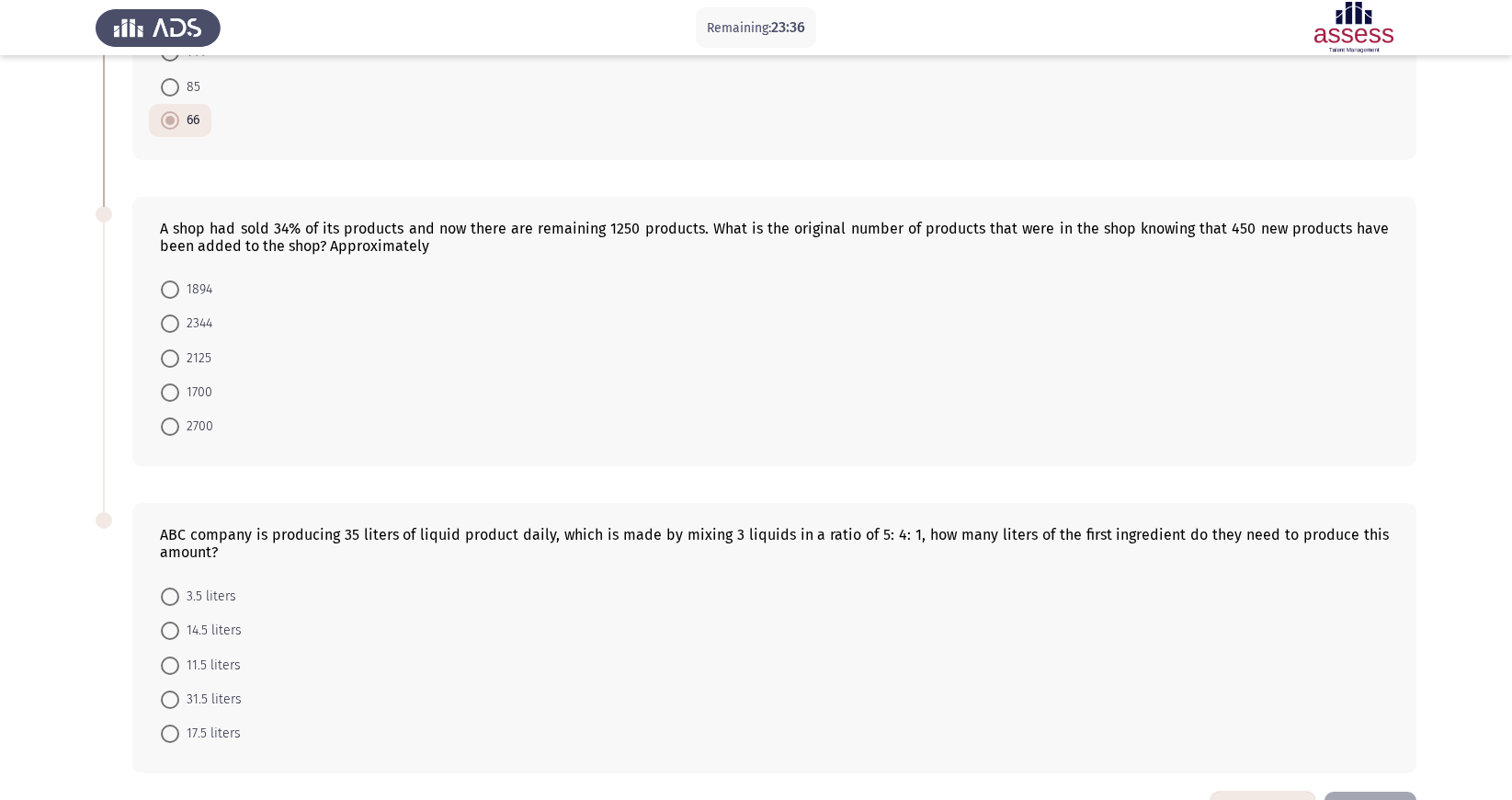
click at [167, 425] on span at bounding box center [169, 426] width 18 height 18
click at [167, 425] on input "2700" at bounding box center [169, 426] width 18 height 18
radio input "true"
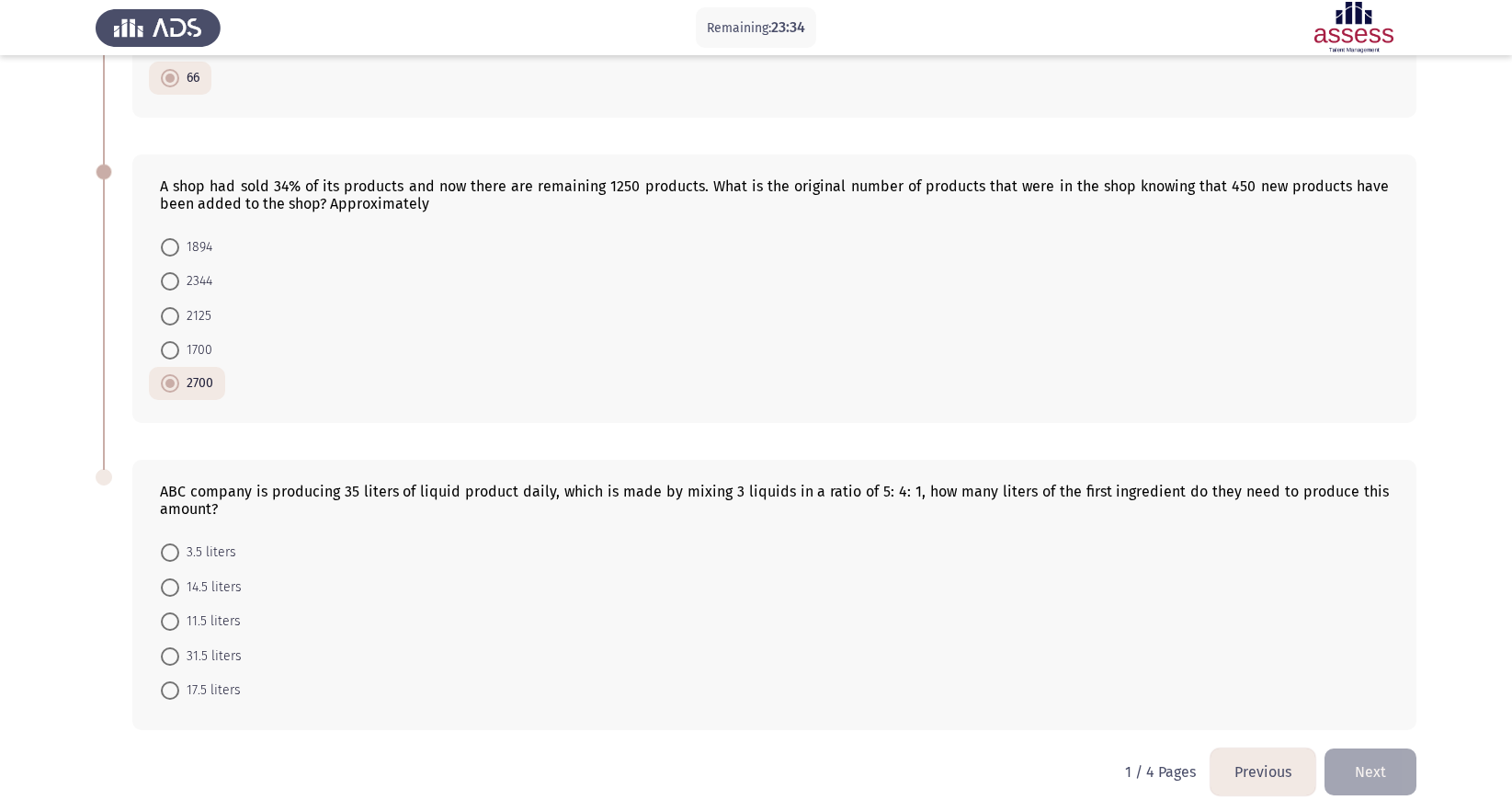
scroll to position [615, 0]
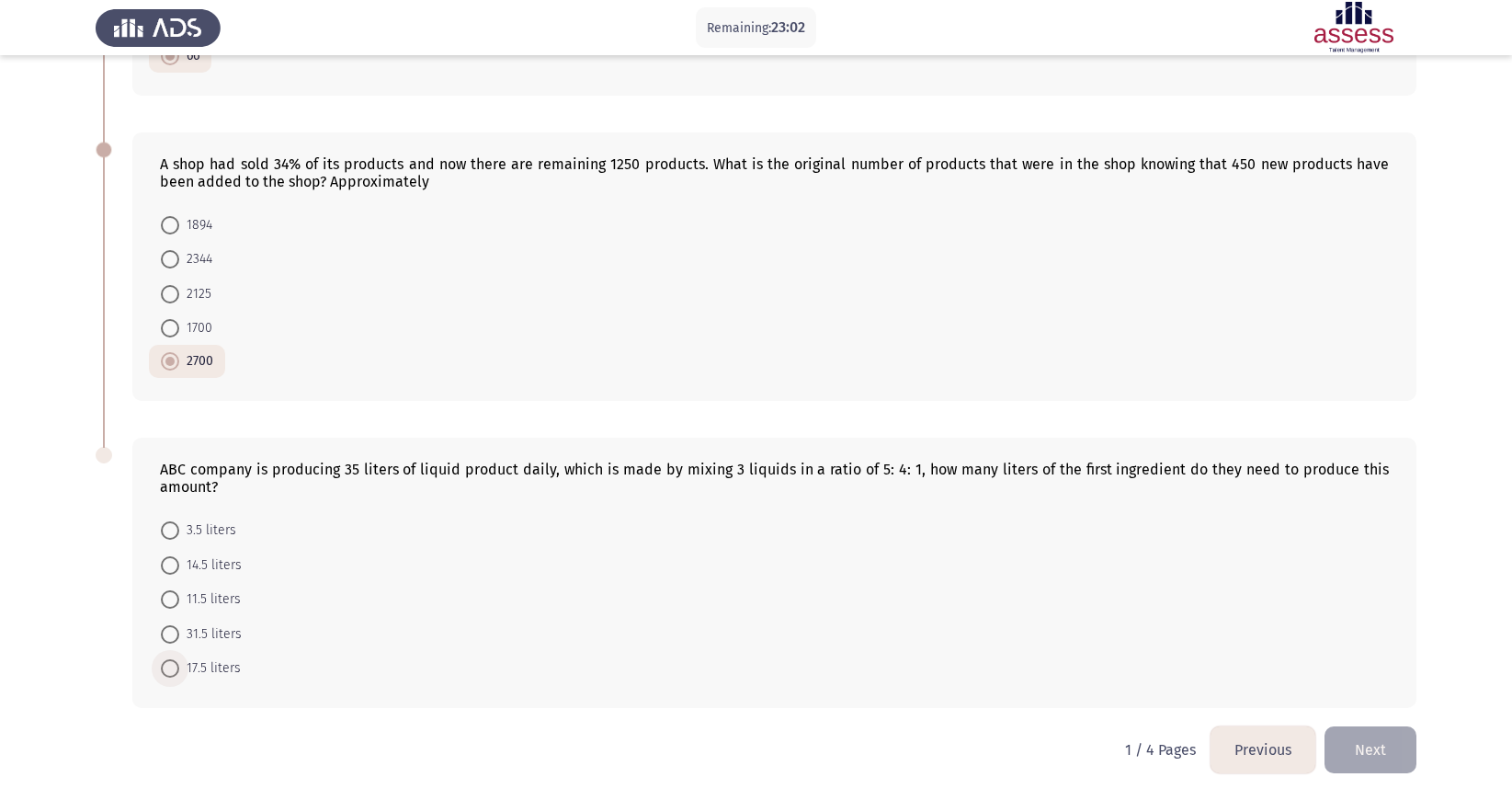
click at [172, 532] on span at bounding box center [169, 668] width 18 height 18
click at [172, 532] on input "17.5 liters" at bounding box center [169, 668] width 18 height 18
radio input "true"
click at [983, 532] on button "Next" at bounding box center [1370, 749] width 92 height 47
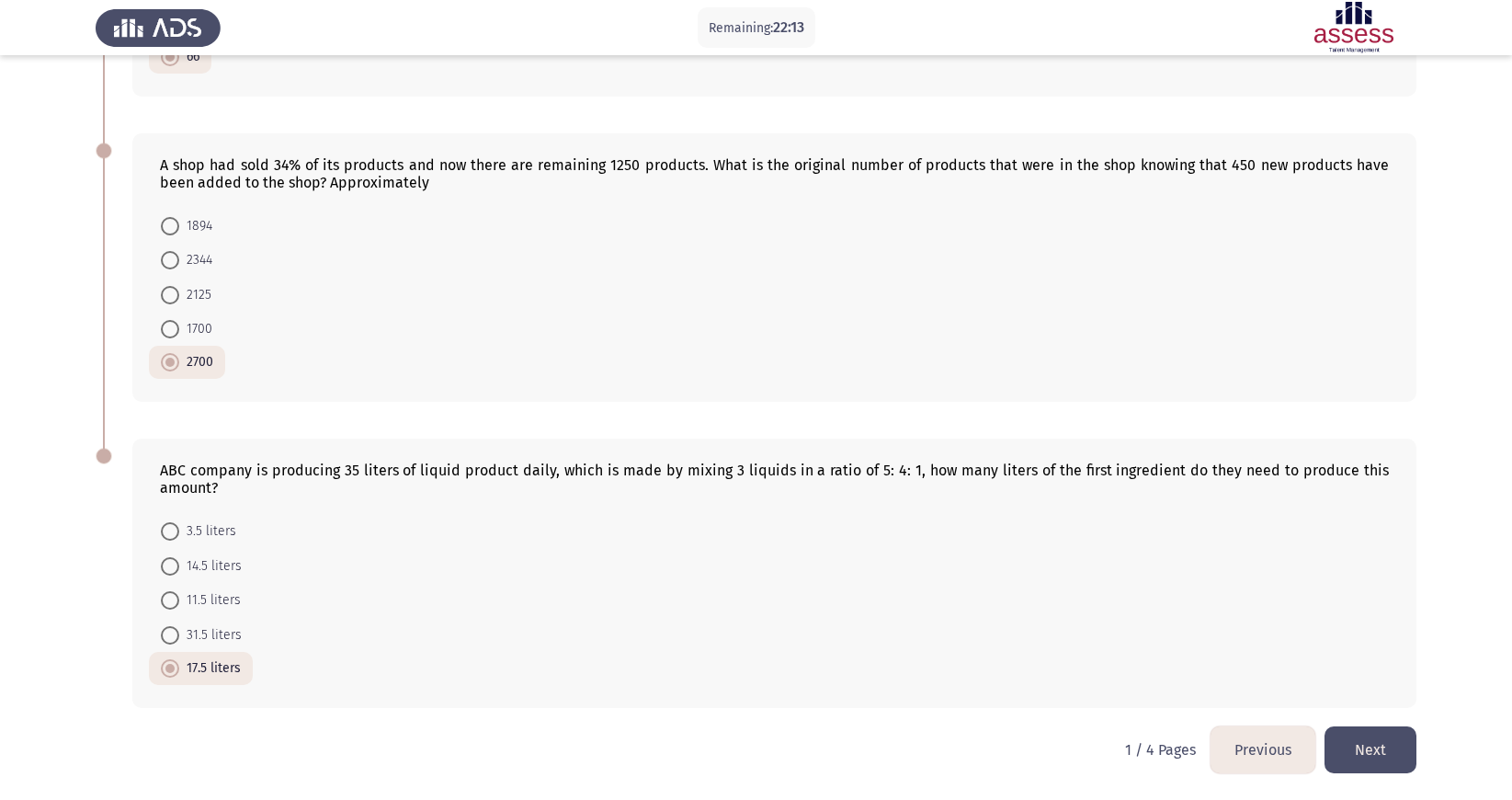
scroll to position [0, 0]
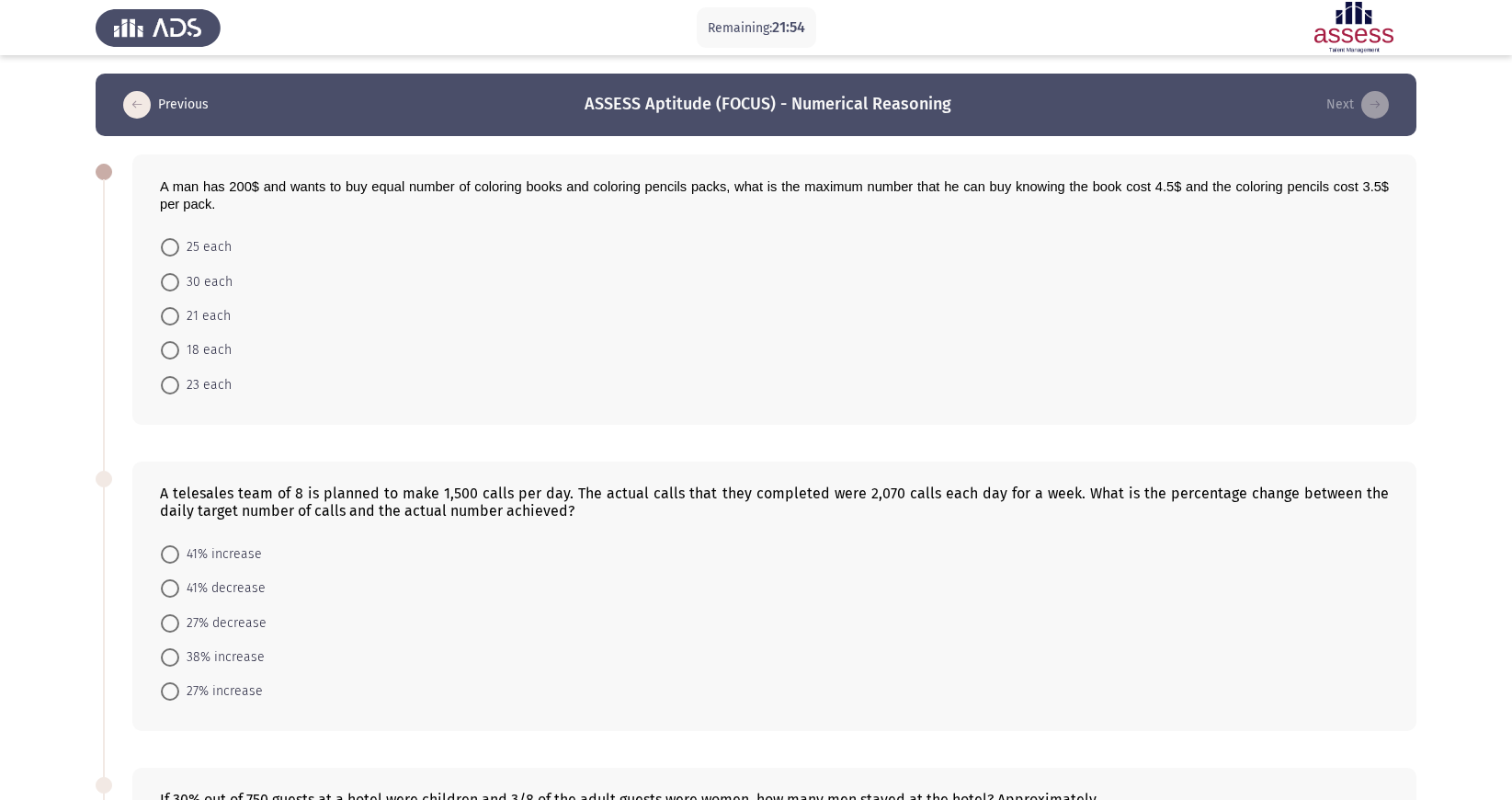
drag, startPoint x: 1406, startPoint y: 424, endPoint x: 1457, endPoint y: 433, distance: 51.8
click at [176, 255] on span at bounding box center [169, 247] width 18 height 18
click at [176, 255] on input "25 each" at bounding box center [169, 247] width 18 height 18
radio input "true"
click at [167, 532] on span at bounding box center [169, 656] width 18 height 18
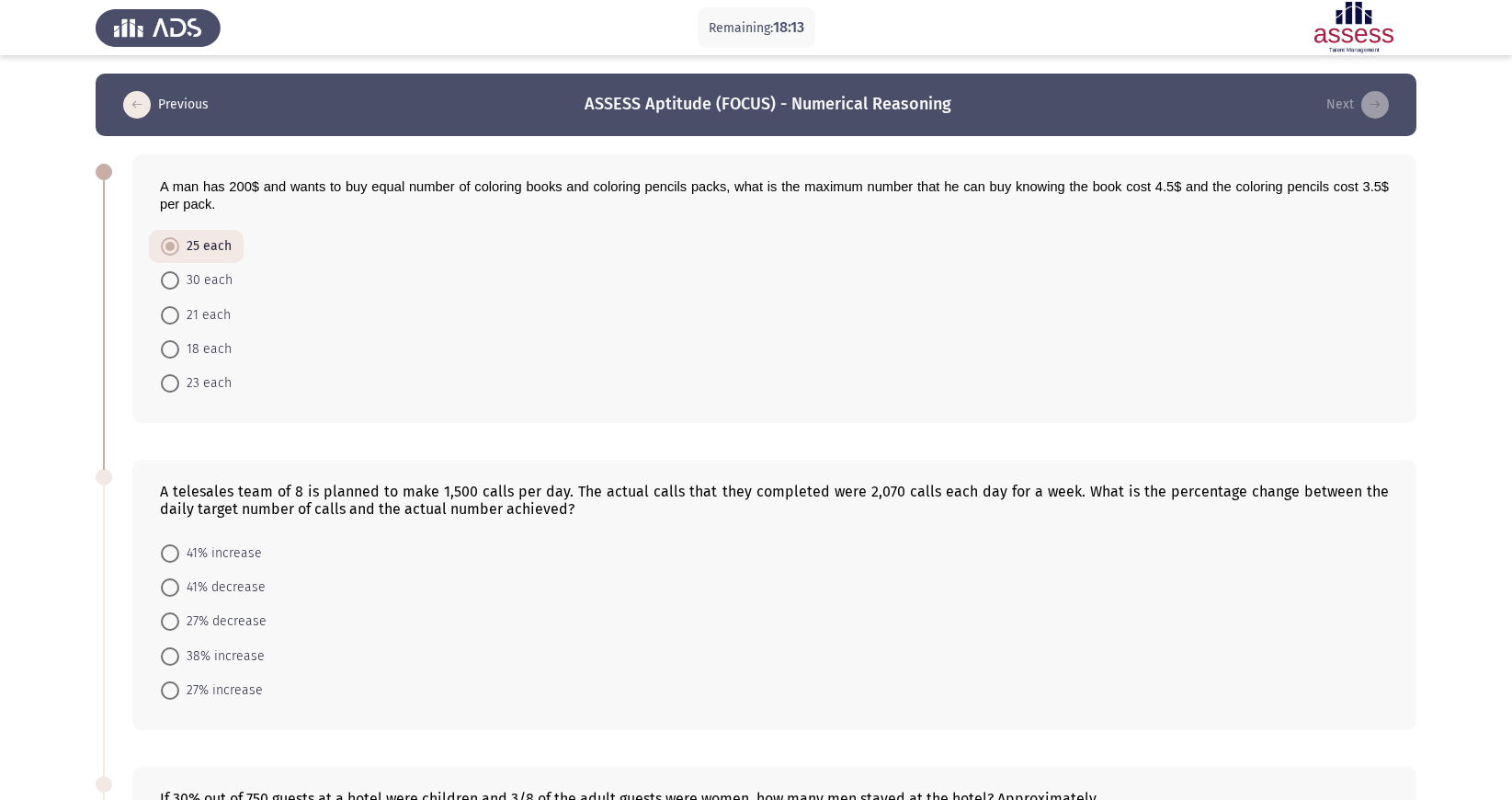
click at [167, 532] on input "38% increase" at bounding box center [169, 656] width 18 height 18
radio input "true"
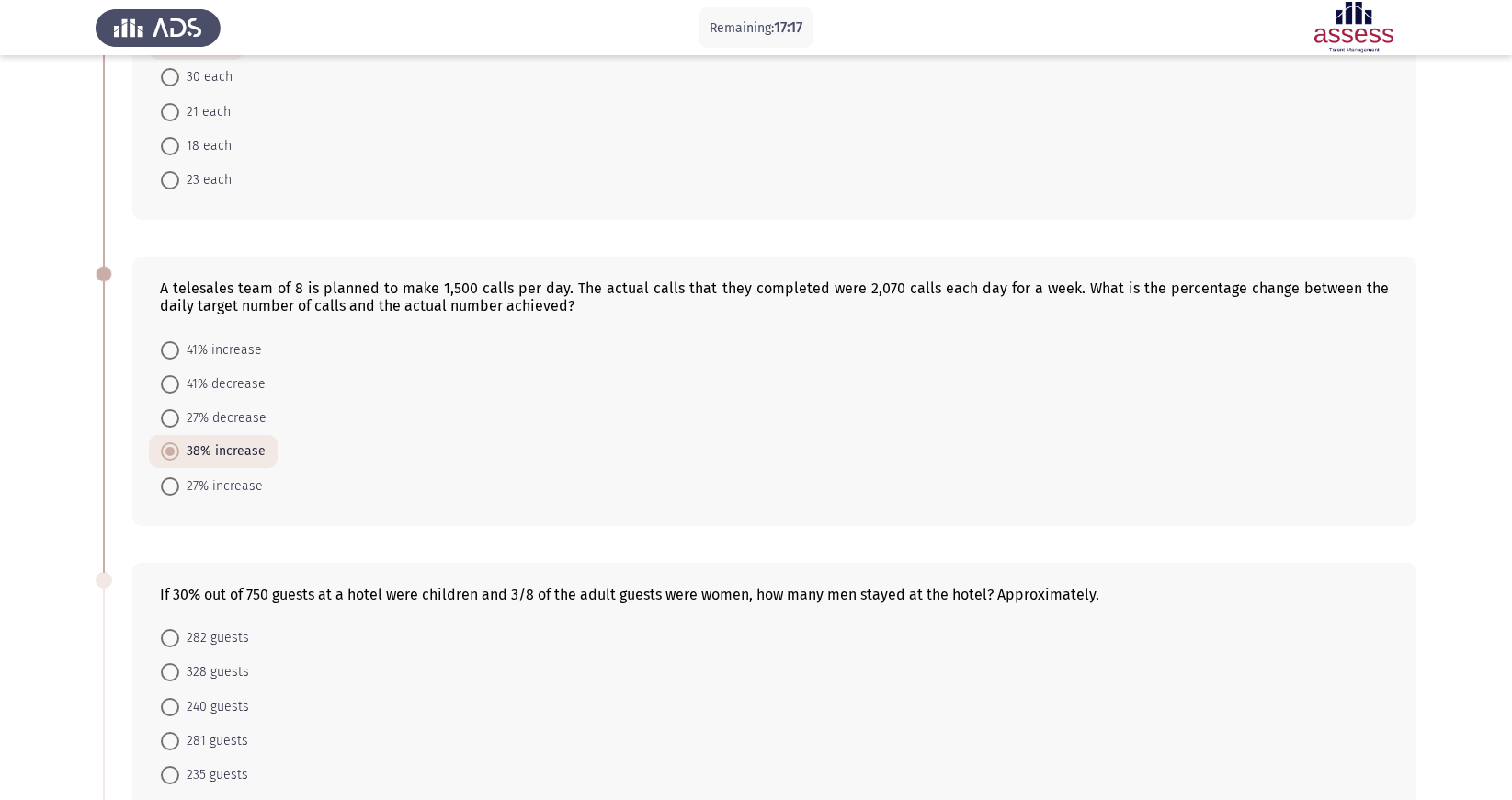
scroll to position [616, 0]
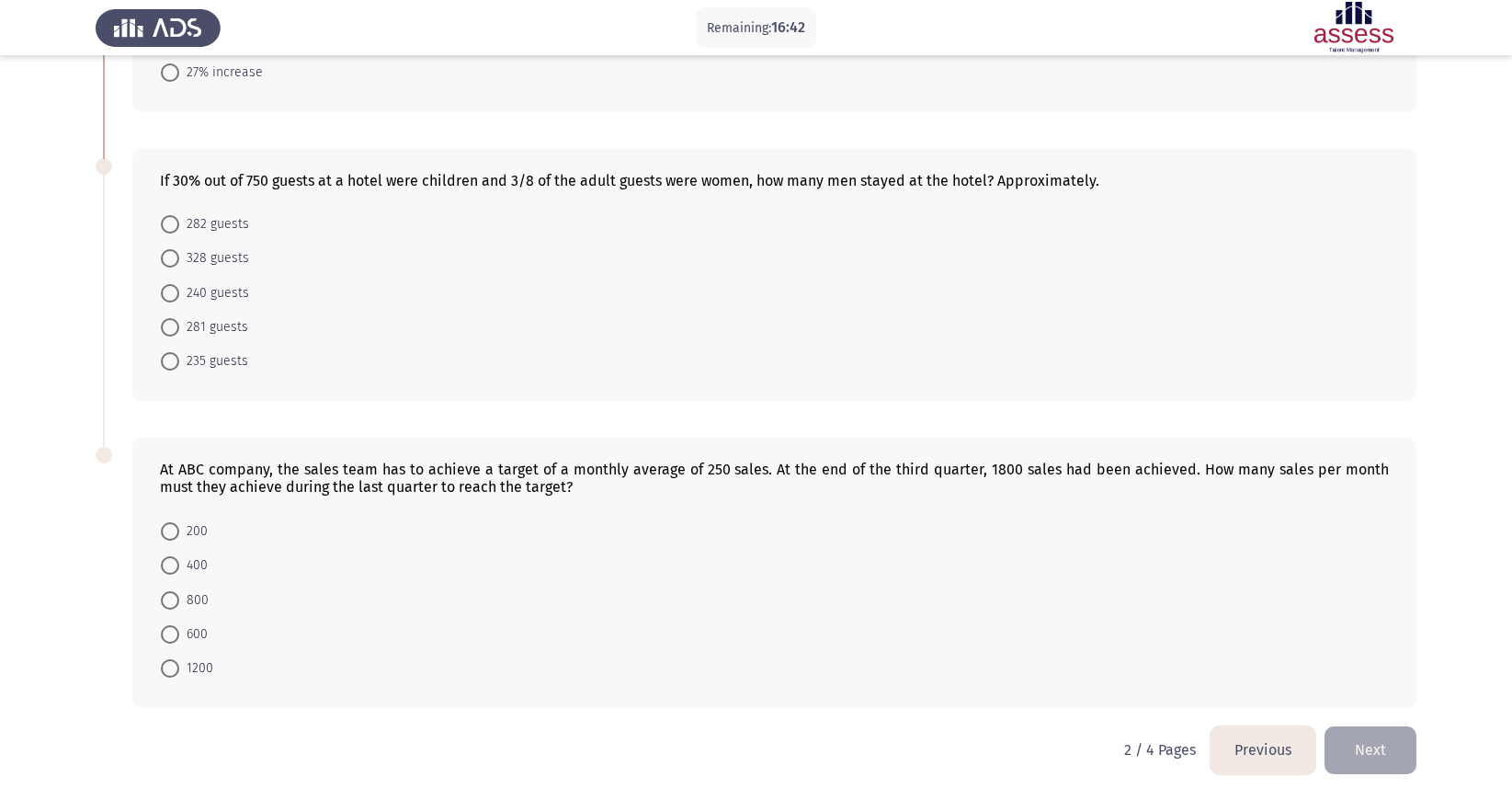
click at [170, 253] on span at bounding box center [169, 257] width 18 height 18
click at [170, 253] on input "328 guests" at bounding box center [169, 257] width 18 height 18
radio input "true"
click at [169, 532] on span at bounding box center [169, 565] width 18 height 18
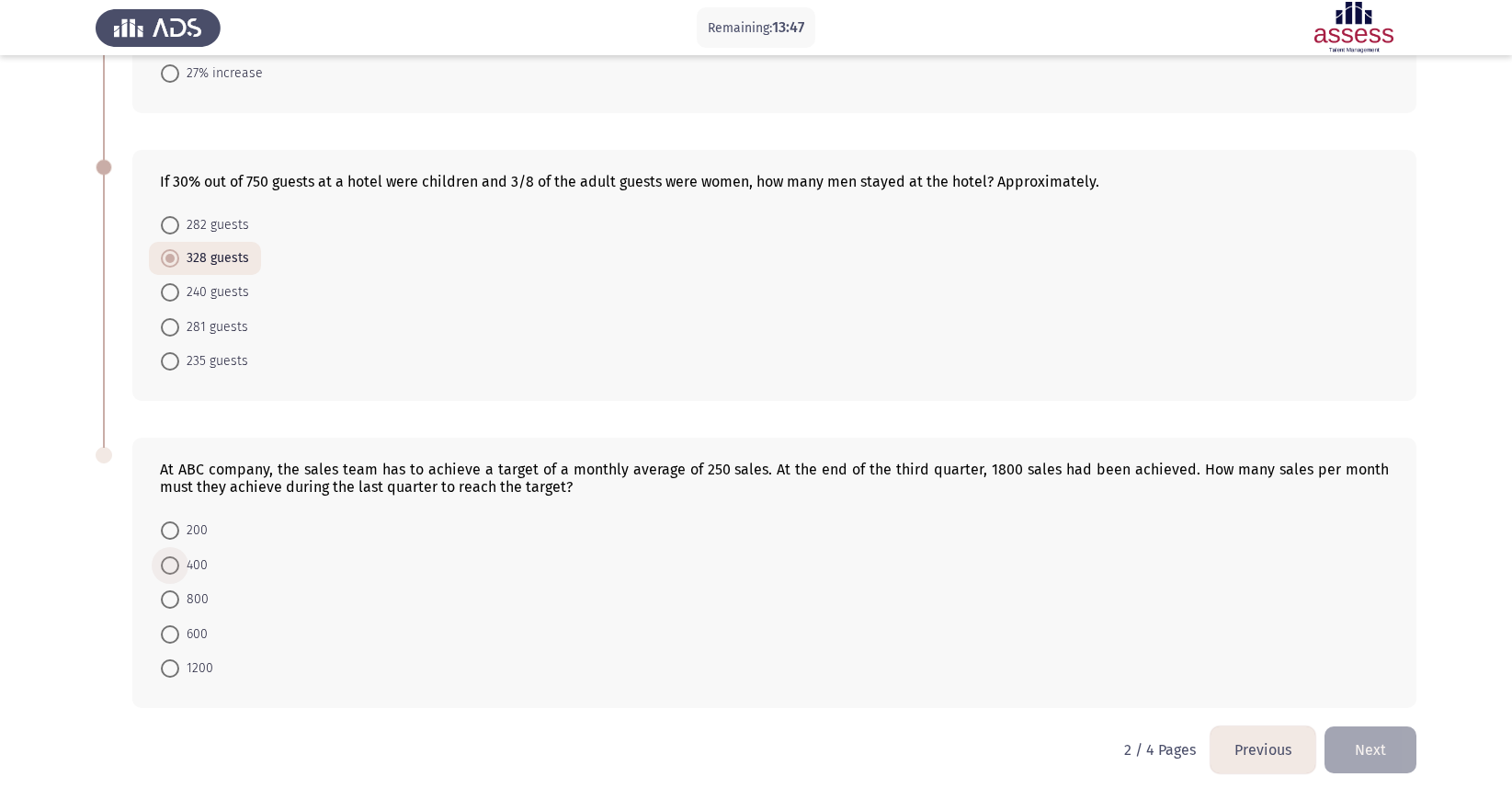
click at [169, 532] on input "400" at bounding box center [169, 565] width 18 height 18
radio input "true"
click at [166, 529] on span at bounding box center [169, 530] width 18 height 18
click at [166, 529] on input "200" at bounding box center [169, 530] width 18 height 18
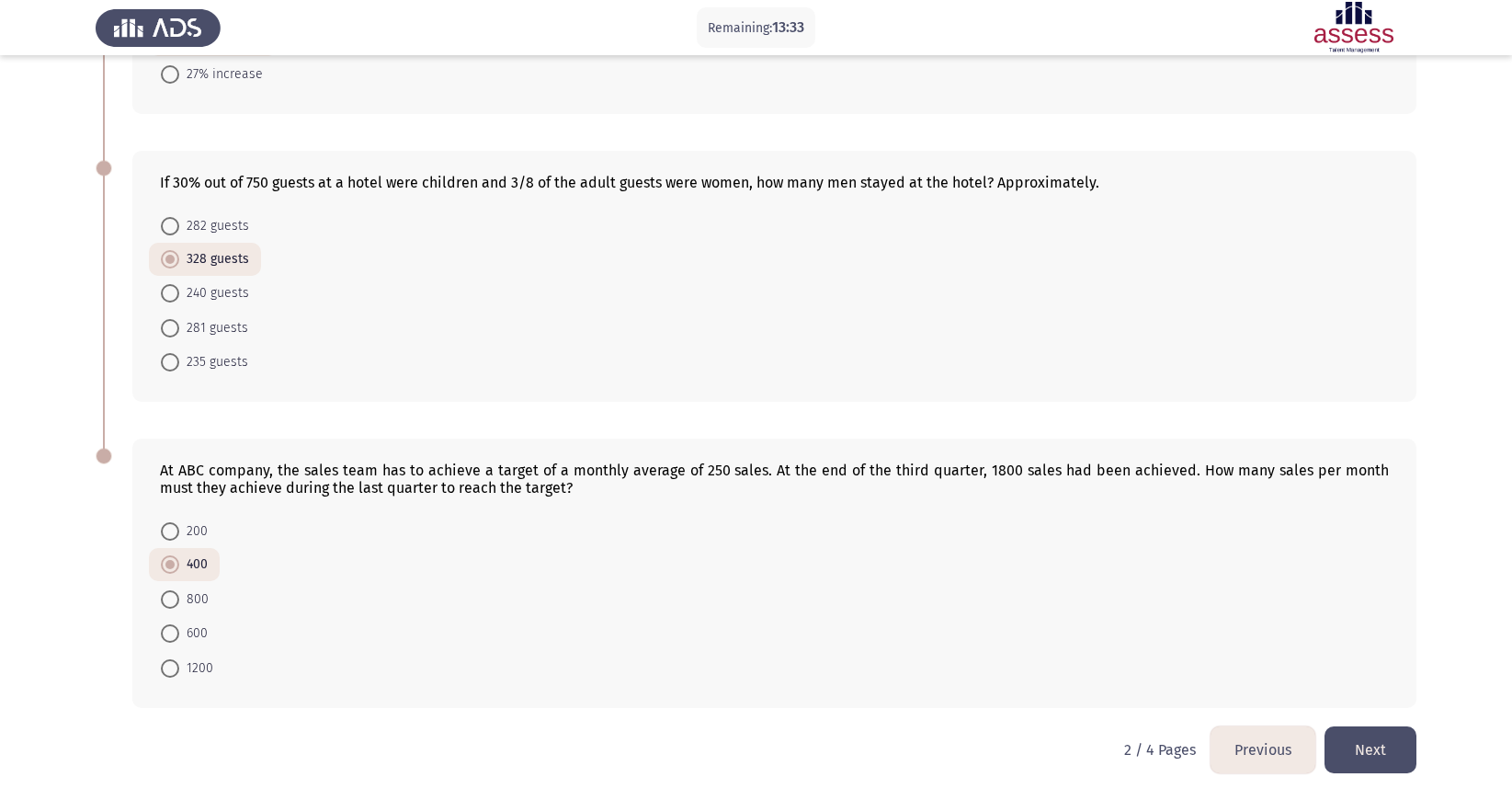
radio input "true"
click at [170, 532] on span at bounding box center [169, 668] width 18 height 18
click at [170, 532] on input "1200" at bounding box center [169, 668] width 18 height 18
radio input "true"
click at [174, 532] on span at bounding box center [169, 566] width 18 height 18
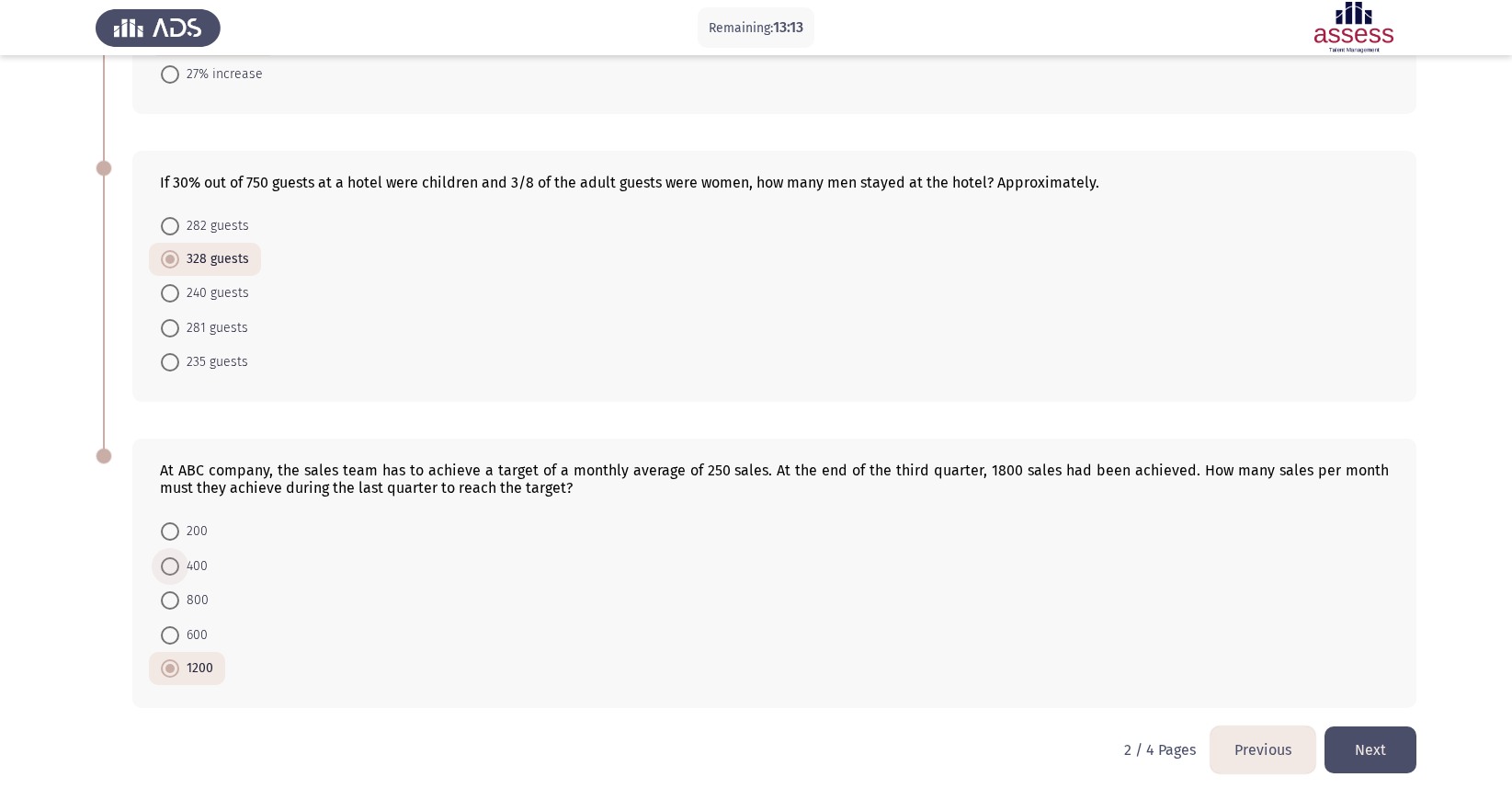
click at [174, 532] on input "400" at bounding box center [169, 566] width 18 height 18
radio input "true"
click at [983, 532] on button "Next" at bounding box center [1370, 749] width 92 height 47
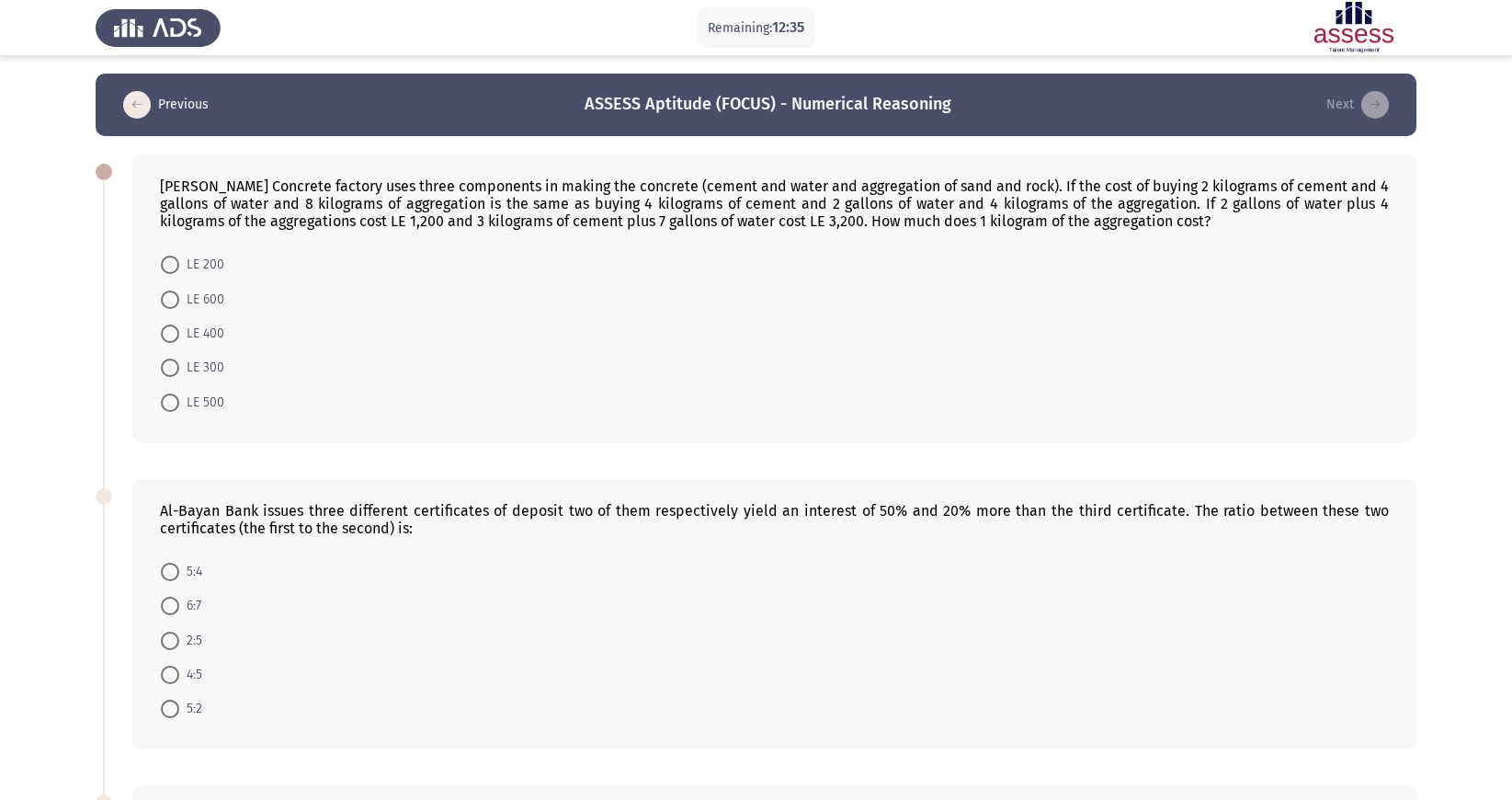
click at [172, 395] on span at bounding box center [169, 402] width 18 height 18
click at [172, 395] on input "LE 500" at bounding box center [169, 402] width 18 height 18
radio input "true"
click at [171, 532] on span at bounding box center [169, 604] width 18 height 18
click at [171, 532] on input "6:7" at bounding box center [169, 604] width 18 height 18
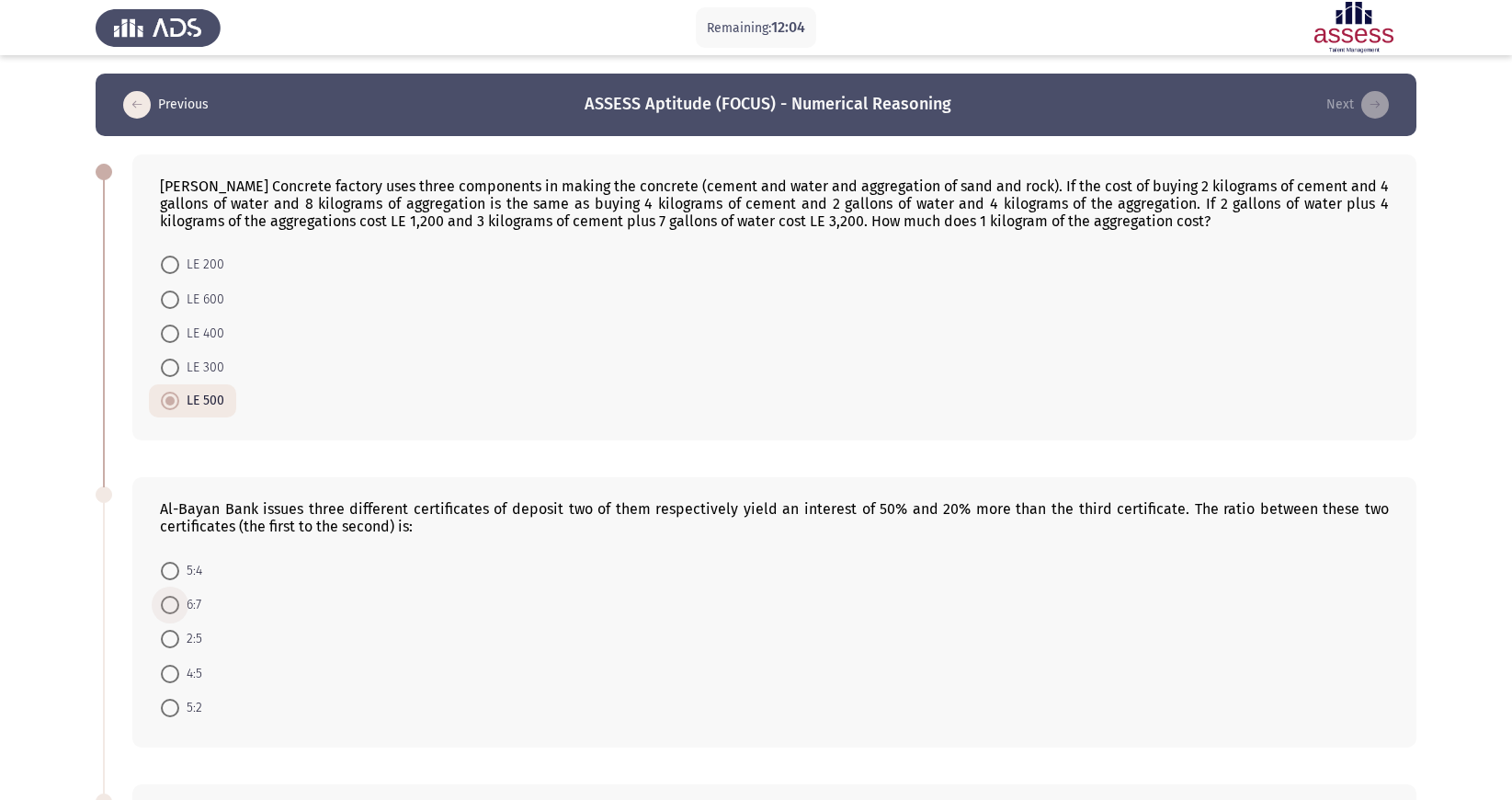
radio input "true"
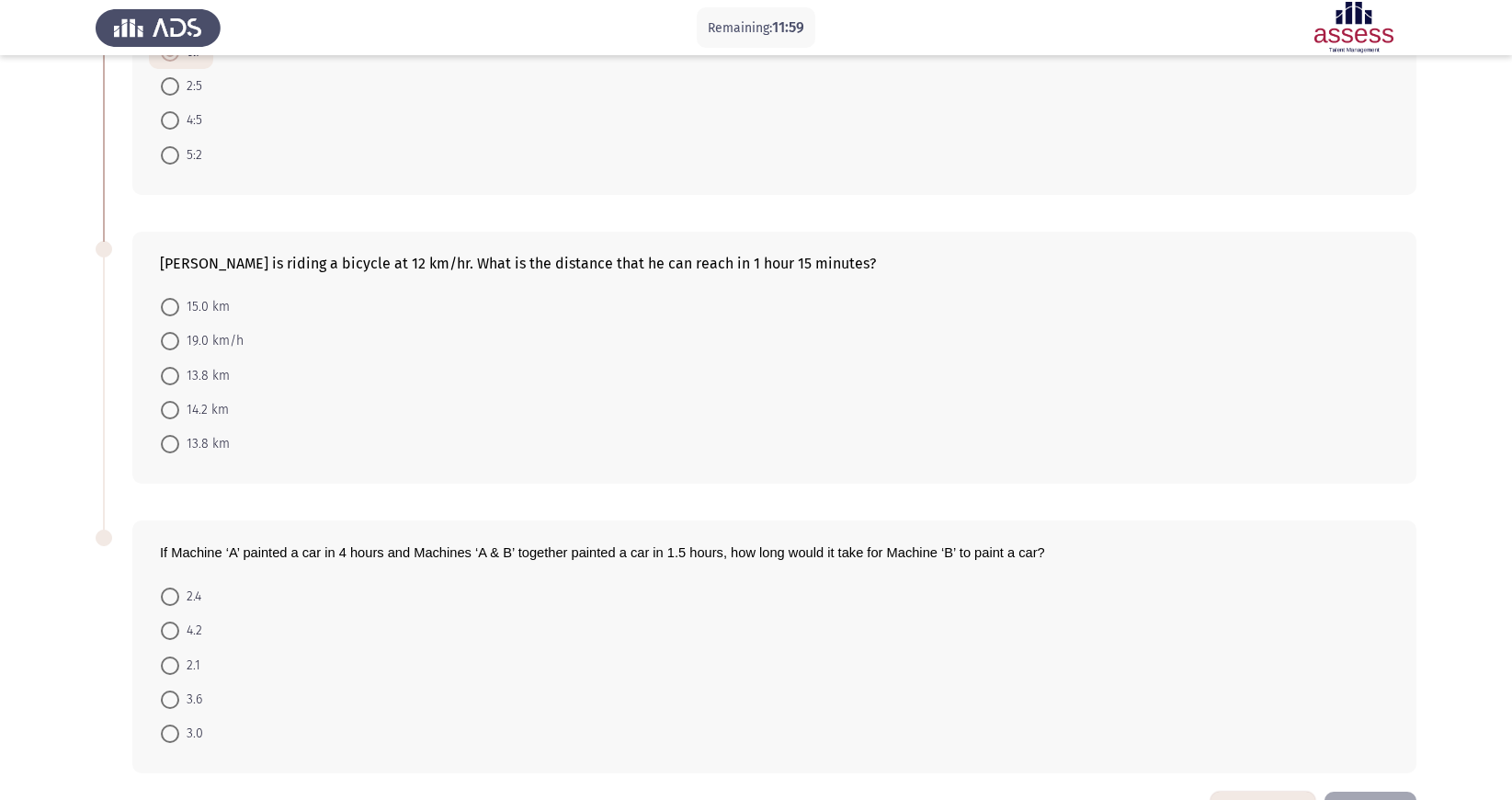
scroll to position [413, 0]
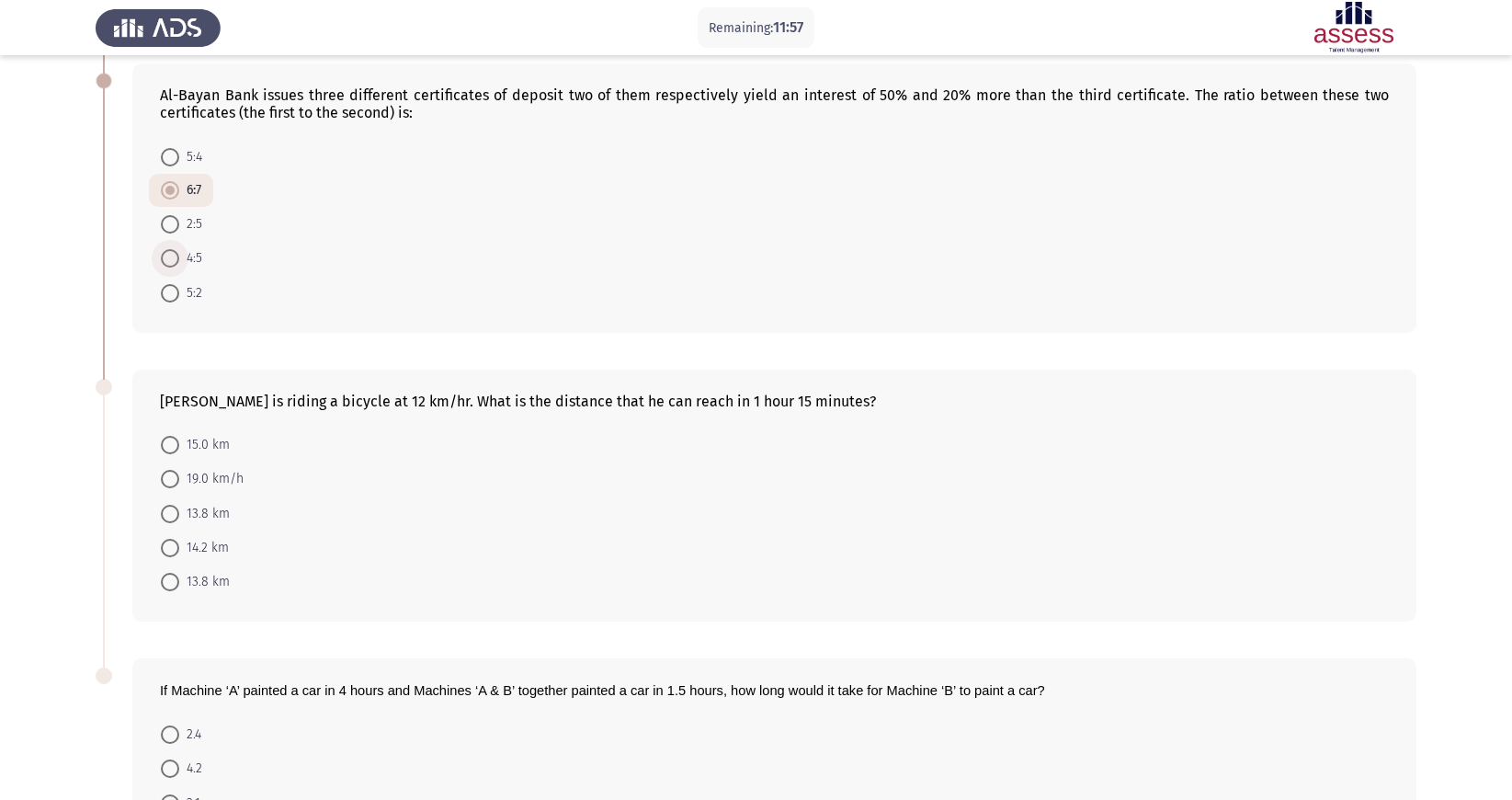
click at [176, 250] on span at bounding box center [169, 257] width 18 height 18
click at [176, 250] on input "4:5" at bounding box center [169, 257] width 18 height 18
radio input "true"
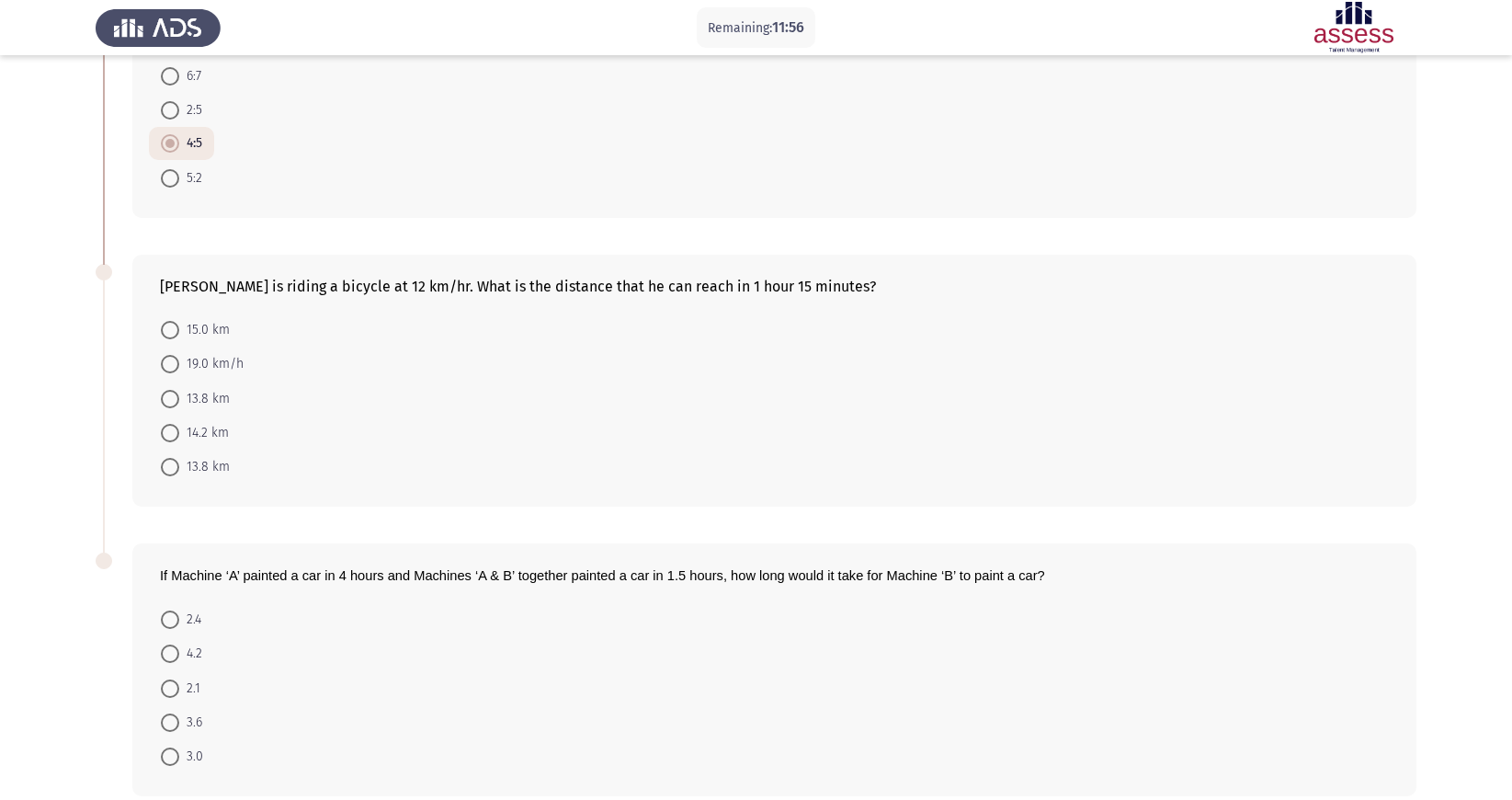
scroll to position [616, 0]
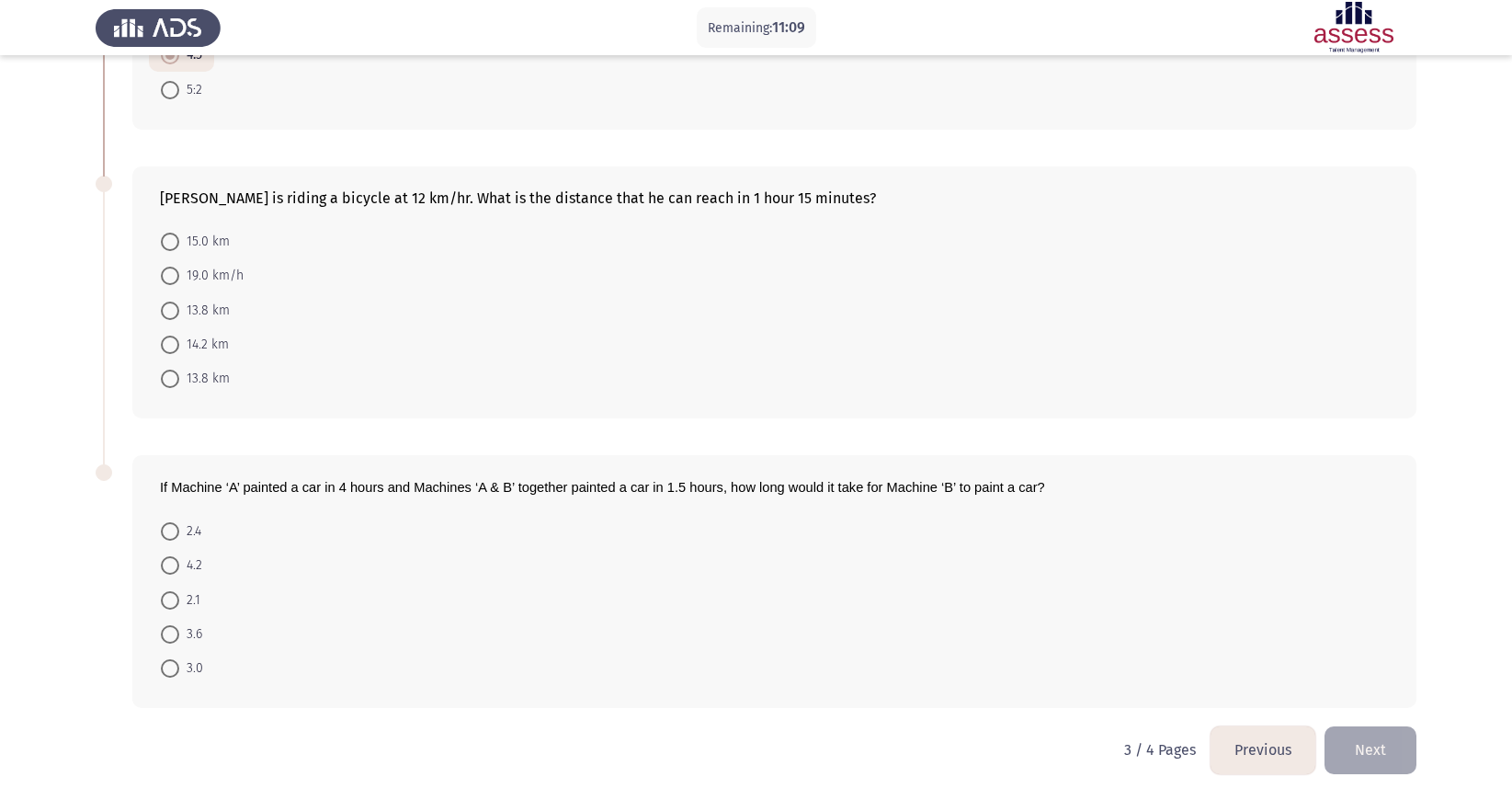
click at [164, 236] on span at bounding box center [169, 241] width 18 height 18
click at [164, 236] on input "15.0 km" at bounding box center [169, 241] width 18 height 18
radio input "true"
click at [172, 377] on span at bounding box center [169, 378] width 18 height 18
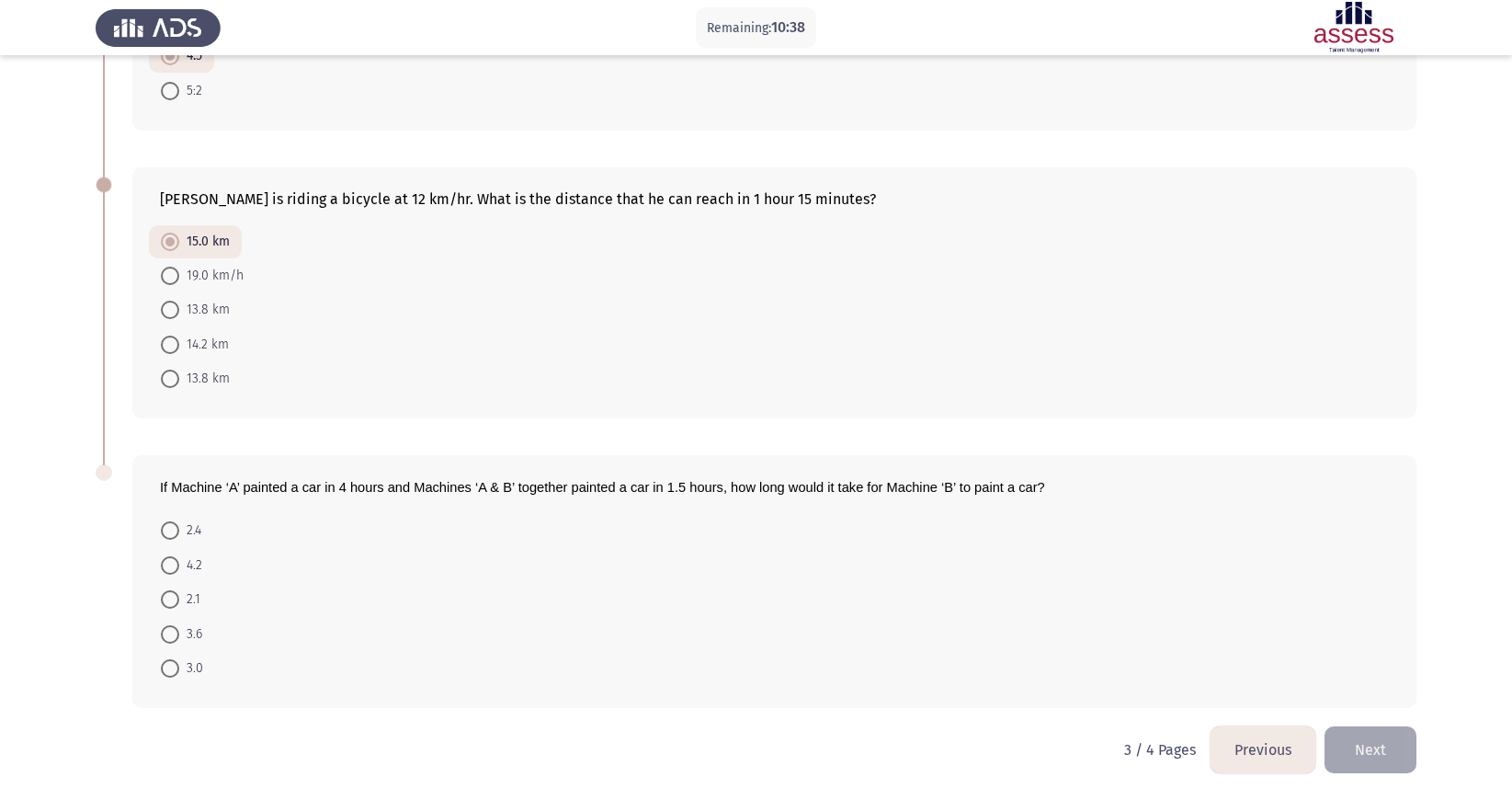
click at [172, 377] on input "13.8 km" at bounding box center [169, 378] width 18 height 18
radio input "true"
click at [169, 250] on span at bounding box center [169, 242] width 18 height 18
click at [169, 250] on input "15.0 km" at bounding box center [169, 242] width 18 height 18
radio input "true"
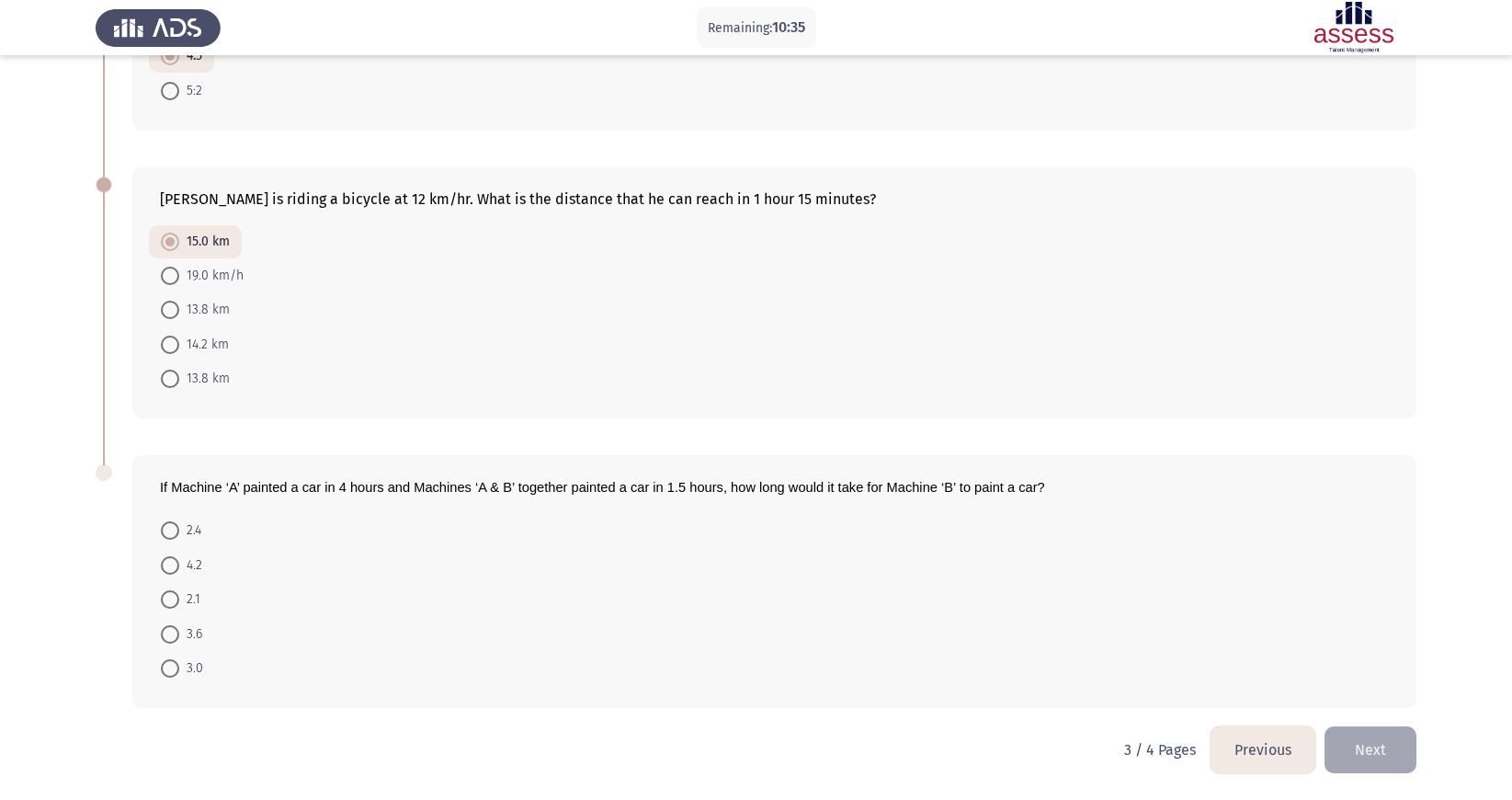
click at [170, 532] on span at bounding box center [169, 668] width 18 height 18
click at [170, 532] on input "3.0" at bounding box center [169, 668] width 18 height 18
radio input "true"
click at [171, 532] on span at bounding box center [169, 566] width 18 height 18
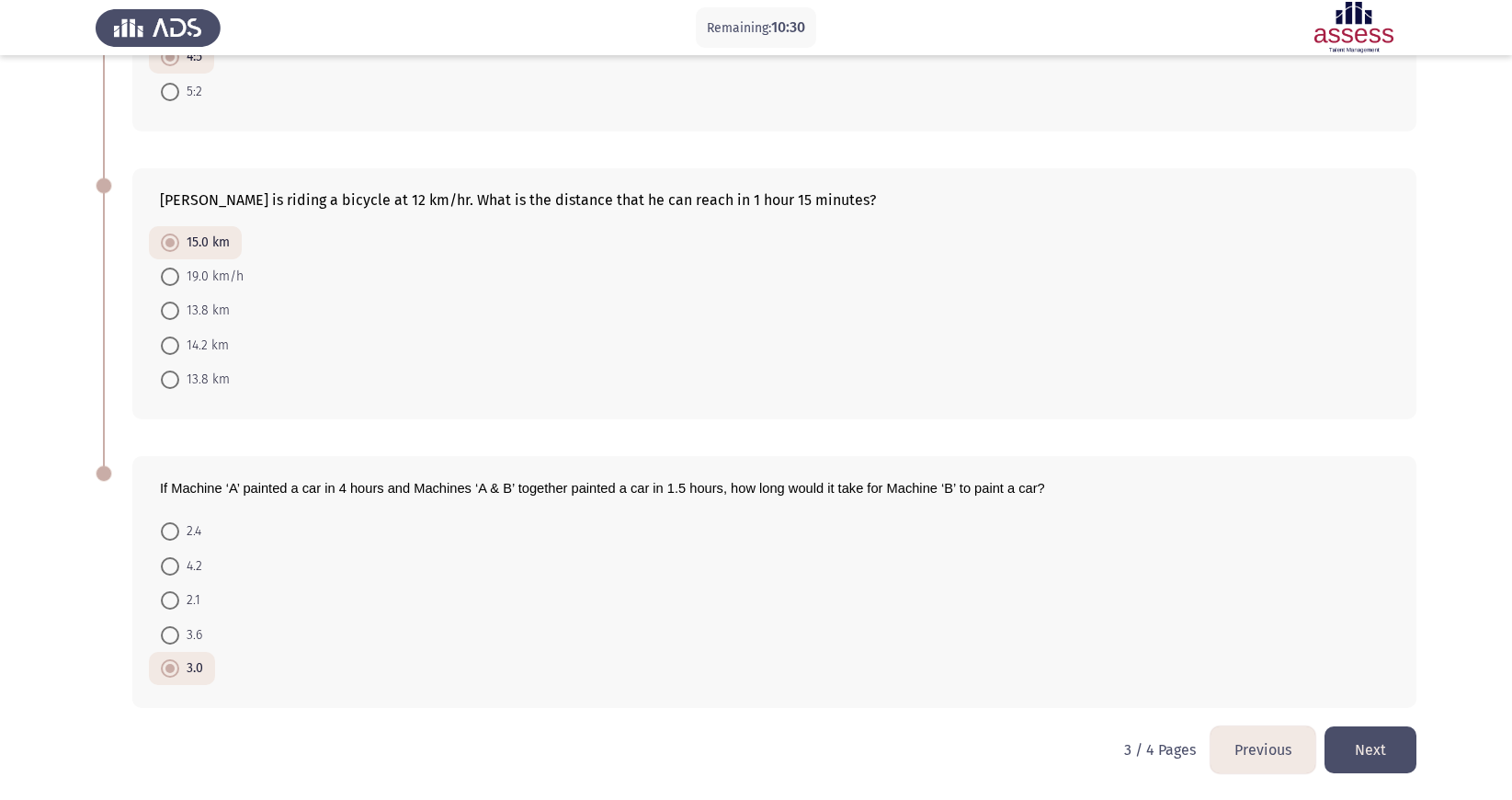
click at [171, 532] on input "4.2" at bounding box center [169, 566] width 18 height 18
radio input "true"
click at [983, 532] on button "Next" at bounding box center [1370, 749] width 92 height 47
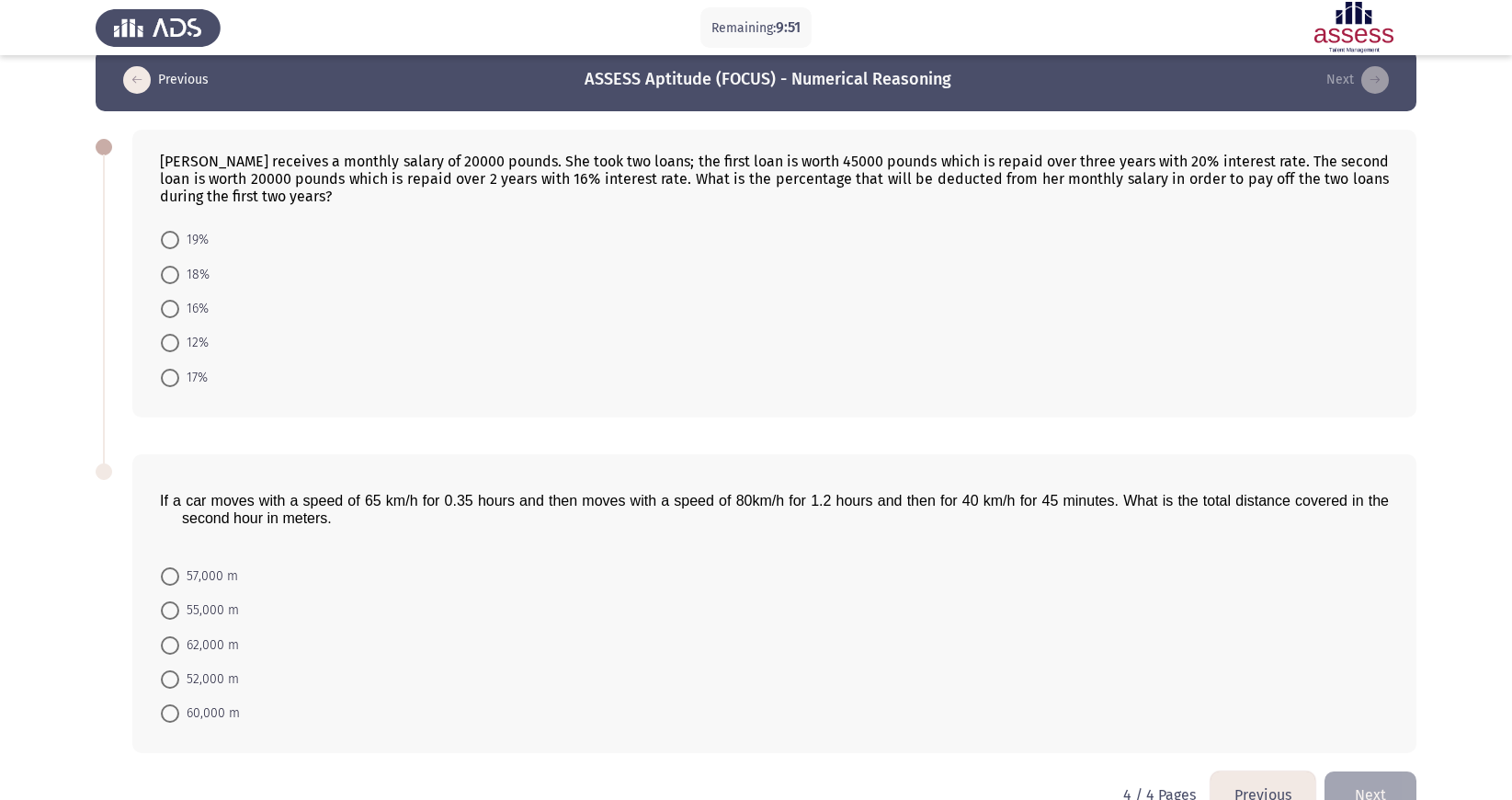
scroll to position [0, 0]
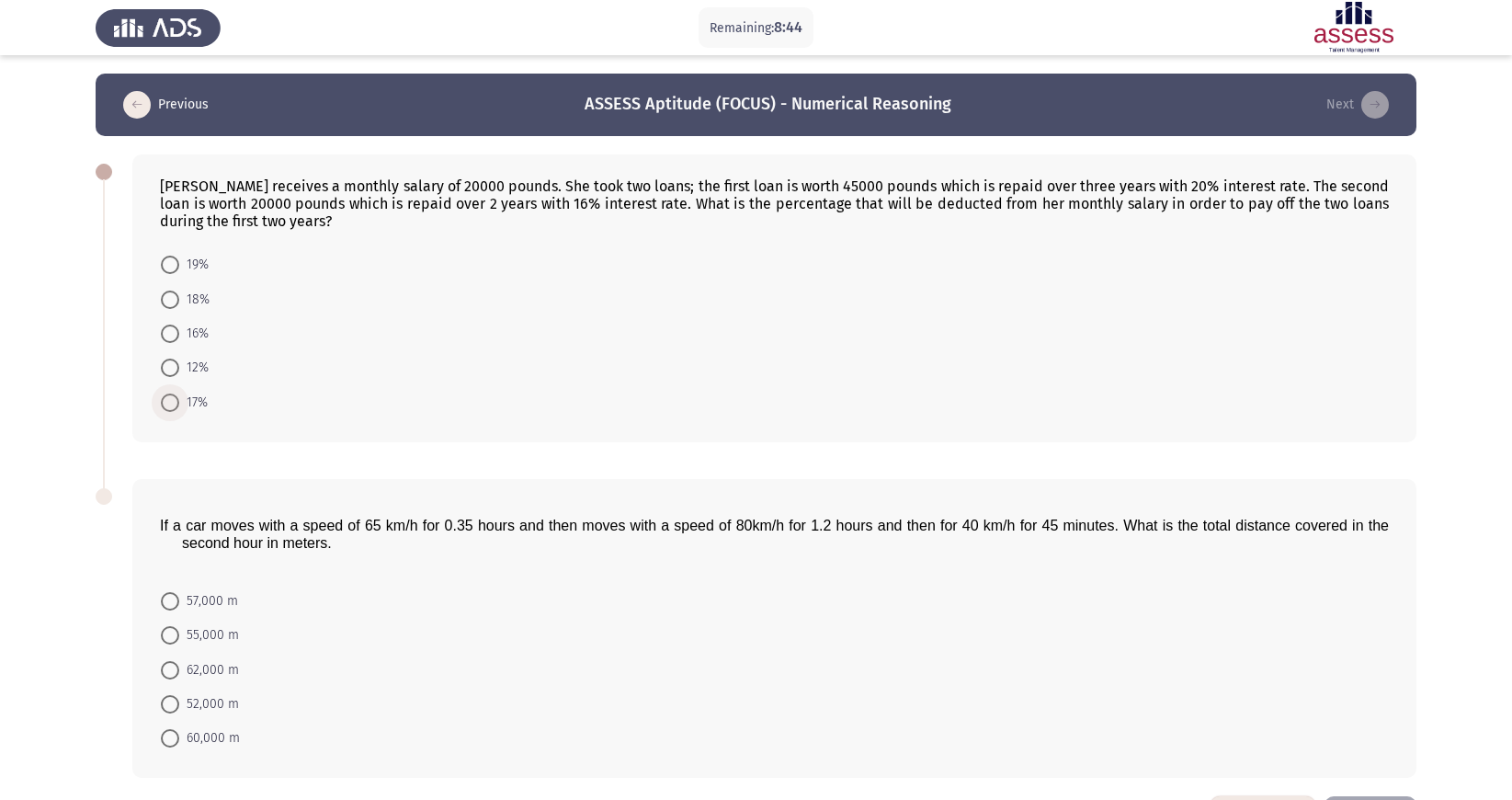
click at [173, 402] on span at bounding box center [169, 402] width 18 height 18
click at [173, 402] on input "17%" at bounding box center [169, 402] width 18 height 18
radio input "true"
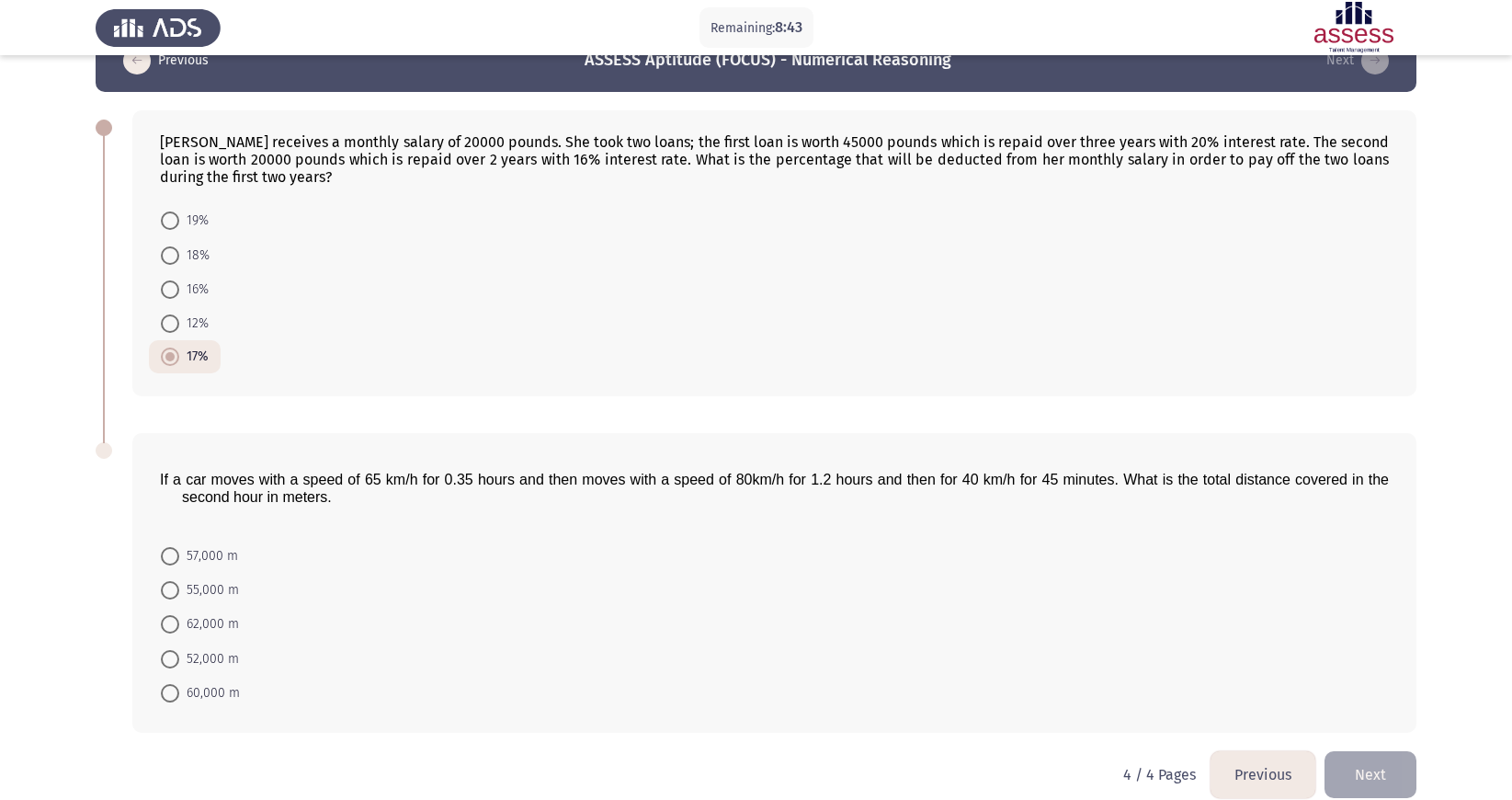
scroll to position [69, 0]
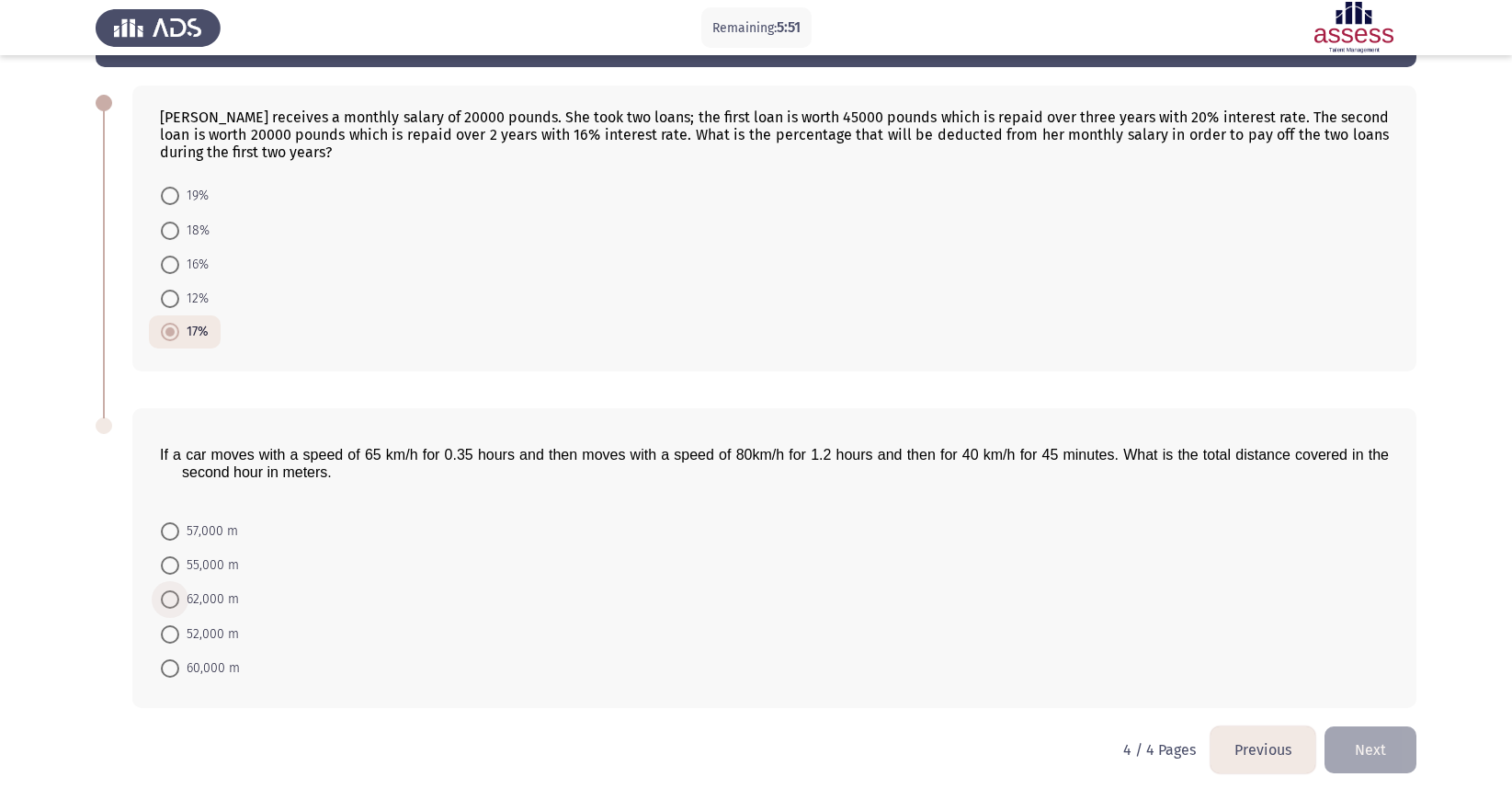
click at [163, 532] on span at bounding box center [169, 599] width 18 height 18
click at [163, 532] on input "62,000 m" at bounding box center [169, 599] width 18 height 18
radio input "true"
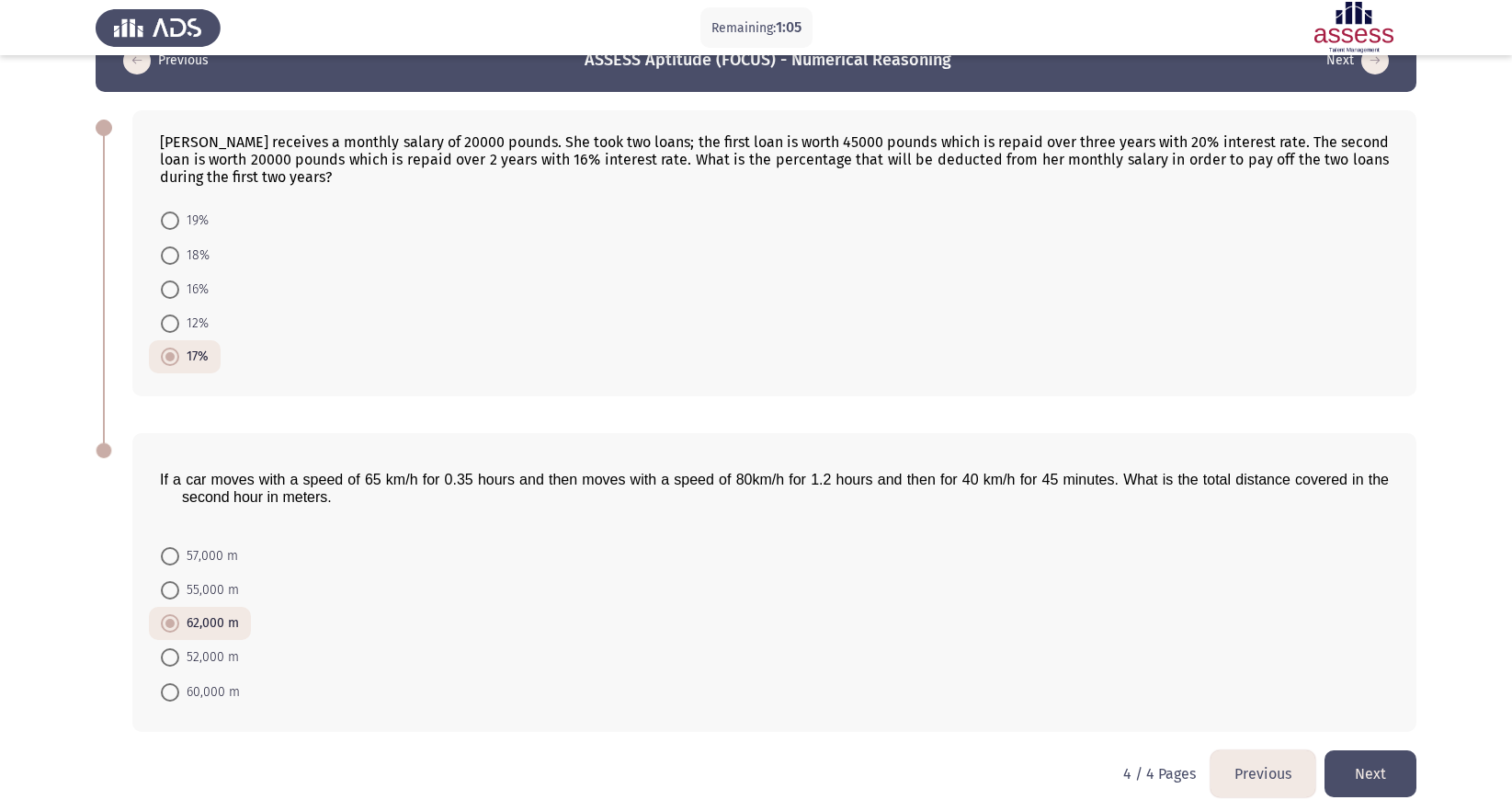
scroll to position [68, 0]
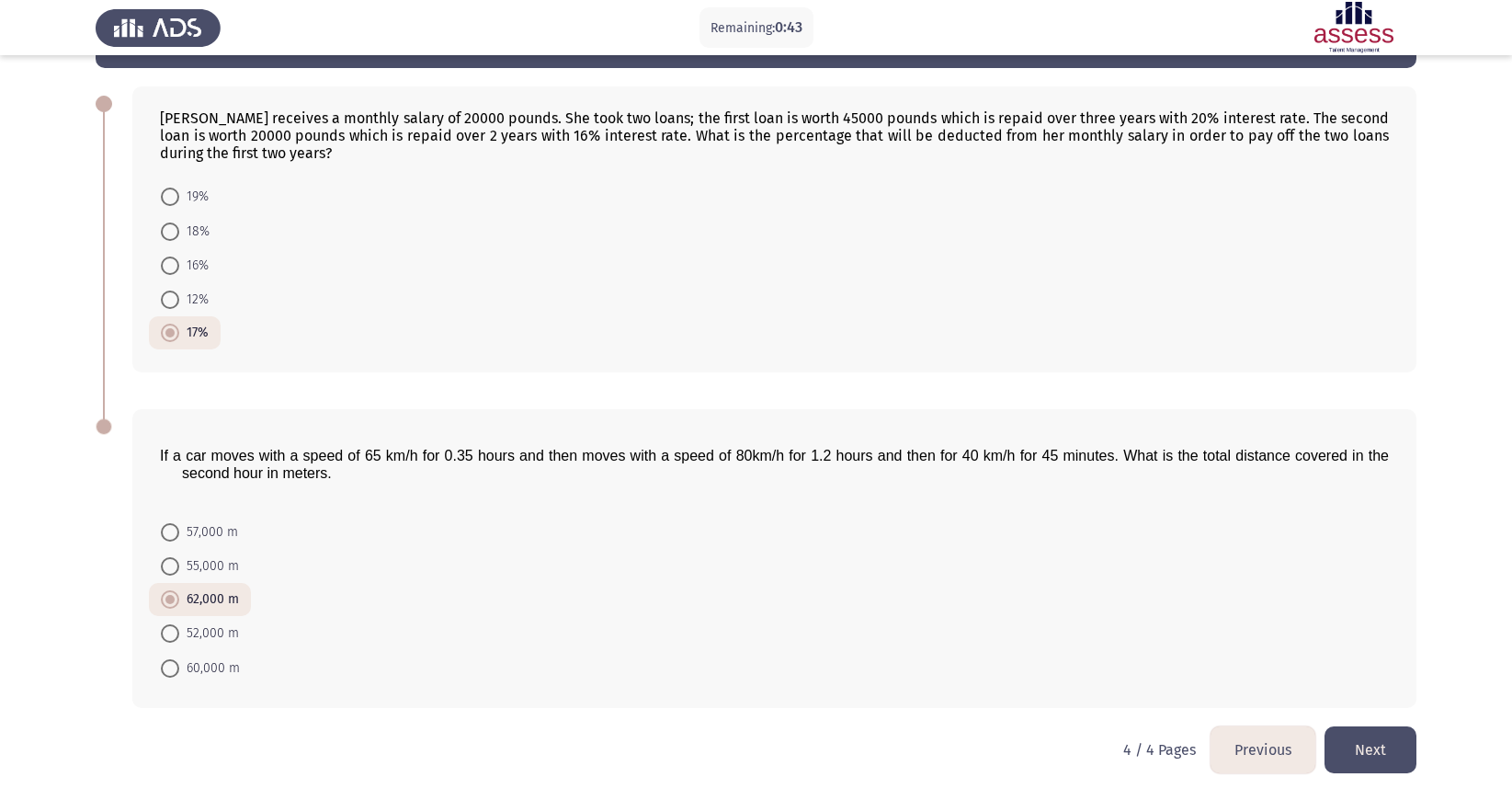
click at [983, 532] on button "Next" at bounding box center [1370, 749] width 92 height 47
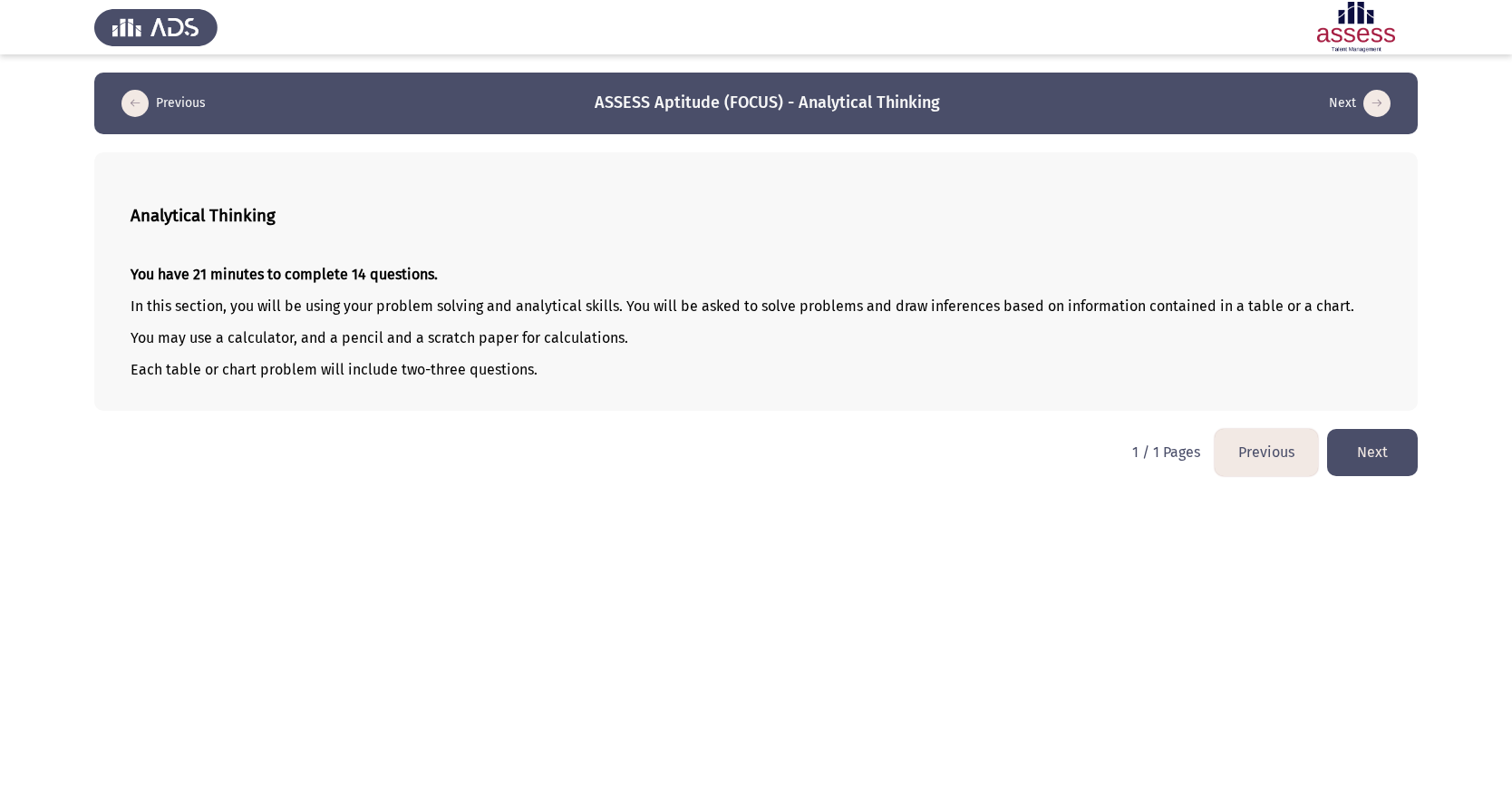
click at [185, 274] on strong "You have 21 minutes to complete 14 questions." at bounding box center [284, 274] width 308 height 17
click at [969, 443] on button "Next" at bounding box center [1372, 451] width 91 height 46
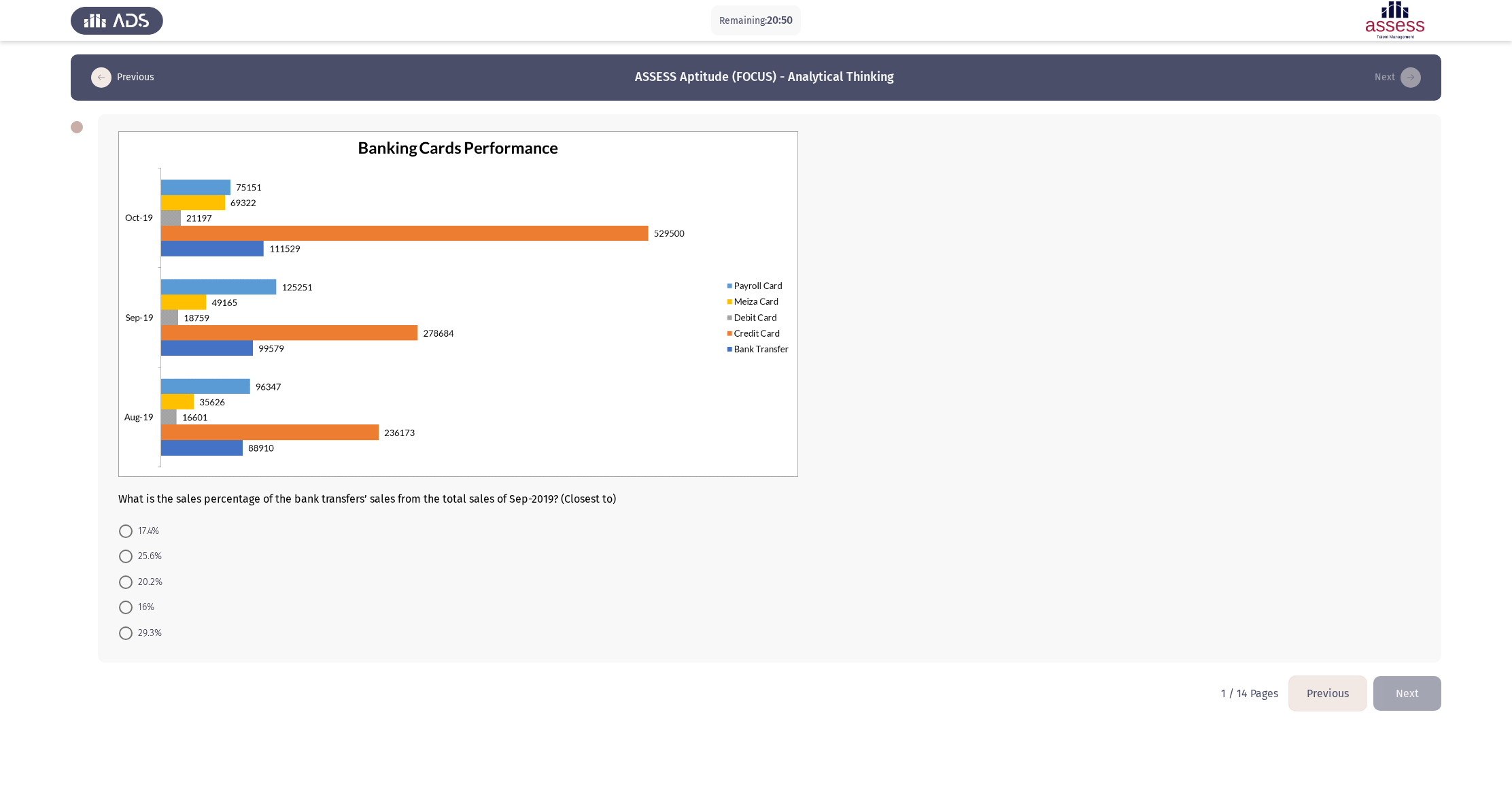
drag, startPoint x: 592, startPoint y: 0, endPoint x: 945, endPoint y: 407, distance: 538.8
click at [727, 394] on div at bounding box center [769, 305] width 1302 height 348
click at [123, 394] on span at bounding box center [125, 581] width 13 height 13
click at [123, 394] on input "20.2%" at bounding box center [125, 581] width 13 height 13
radio input "true"
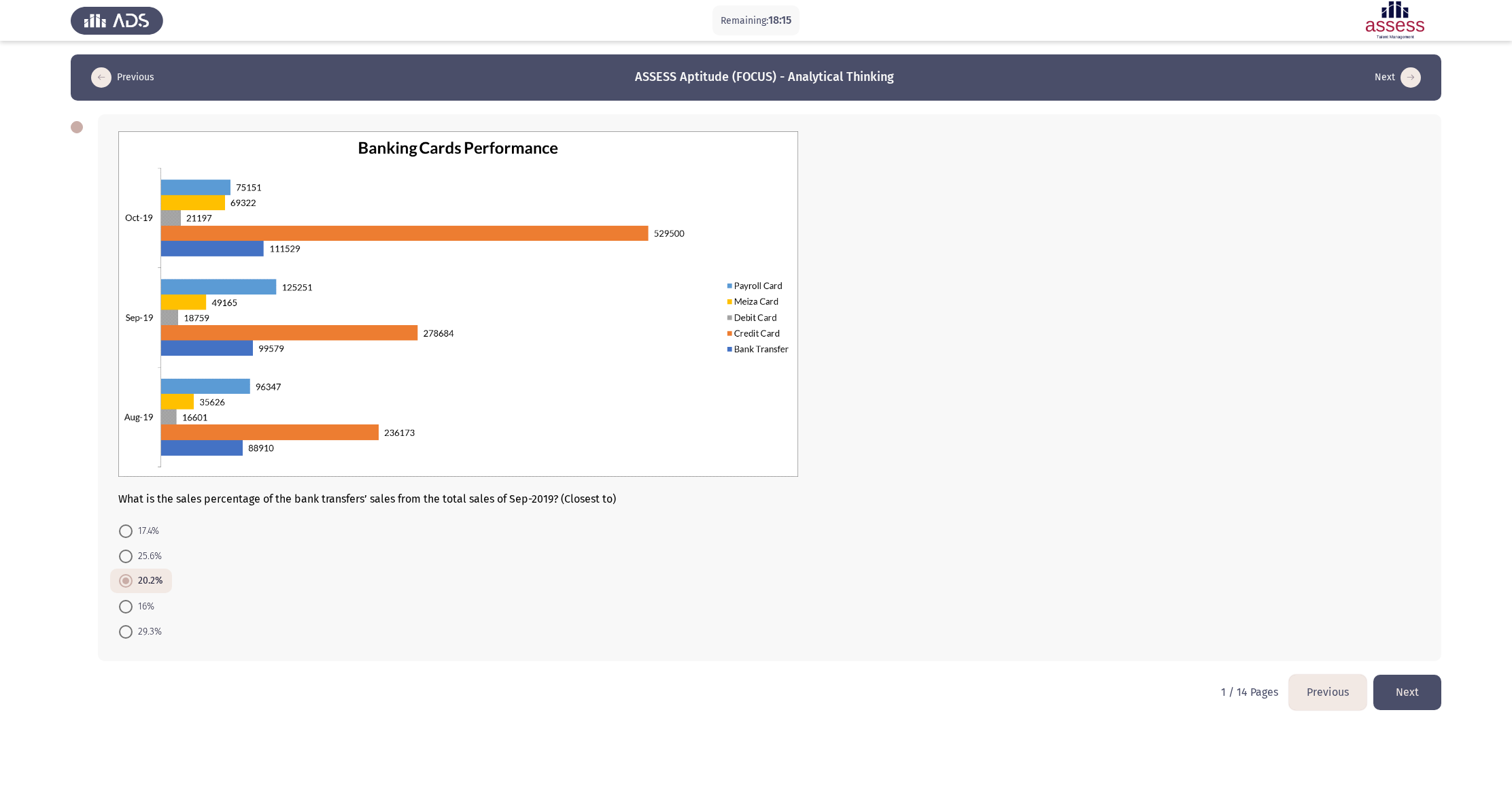
click at [727, 394] on button "Next" at bounding box center [1407, 692] width 68 height 35
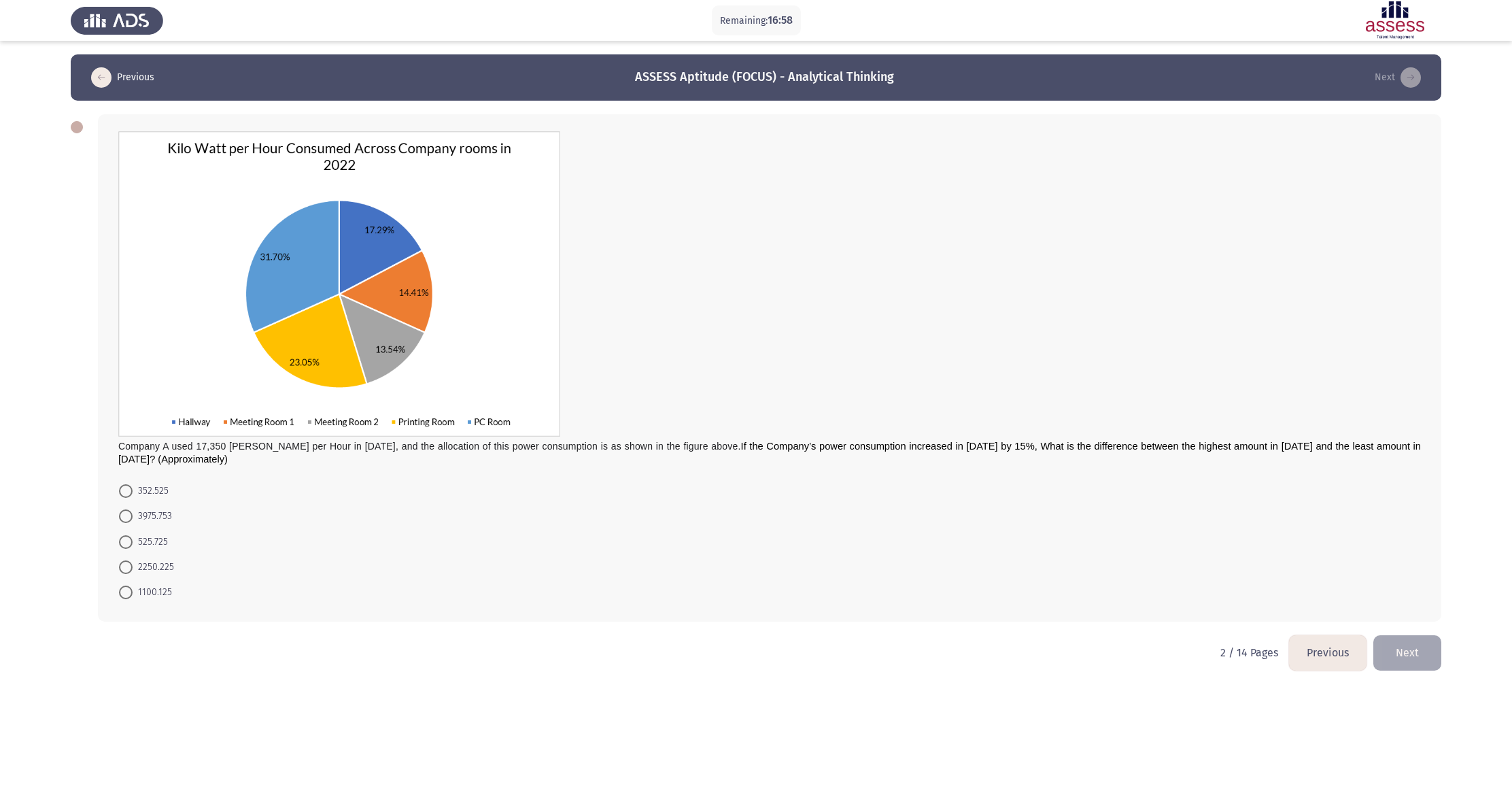
click at [122, 394] on span at bounding box center [125, 516] width 13 height 13
click at [122, 394] on input "3975.753" at bounding box center [125, 516] width 13 height 13
radio input "true"
click at [727, 394] on button "Next" at bounding box center [1407, 652] width 68 height 35
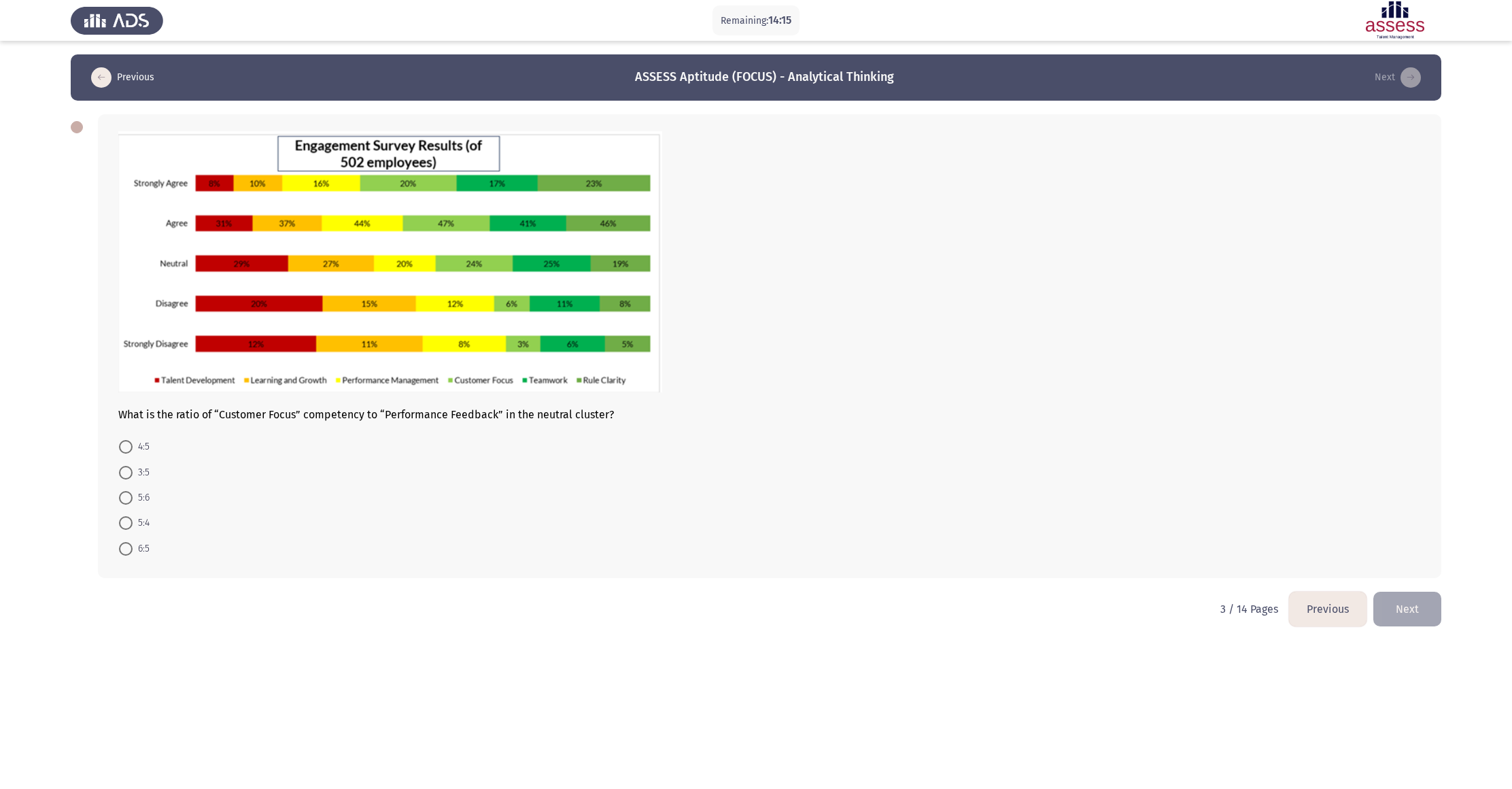
click at [119, 394] on span at bounding box center [125, 548] width 13 height 13
click at [119, 394] on input "6:5" at bounding box center [125, 548] width 13 height 13
radio input "true"
click at [727, 394] on button "Next" at bounding box center [1407, 608] width 68 height 35
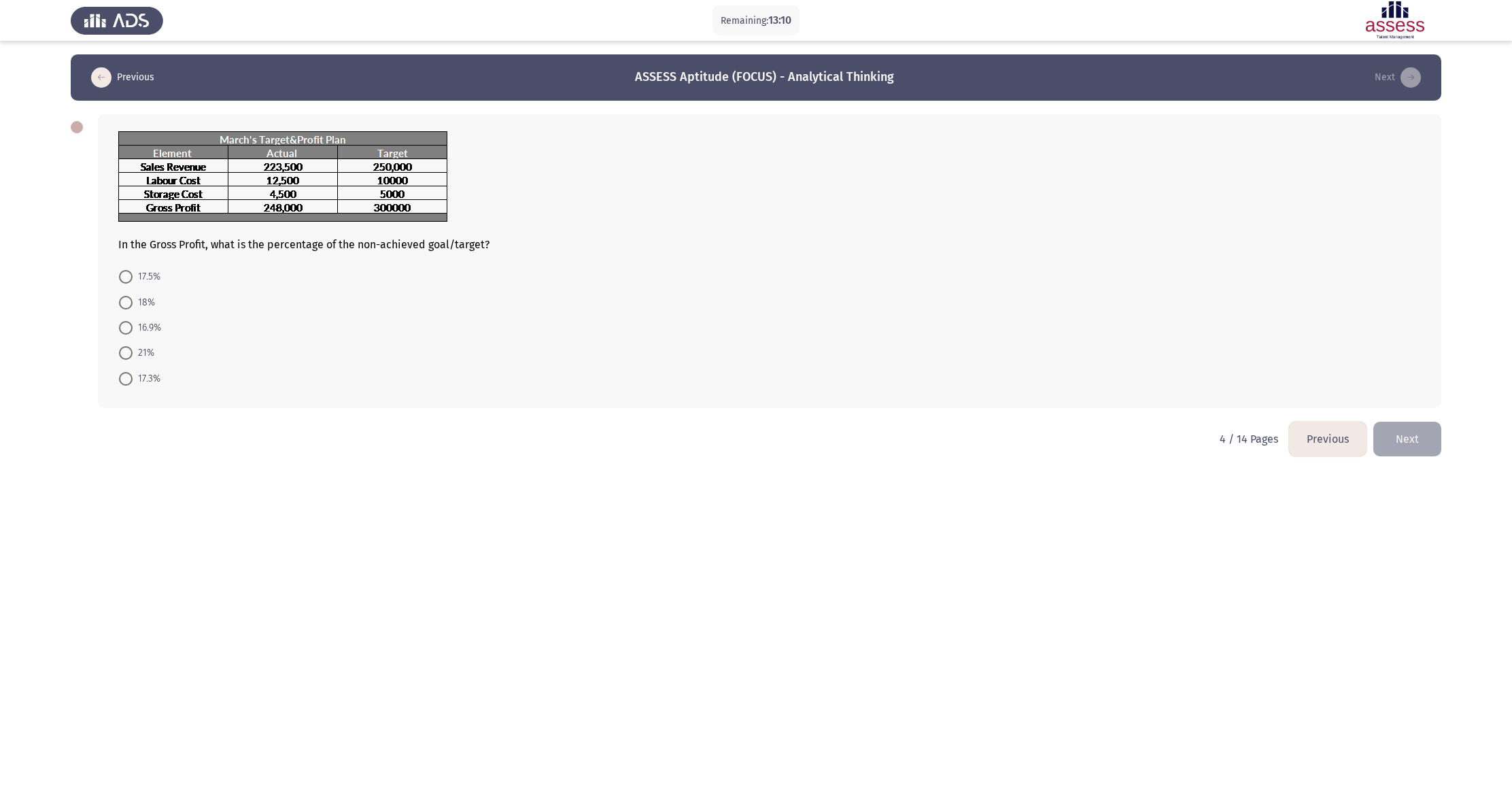
click at [128, 324] on span at bounding box center [125, 327] width 13 height 13
click at [128, 324] on input "16.9%" at bounding box center [125, 327] width 13 height 13
radio input "true"
click at [727, 394] on button "Next" at bounding box center [1407, 438] width 68 height 35
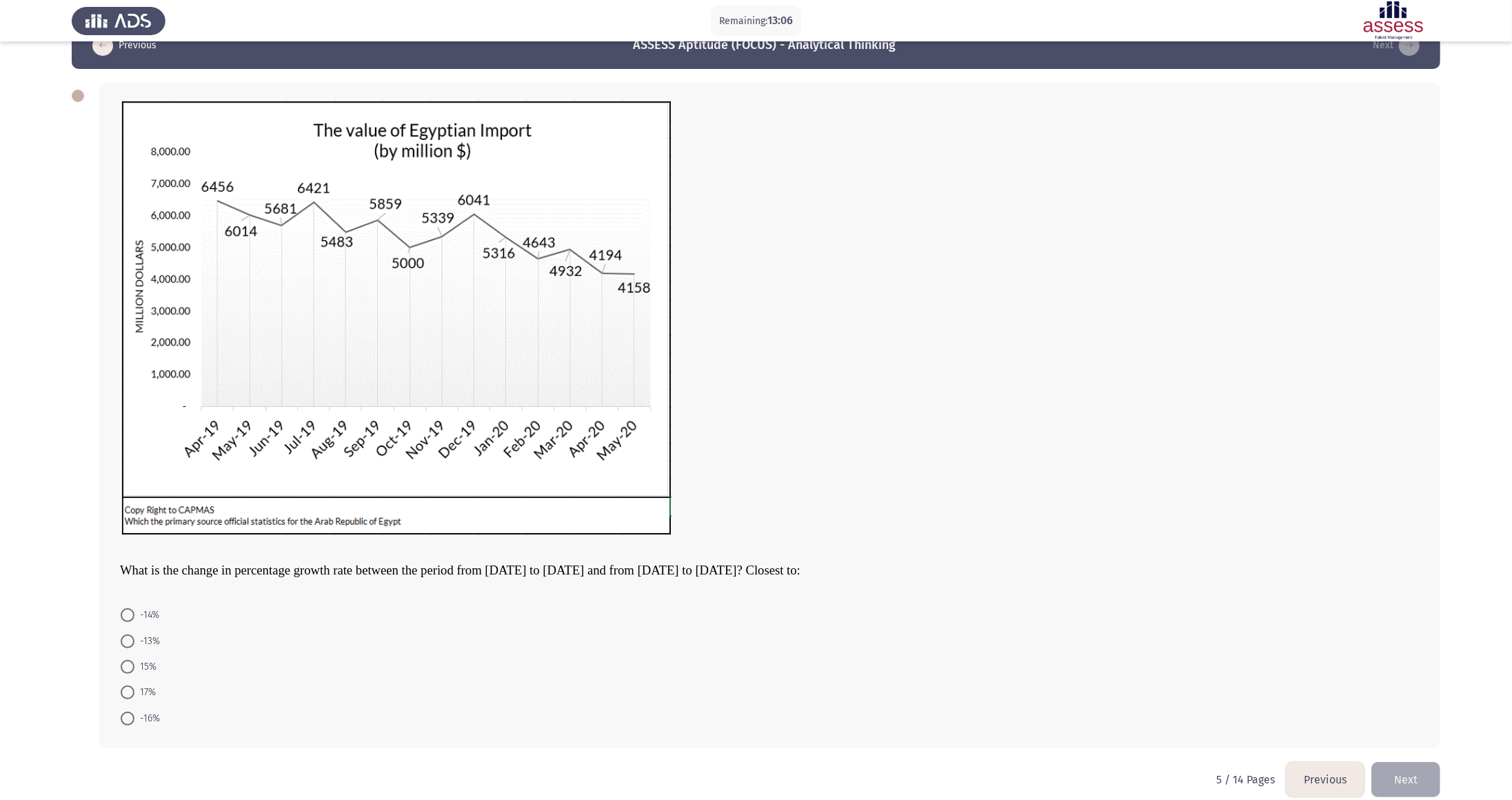
scroll to position [47, 0]
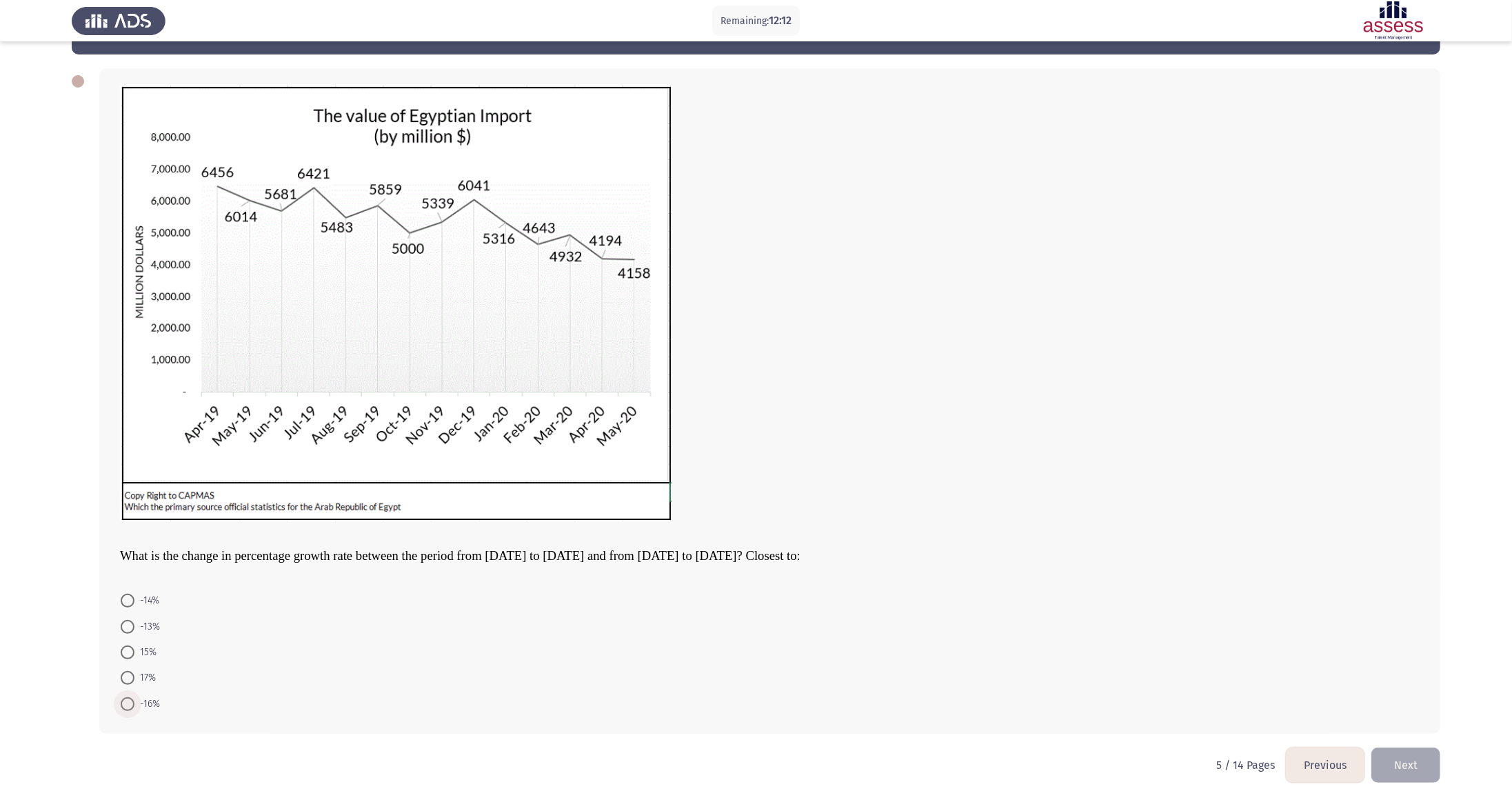
click at [121, 399] on span at bounding box center [127, 704] width 14 height 14
click at [121, 399] on input "-16%" at bounding box center [127, 704] width 14 height 14
radio input "true"
click at [121, 399] on span at bounding box center [127, 677] width 14 height 14
click at [121, 399] on input "17%" at bounding box center [127, 677] width 14 height 14
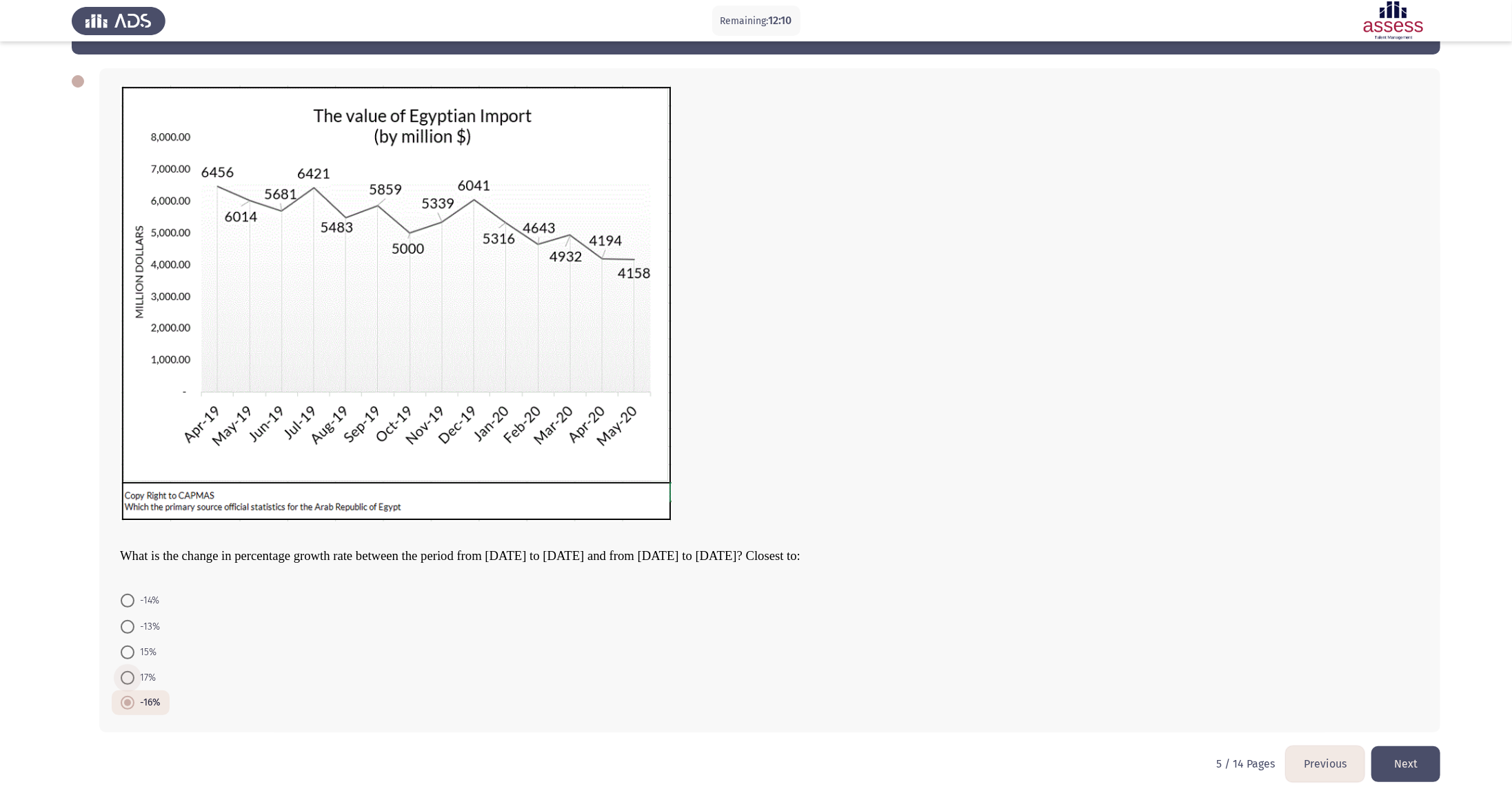
radio input "true"
click at [737, 399] on button "Next" at bounding box center [1406, 763] width 69 height 35
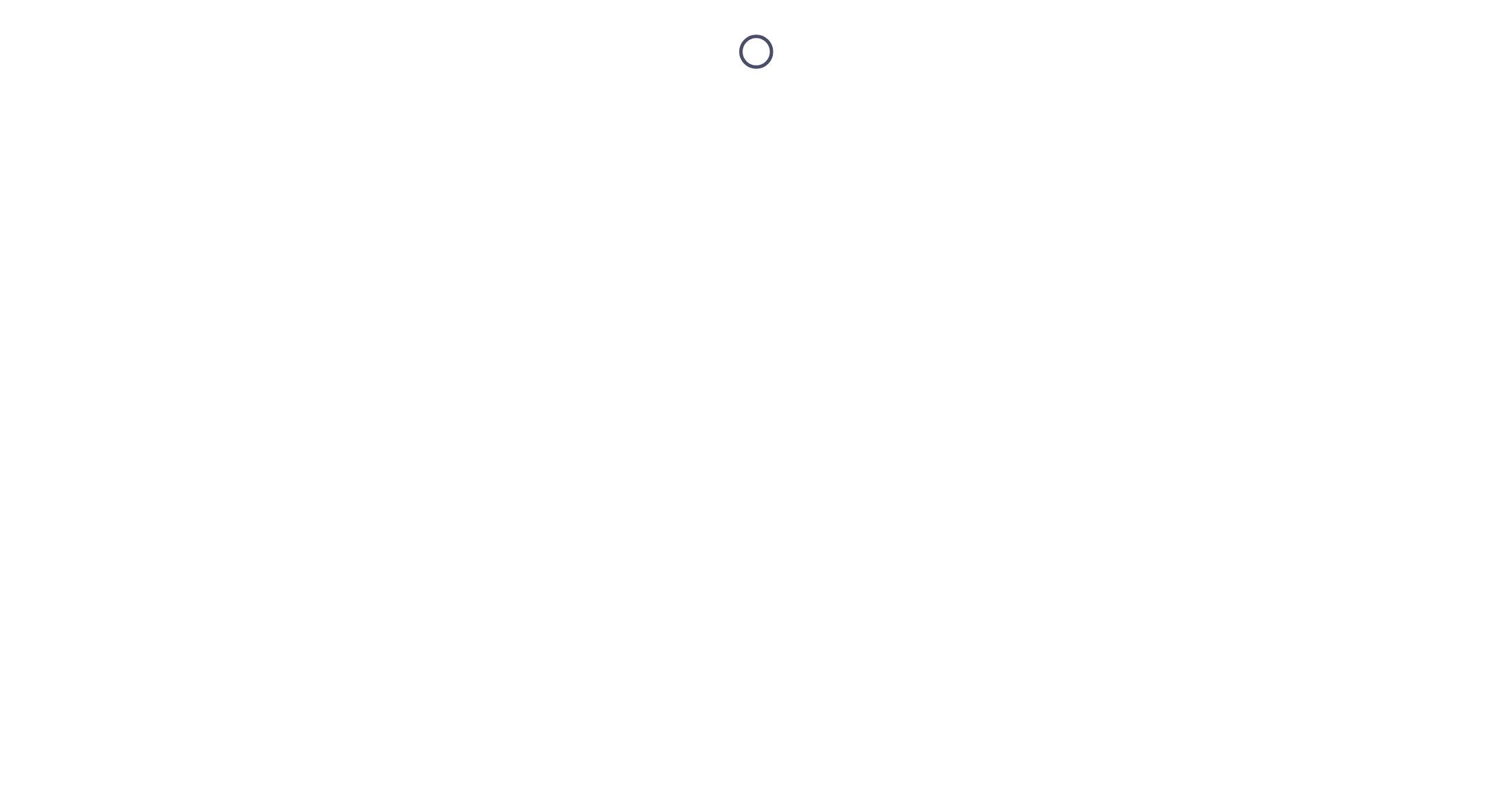
scroll to position [0, 0]
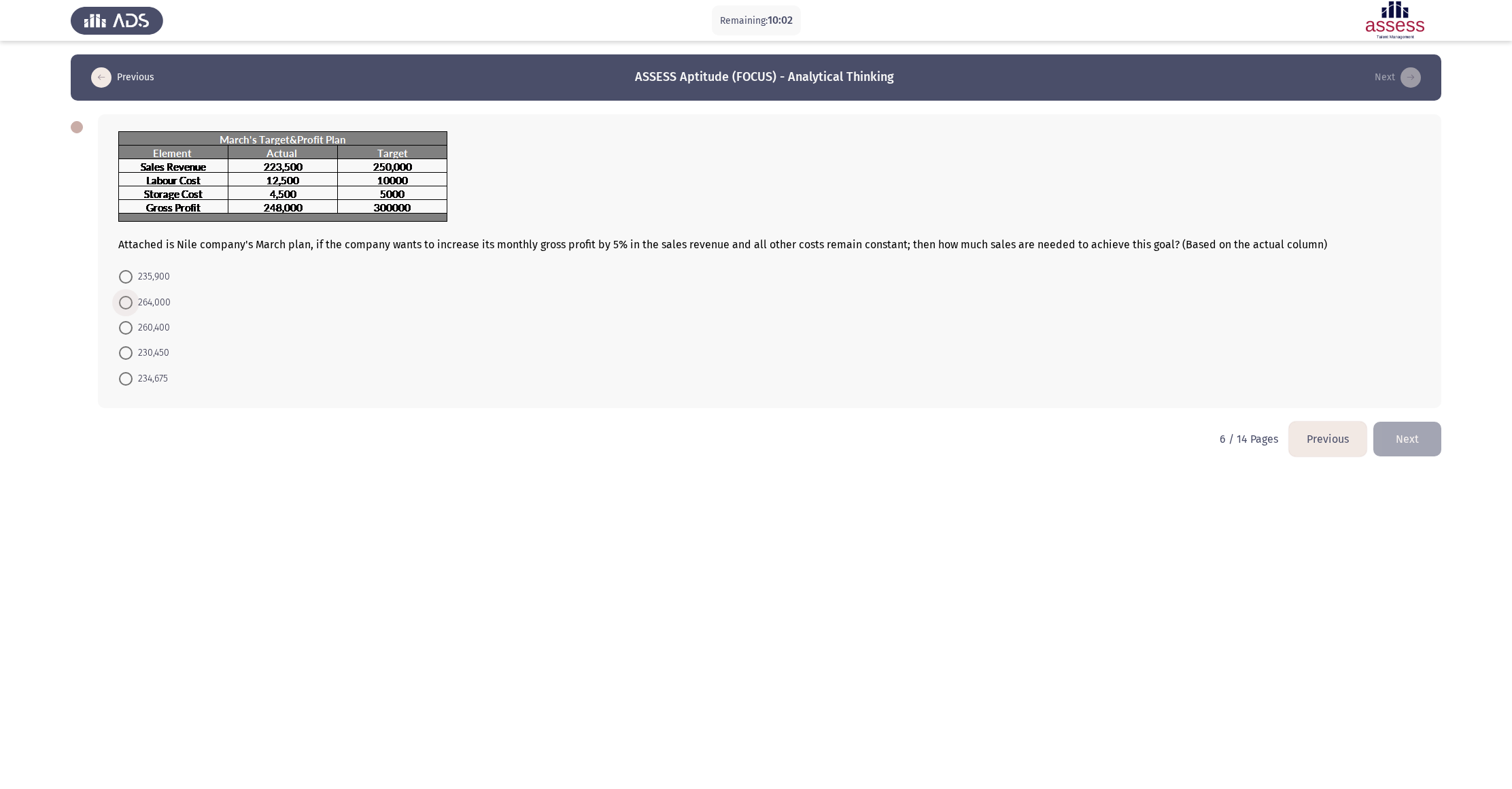
click at [122, 300] on span at bounding box center [125, 302] width 13 height 13
click at [122, 300] on input "264,000" at bounding box center [125, 302] width 13 height 13
radio input "true"
click at [727, 394] on button "Next" at bounding box center [1407, 438] width 68 height 35
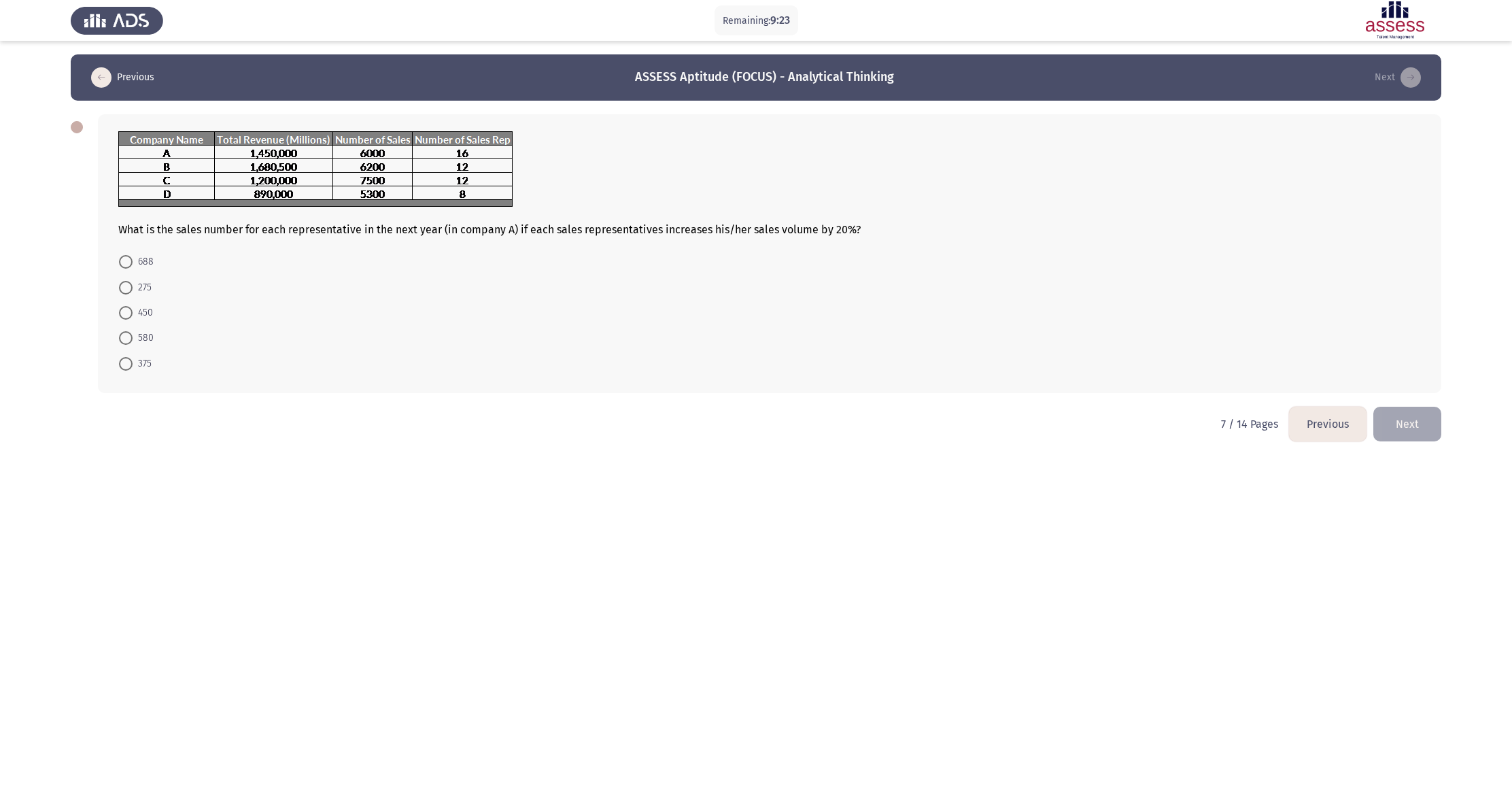
click at [114, 307] on mat-radio-button "450" at bounding box center [136, 313] width 52 height 25
click at [122, 306] on mat-radio-button "450" at bounding box center [136, 313] width 52 height 25
click at [129, 310] on span at bounding box center [125, 312] width 13 height 13
click at [129, 310] on input "450" at bounding box center [125, 312] width 13 height 13
radio input "true"
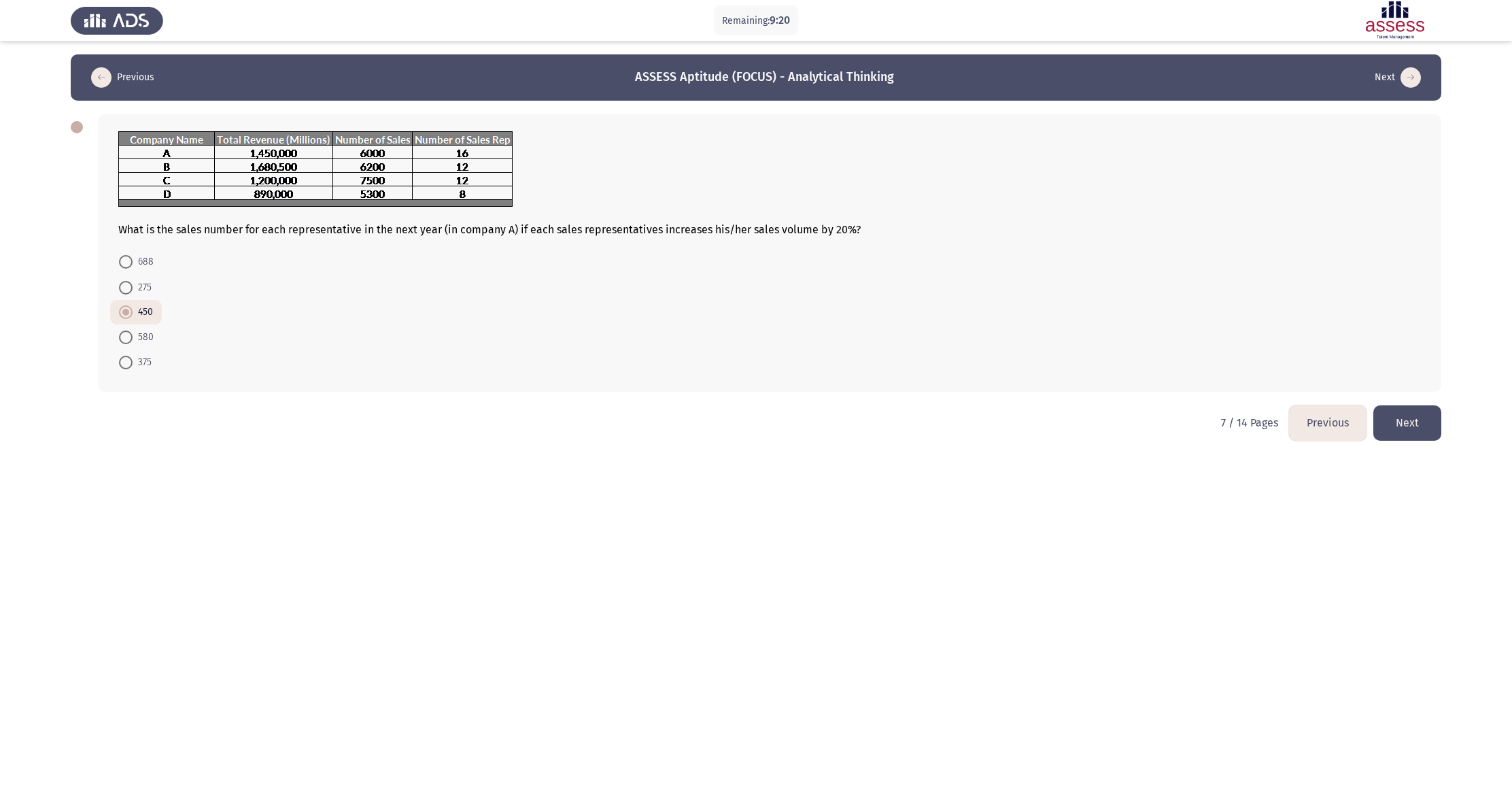
click at [727, 394] on button "Next" at bounding box center [1407, 422] width 68 height 35
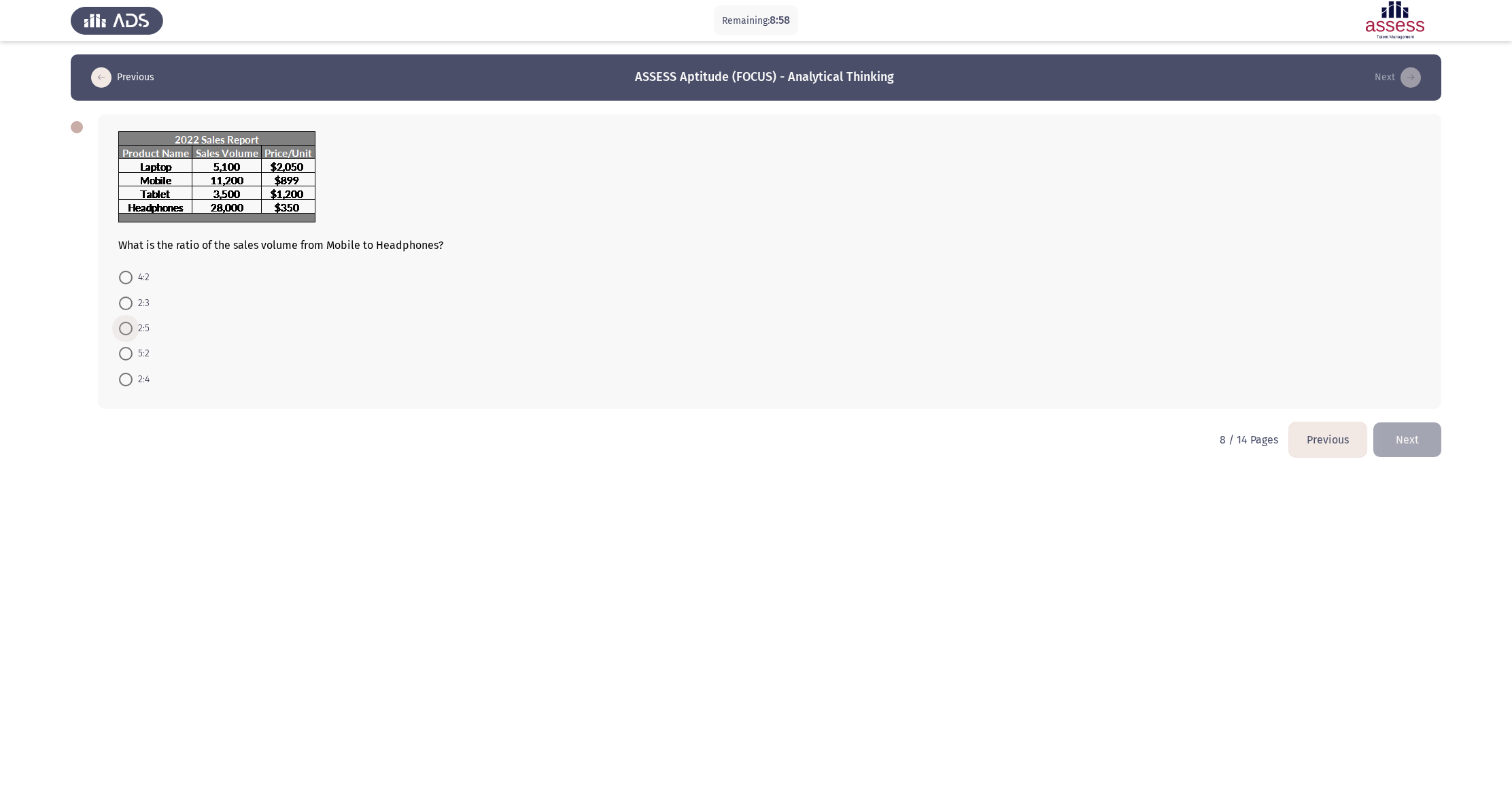
click at [131, 327] on span at bounding box center [125, 328] width 13 height 13
click at [131, 327] on input "2:5" at bounding box center [125, 328] width 13 height 13
radio input "true"
click at [727, 394] on button "Next" at bounding box center [1407, 438] width 68 height 35
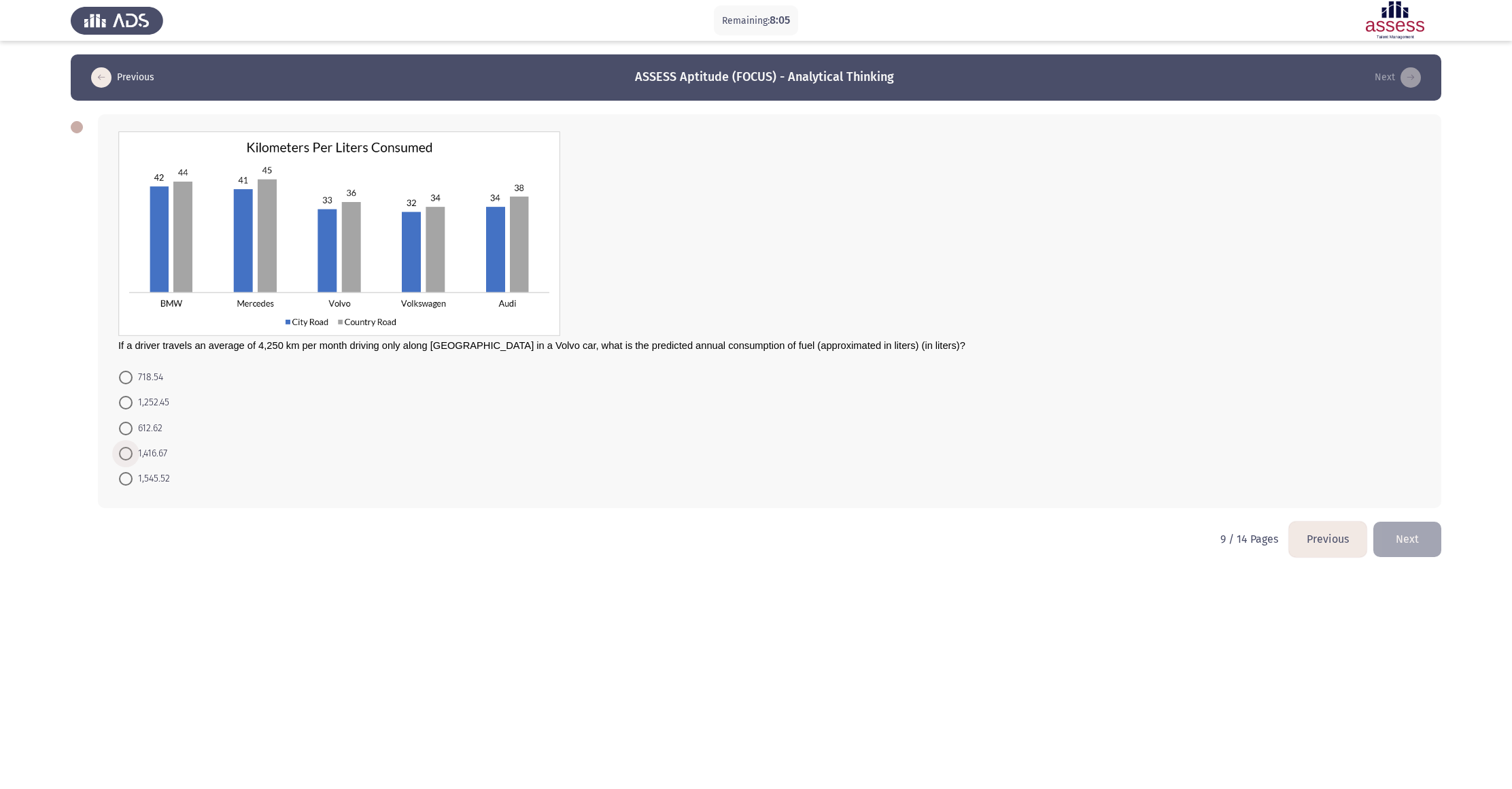
click at [131, 394] on span at bounding box center [125, 453] width 13 height 13
click at [131, 394] on input "1,416.67" at bounding box center [125, 453] width 13 height 13
radio input "true"
click at [727, 394] on button "Next" at bounding box center [1407, 538] width 68 height 35
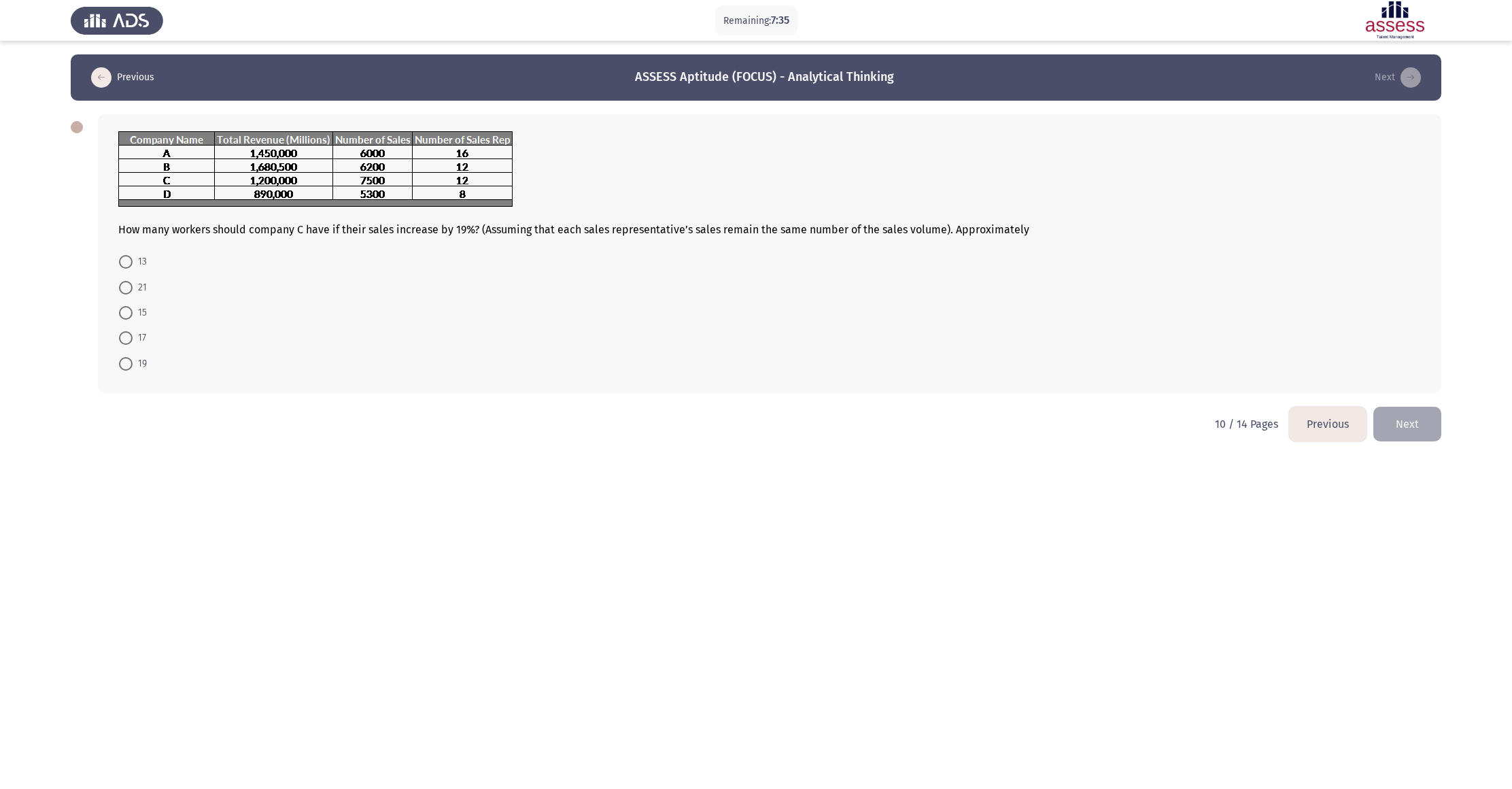
click at [121, 312] on span at bounding box center [125, 312] width 13 height 13
click at [121, 312] on input "15" at bounding box center [125, 312] width 13 height 13
radio input "true"
click at [727, 394] on button "Next" at bounding box center [1407, 422] width 68 height 35
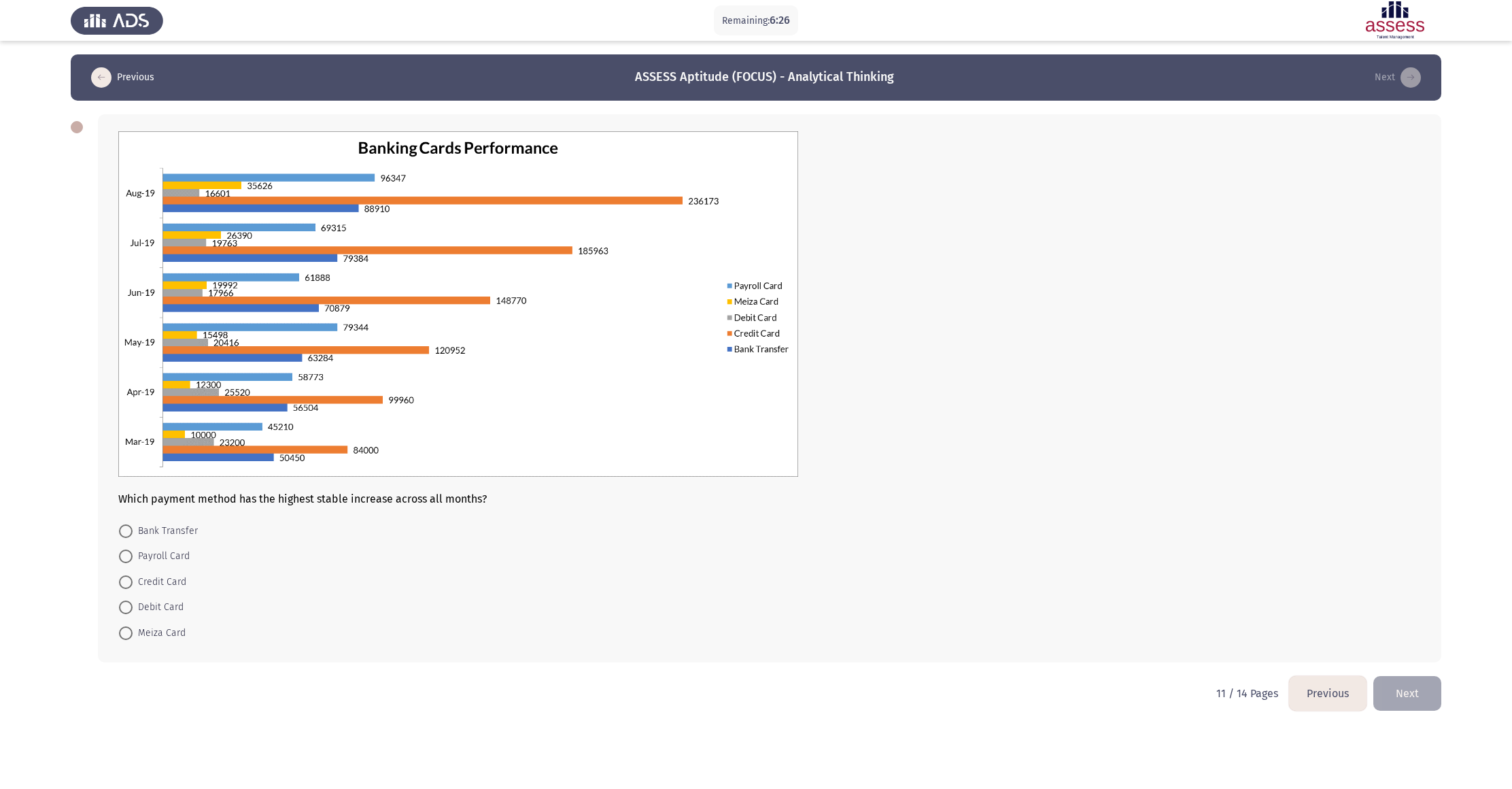
click at [127, 394] on span at bounding box center [125, 556] width 13 height 13
click at [127, 394] on input "Payroll Card" at bounding box center [125, 556] width 13 height 13
radio input "true"
click at [121, 394] on mat-radio-button "Debit Card" at bounding box center [151, 606] width 82 height 25
click at [142, 394] on span "Debit Card" at bounding box center [158, 606] width 51 height 16
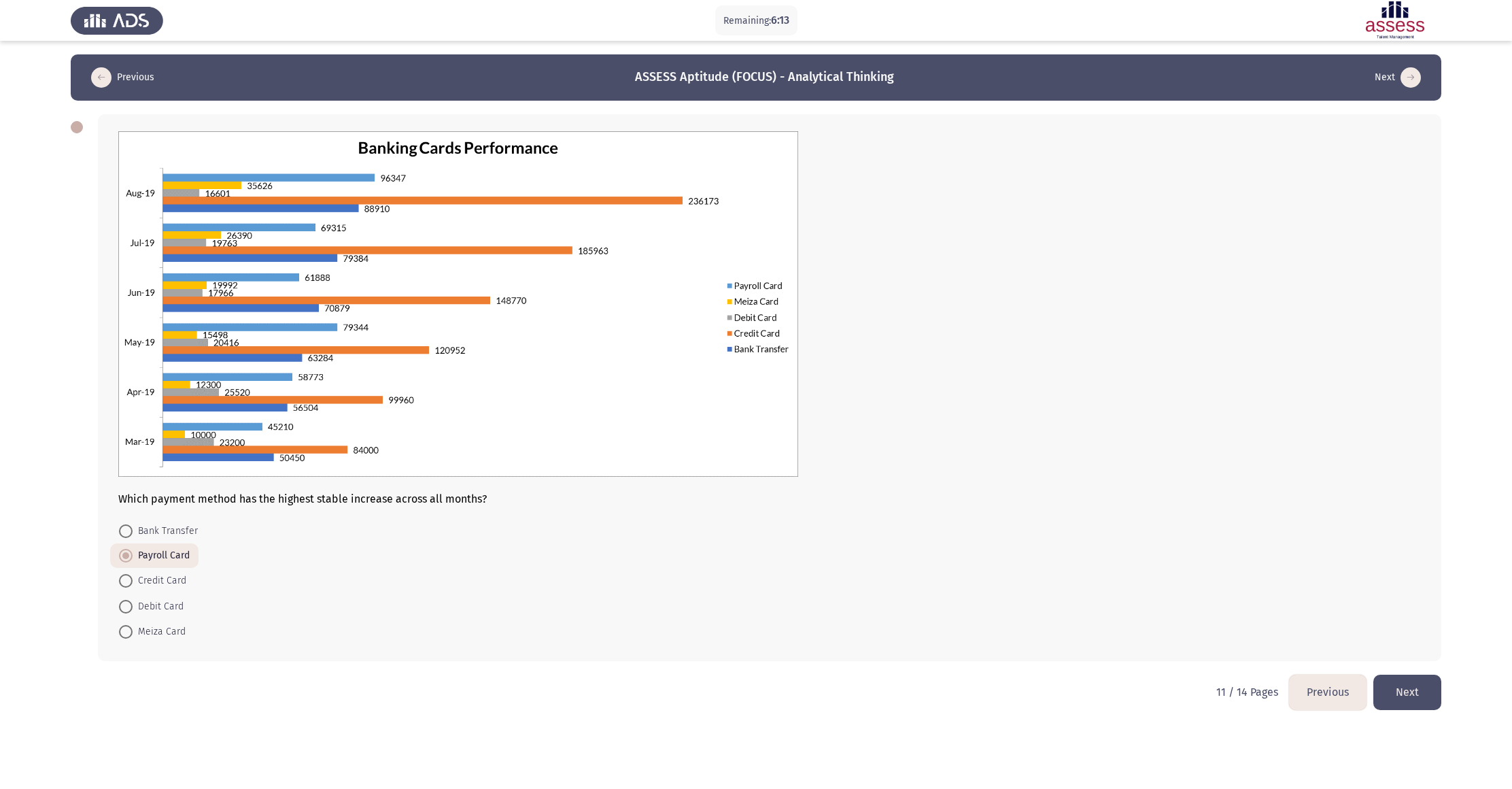
click at [132, 394] on input "Debit Card" at bounding box center [125, 606] width 13 height 13
radio input "true"
click at [727, 394] on button "Next" at bounding box center [1407, 692] width 68 height 35
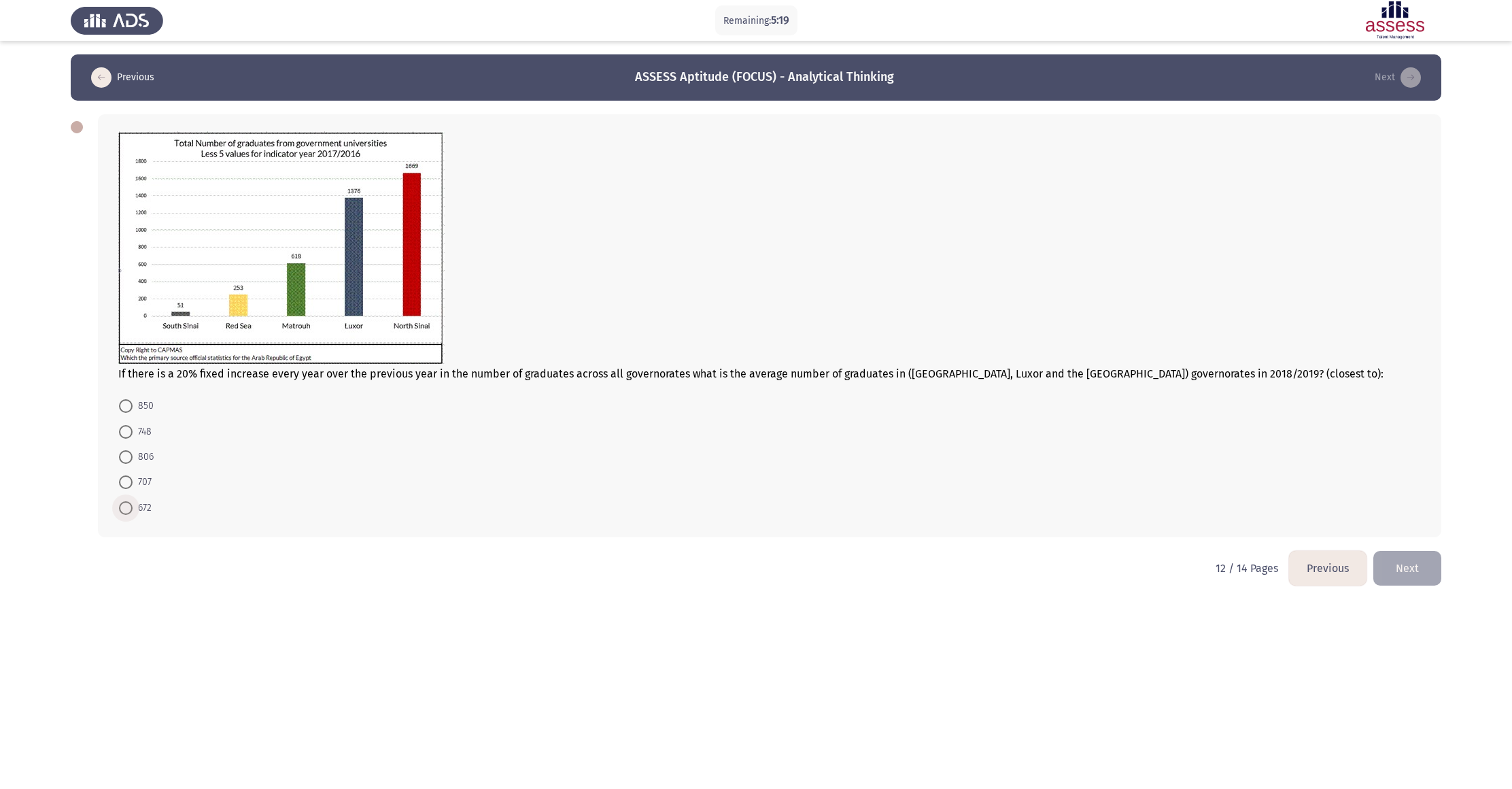
click at [123, 394] on span at bounding box center [125, 508] width 13 height 13
click at [123, 394] on input "672" at bounding box center [125, 508] width 13 height 13
radio input "true"
click at [727, 394] on button "Next" at bounding box center [1407, 567] width 68 height 35
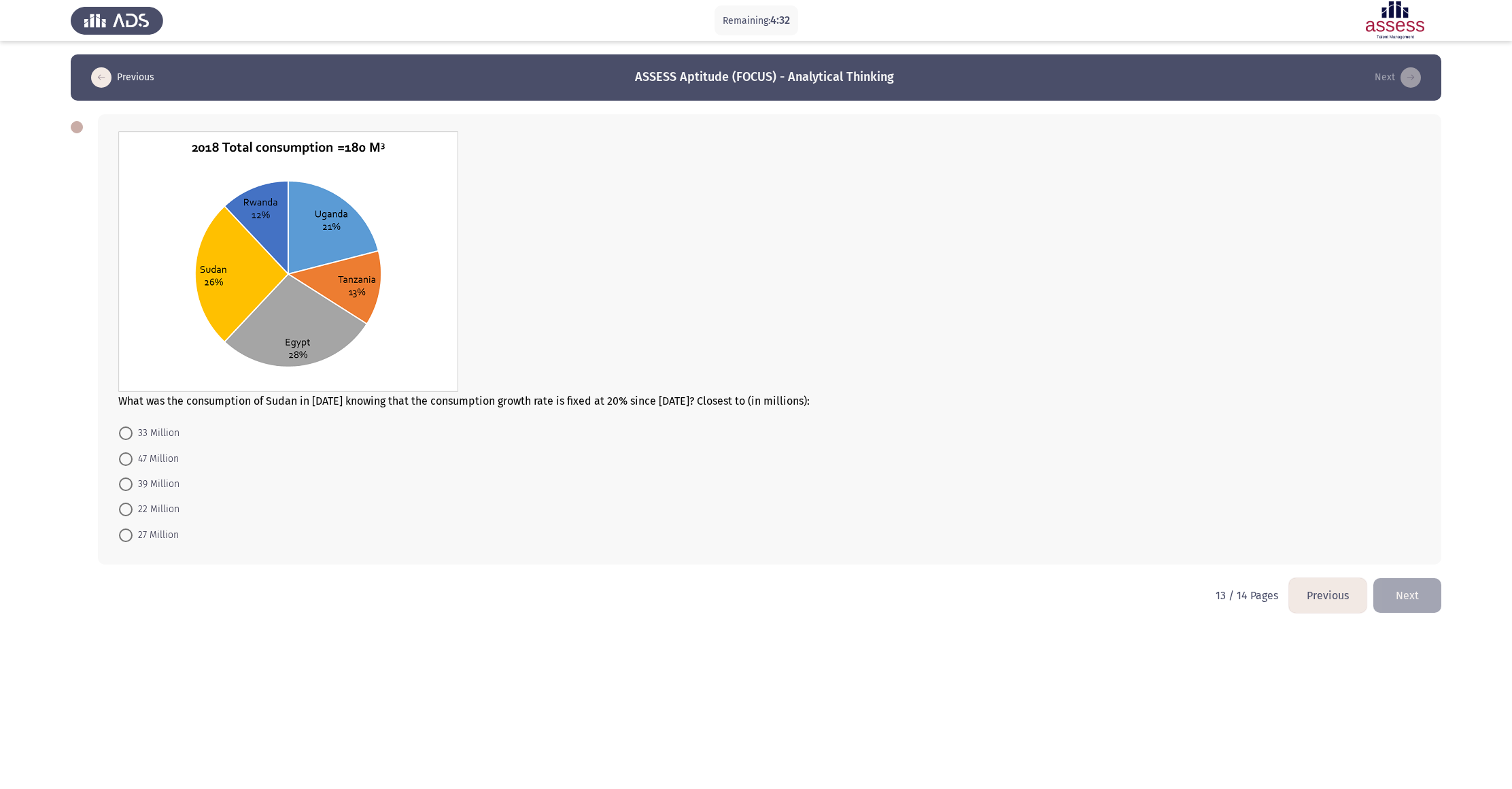
click at [118, 394] on mat-radio-button "33 Million" at bounding box center [149, 433] width 78 height 25
click at [123, 394] on span at bounding box center [125, 433] width 13 height 13
click at [123, 394] on input "33 Million" at bounding box center [125, 433] width 13 height 13
radio input "true"
click at [727, 394] on button "Next" at bounding box center [1407, 594] width 68 height 35
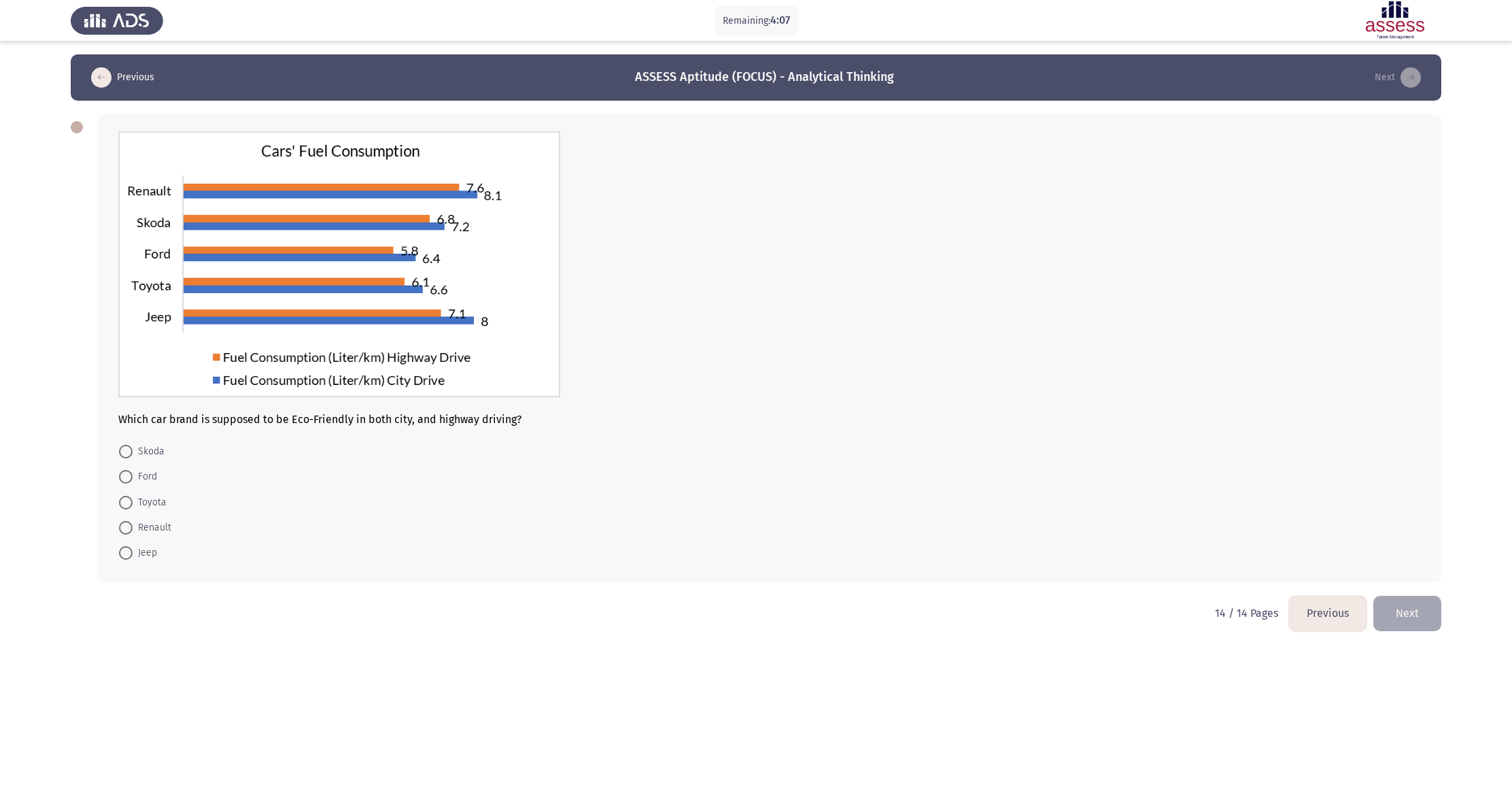
click at [113, 394] on mat-radio-button "Renault" at bounding box center [145, 528] width 70 height 25
click at [120, 394] on span at bounding box center [125, 528] width 13 height 13
click at [120, 394] on input "Renault" at bounding box center [125, 528] width 13 height 13
radio input "true"
click at [123, 394] on span at bounding box center [125, 477] width 13 height 13
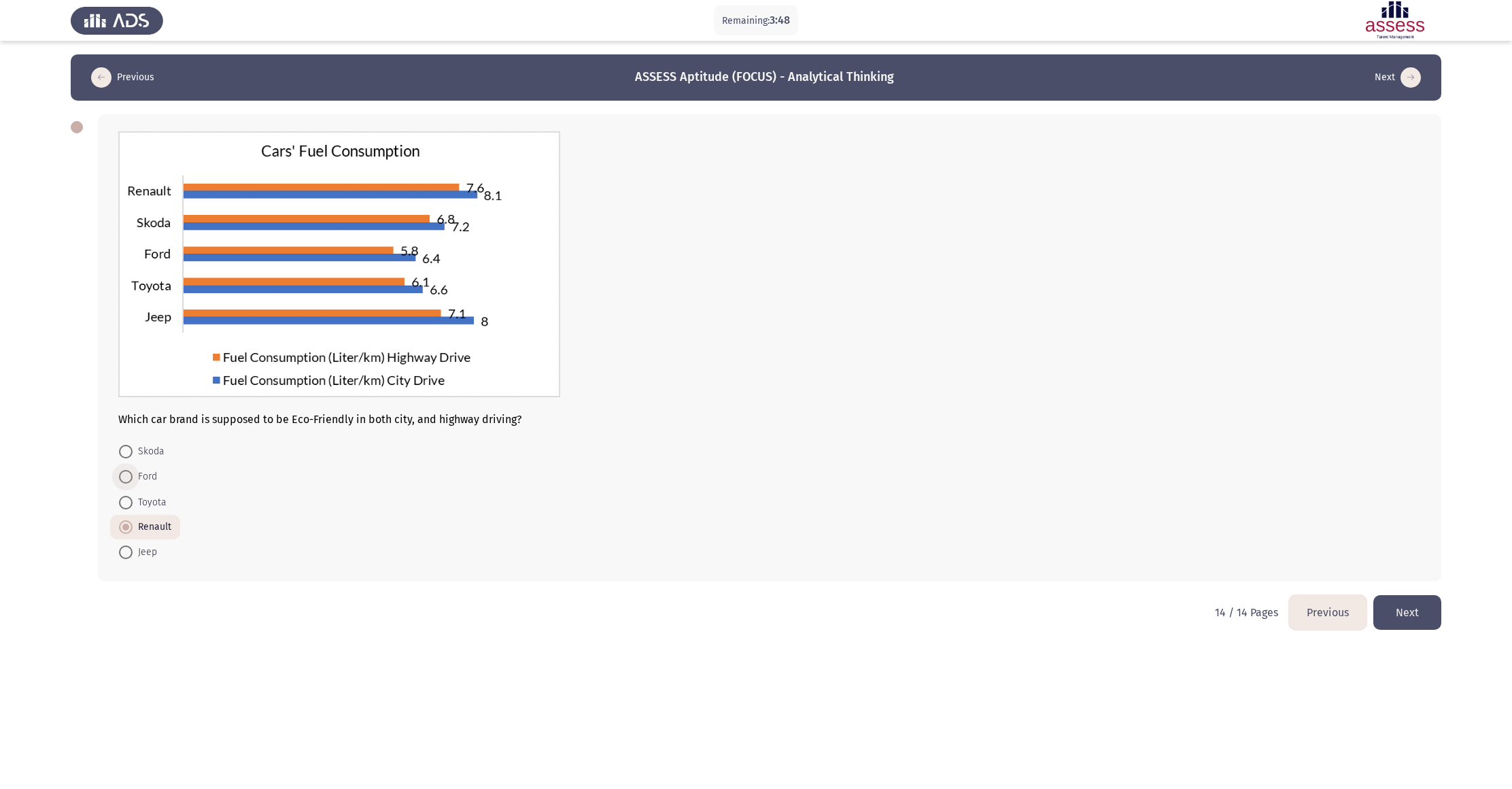
click at [123, 394] on input "Ford" at bounding box center [125, 477] width 13 height 13
radio input "true"
click at [727, 394] on button "Next" at bounding box center [1407, 612] width 68 height 35
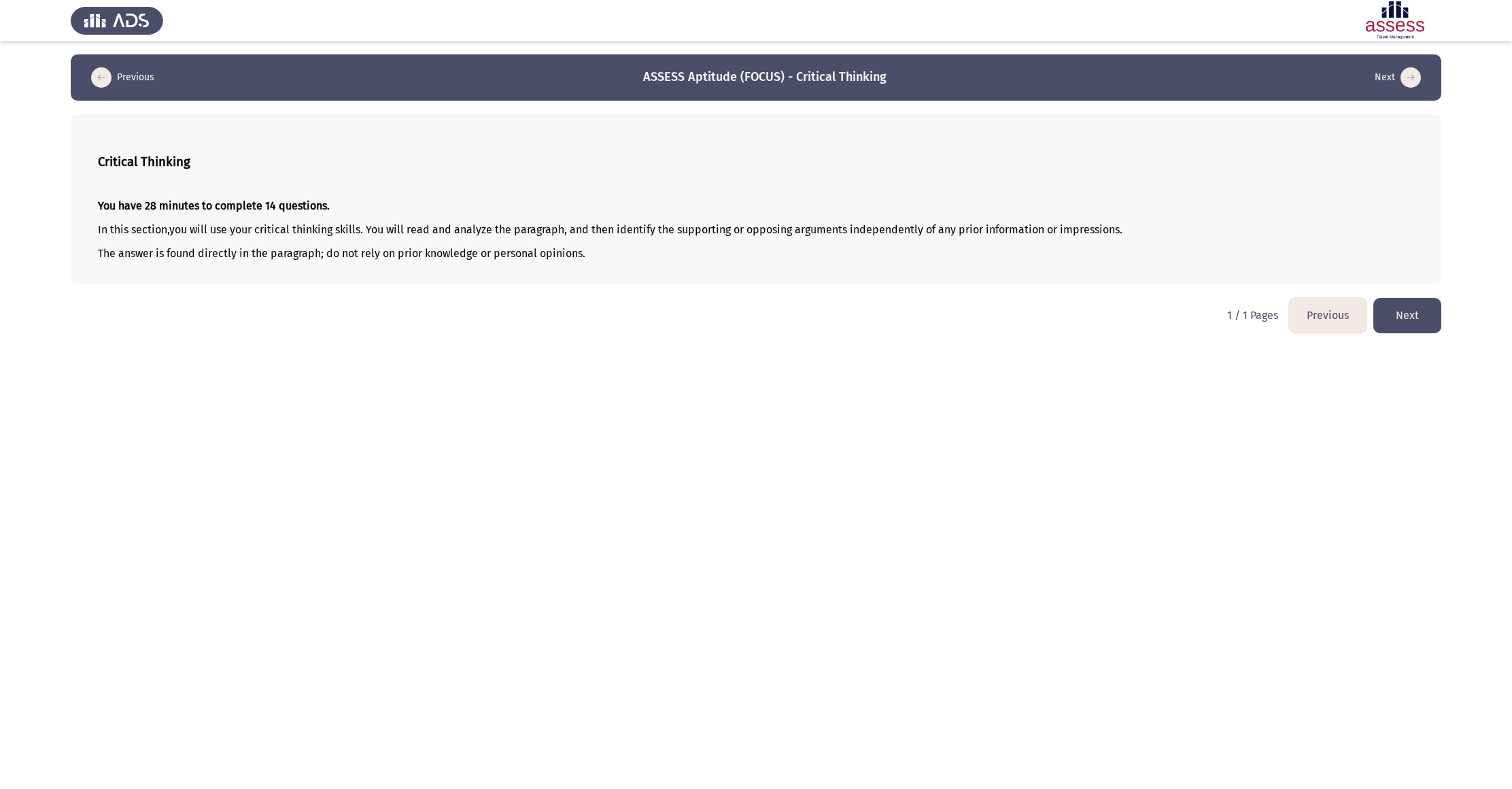
click at [727, 321] on button "Next" at bounding box center [1407, 315] width 68 height 35
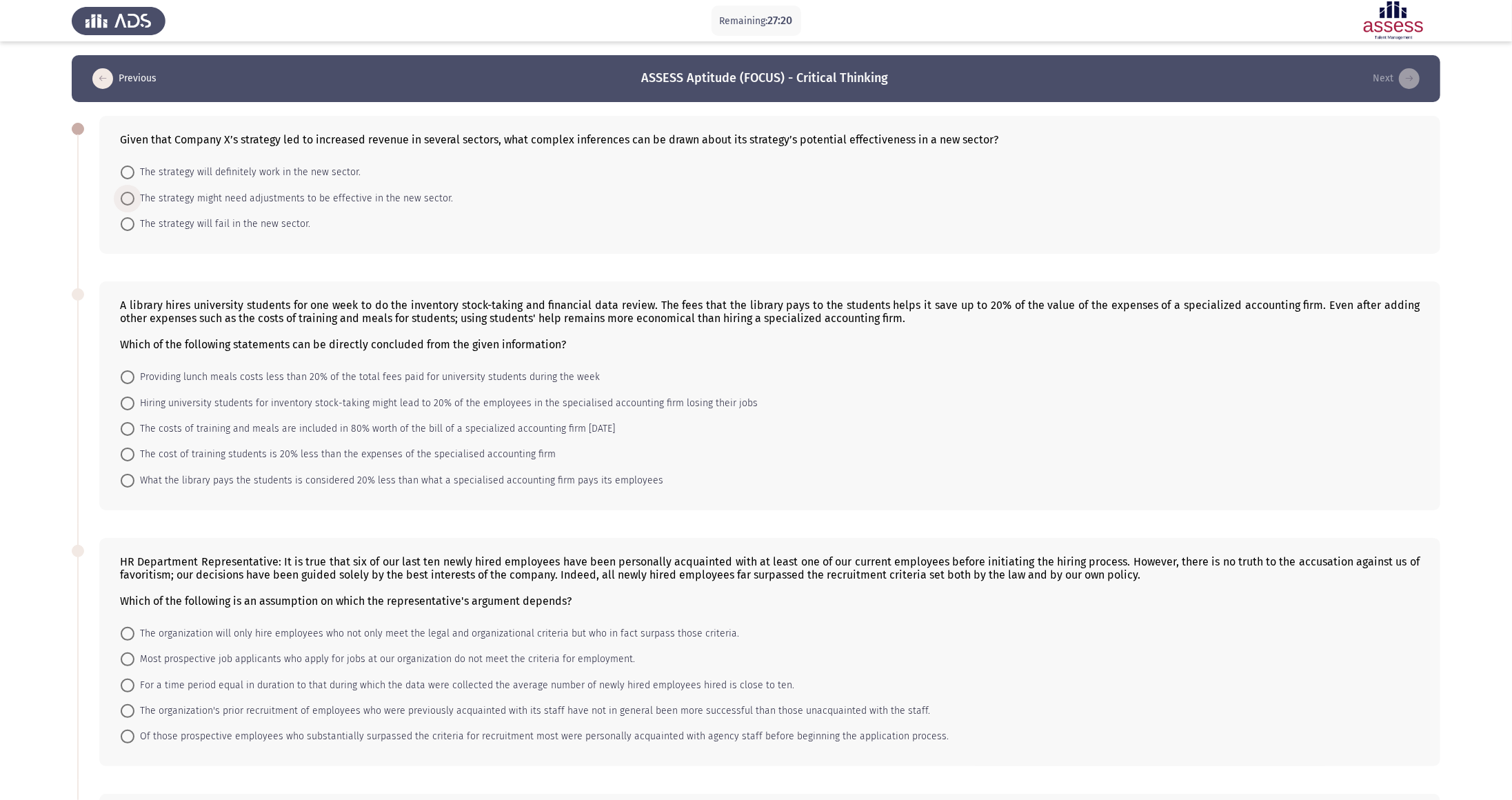
click at [128, 199] on span at bounding box center [127, 198] width 14 height 14
click at [128, 199] on input "The strategy might need adjustments to be effective in the new sector." at bounding box center [127, 198] width 14 height 14
radio input "true"
click at [123, 399] on span at bounding box center [127, 479] width 14 height 14
click at [123, 399] on input "What the library pays the students is considered 20% less than what a specialis…" at bounding box center [127, 479] width 14 height 14
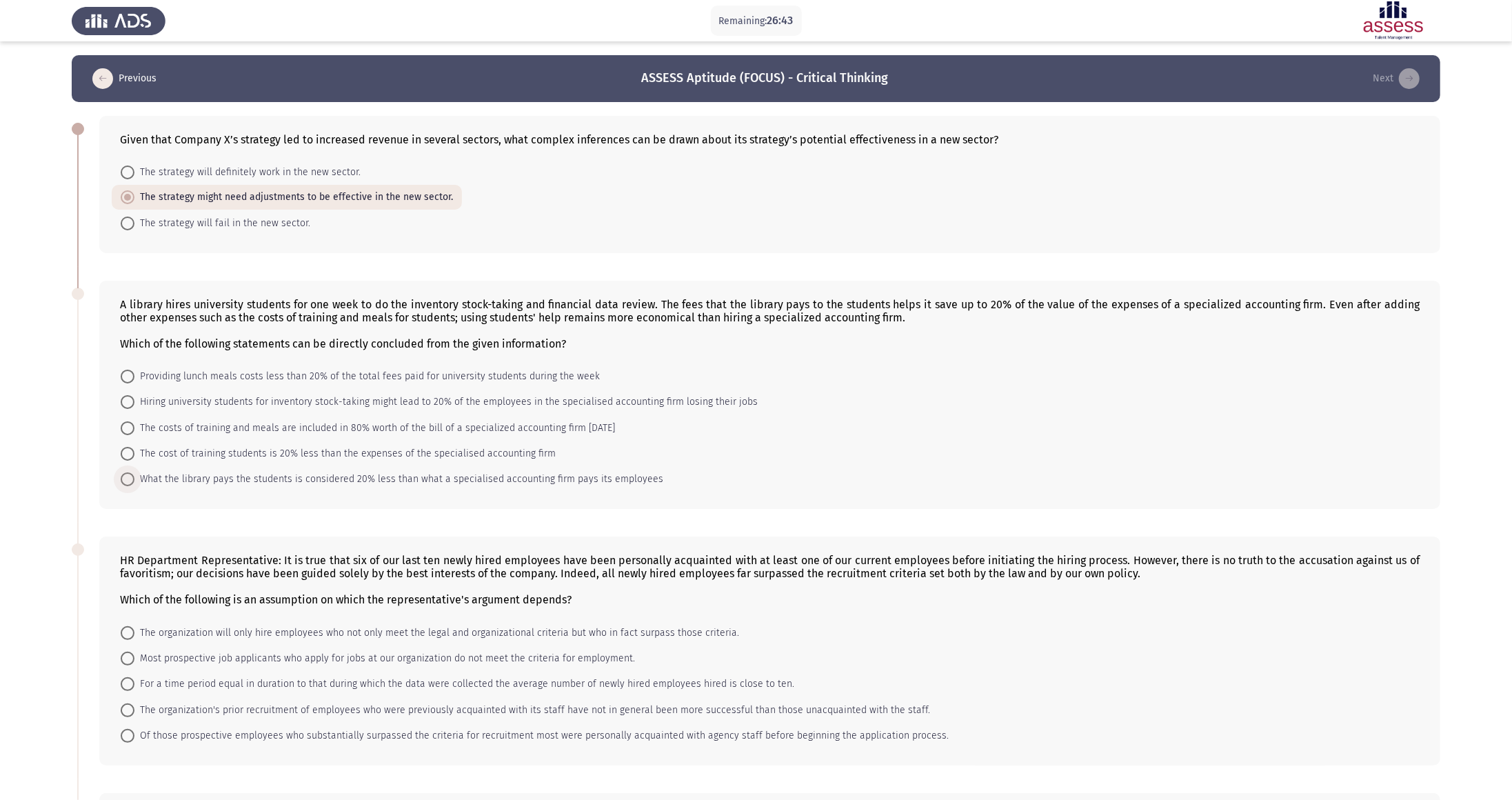
radio input "true"
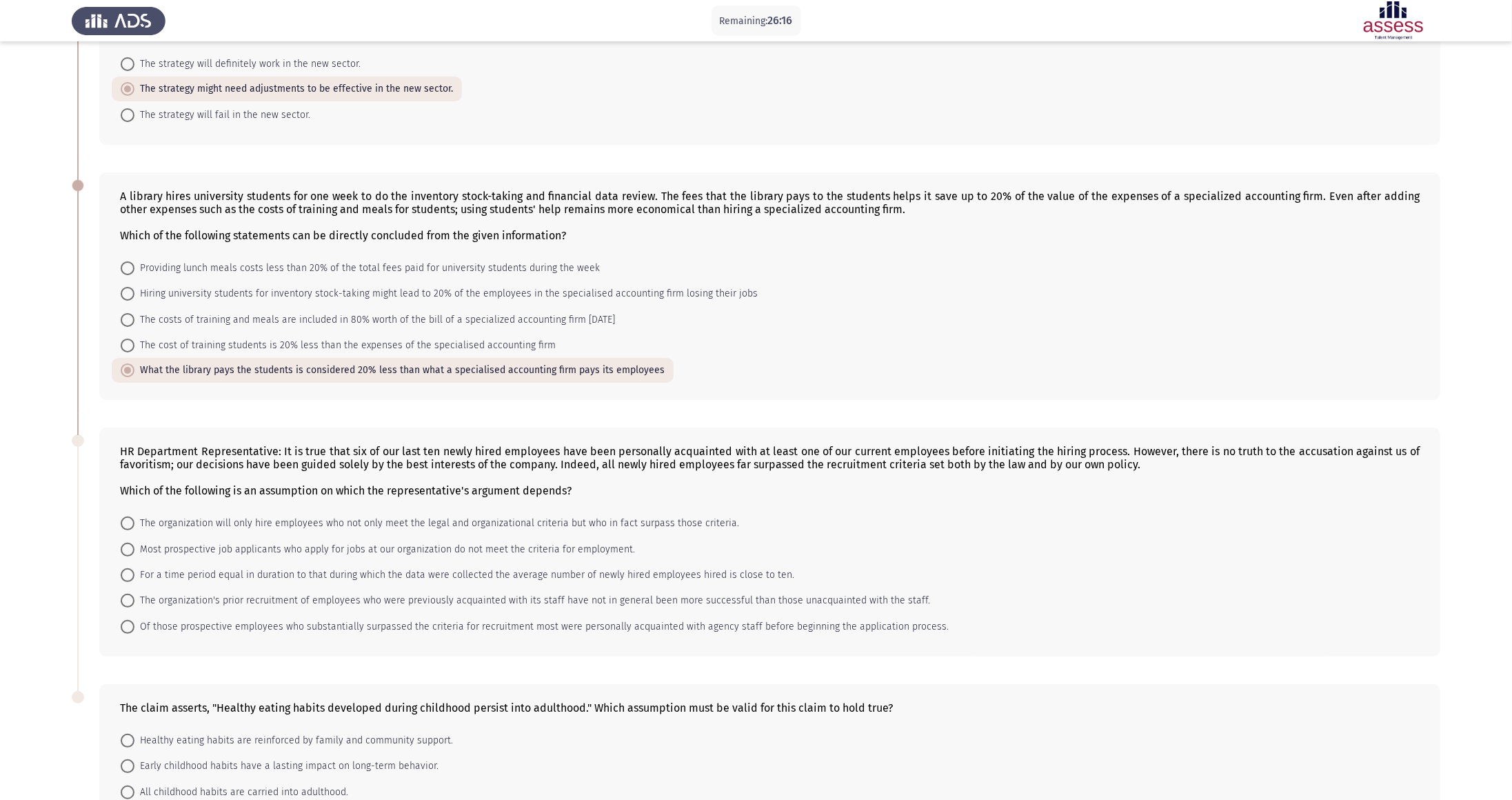
scroll to position [244, 0]
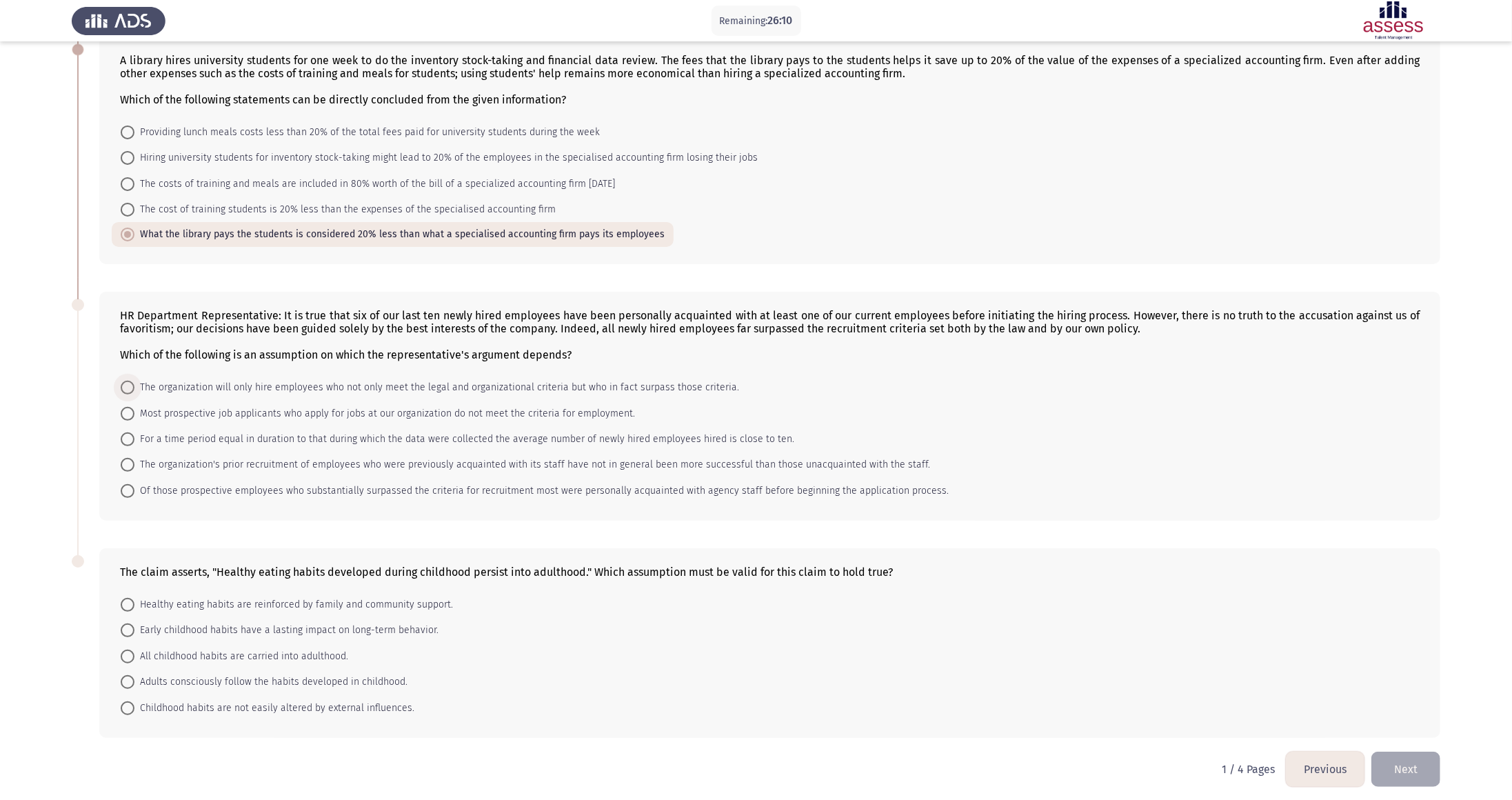
click at [123, 381] on span at bounding box center [127, 387] width 14 height 14
click at [123, 381] on input "The organization will only hire employees who not only meet the legal and organ…" at bounding box center [127, 387] width 14 height 14
radio input "true"
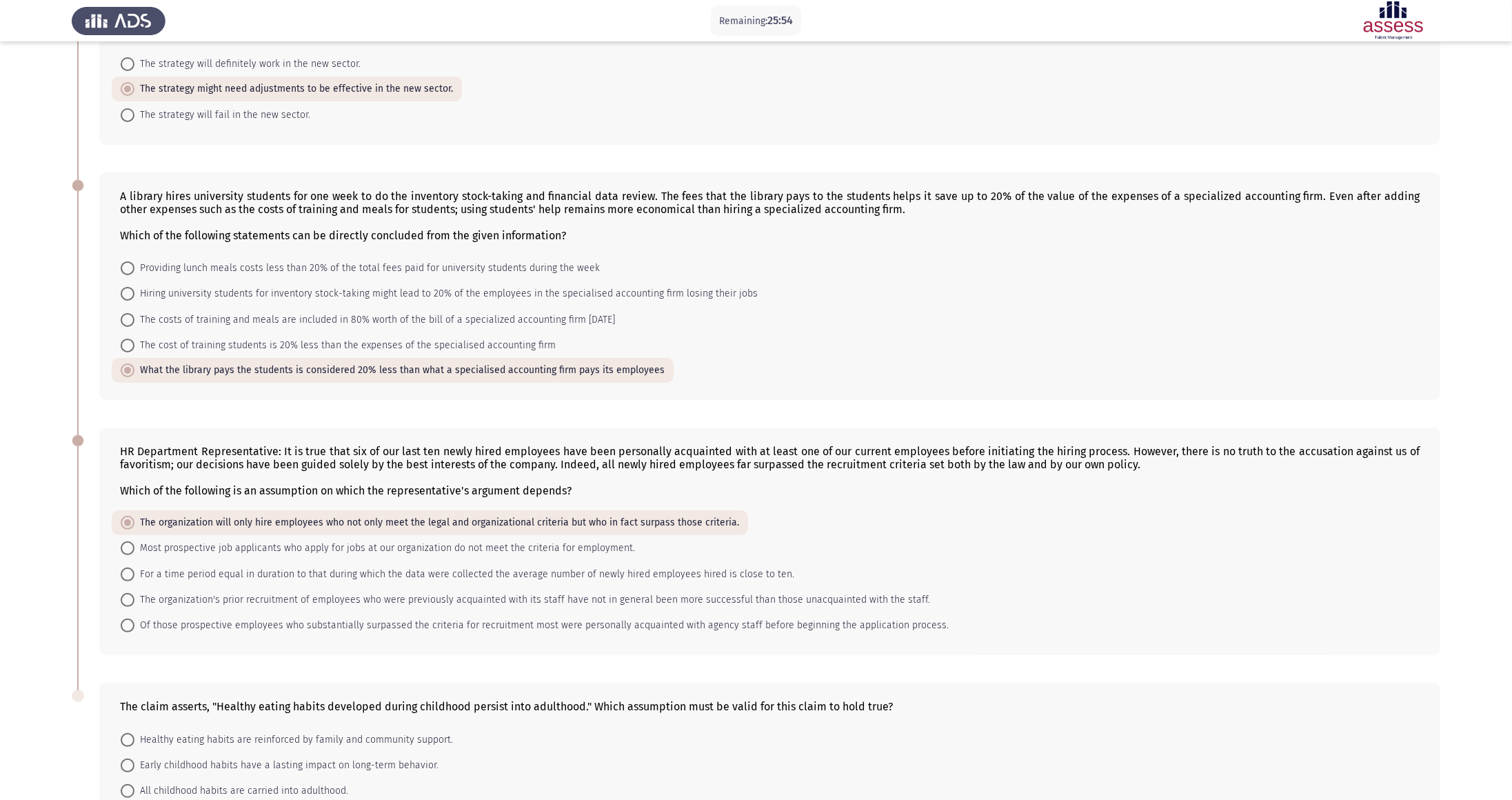
scroll to position [243, 0]
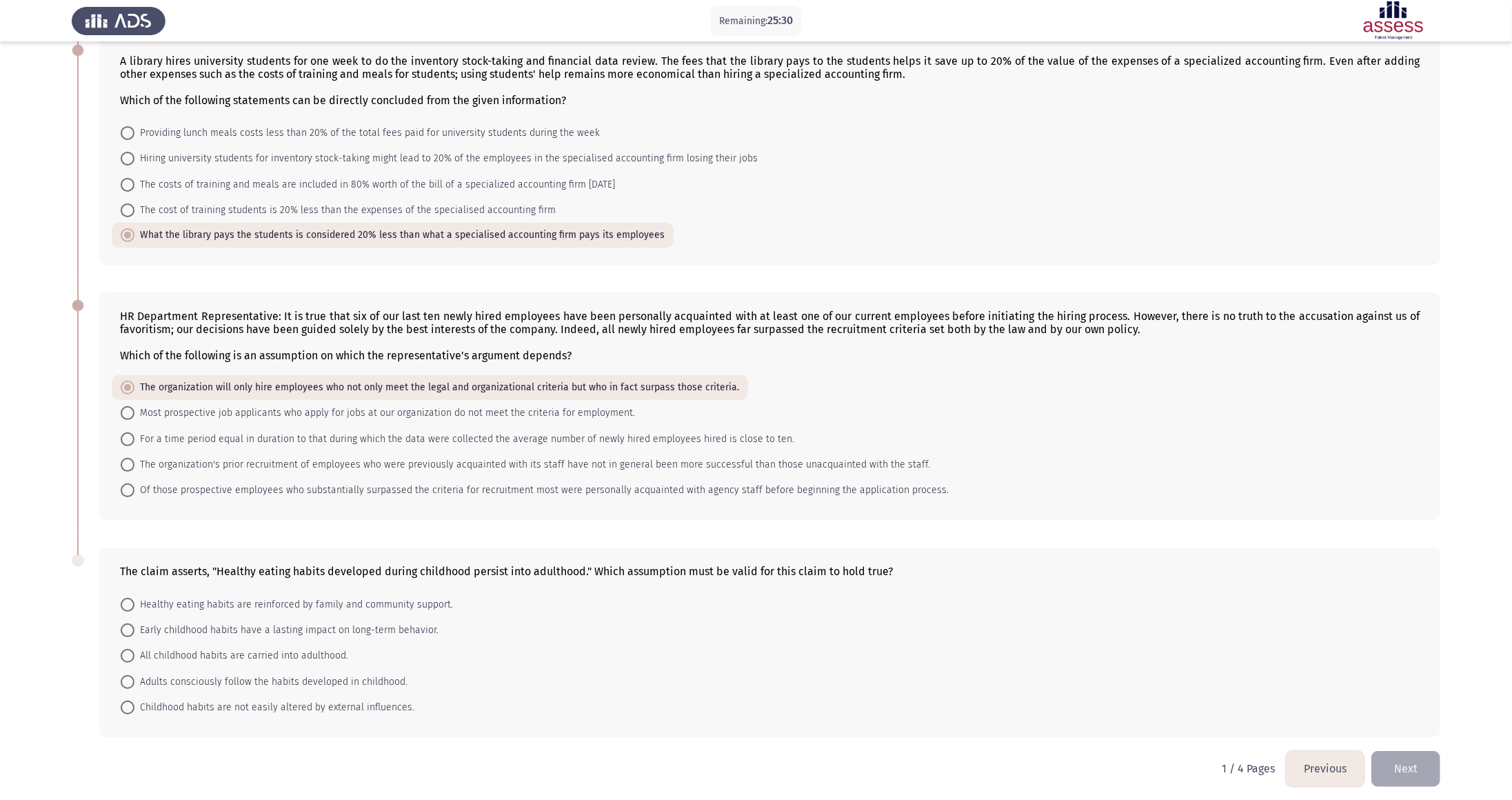
click at [121, 399] on span at bounding box center [127, 630] width 14 height 14
click at [121, 399] on input "Early childhood habits have a lasting impact on long-term behavior." at bounding box center [127, 630] width 14 height 14
radio input "true"
click at [737, 399] on button "Next" at bounding box center [1406, 768] width 69 height 35
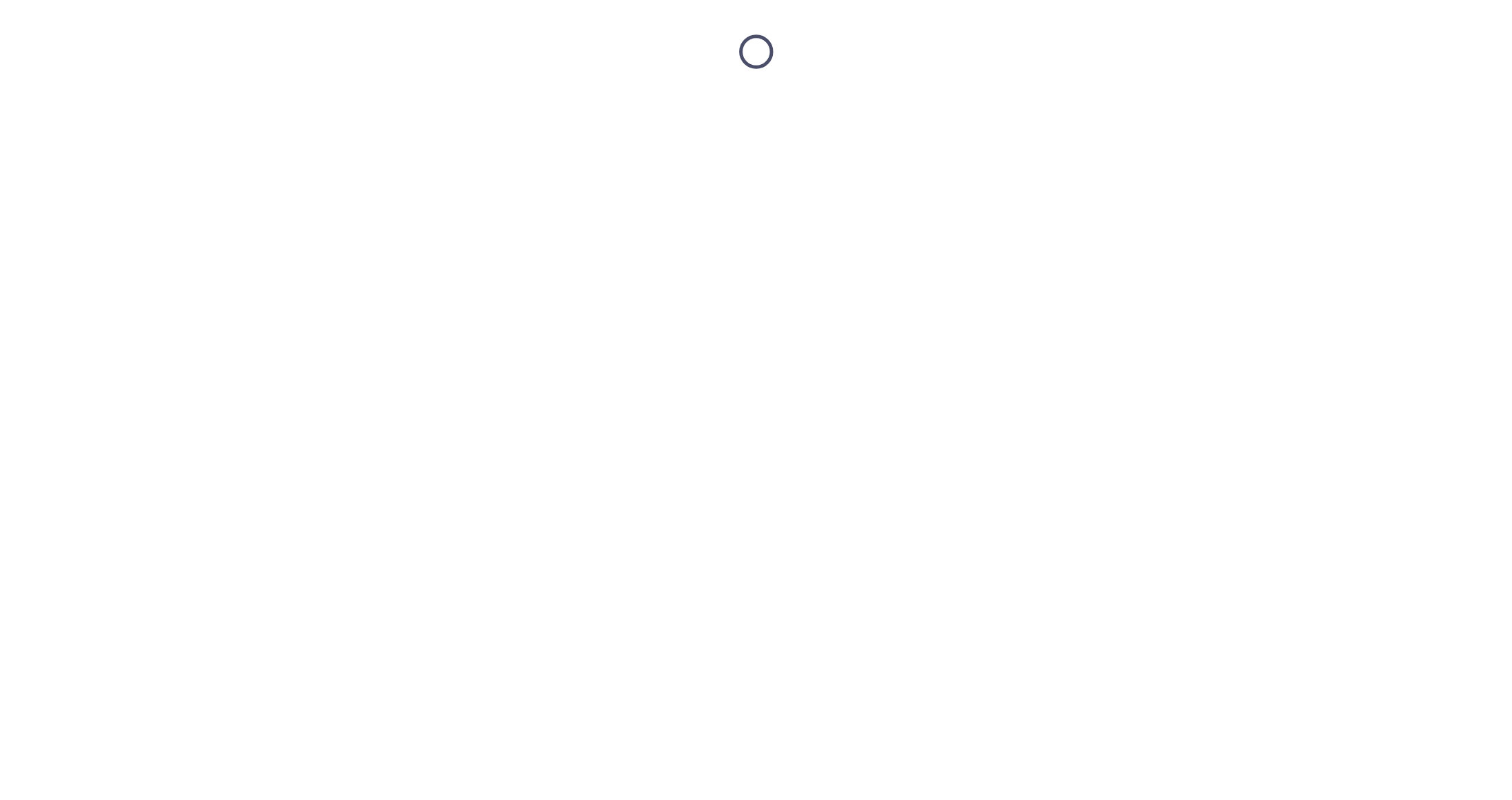
scroll to position [0, 0]
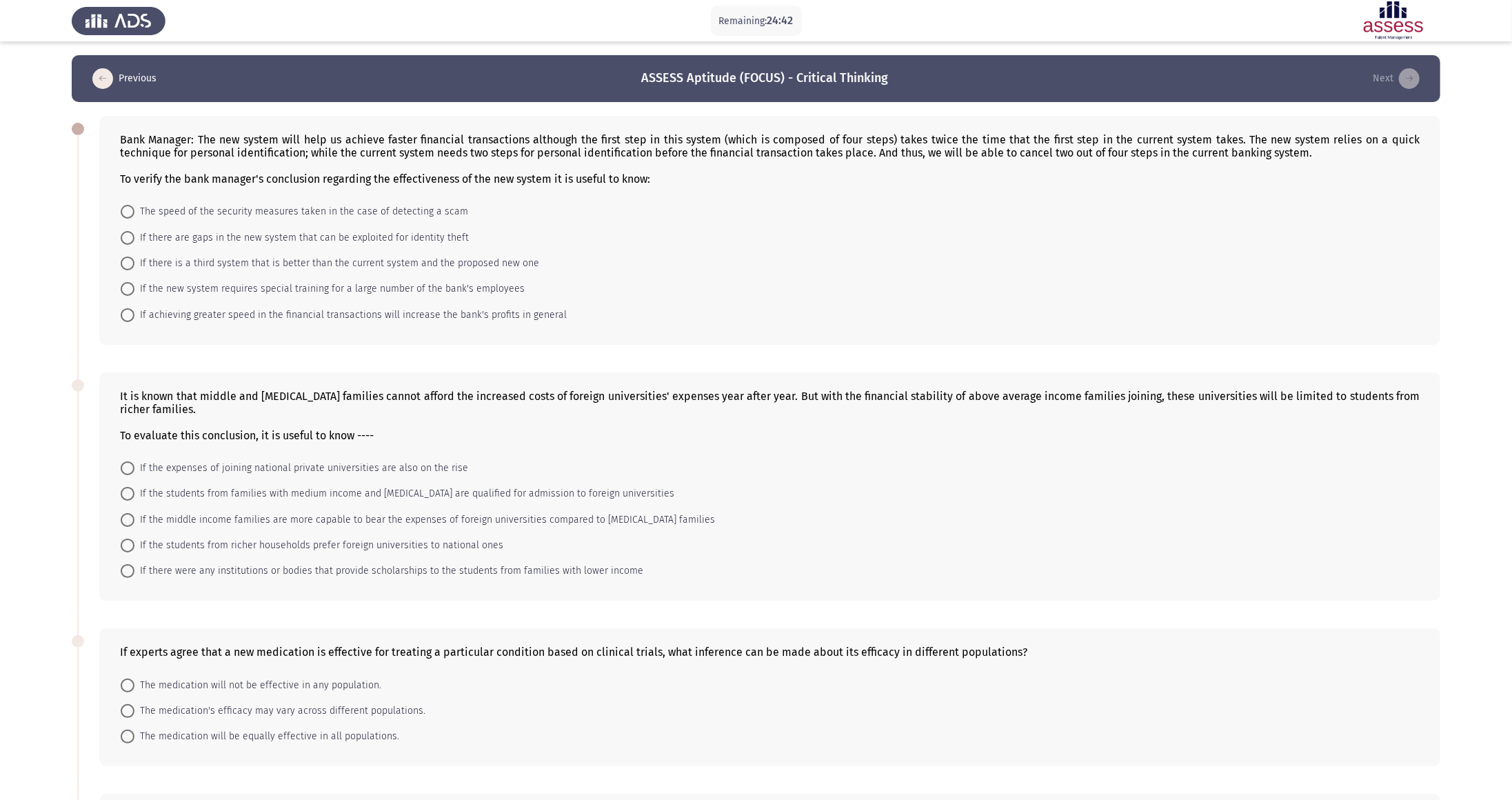
click at [129, 316] on span at bounding box center [127, 315] width 14 height 14
click at [129, 316] on input "If achieving greater speed in the financial transactions will increase the bank…" at bounding box center [127, 315] width 14 height 14
radio input "true"
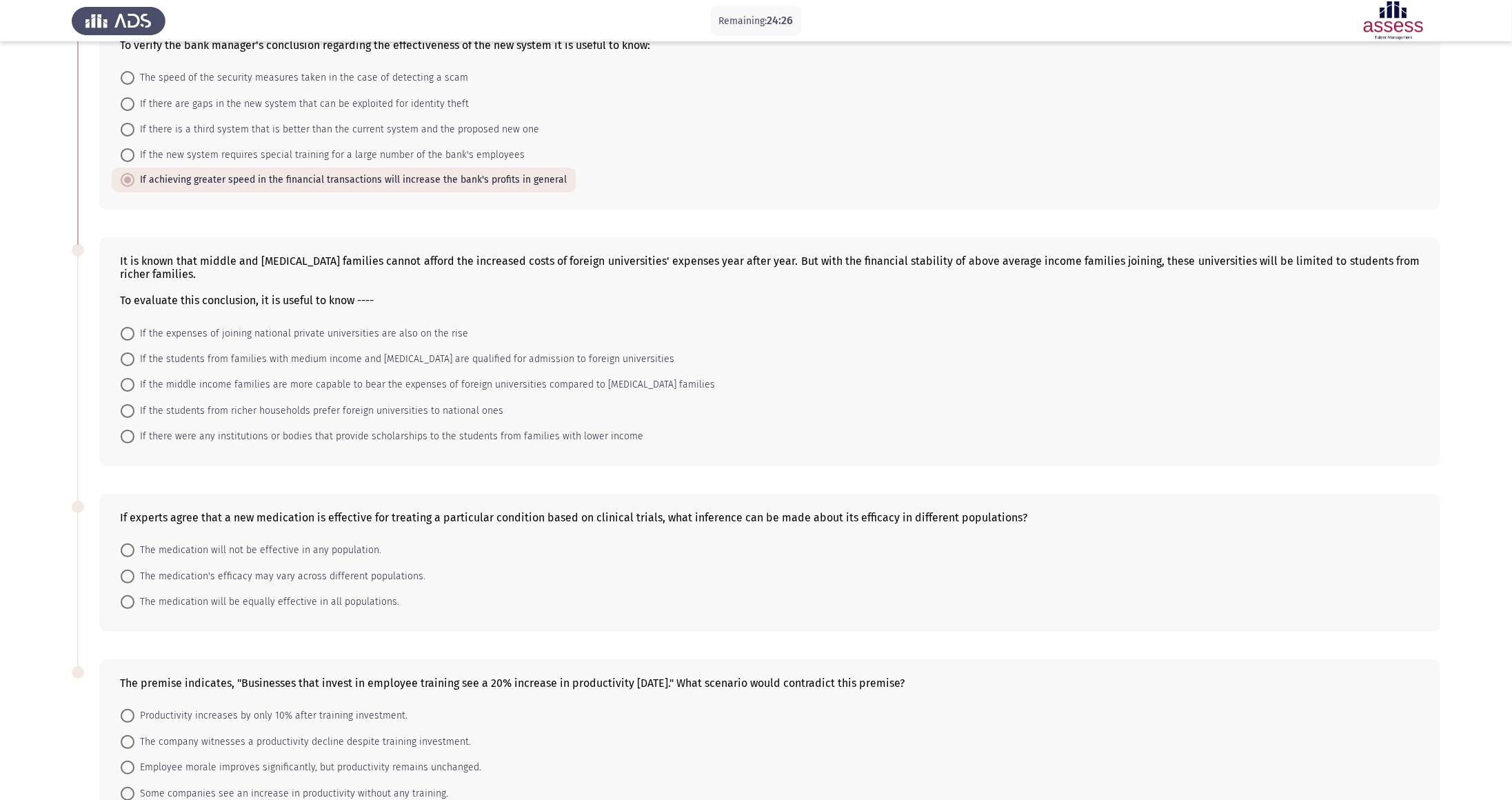
scroll to position [189, 0]
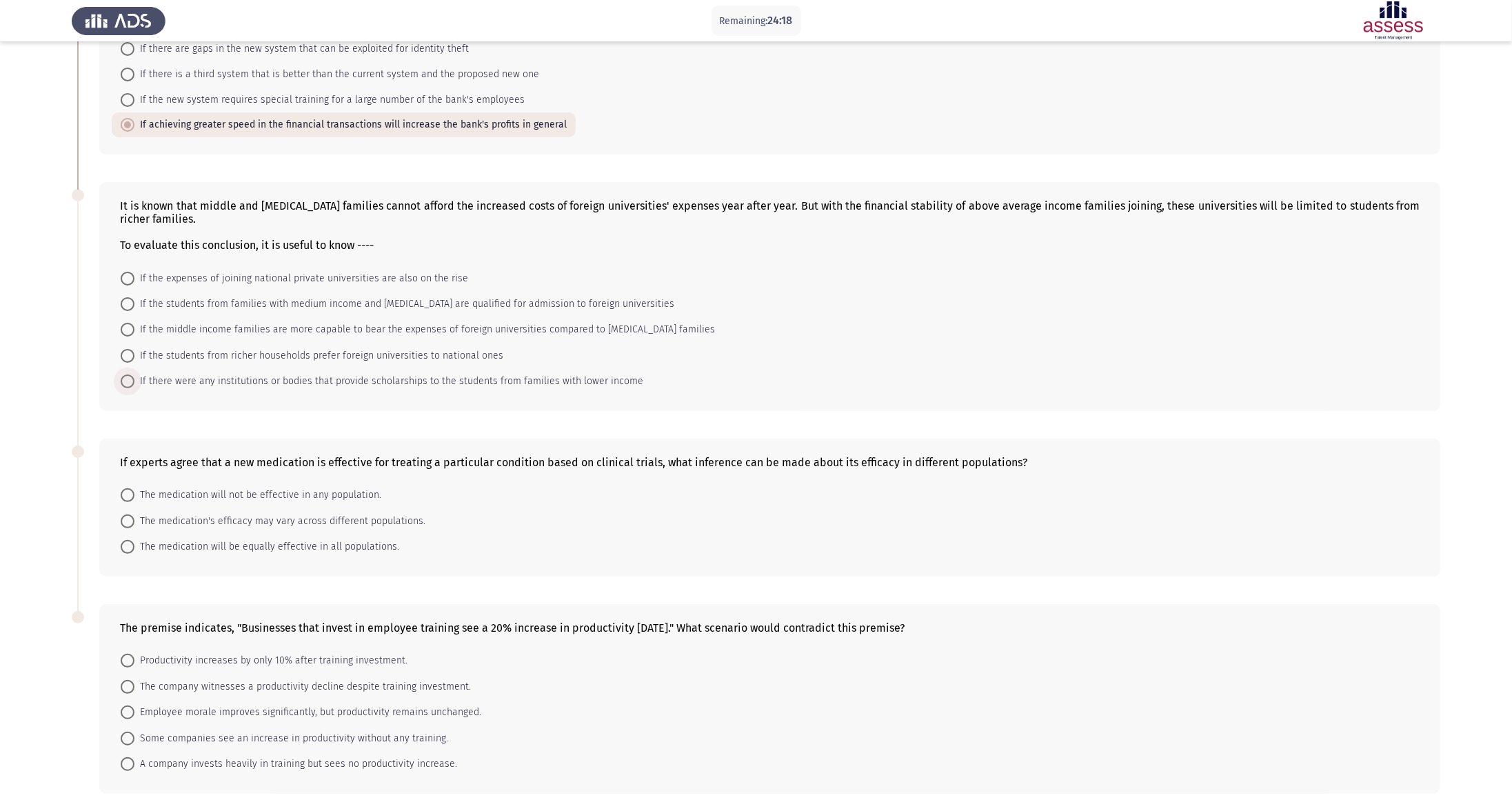
click at [122, 380] on span at bounding box center [127, 381] width 14 height 14
click at [122, 380] on input "If there were any institutions or bodies that provide scholarships to the stude…" at bounding box center [127, 381] width 14 height 14
radio input "true"
click at [135, 399] on span "The medication will be equally effective in all populations." at bounding box center [266, 546] width 265 height 17
click at [134, 399] on input "The medication will be equally effective in all populations." at bounding box center [127, 546] width 14 height 14
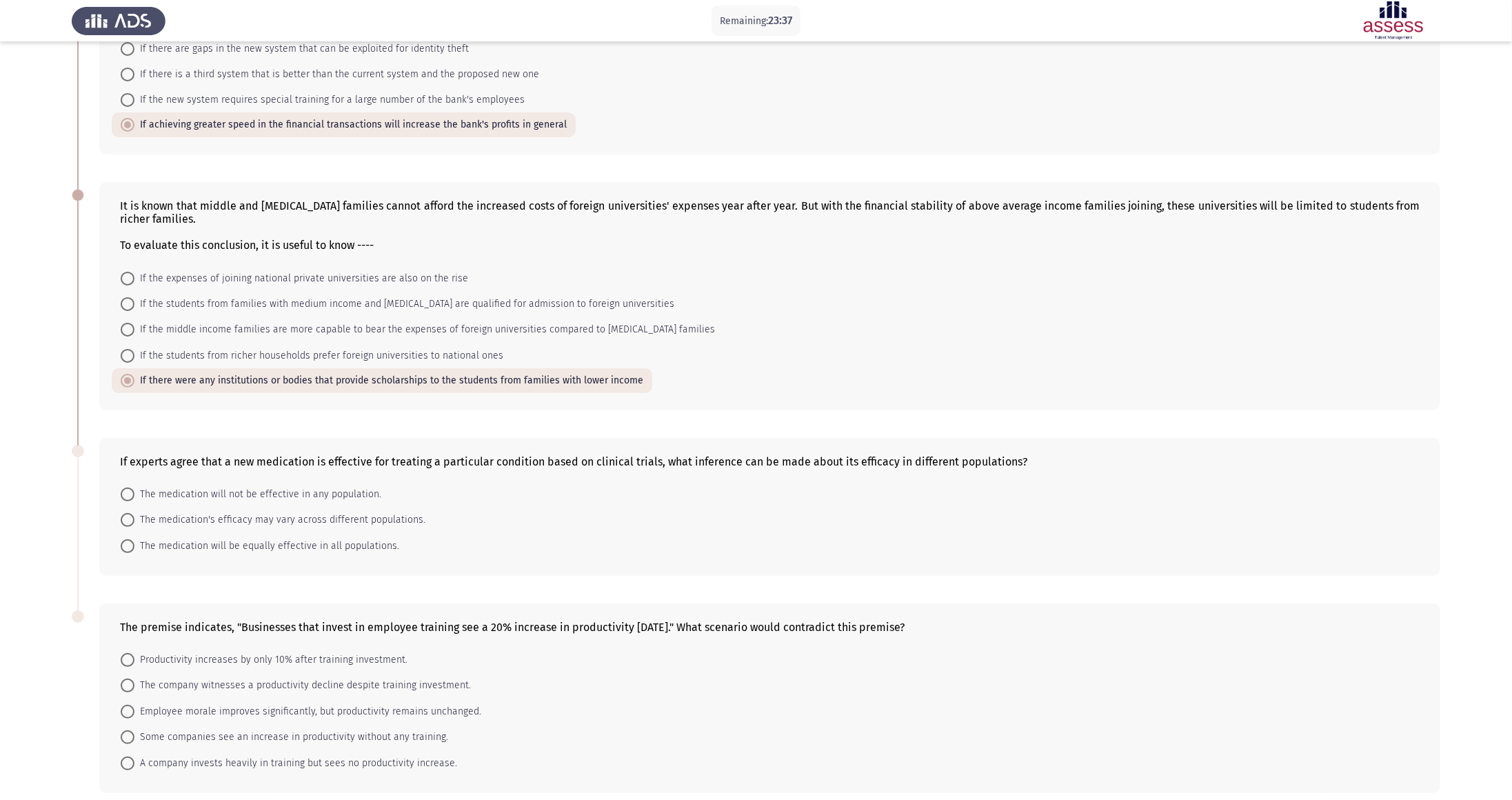
radio input "true"
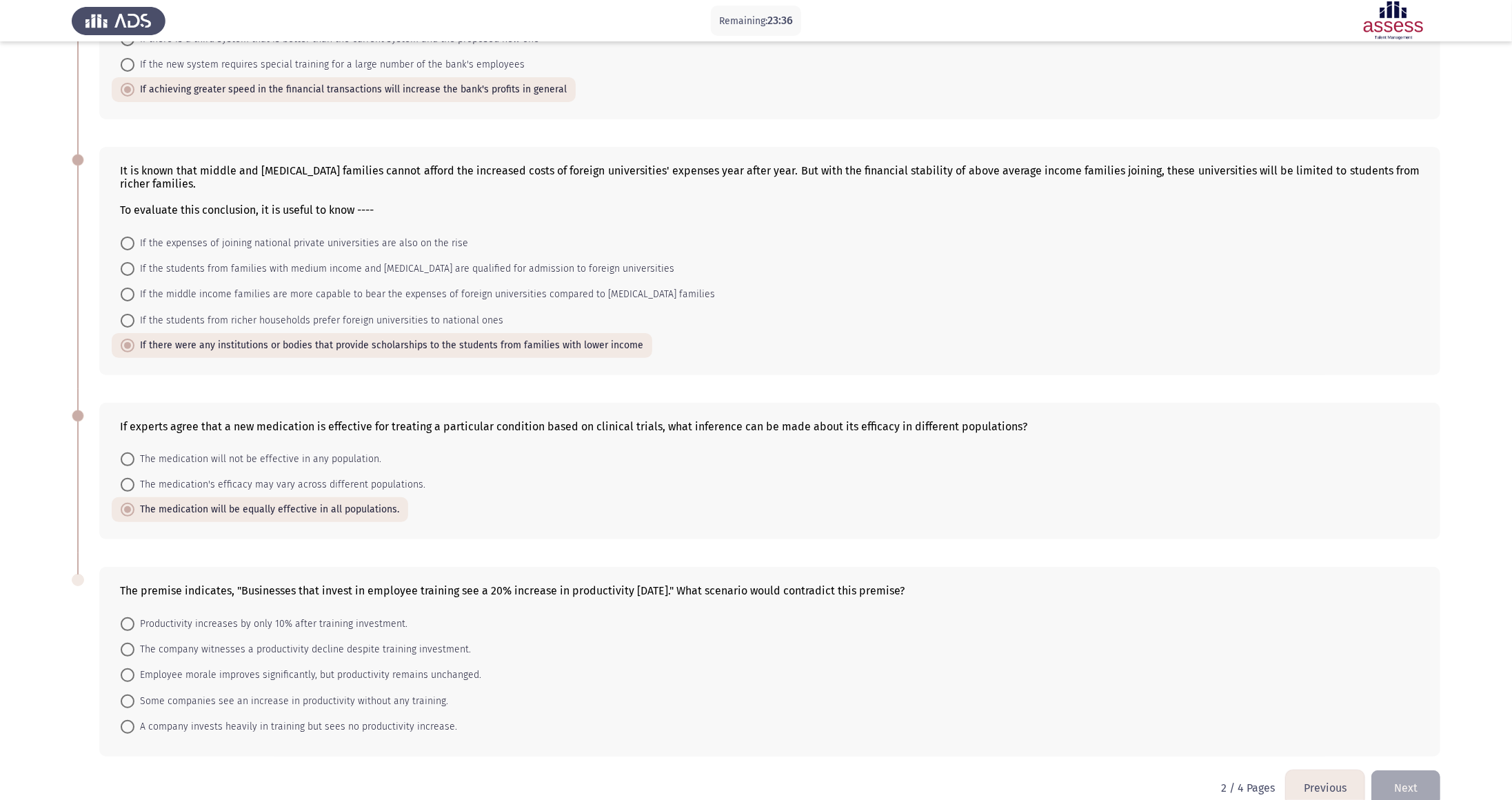
scroll to position [243, 0]
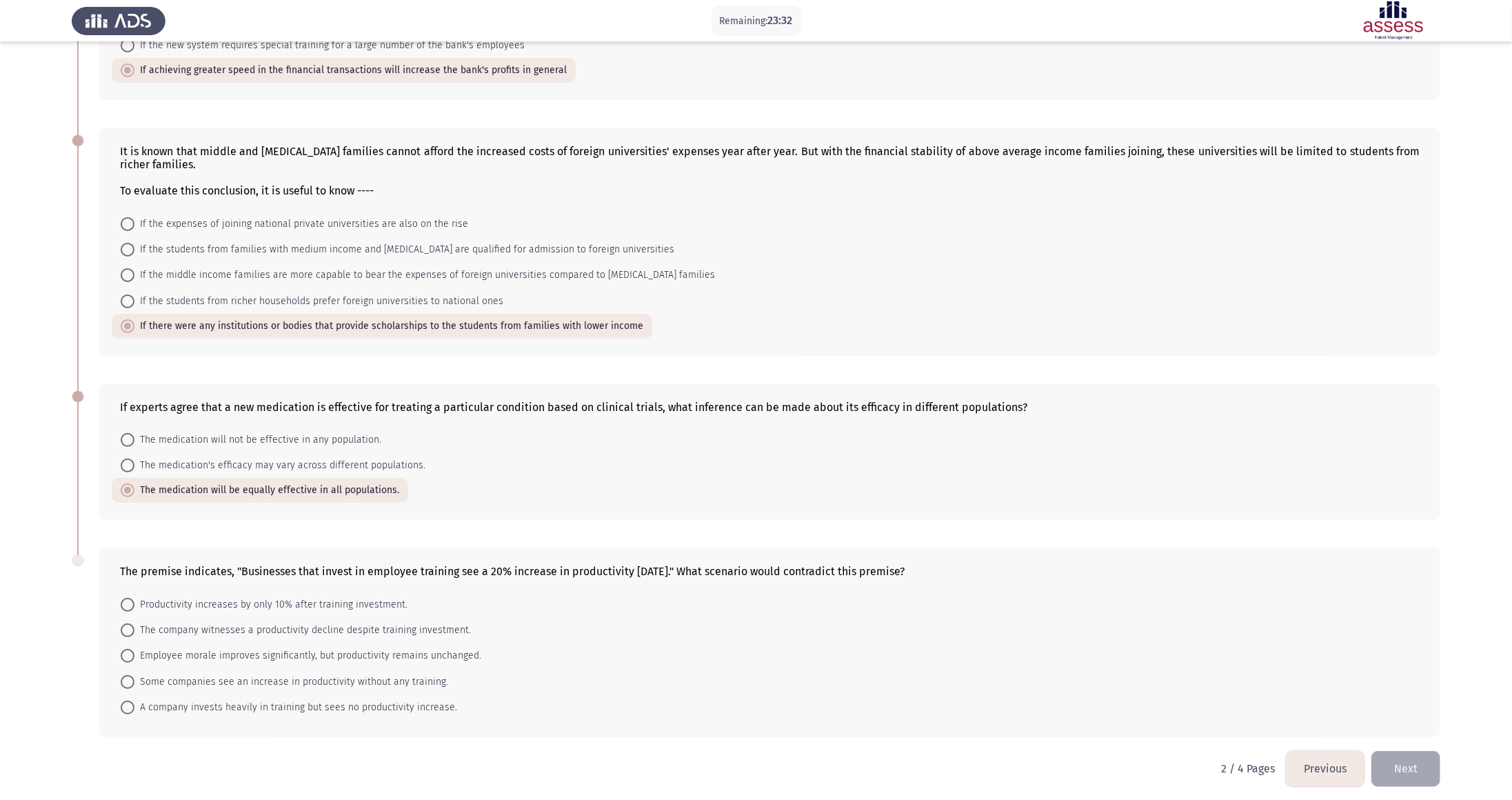
click at [124, 399] on span at bounding box center [127, 630] width 14 height 14
click at [124, 399] on input "The company witnesses a productivity decline despite training investment." at bounding box center [127, 630] width 14 height 14
radio input "true"
click at [395, 399] on div "The premise indicates, "Businesses that invest in employee training see a 20% i…" at bounding box center [770, 642] width 1341 height 188
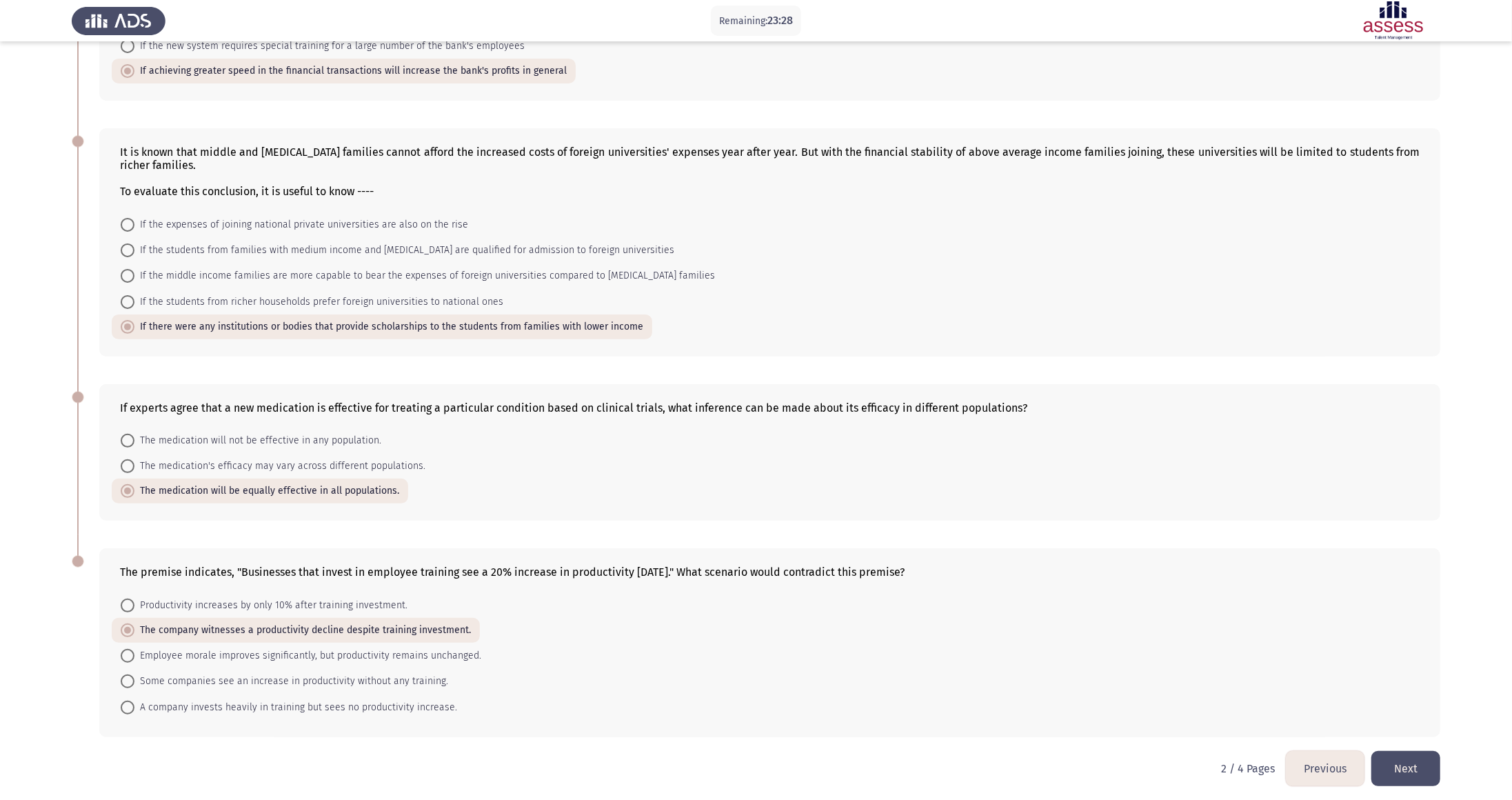
click at [395, 399] on div "The premise indicates, "Businesses that invest in employee training see a 20% i…" at bounding box center [770, 642] width 1341 height 188
click at [737, 399] on button "Next" at bounding box center [1406, 768] width 69 height 35
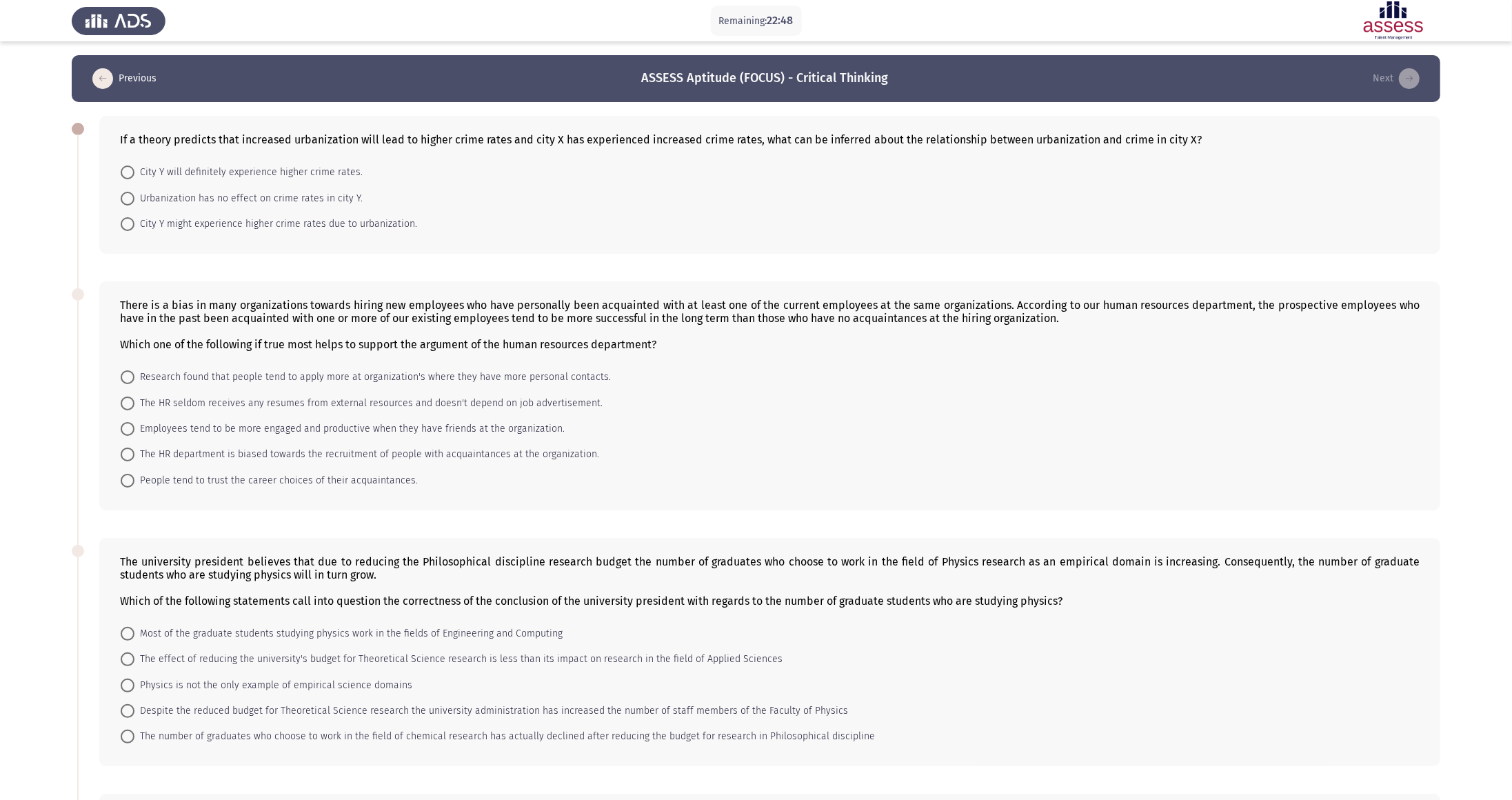
click at [131, 218] on span at bounding box center [127, 224] width 14 height 14
click at [131, 218] on input "City Y might experience higher crime rates due to urbanization." at bounding box center [127, 224] width 14 height 14
radio input "true"
click at [127, 399] on span at bounding box center [127, 428] width 14 height 14
click at [127, 399] on input "Employees tend to be more engaged and productive when they have friends at the …" at bounding box center [127, 428] width 14 height 14
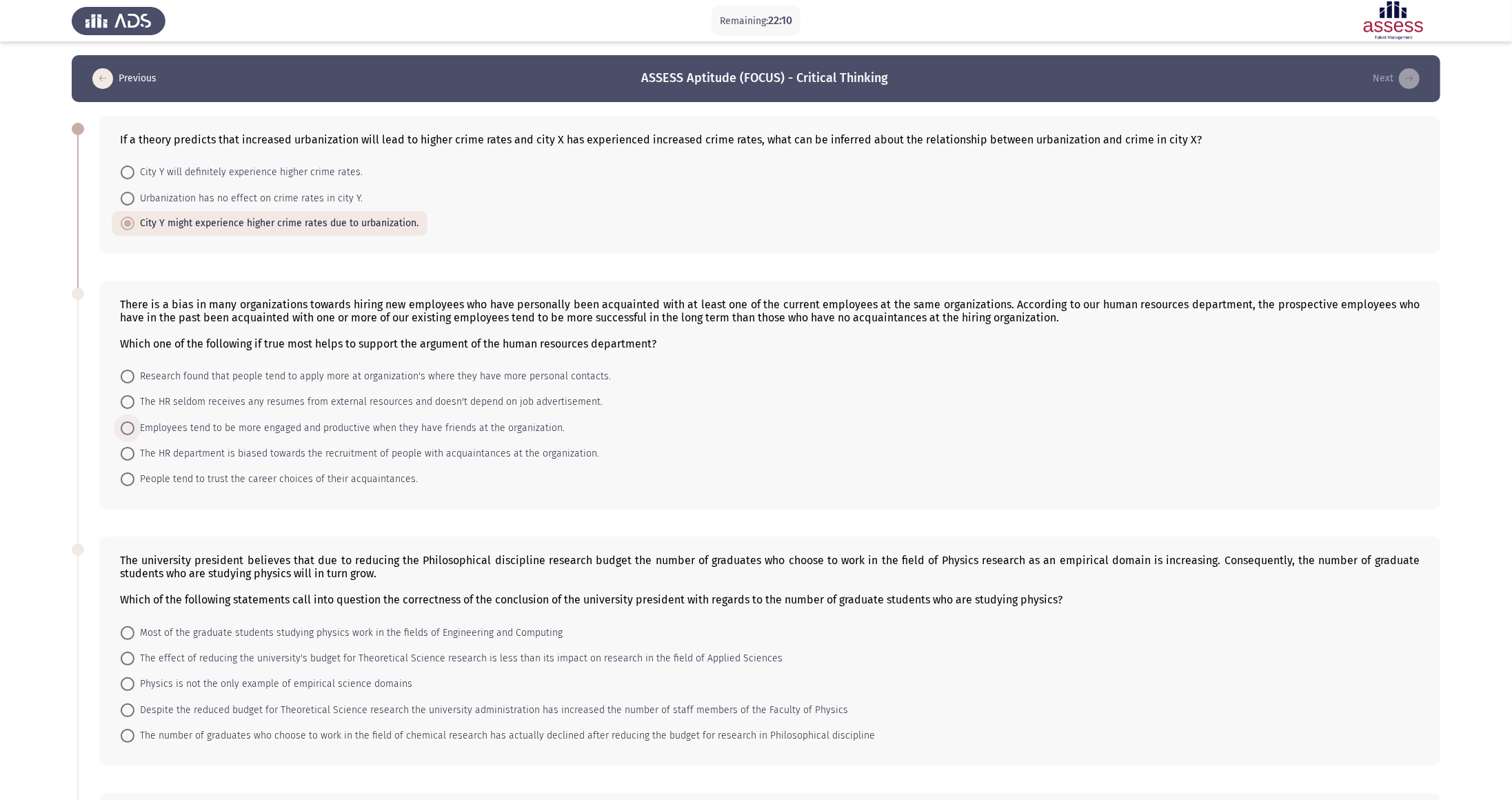
radio input "true"
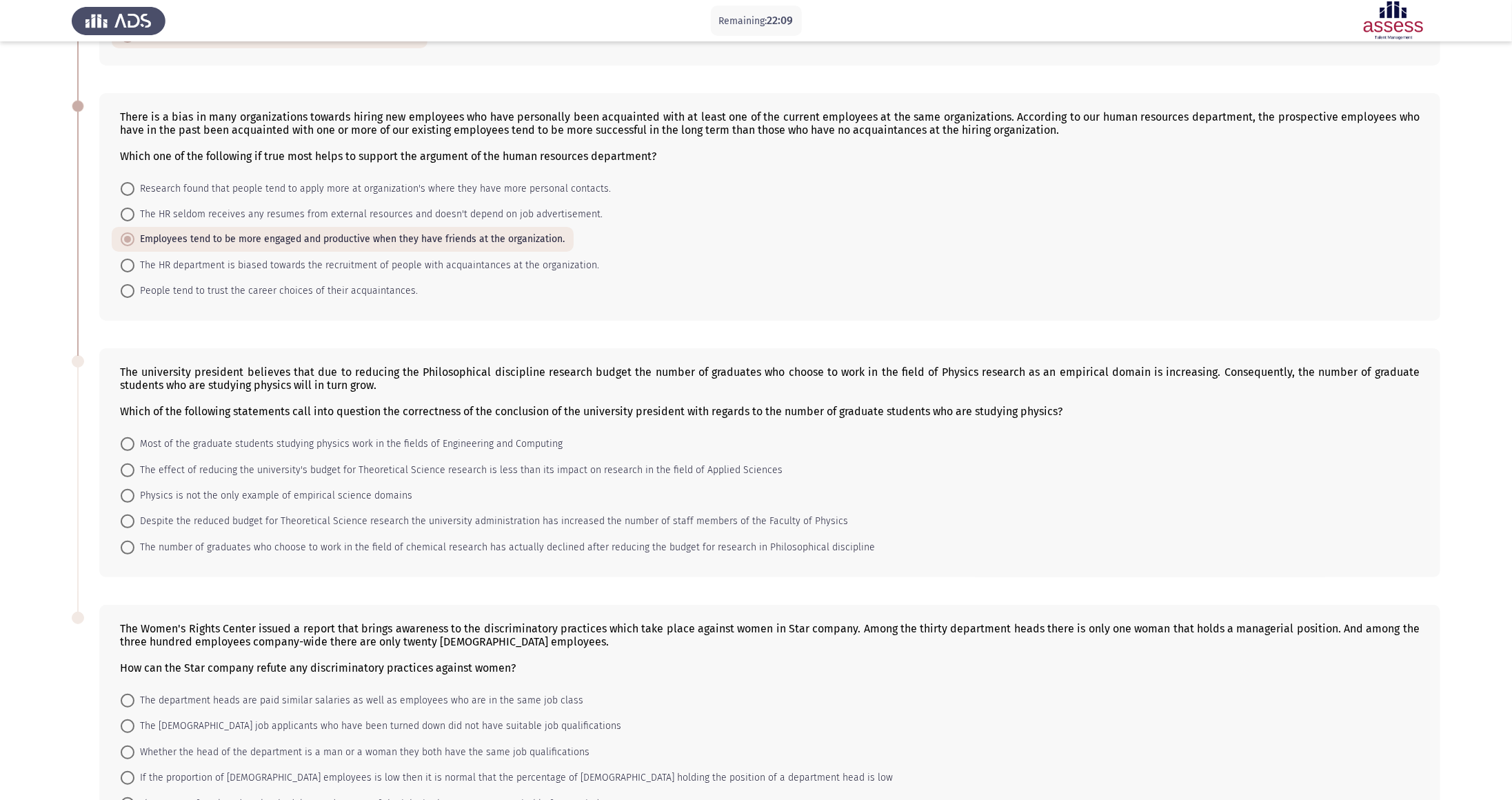
scroll to position [283, 0]
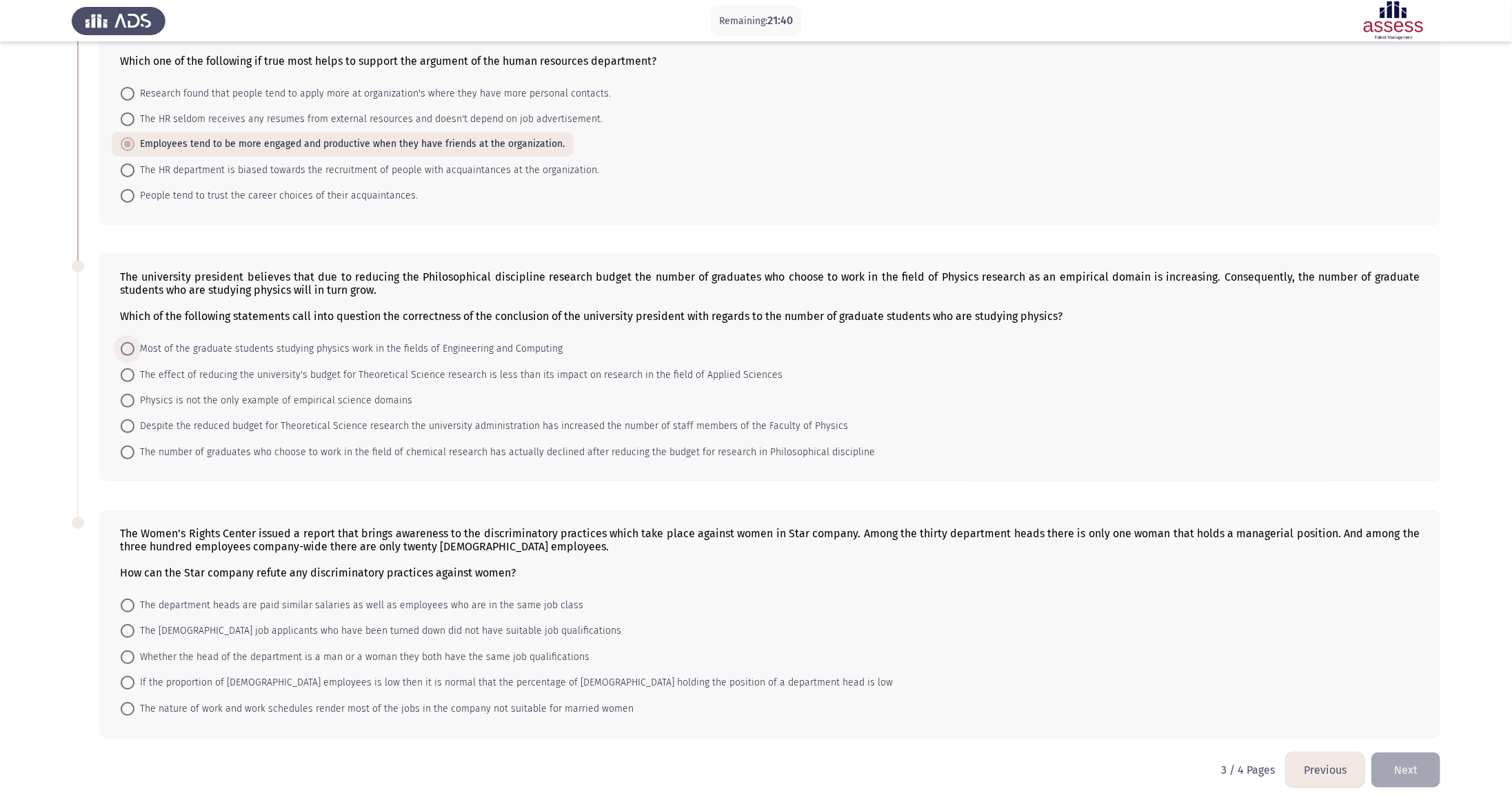
click at [121, 346] on span at bounding box center [127, 348] width 14 height 14
click at [121, 346] on input "Most of the graduate students studying physics work in the fields of Engineerin…" at bounding box center [127, 348] width 14 height 14
radio input "true"
click at [117, 399] on mat-radio-button "The number of graduates who choose to work in the field of chemical research ha…" at bounding box center [498, 452] width 773 height 26
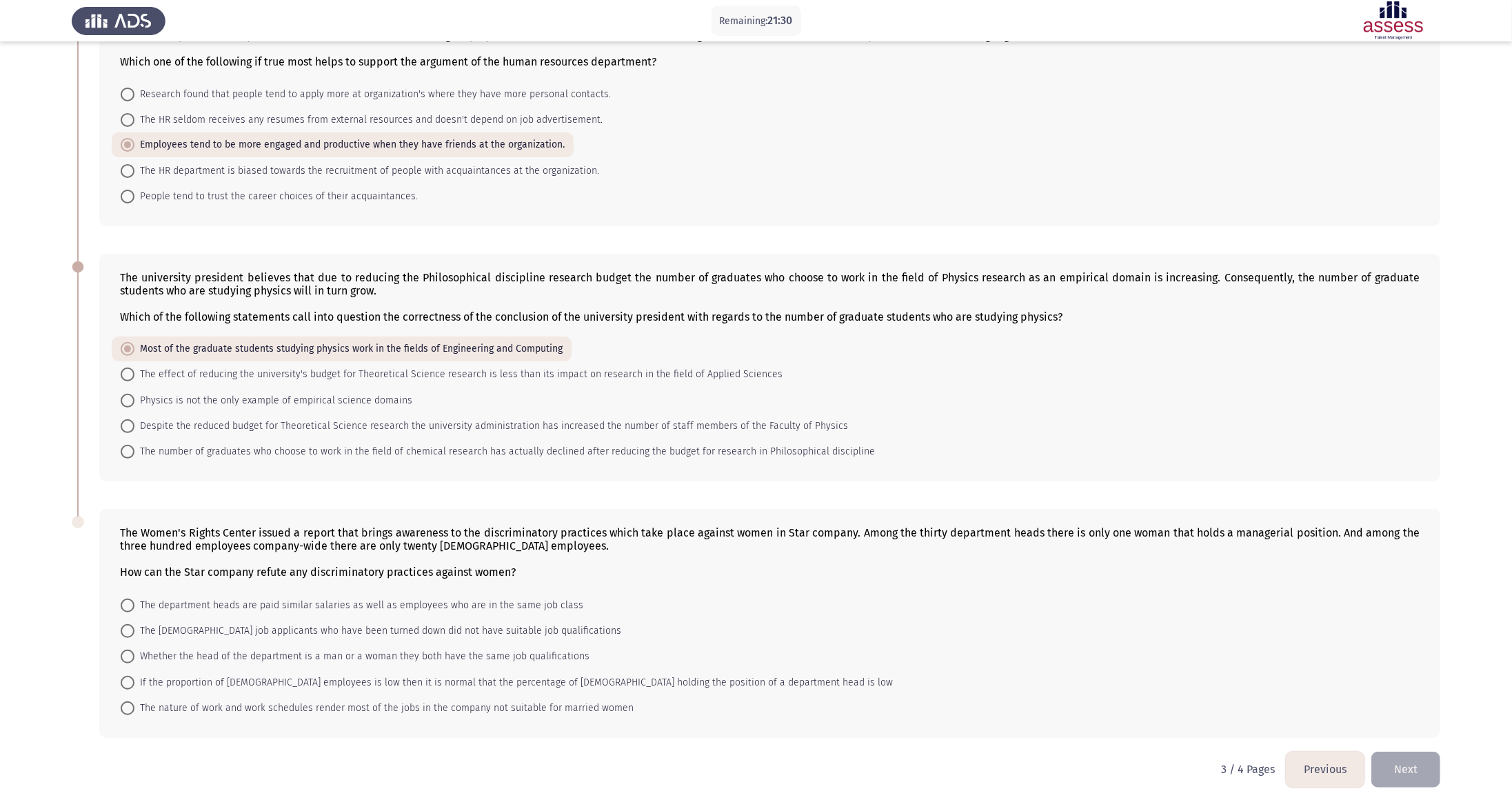
click at [134, 399] on span at bounding box center [127, 451] width 14 height 14
click at [134, 399] on input "The number of graduates who choose to work in the field of chemical research ha…" at bounding box center [127, 451] width 14 height 14
radio input "true"
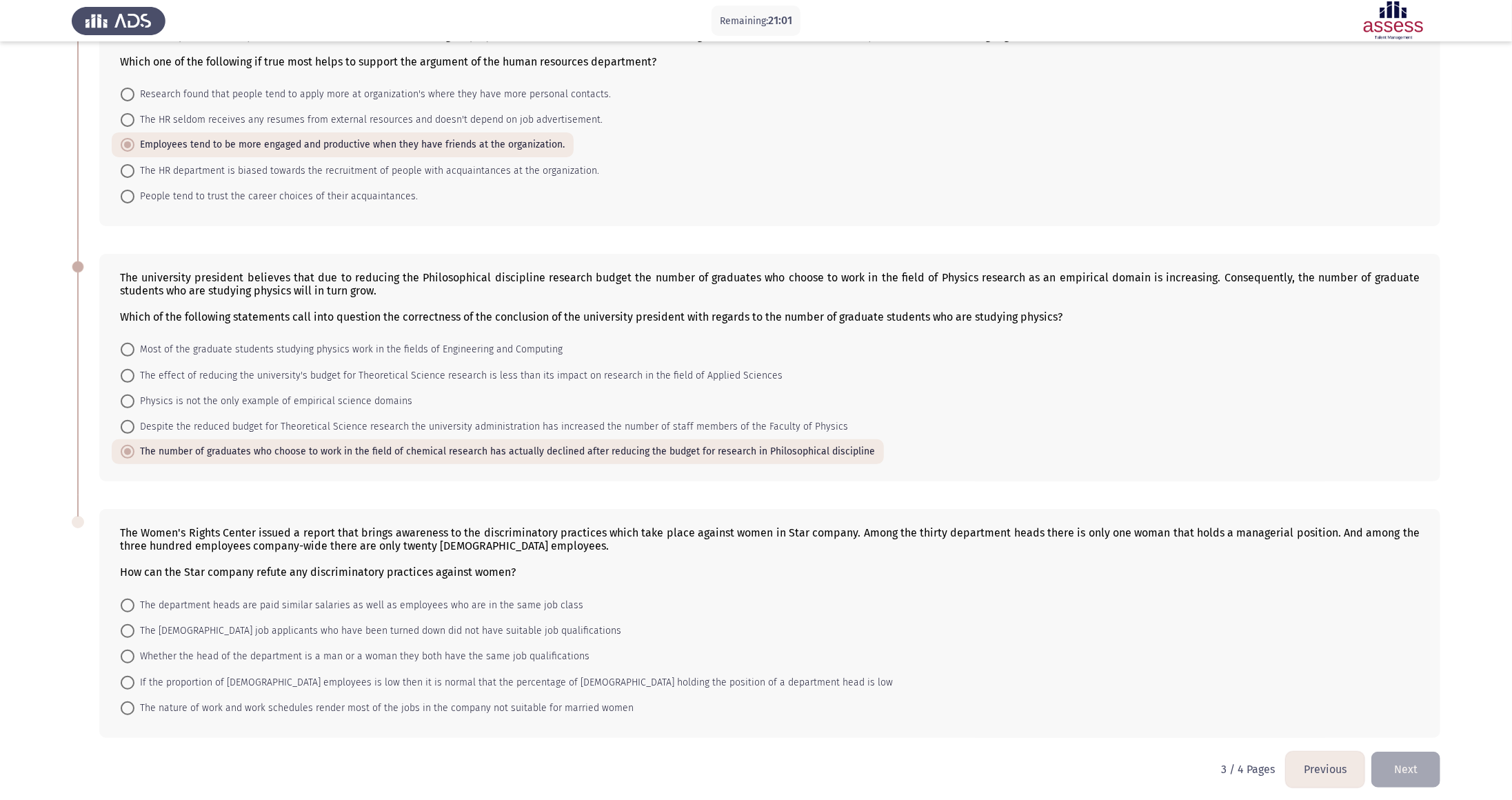
click at [130, 399] on span at bounding box center [127, 631] width 14 height 14
click at [130, 399] on input "The [DEMOGRAPHIC_DATA] job applicants who have been turned down did not have su…" at bounding box center [127, 631] width 14 height 14
radio input "true"
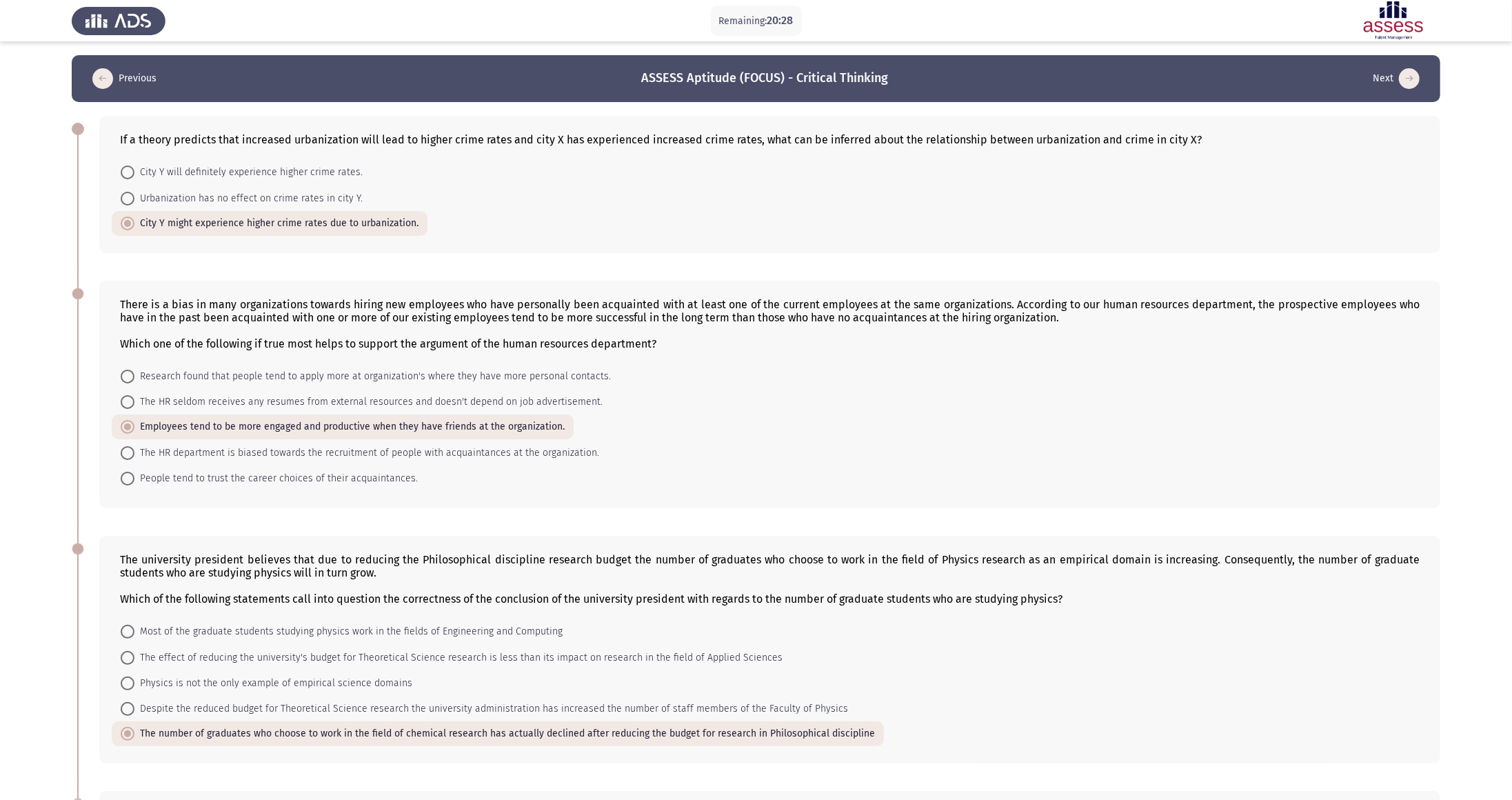
scroll to position [282, 0]
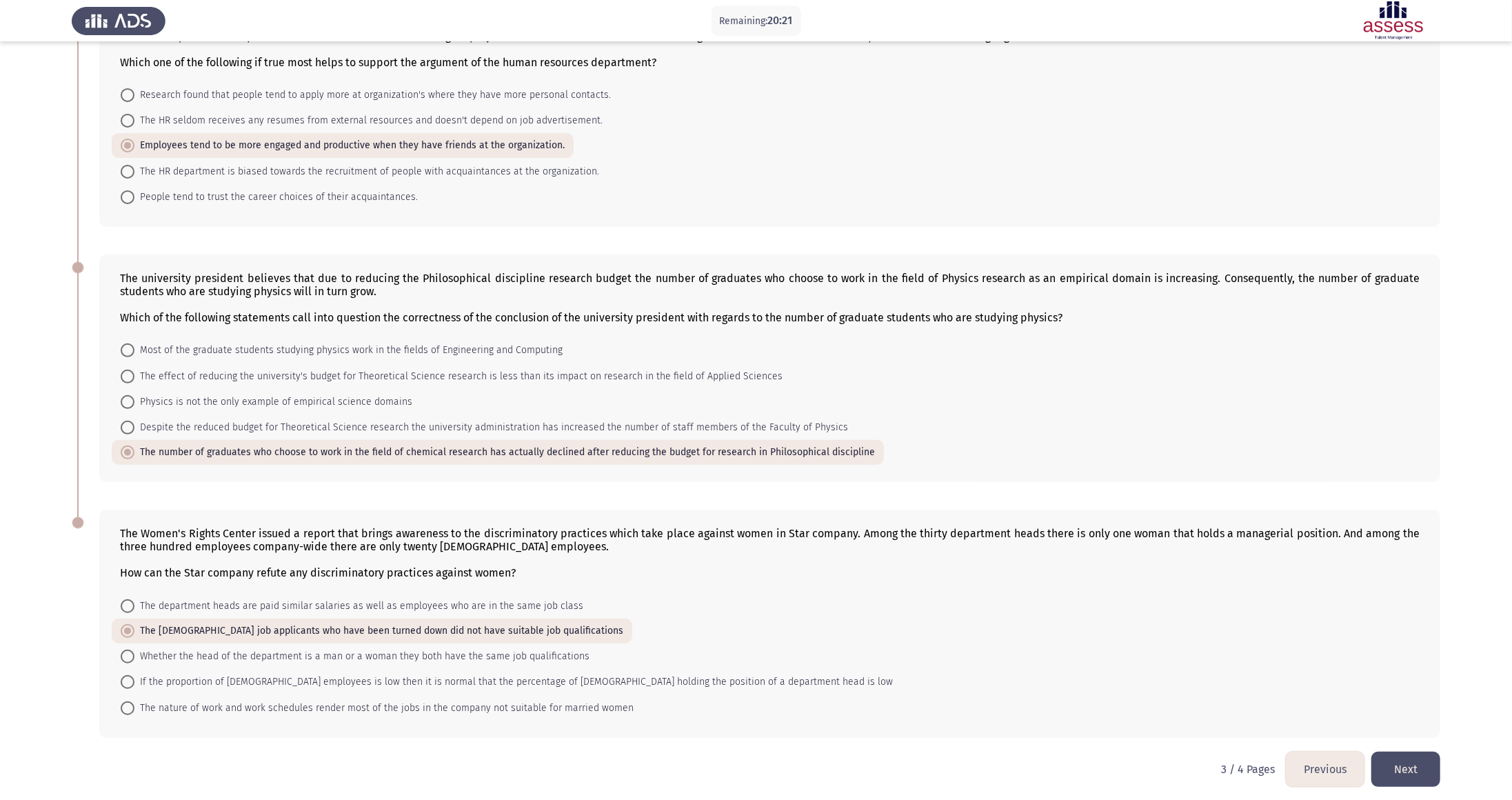
click at [737, 399] on button "Next" at bounding box center [1406, 769] width 69 height 35
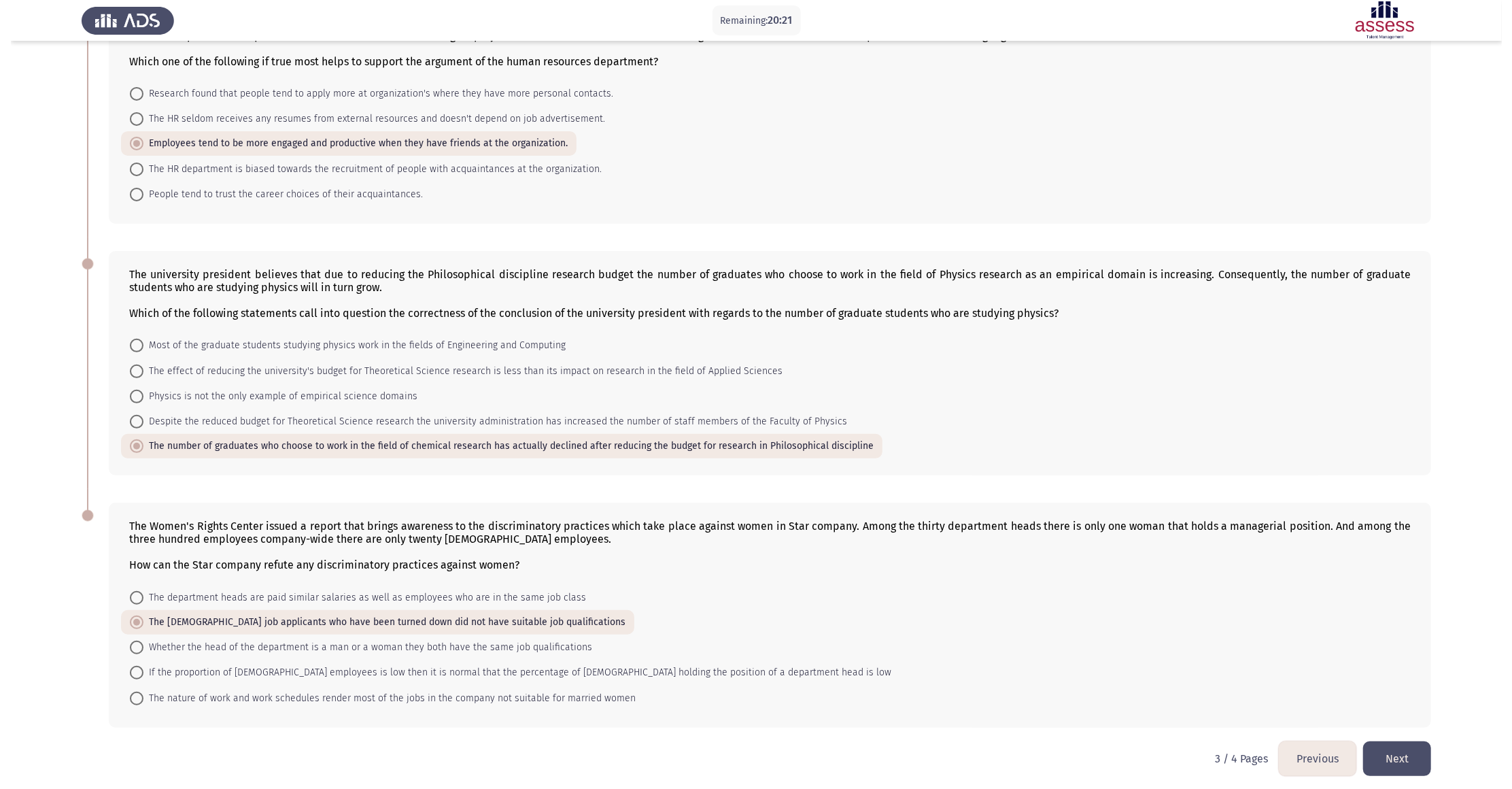
scroll to position [0, 0]
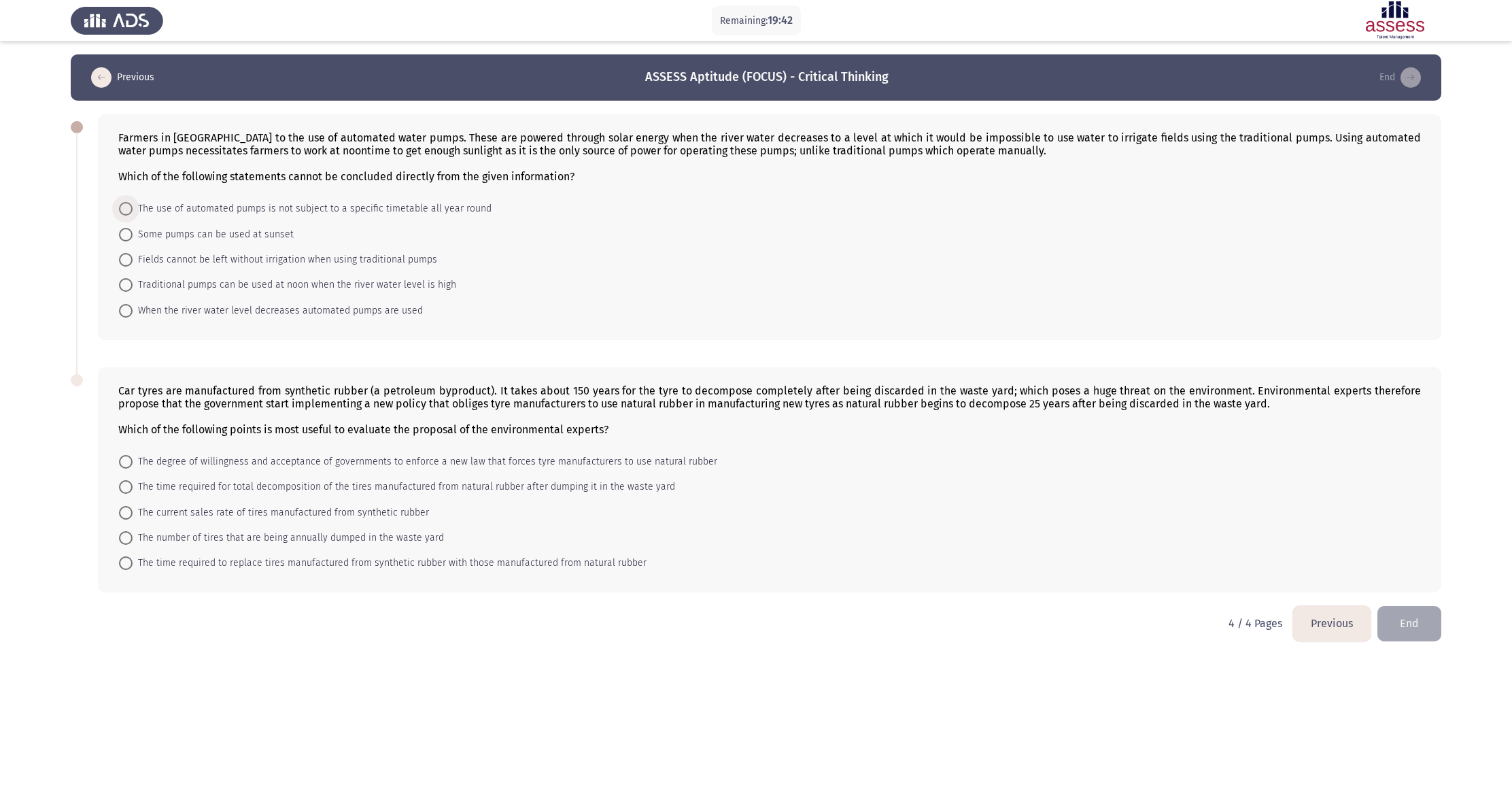
click at [134, 204] on span "The use of automated pumps is not subject to a specific timetable all year round" at bounding box center [311, 208] width 359 height 16
click at [132, 204] on input "The use of automated pumps is not subject to a specific timetable all year round" at bounding box center [125, 208] width 13 height 13
radio input "true"
click at [123, 394] on span at bounding box center [125, 562] width 13 height 13
click at [123, 394] on input "The time required to replace tires manufactured from synthetic rubber with thos…" at bounding box center [125, 562] width 13 height 13
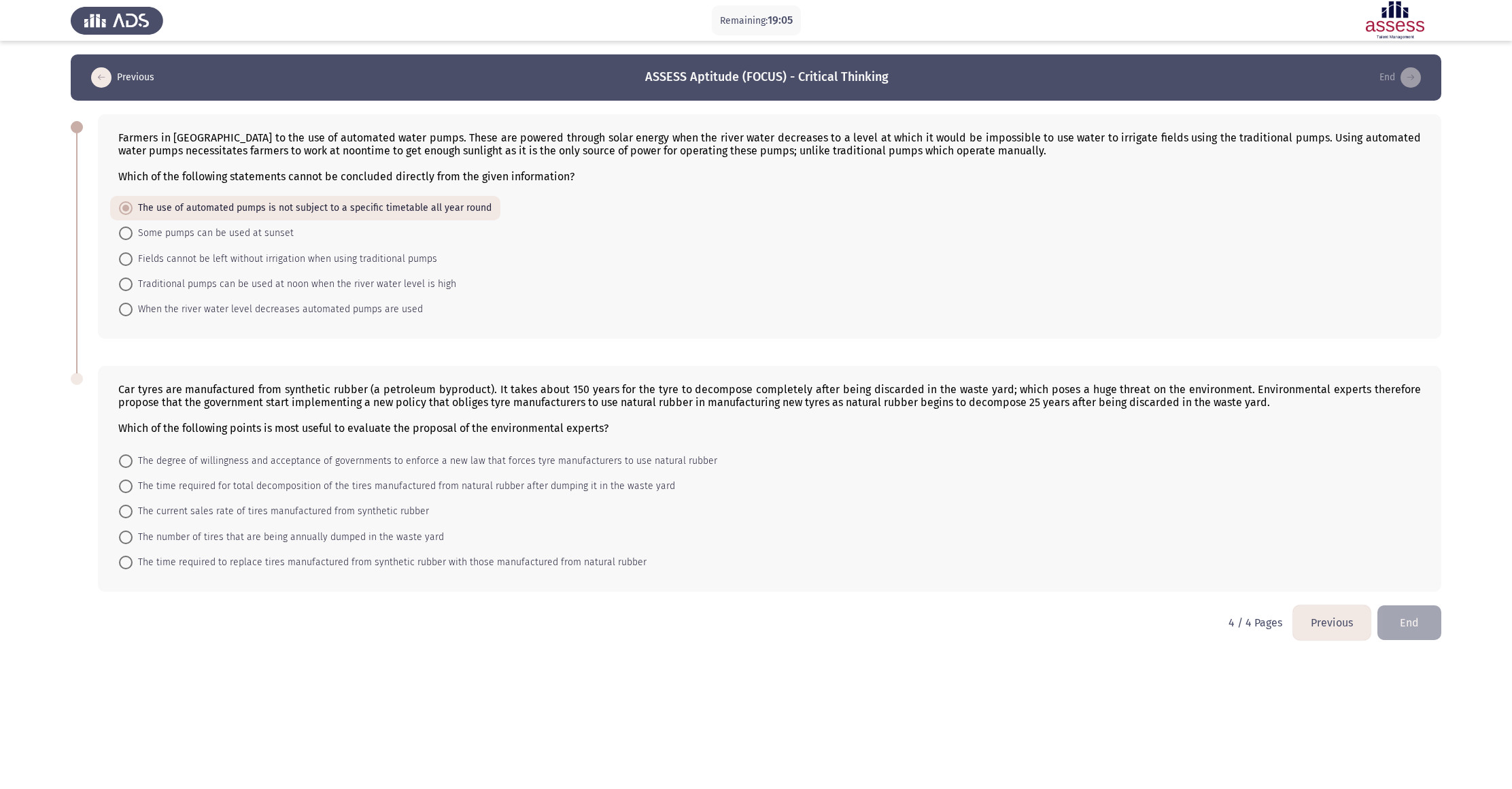
radio input "true"
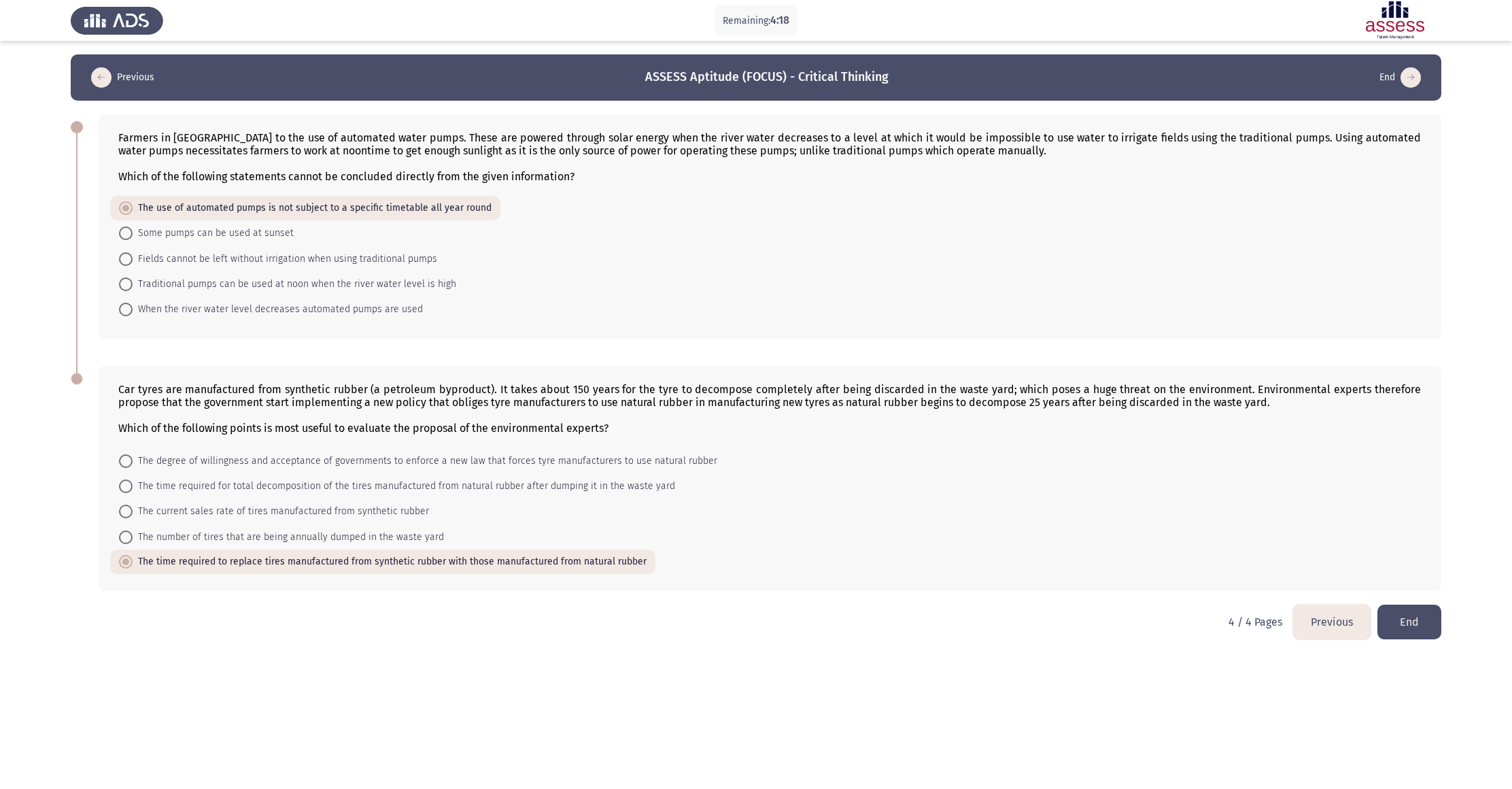
click at [727, 394] on button "End" at bounding box center [1409, 622] width 64 height 35
